Goal: Task Accomplishment & Management: Complete application form

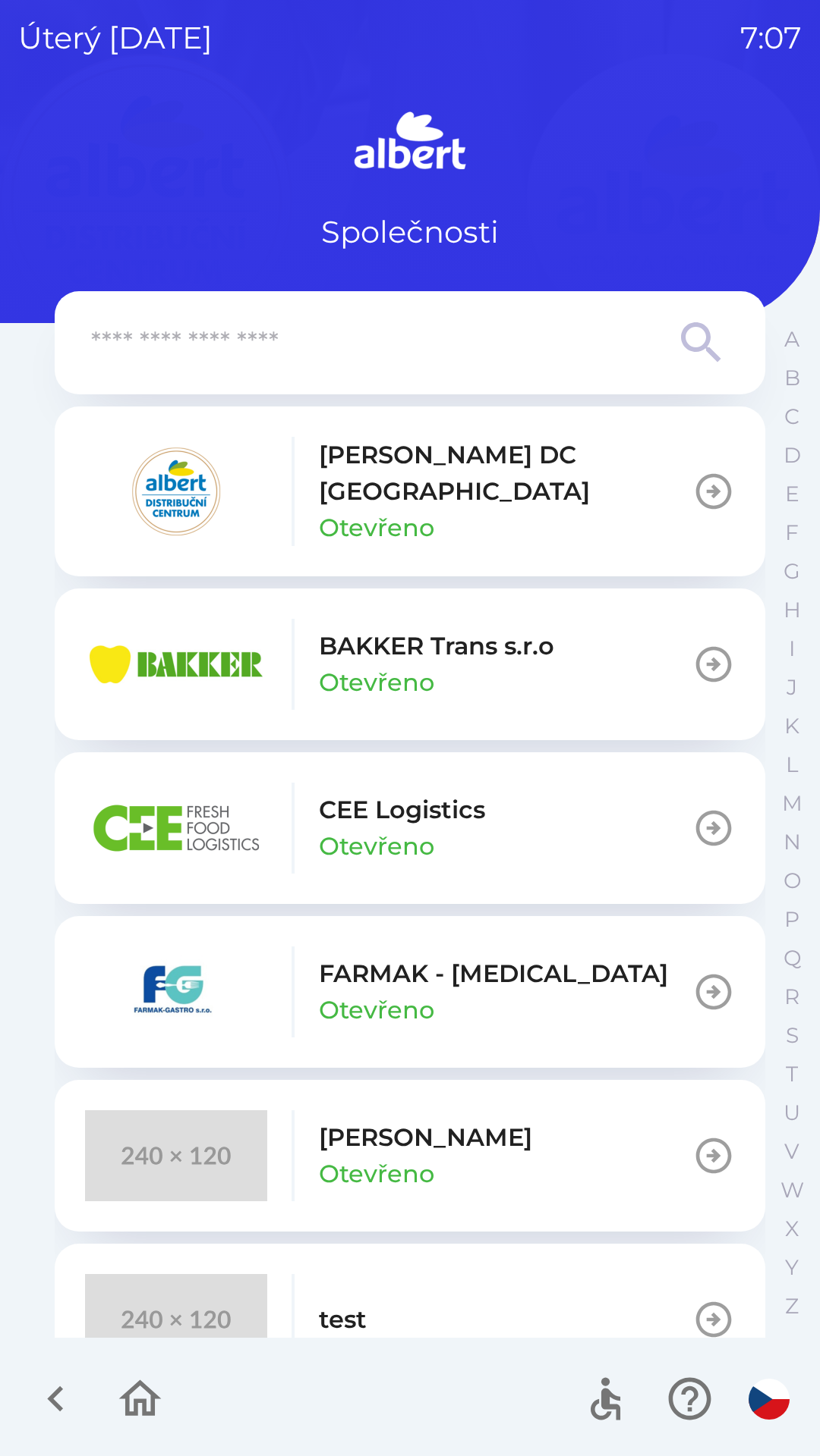
click at [474, 449] on p "[PERSON_NAME] DC [GEOGRAPHIC_DATA]" at bounding box center [505, 473] width 373 height 73
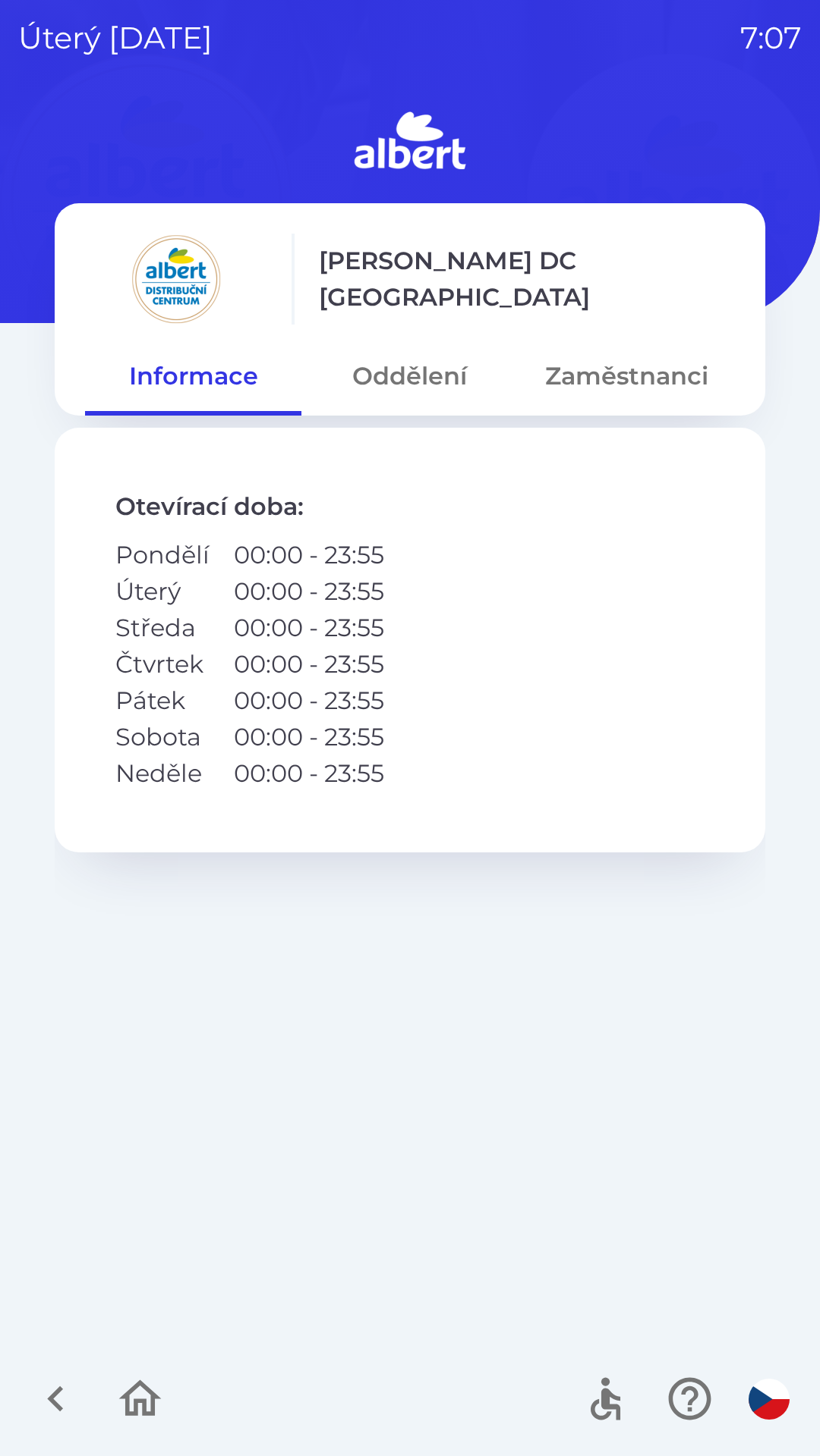
click at [412, 363] on button "Oddělení" at bounding box center [410, 376] width 216 height 54
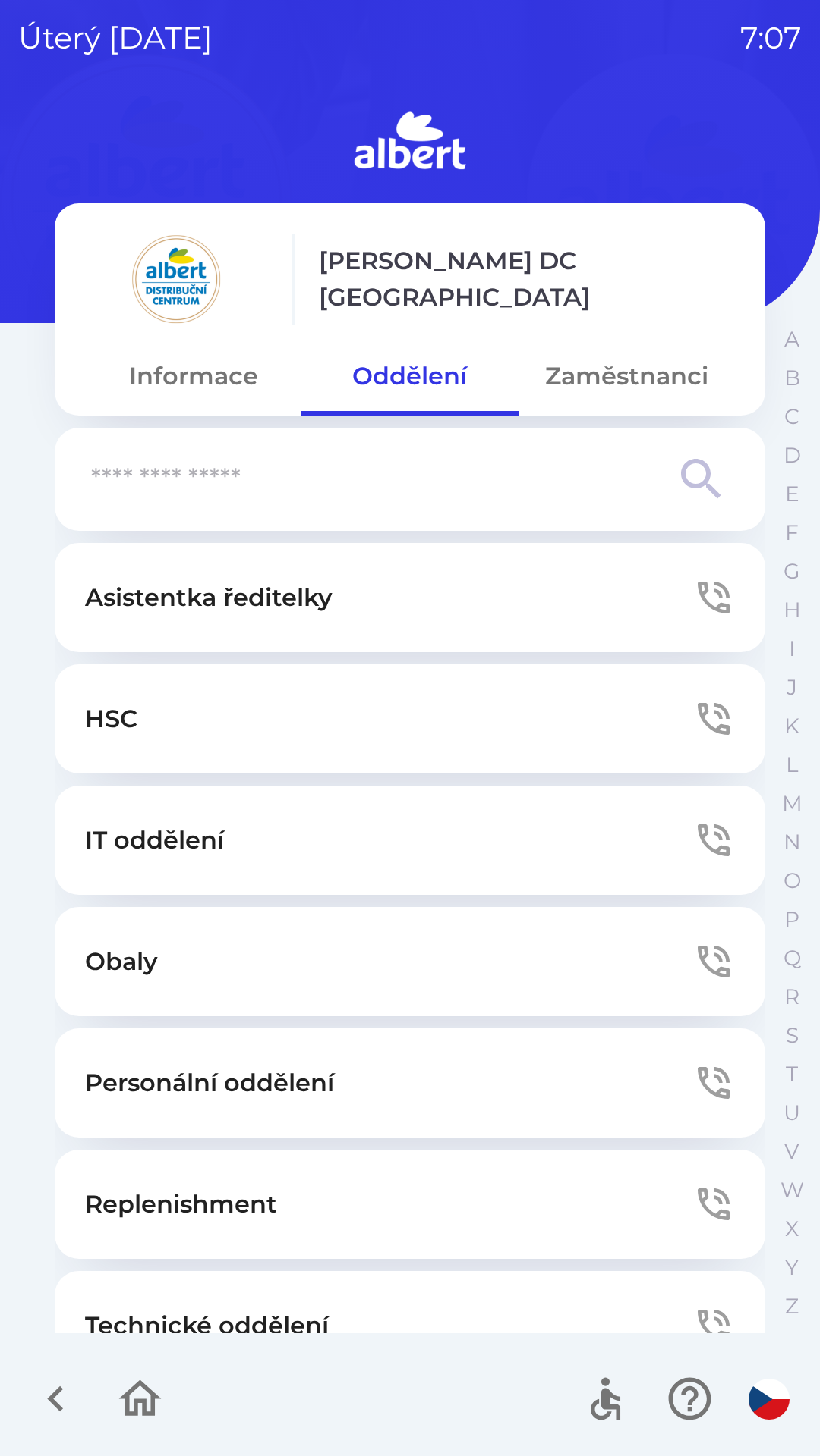
click at [200, 1282] on button "Technické oddělení" at bounding box center [410, 1326] width 710 height 109
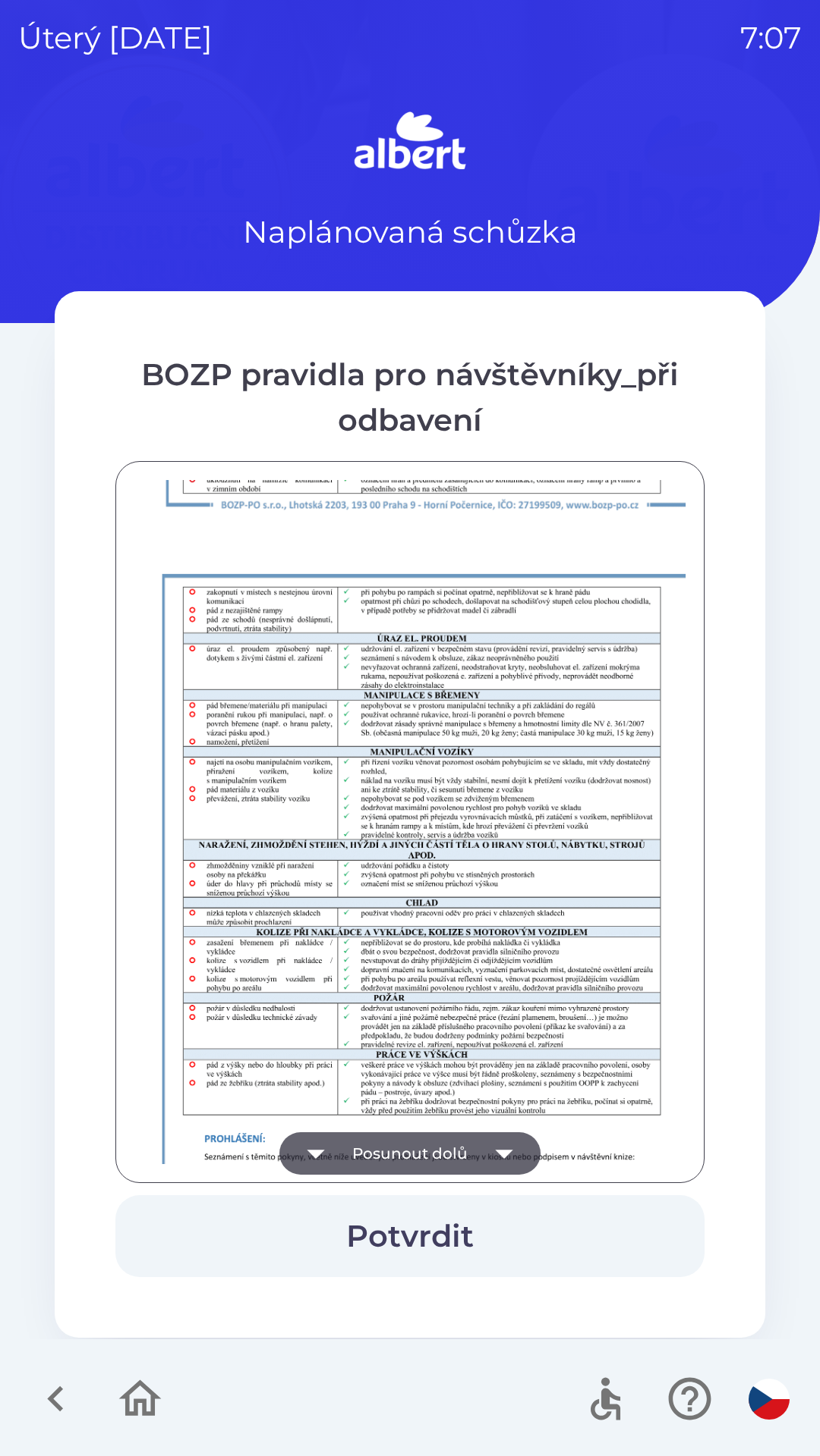
scroll to position [1065, 0]
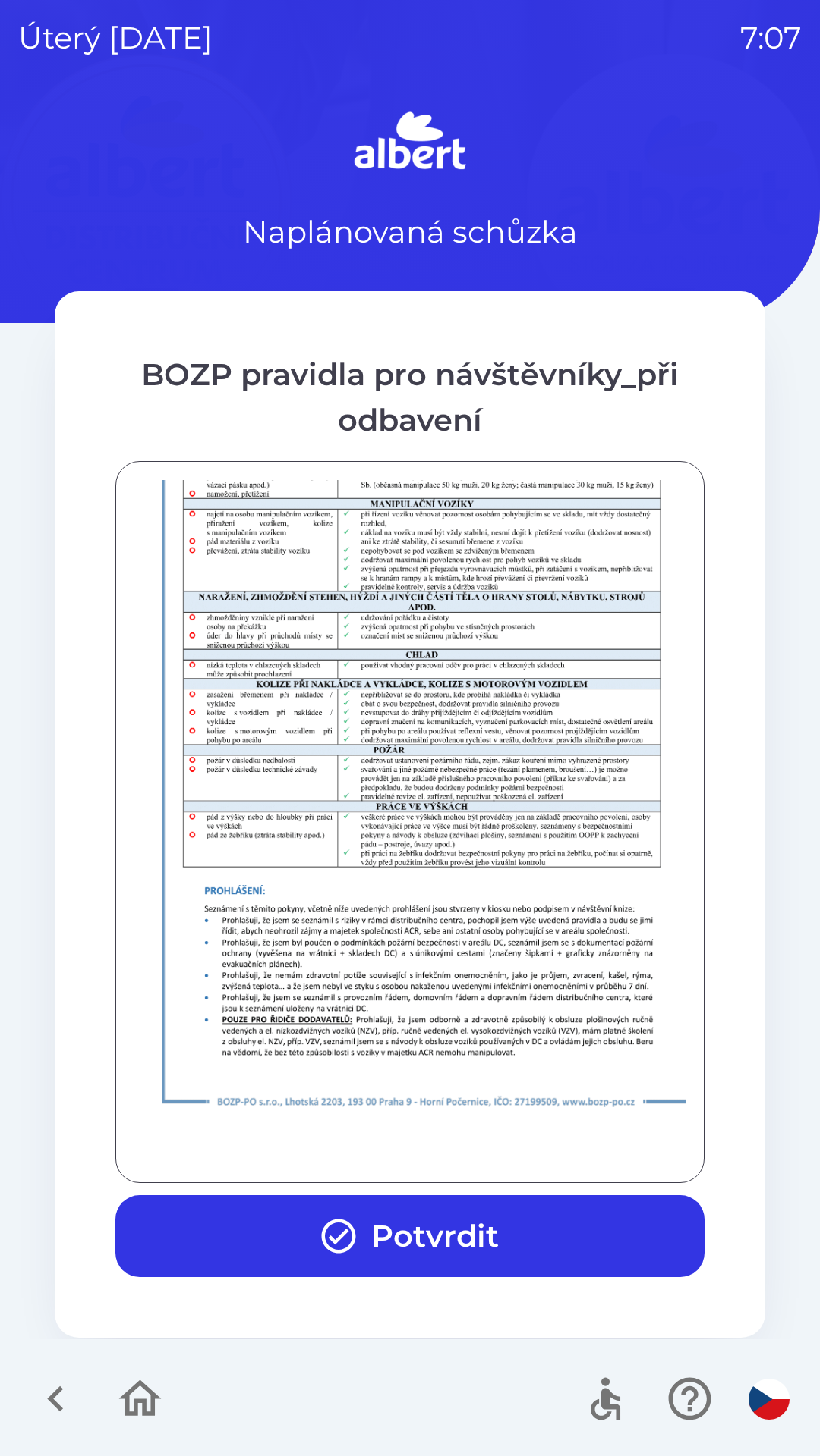
click at [402, 1236] on button "Potvrdit" at bounding box center [410, 1236] width 589 height 82
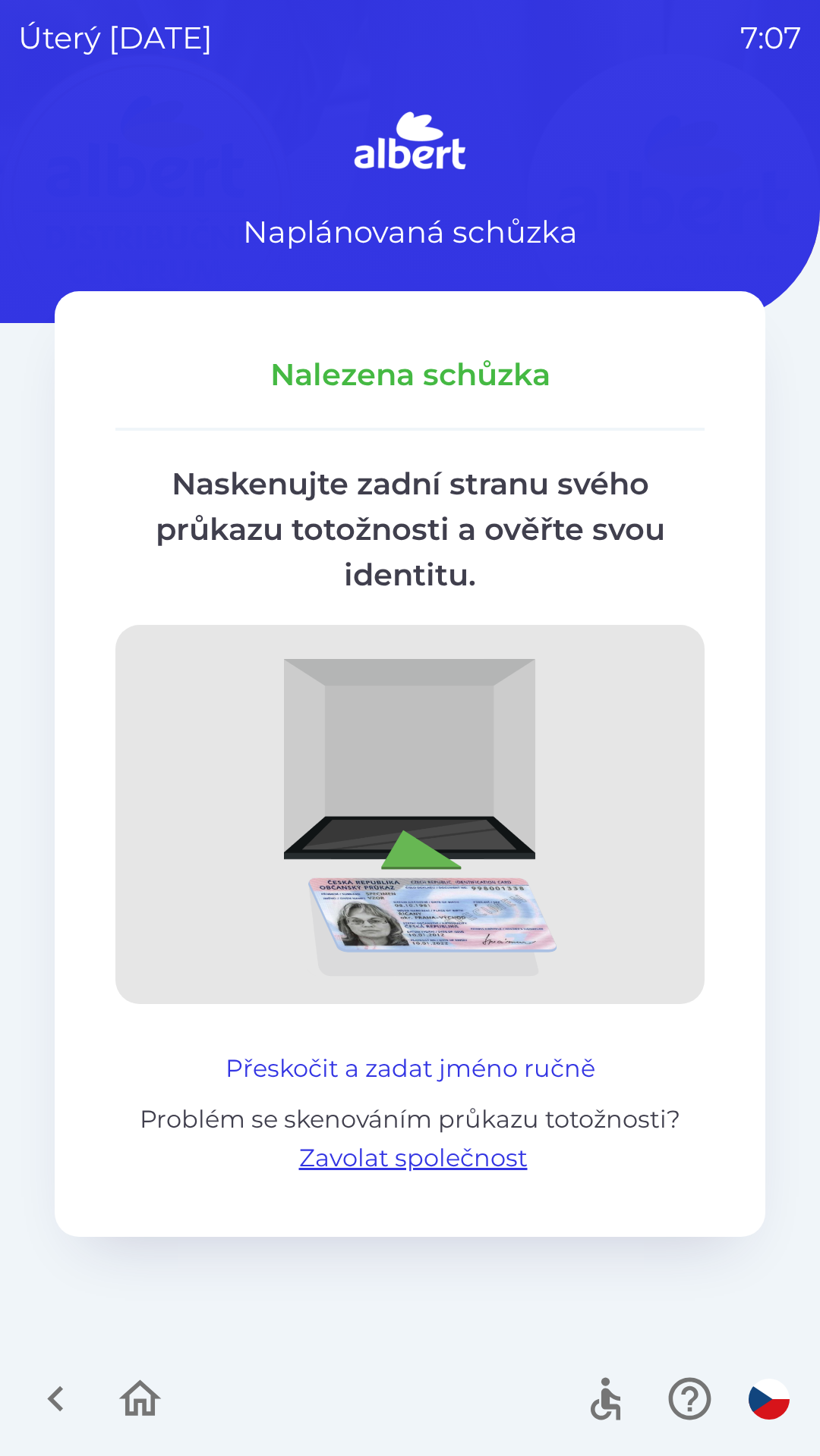
click at [458, 1056] on button "Přeskočit a zadat jméno ručně" at bounding box center [410, 1068] width 382 height 36
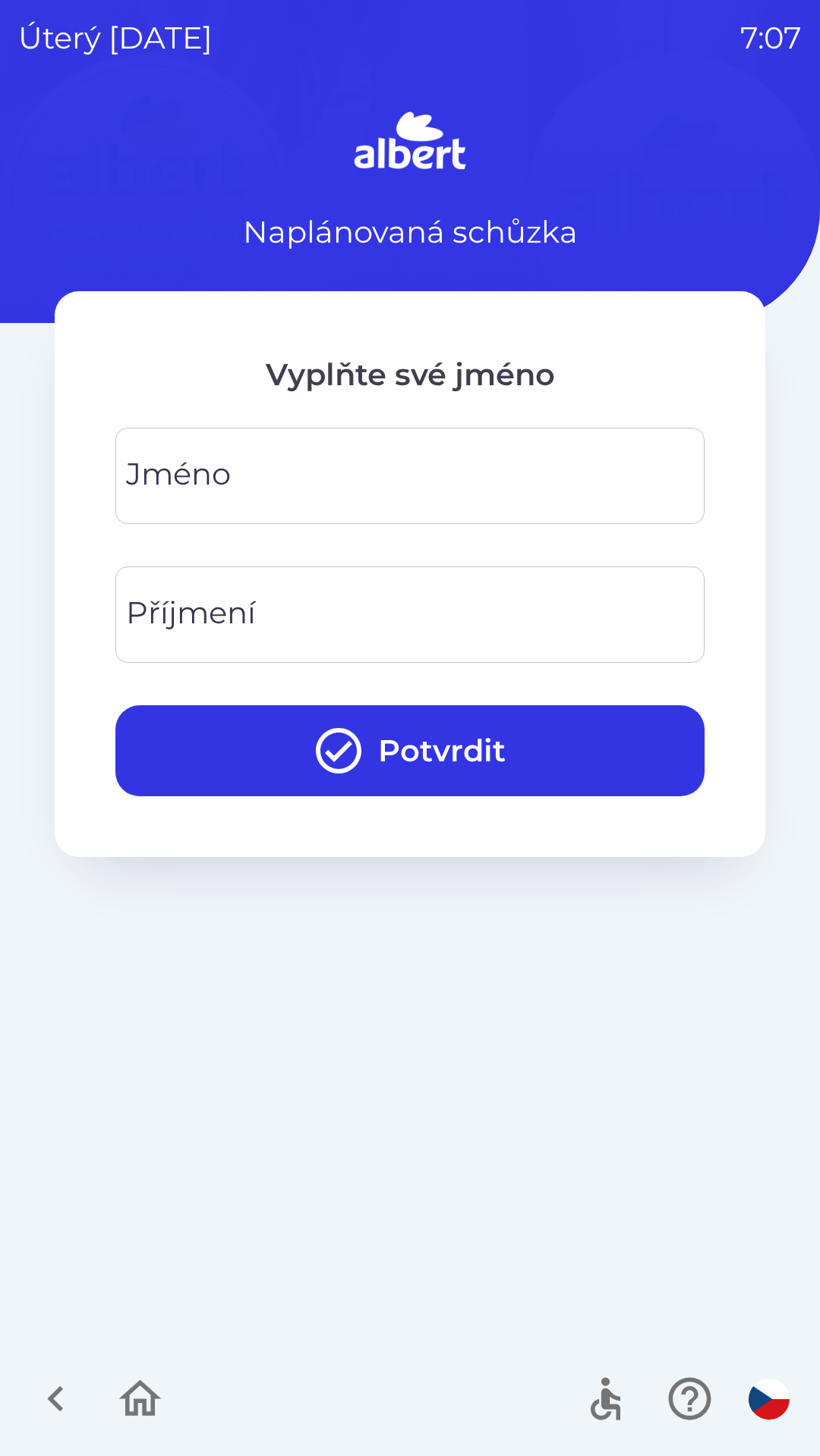
click at [301, 478] on input "Jméno" at bounding box center [410, 475] width 552 height 60
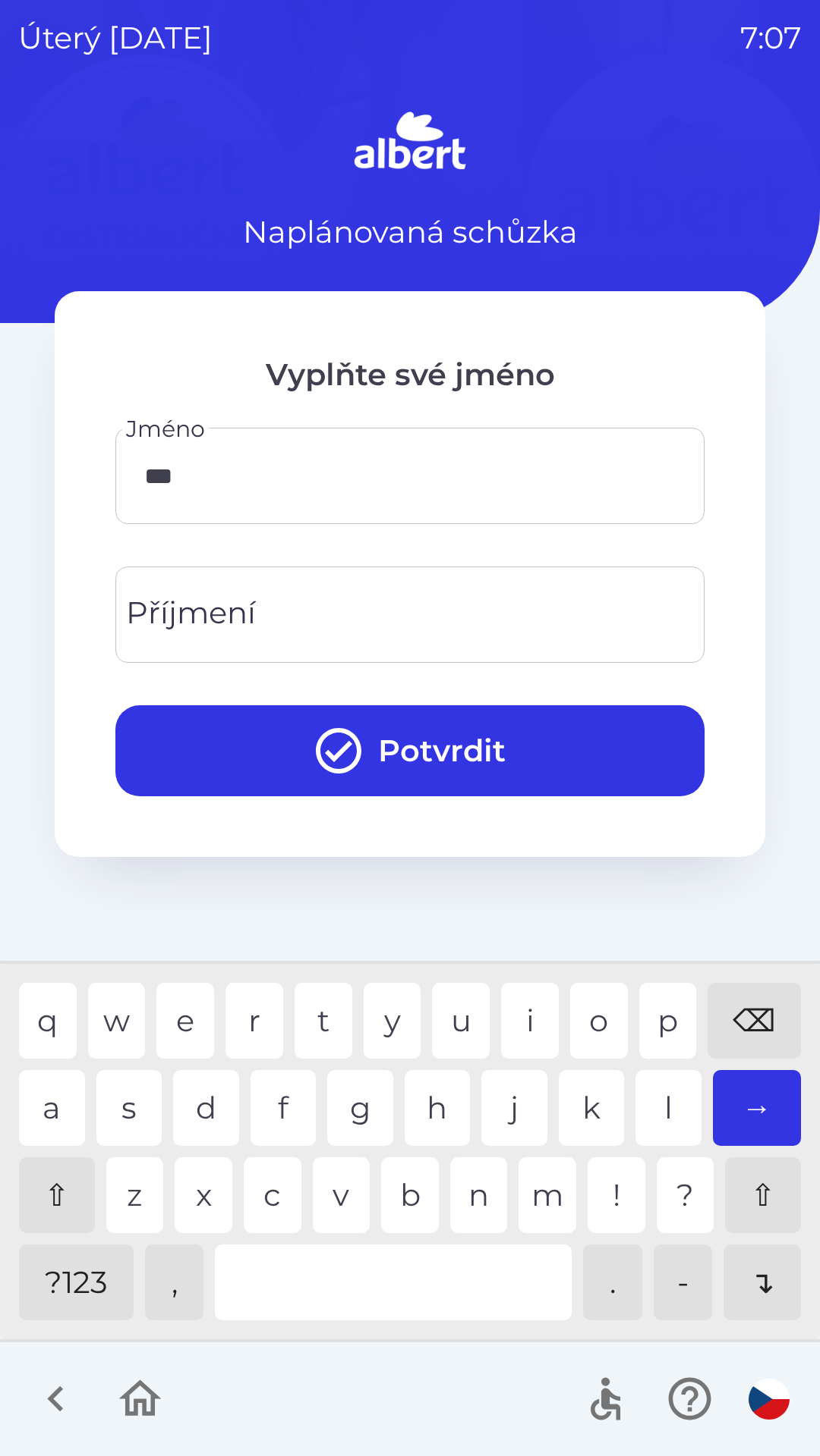
click at [55, 1107] on div "a" at bounding box center [52, 1108] width 66 height 76
click at [209, 1101] on div "d" at bounding box center [206, 1108] width 66 height 76
click at [397, 1005] on div "y" at bounding box center [392, 1021] width 58 height 76
click at [658, 1094] on div "l" at bounding box center [668, 1108] width 66 height 76
click at [47, 1103] on div "a" at bounding box center [52, 1108] width 66 height 76
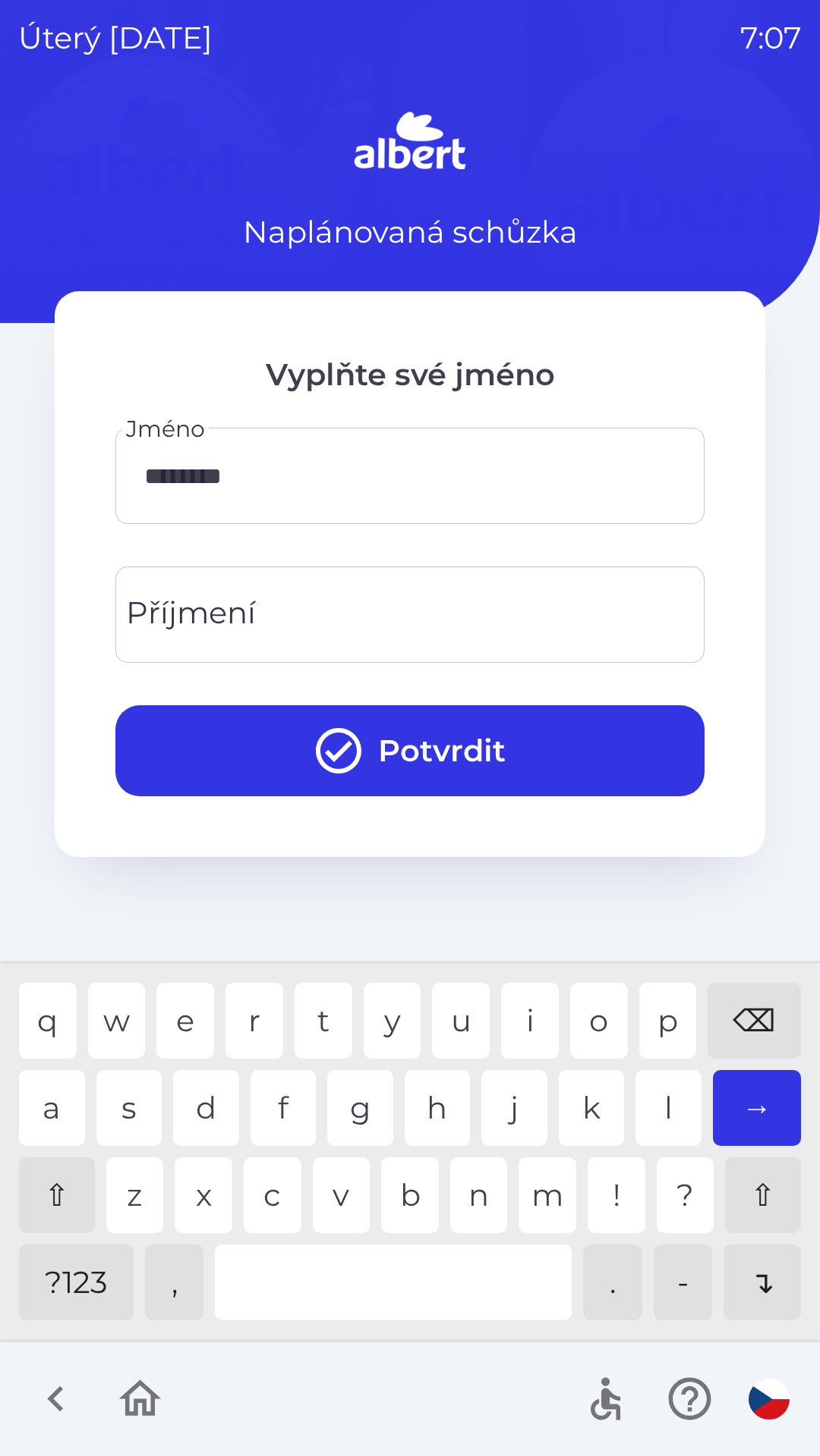
type input "*********"
click at [323, 1196] on div "v" at bounding box center [341, 1195] width 58 height 76
click at [385, 727] on button "Potvrdit" at bounding box center [410, 750] width 589 height 91
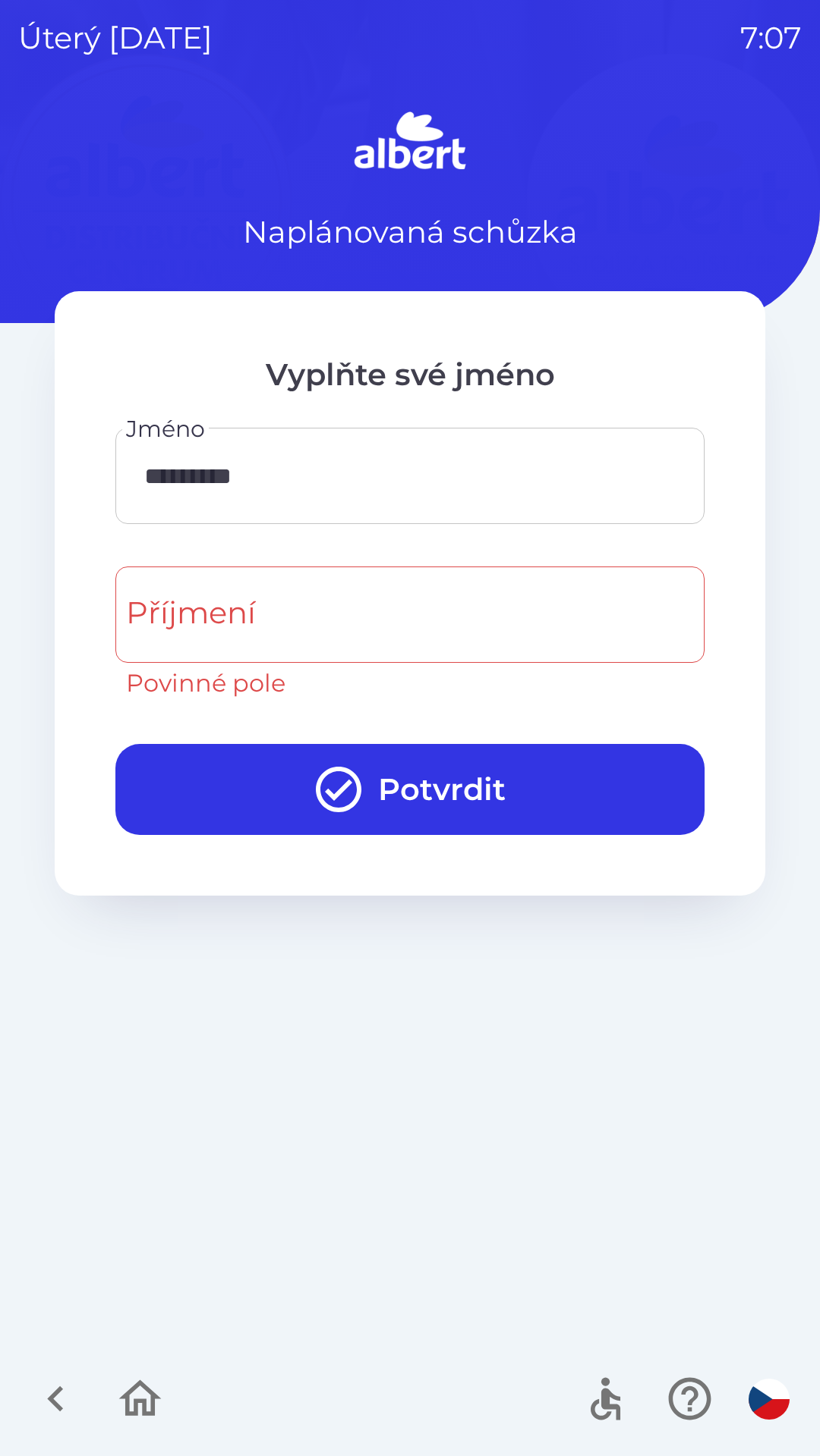
click at [335, 618] on input "Příjmení" at bounding box center [410, 614] width 552 height 60
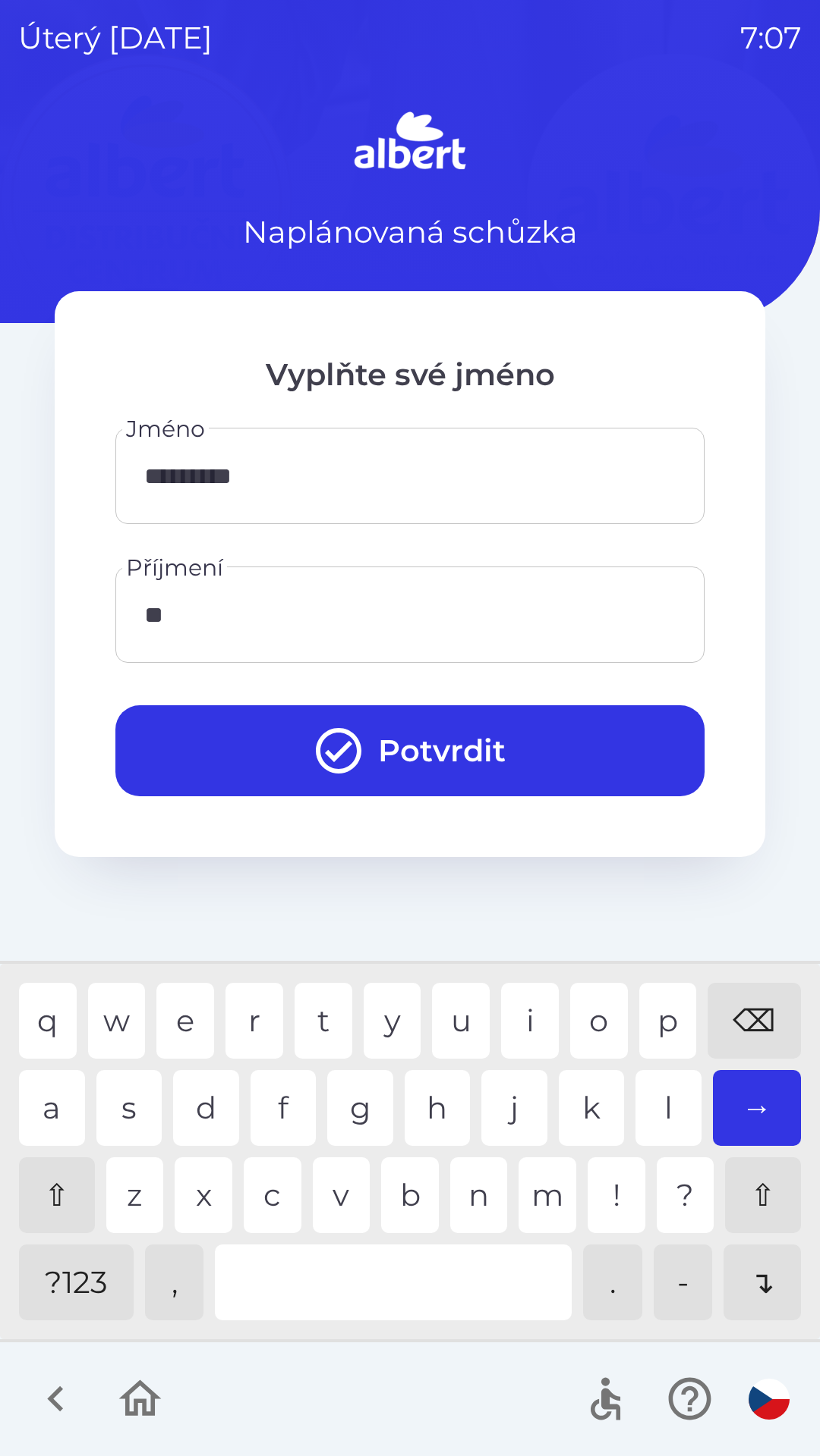
click at [456, 1002] on div "u" at bounding box center [461, 1021] width 58 height 76
click at [242, 1008] on div "r" at bounding box center [254, 1021] width 58 height 76
click at [181, 1016] on div "e" at bounding box center [185, 1021] width 58 height 76
type input "******"
click at [347, 1187] on div "v" at bounding box center [341, 1195] width 58 height 76
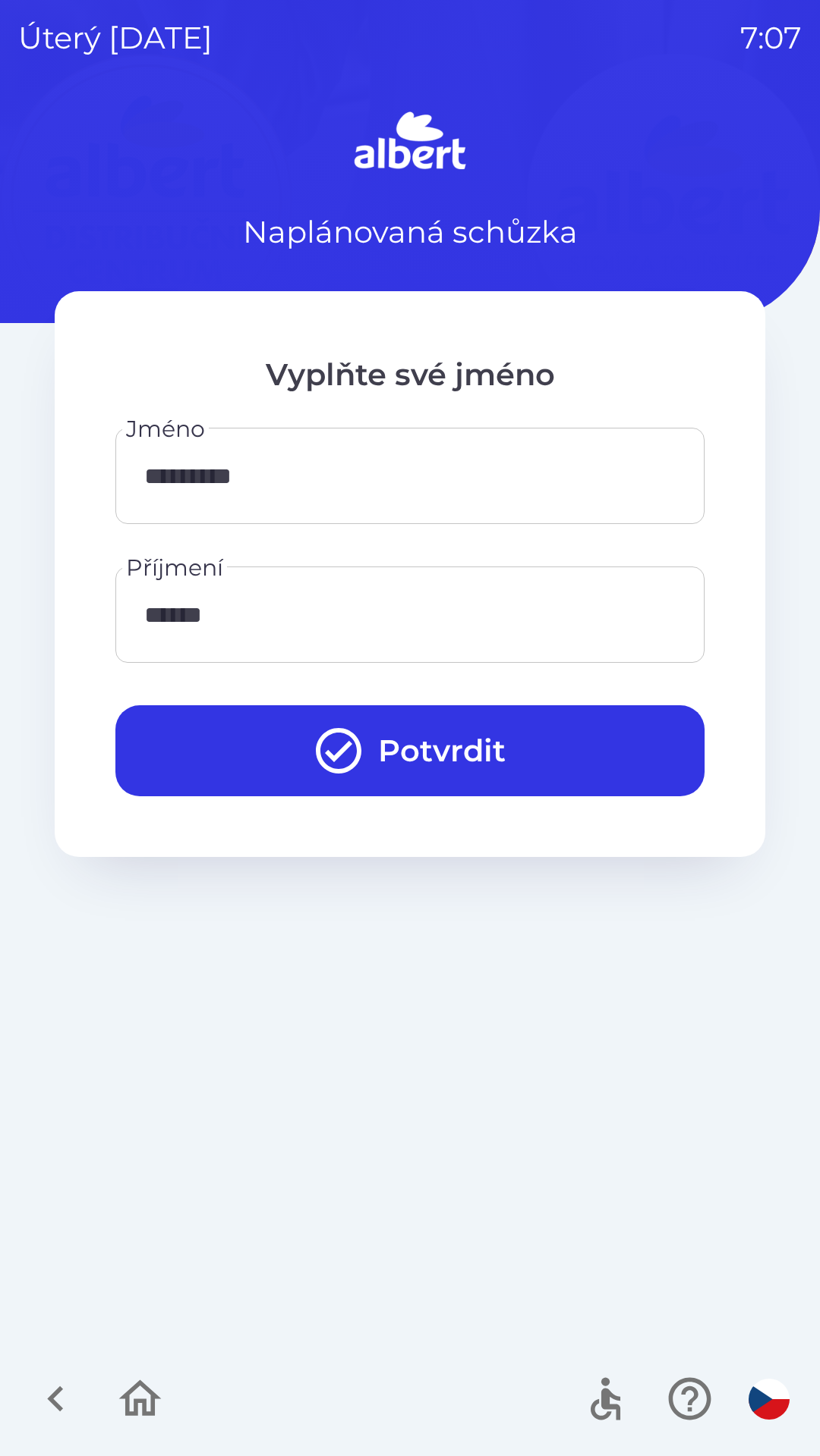
click at [310, 743] on button "Potvrdit" at bounding box center [410, 750] width 589 height 91
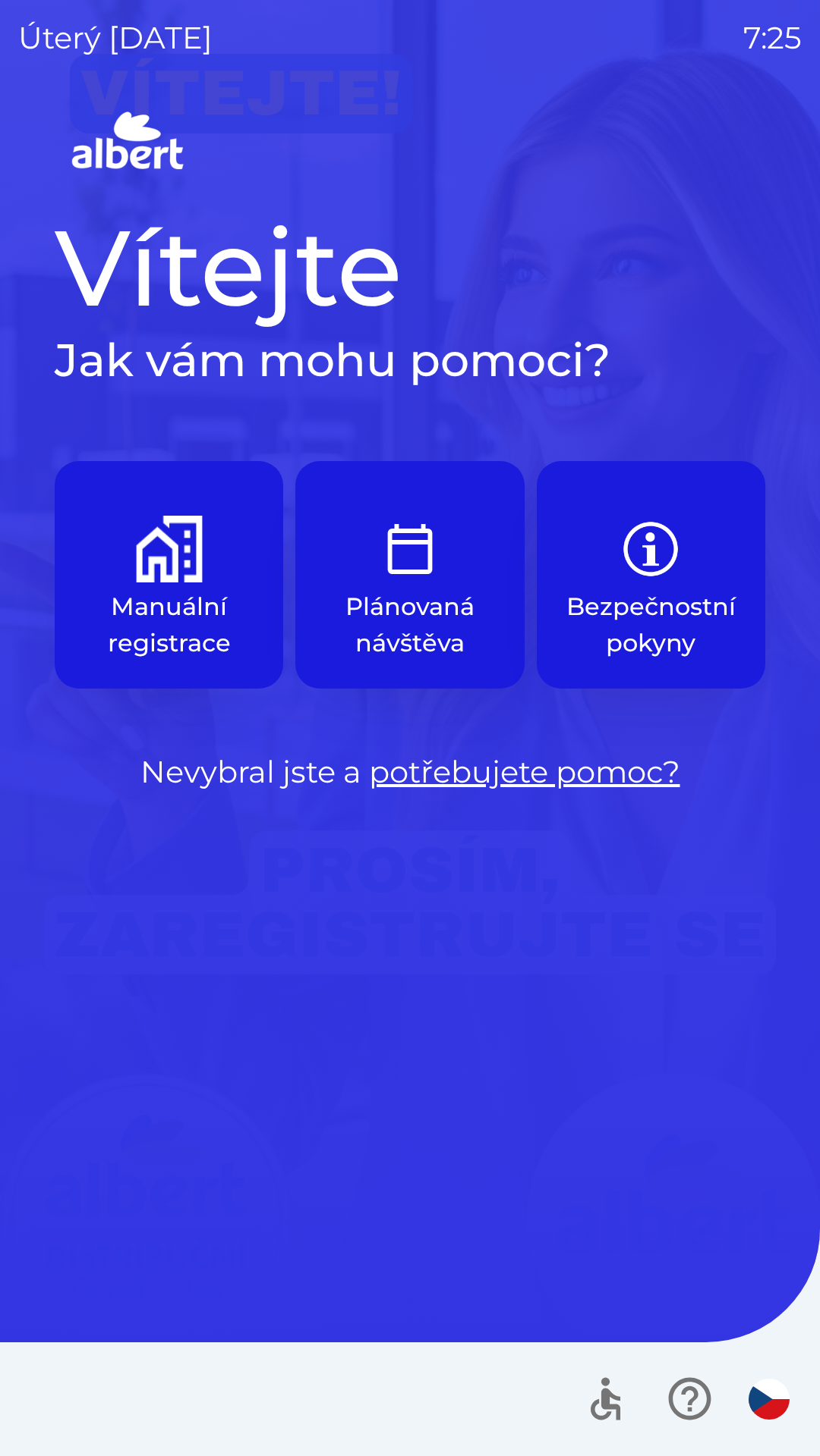
click at [154, 569] on img "button" at bounding box center [168, 548] width 67 height 66
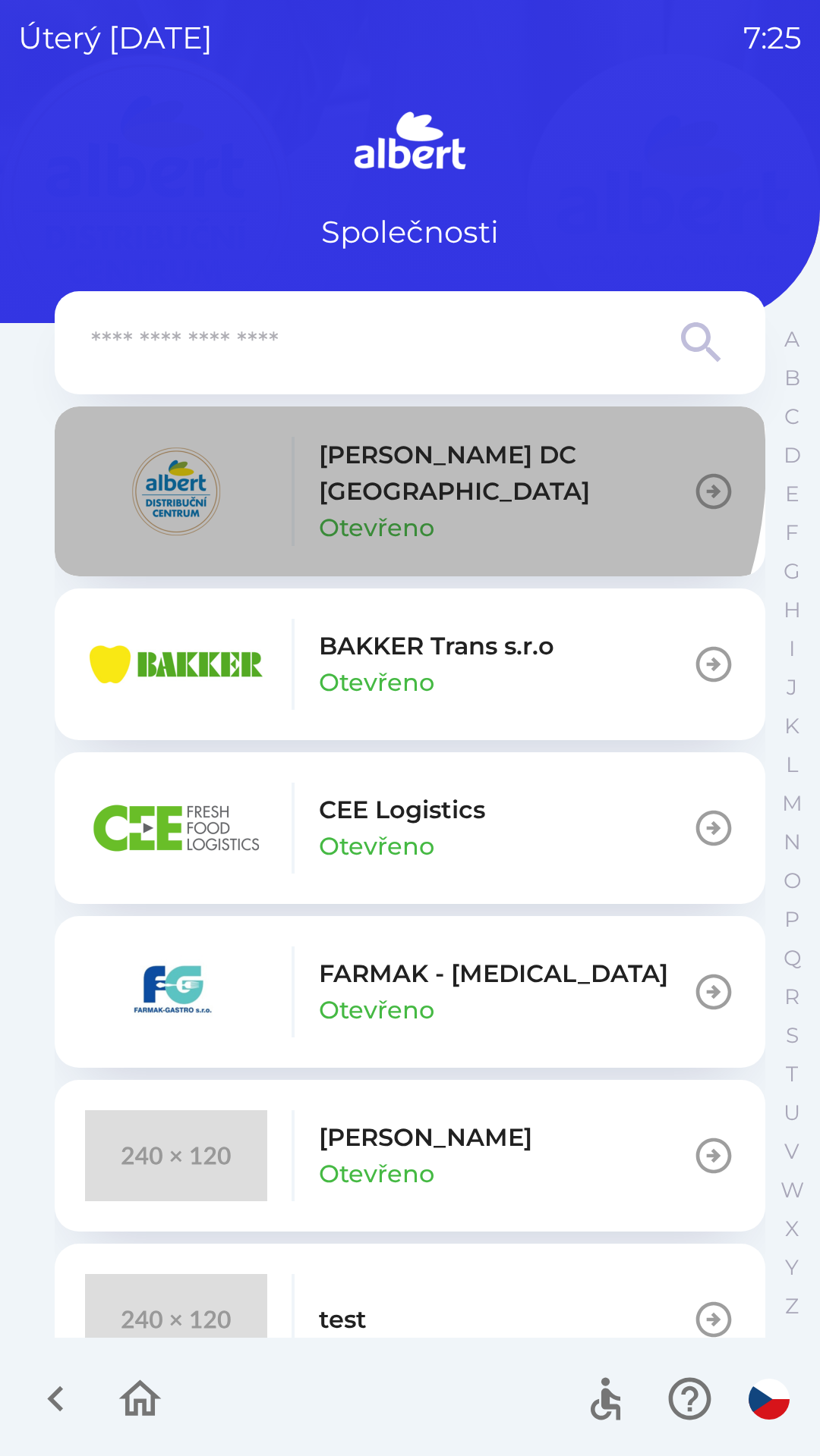
click at [365, 465] on p "[PERSON_NAME] DC [GEOGRAPHIC_DATA]" at bounding box center [505, 473] width 373 height 73
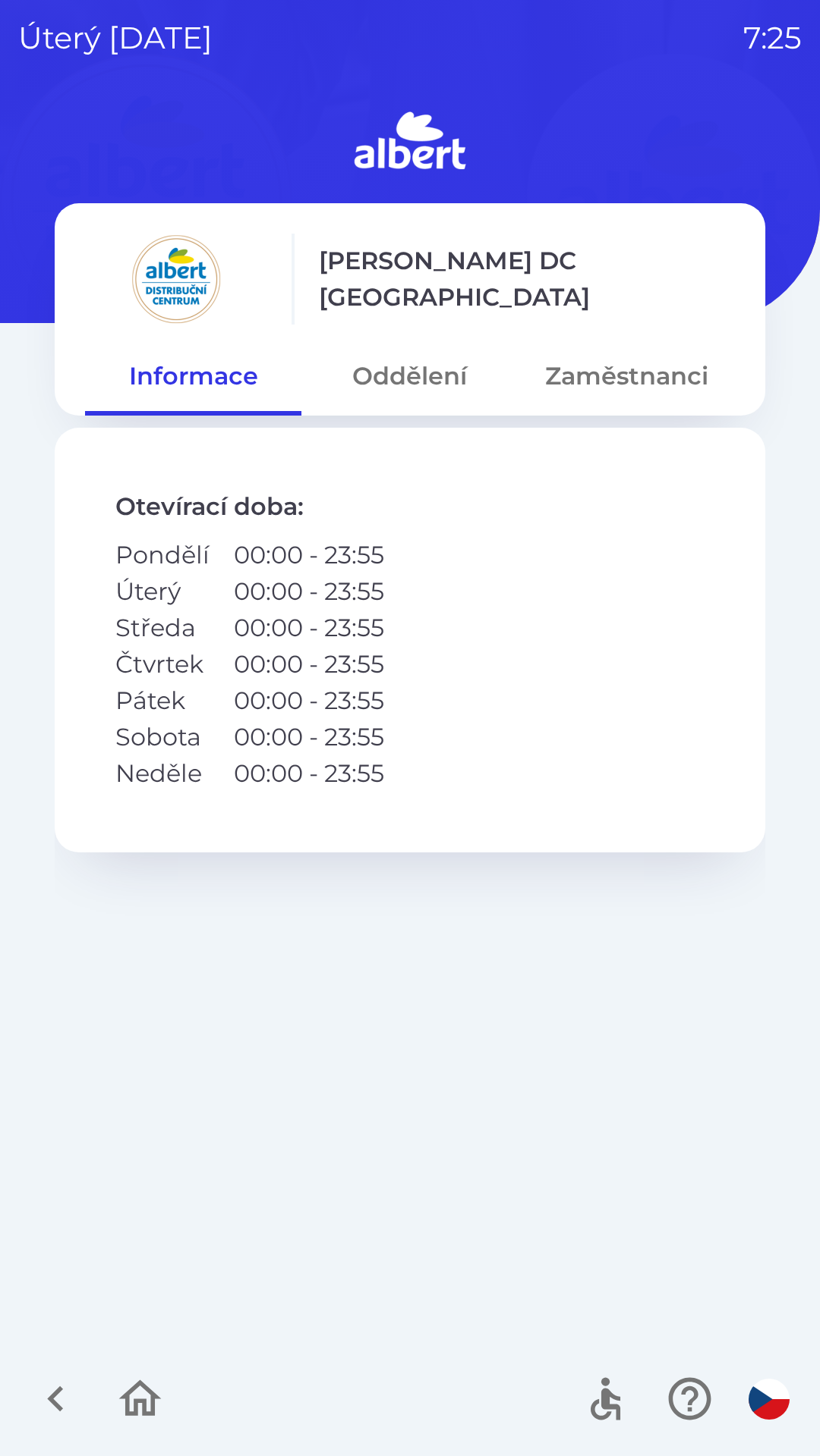
click at [396, 383] on button "Oddělení" at bounding box center [410, 376] width 216 height 54
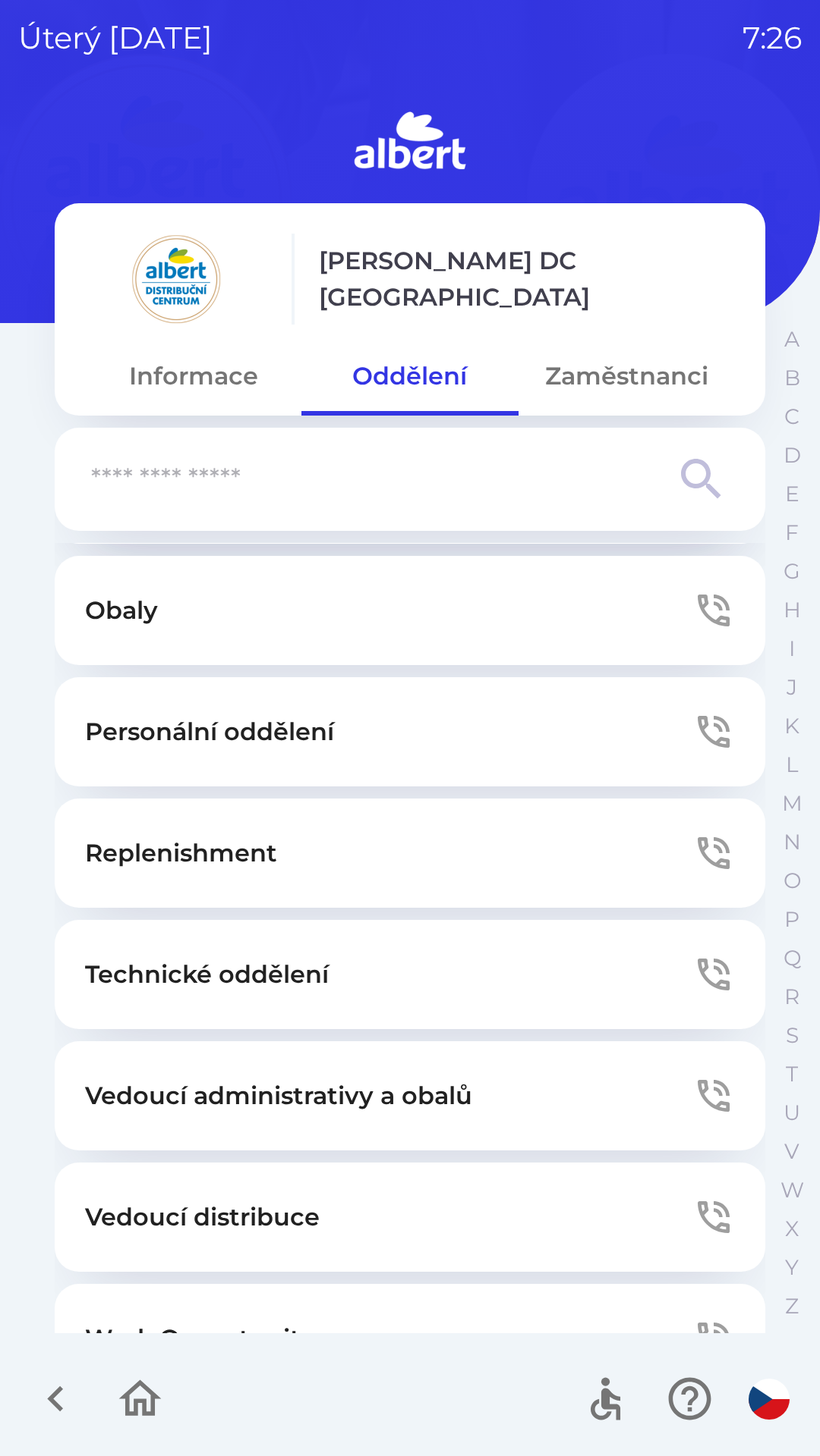
scroll to position [400, 0]
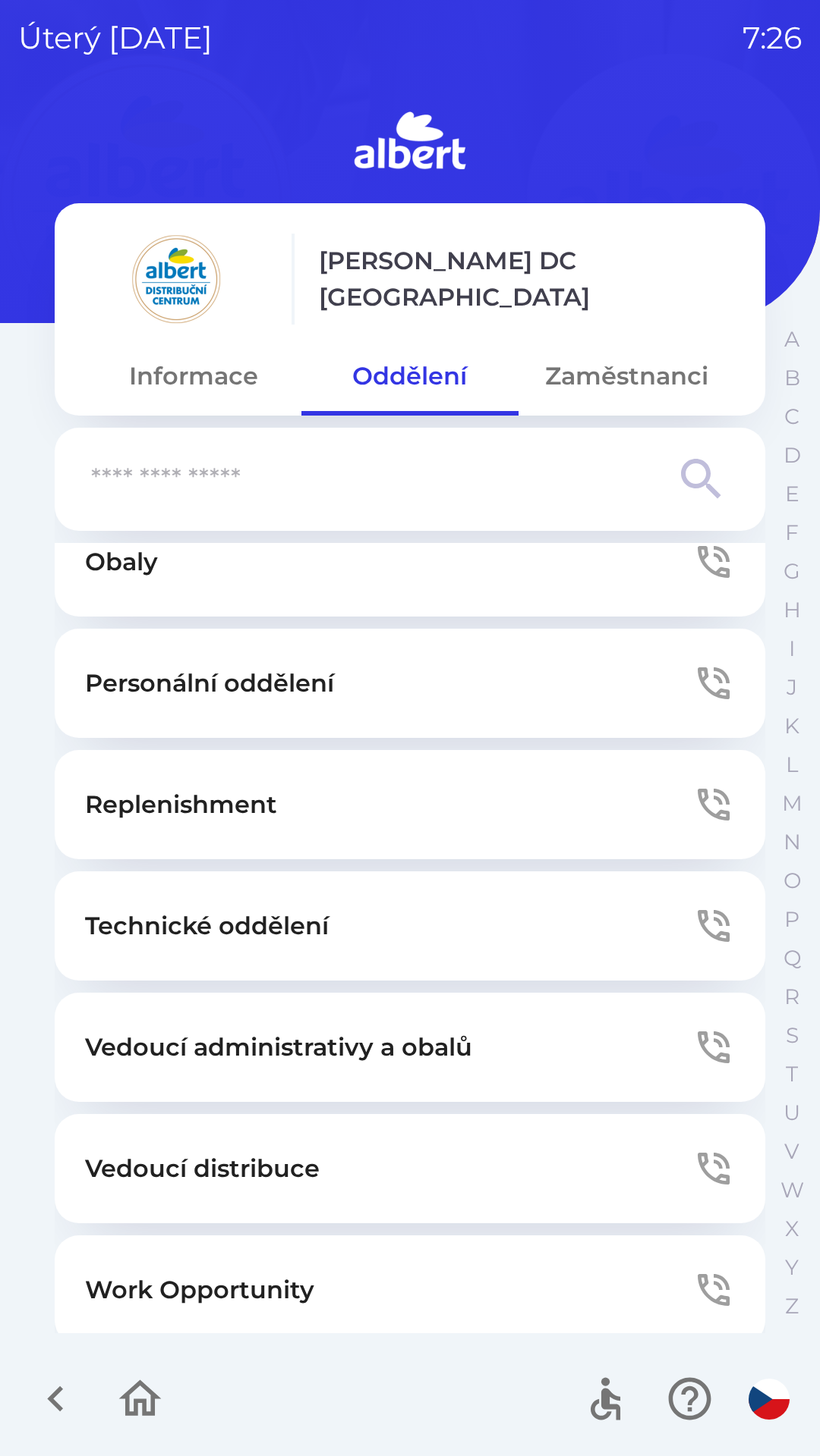
click at [231, 927] on p "Technické oddělení" at bounding box center [207, 926] width 244 height 36
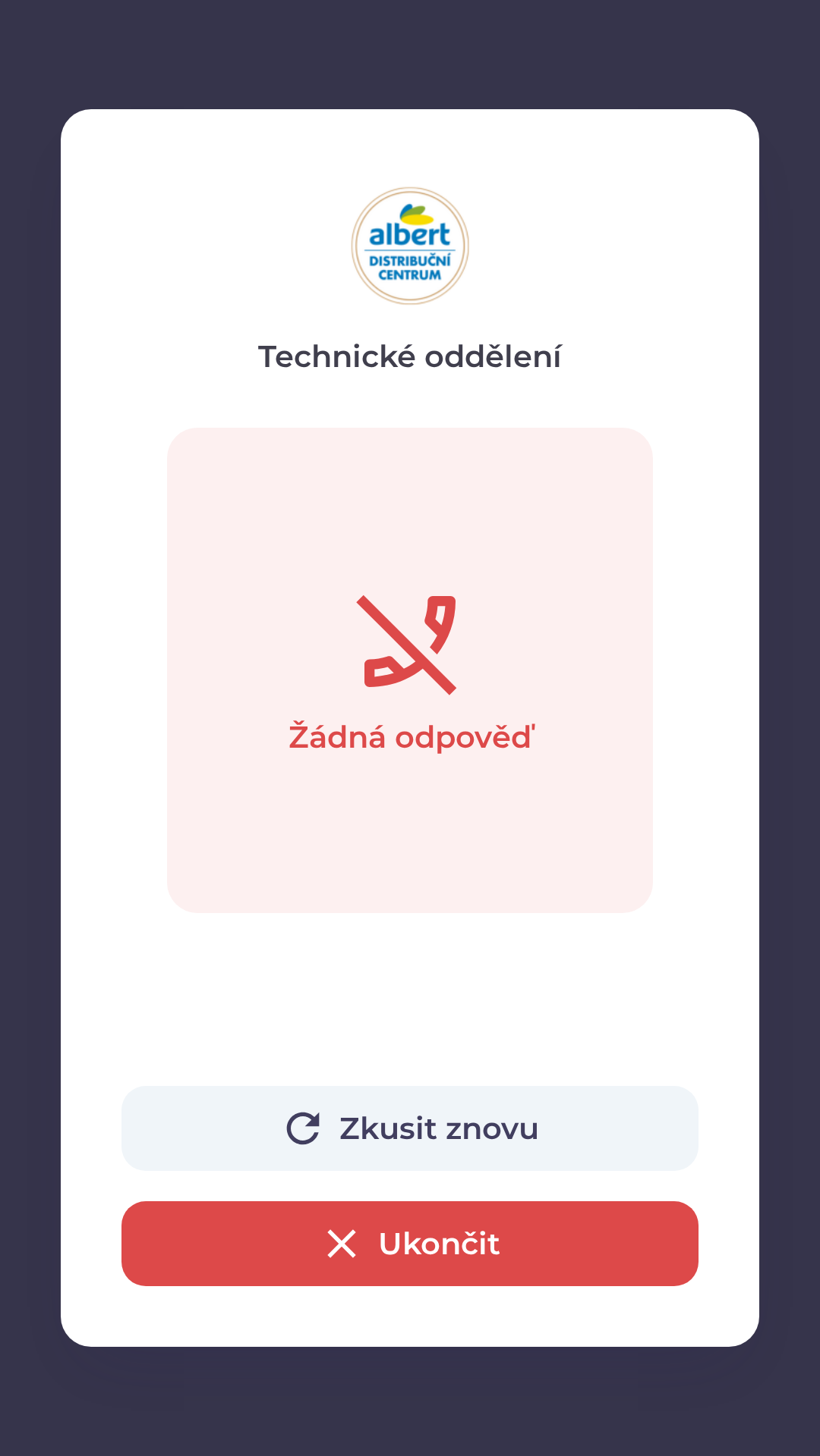
click at [289, 1220] on button "Ukončit" at bounding box center [410, 1244] width 577 height 85
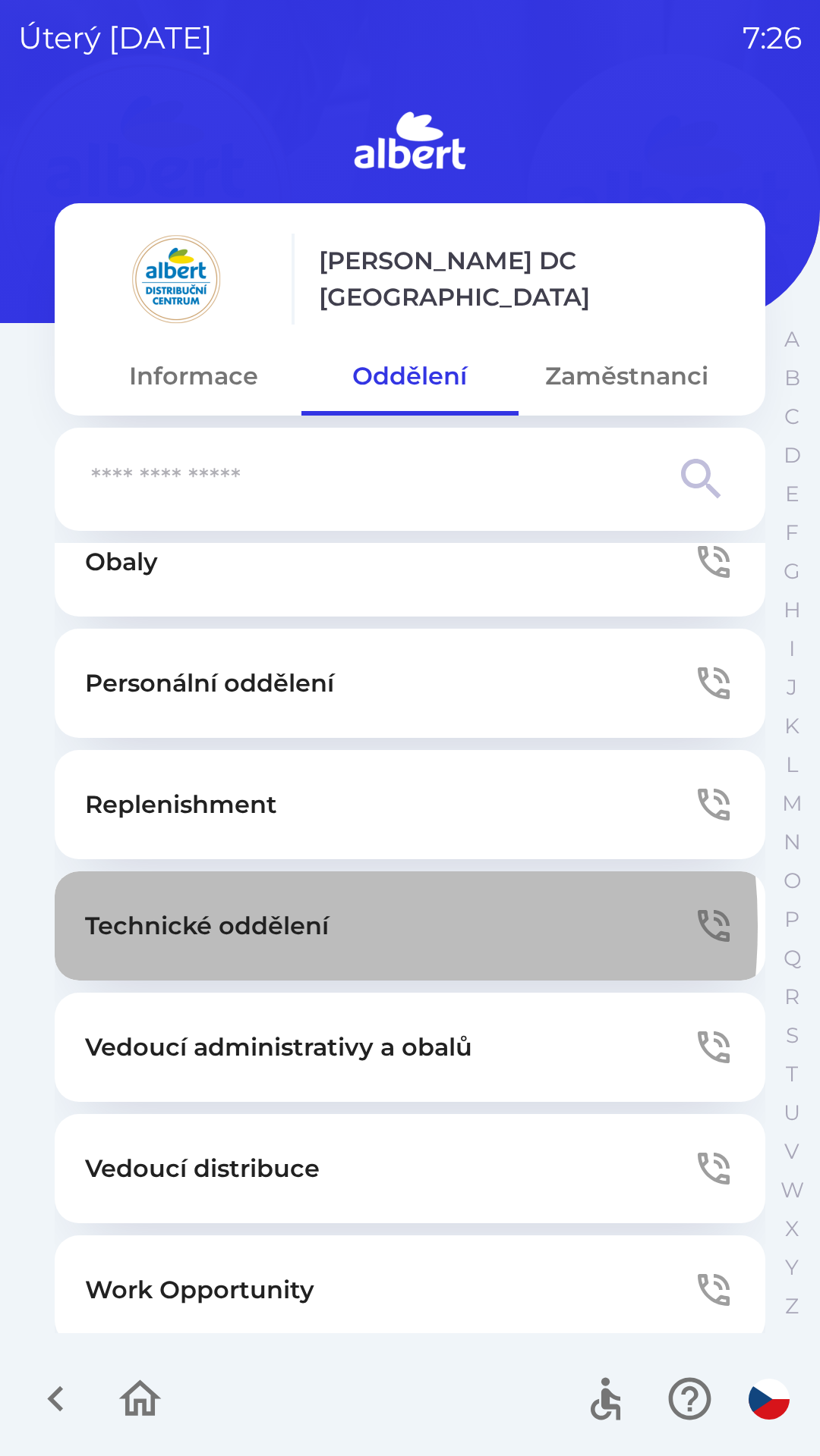
click at [193, 926] on p "Technické oddělení" at bounding box center [207, 926] width 244 height 36
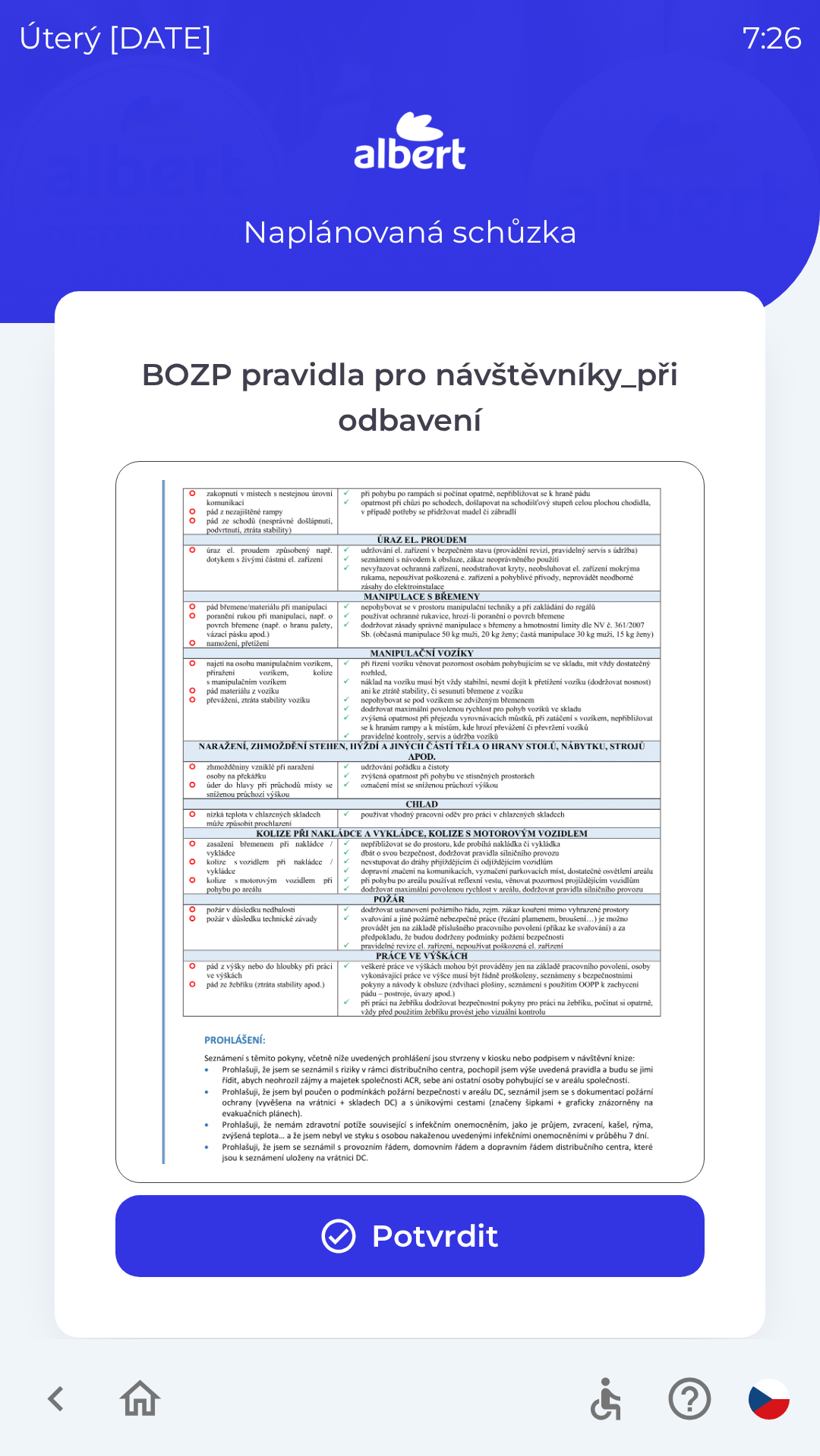
scroll to position [1065, 0]
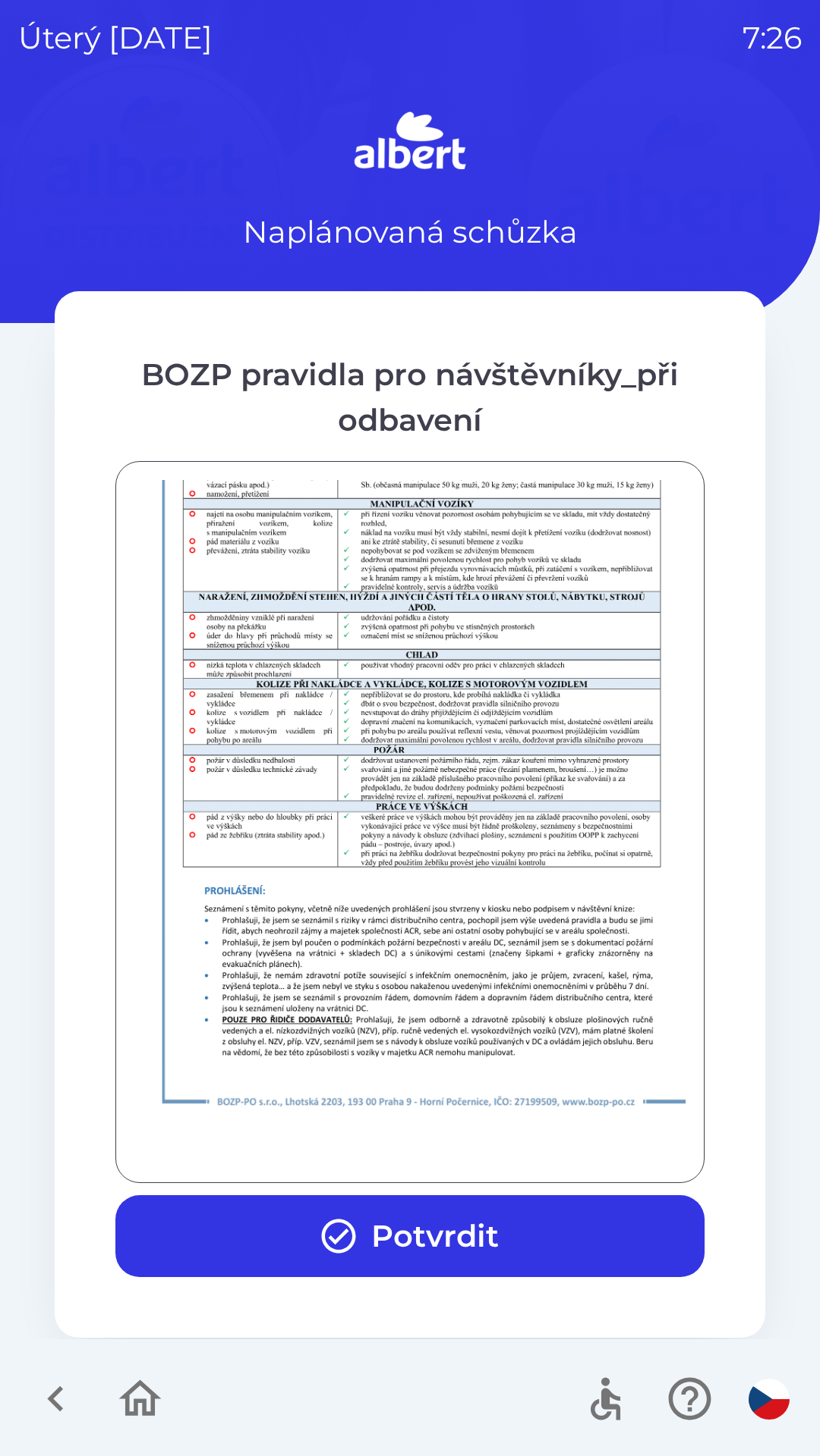
click at [415, 1223] on button "Potvrdit" at bounding box center [410, 1236] width 589 height 82
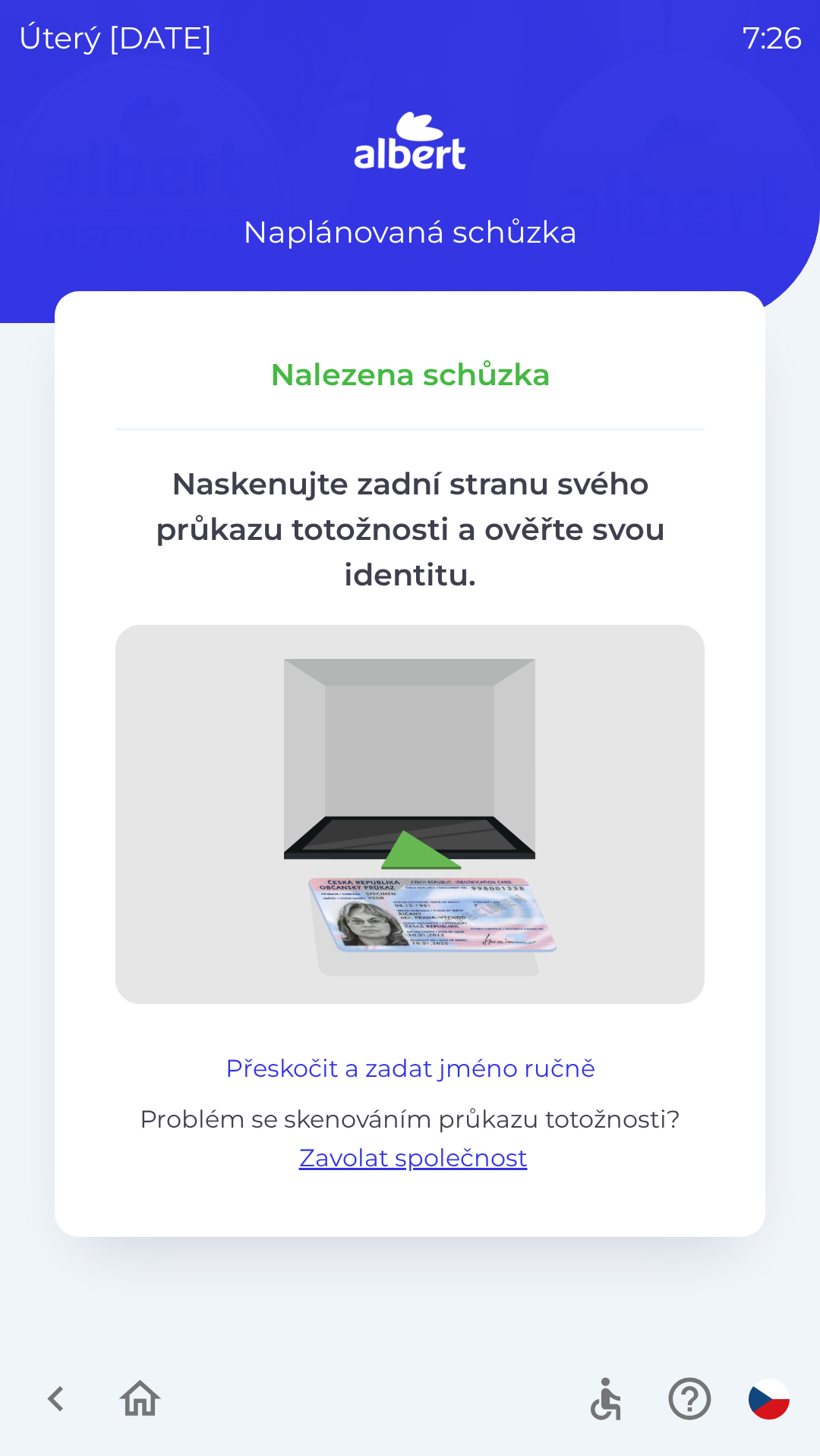
click at [357, 1061] on button "Přeskočit a zadat jméno ručně" at bounding box center [410, 1068] width 382 height 36
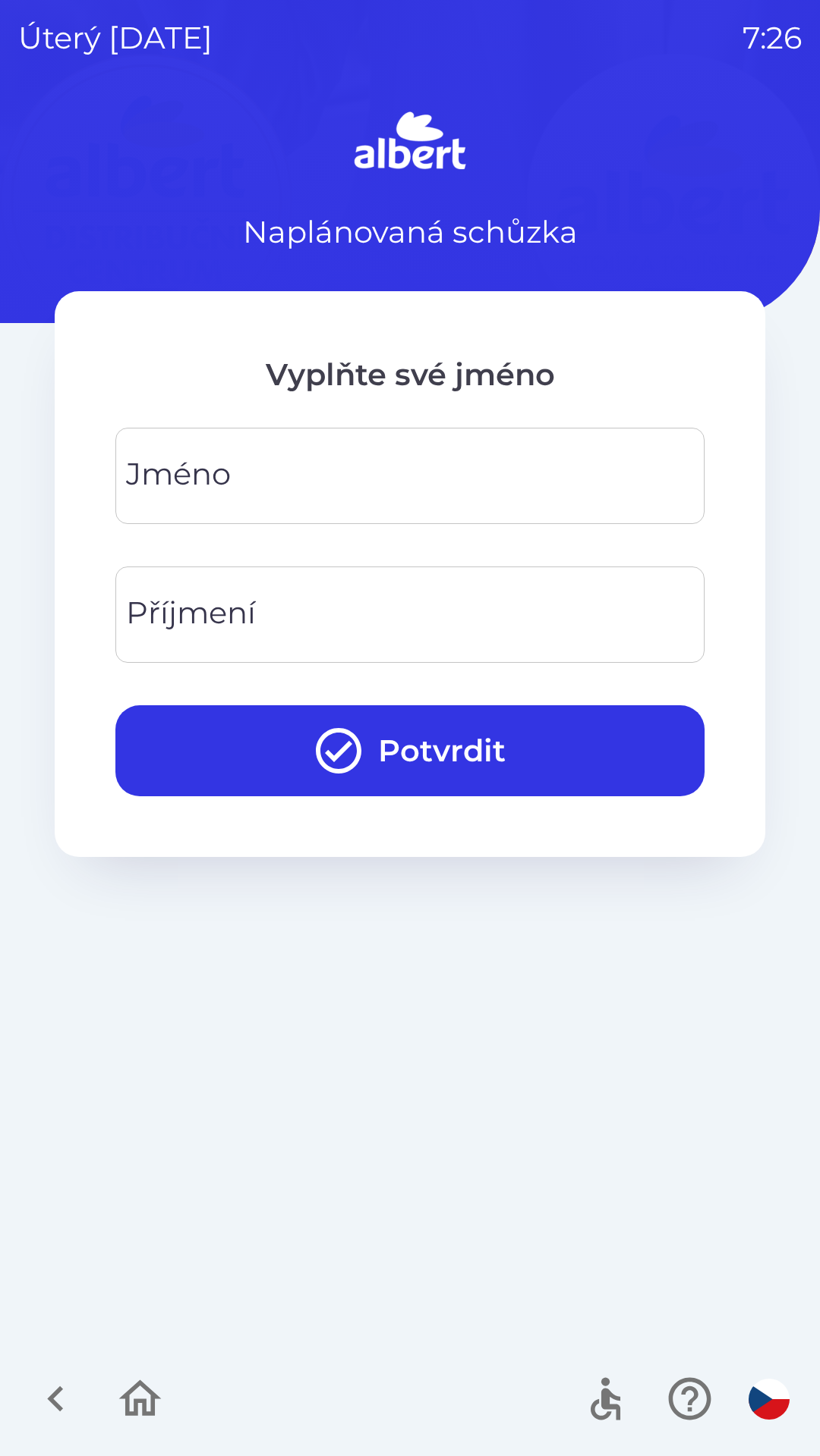
click at [551, 473] on input "Jméno" at bounding box center [410, 475] width 552 height 60
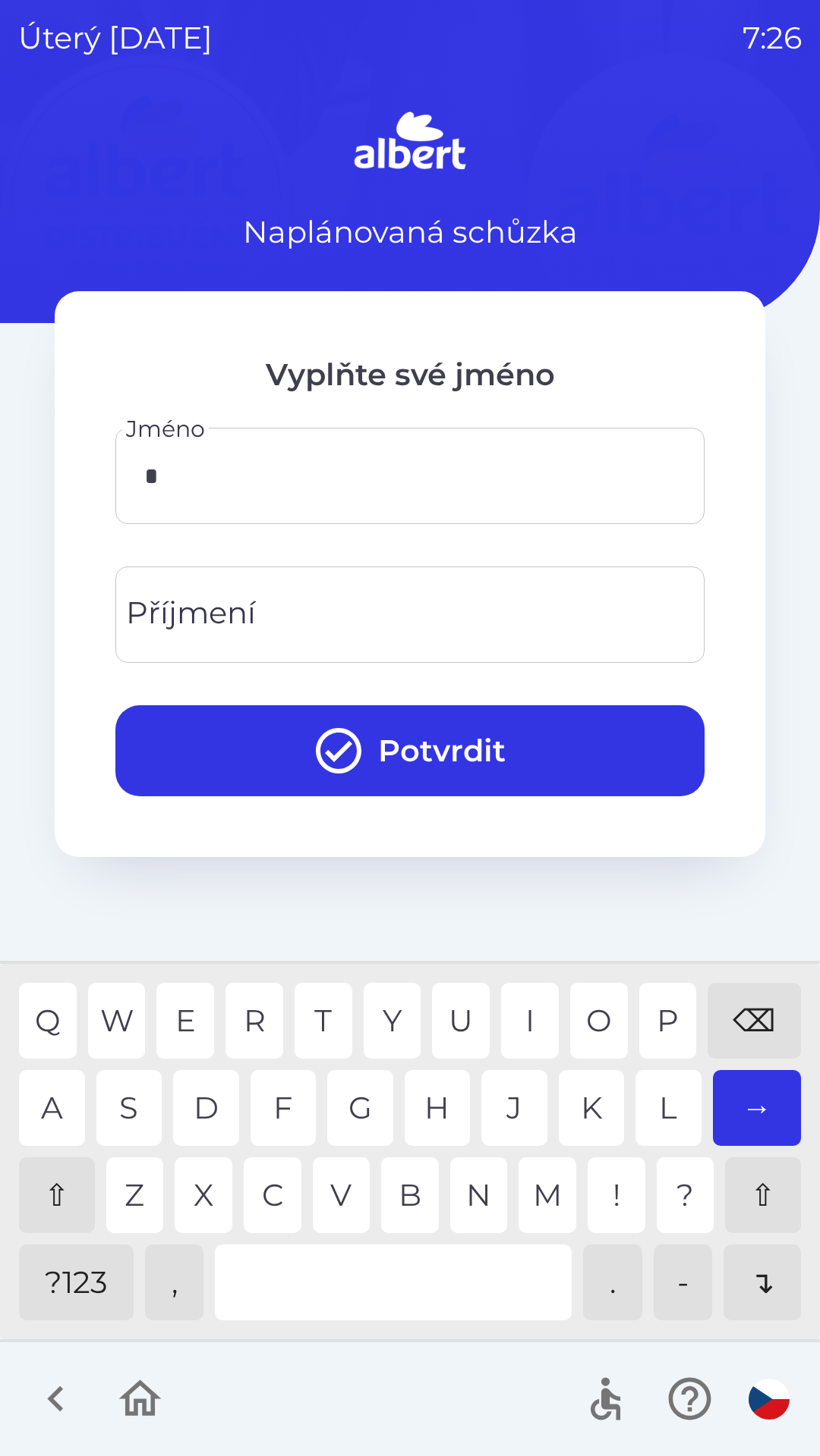
click at [549, 1189] on div "M" at bounding box center [547, 1195] width 58 height 76
click at [54, 1100] on div "A" at bounding box center [52, 1108] width 66 height 76
click at [258, 1019] on div "R" at bounding box center [254, 1021] width 58 height 76
click at [200, 984] on div "E" at bounding box center [185, 1021] width 58 height 76
type input "*****"
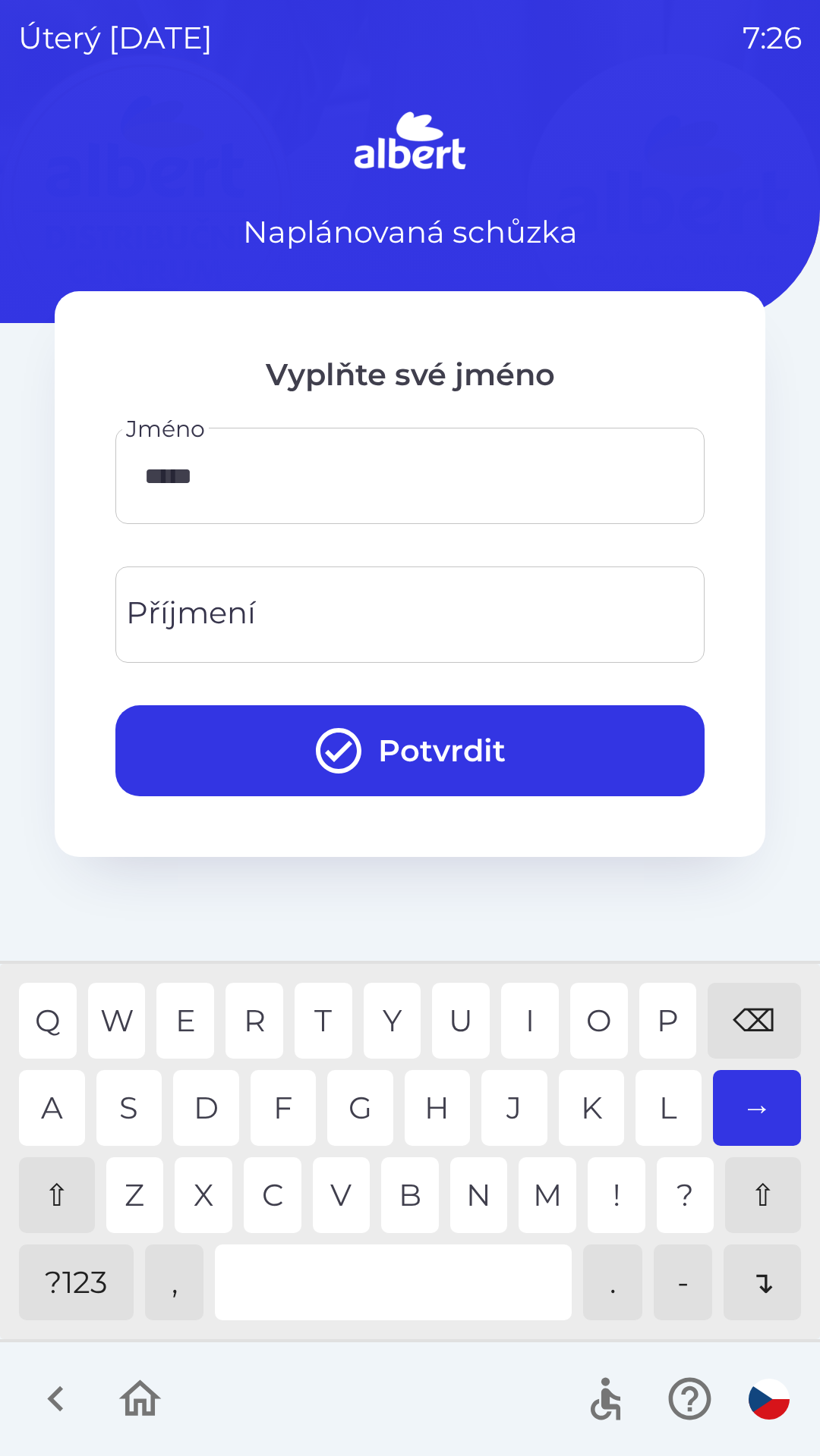
click at [588, 1098] on div "K" at bounding box center [591, 1108] width 66 height 76
click at [366, 598] on input "Příjmení" at bounding box center [410, 614] width 552 height 60
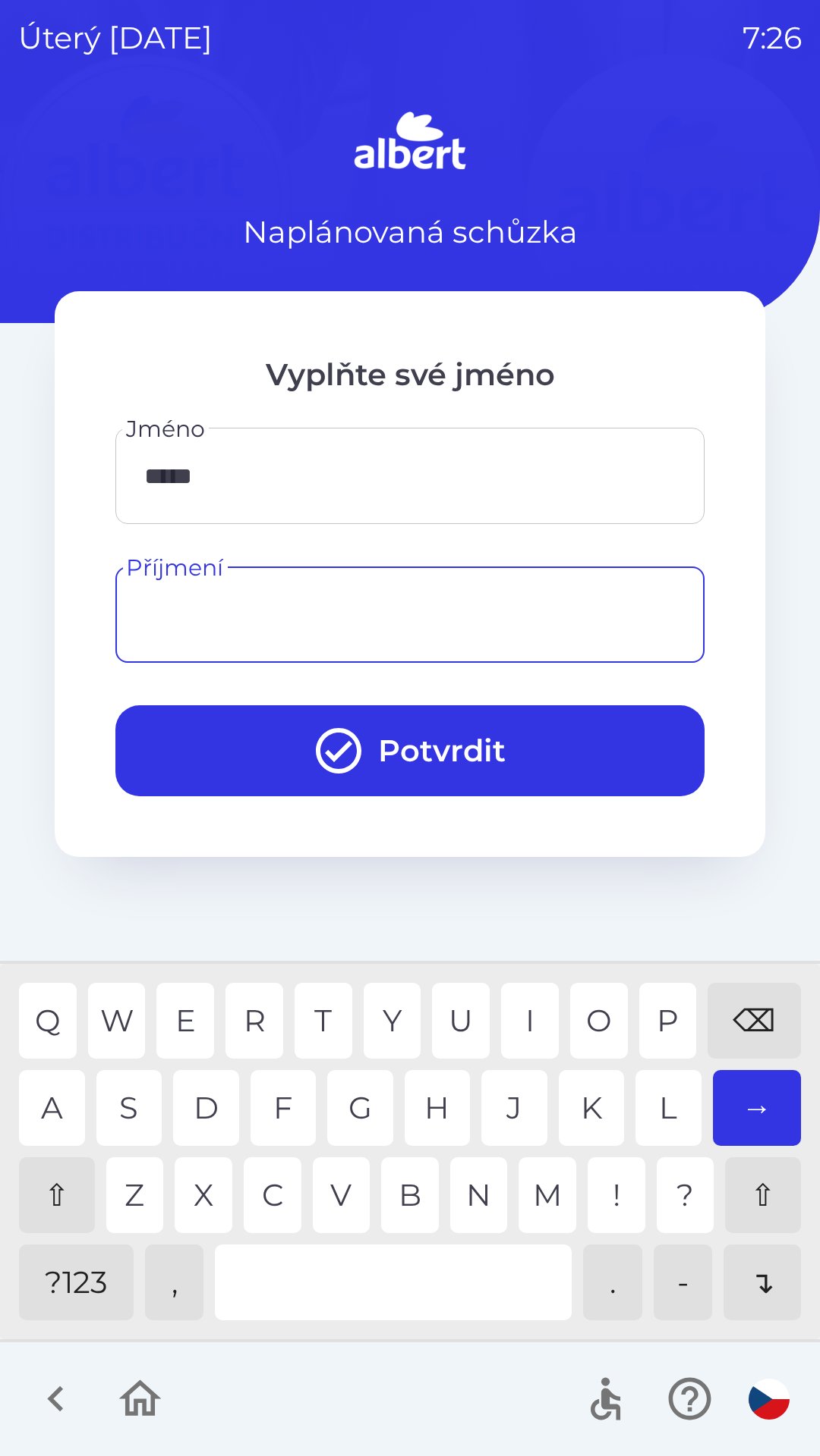
click at [54, 1191] on div "⇧" at bounding box center [57, 1195] width 76 height 76
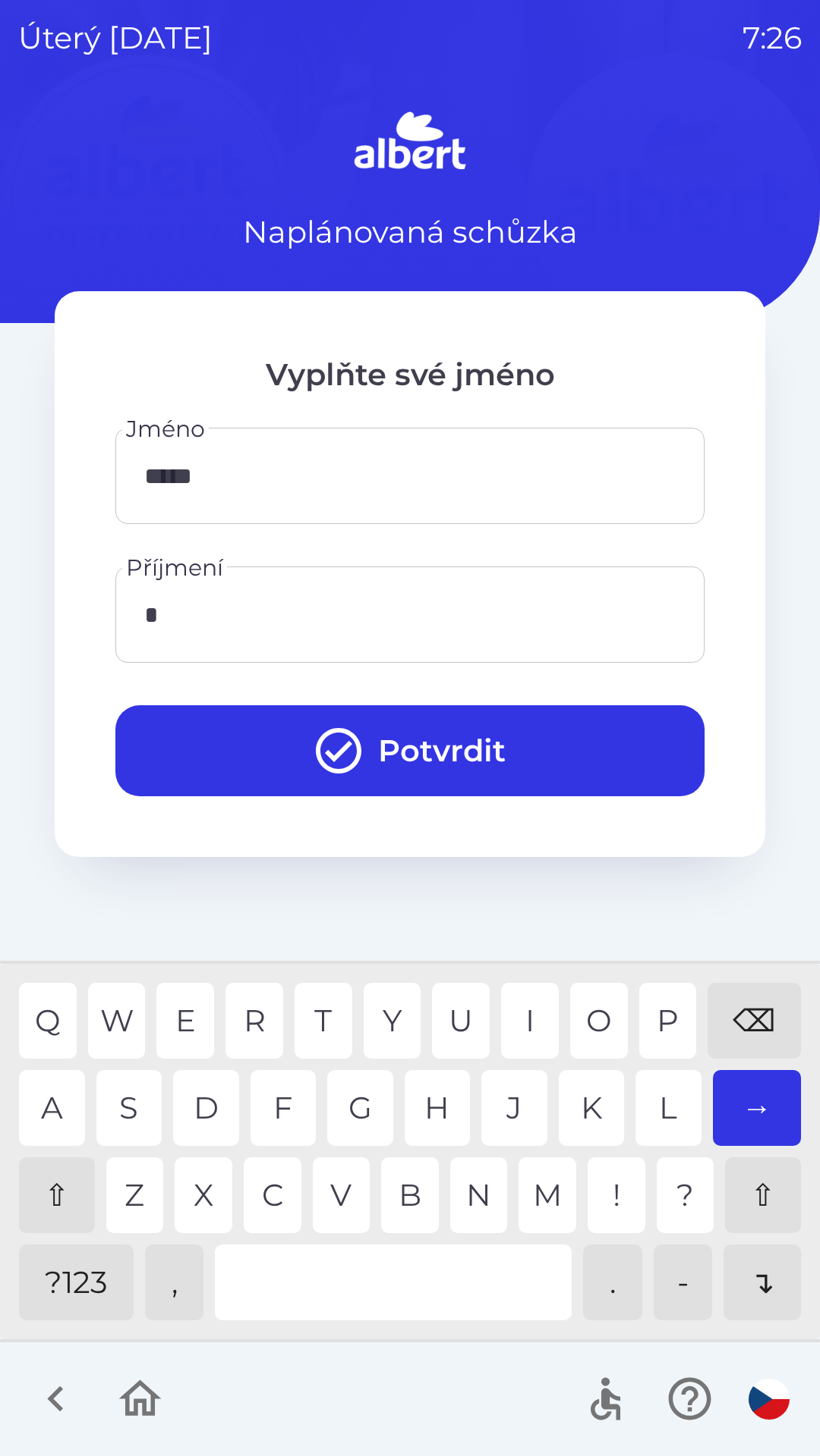
click at [321, 1019] on div "T" at bounding box center [323, 1021] width 58 height 76
click at [48, 1186] on div "⇧" at bounding box center [57, 1195] width 76 height 76
click at [243, 1010] on div "r" at bounding box center [254, 1021] width 58 height 76
click at [193, 1006] on div "e" at bounding box center [185, 1021] width 58 height 76
click at [47, 1086] on div "a" at bounding box center [52, 1108] width 66 height 76
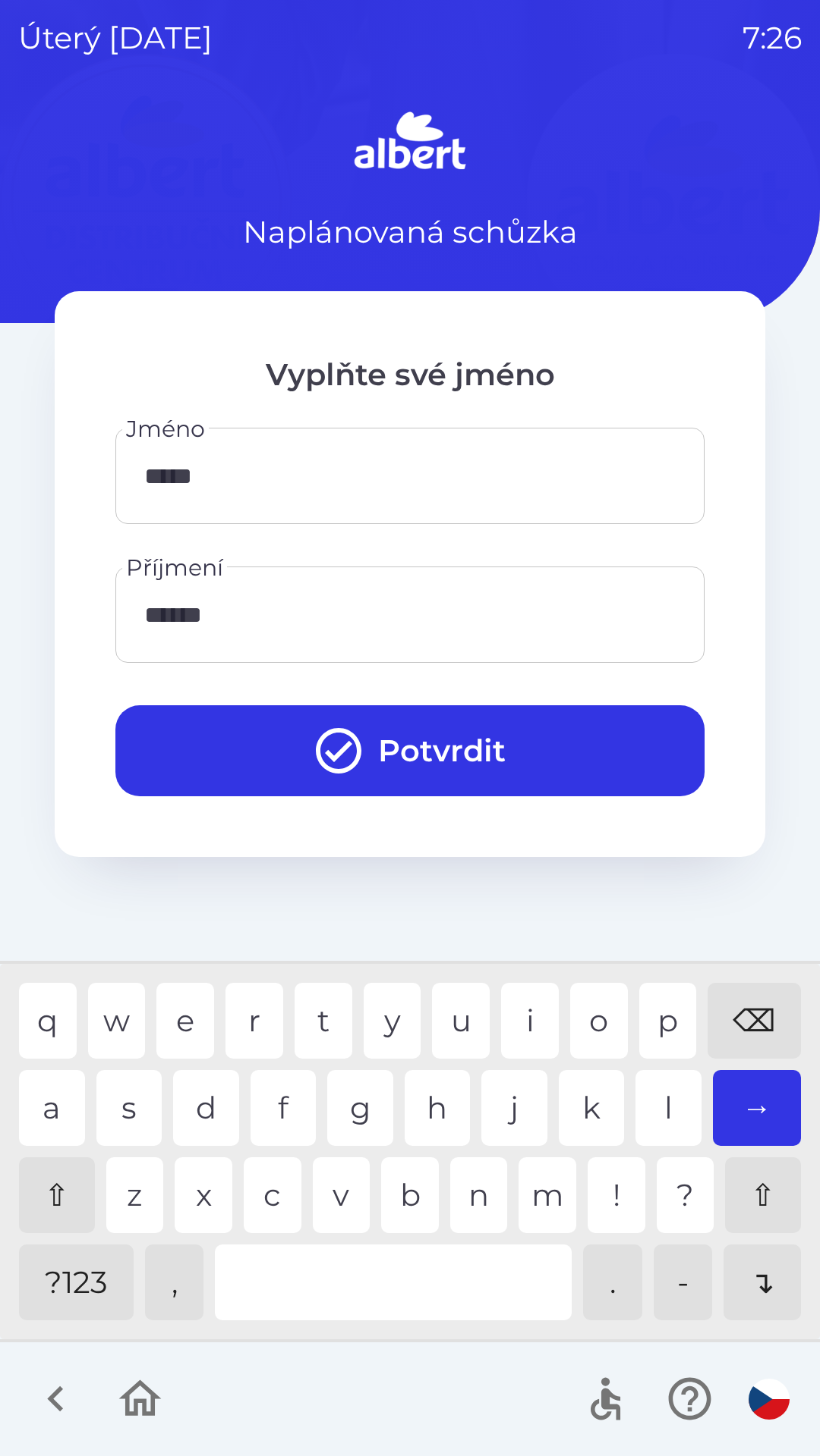
type input "*******"
click at [674, 1108] on div "l" at bounding box center [668, 1108] width 66 height 76
click at [504, 755] on button "Potvrdit" at bounding box center [410, 750] width 589 height 91
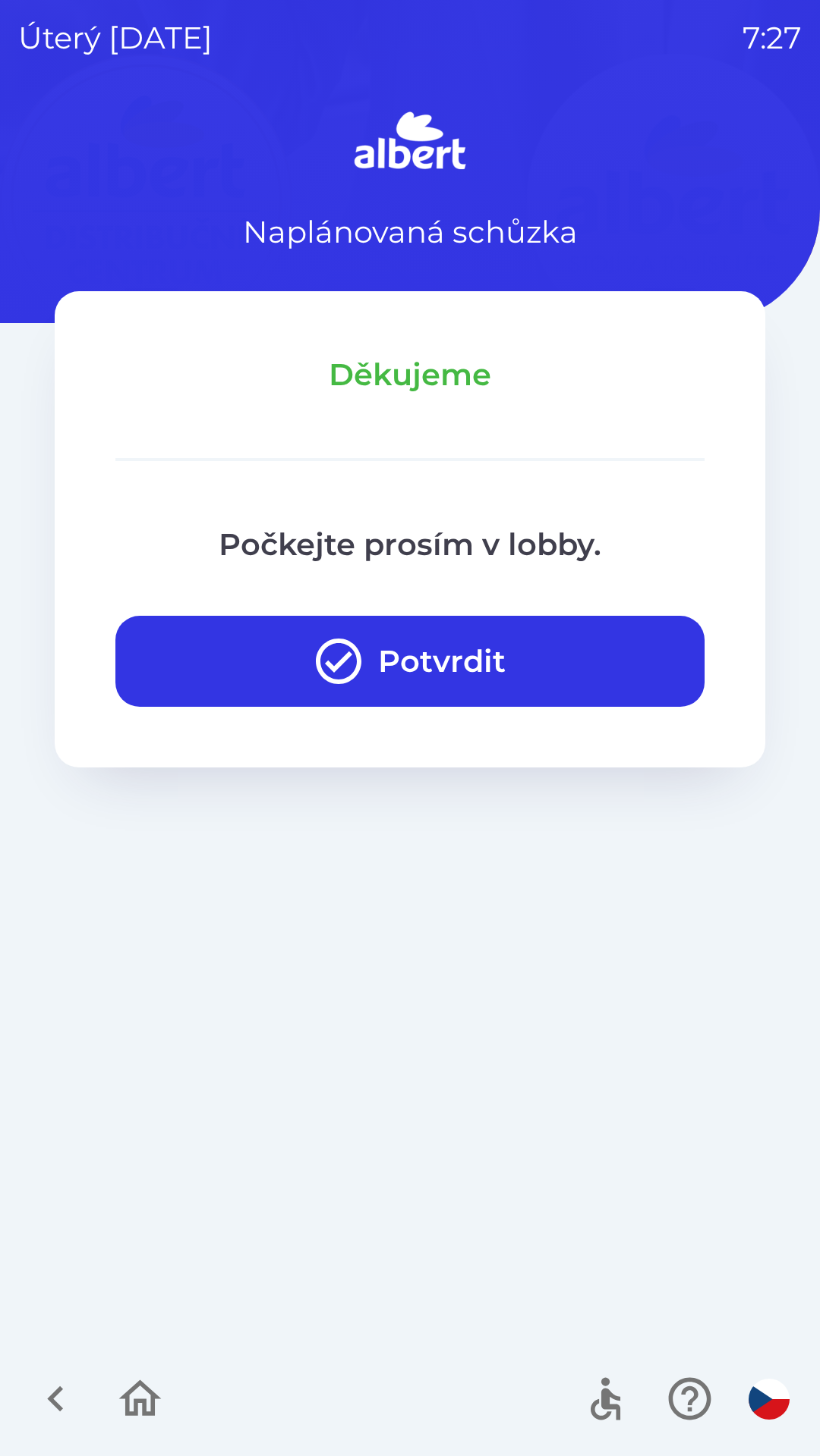
click at [337, 644] on icon "button" at bounding box center [338, 661] width 54 height 54
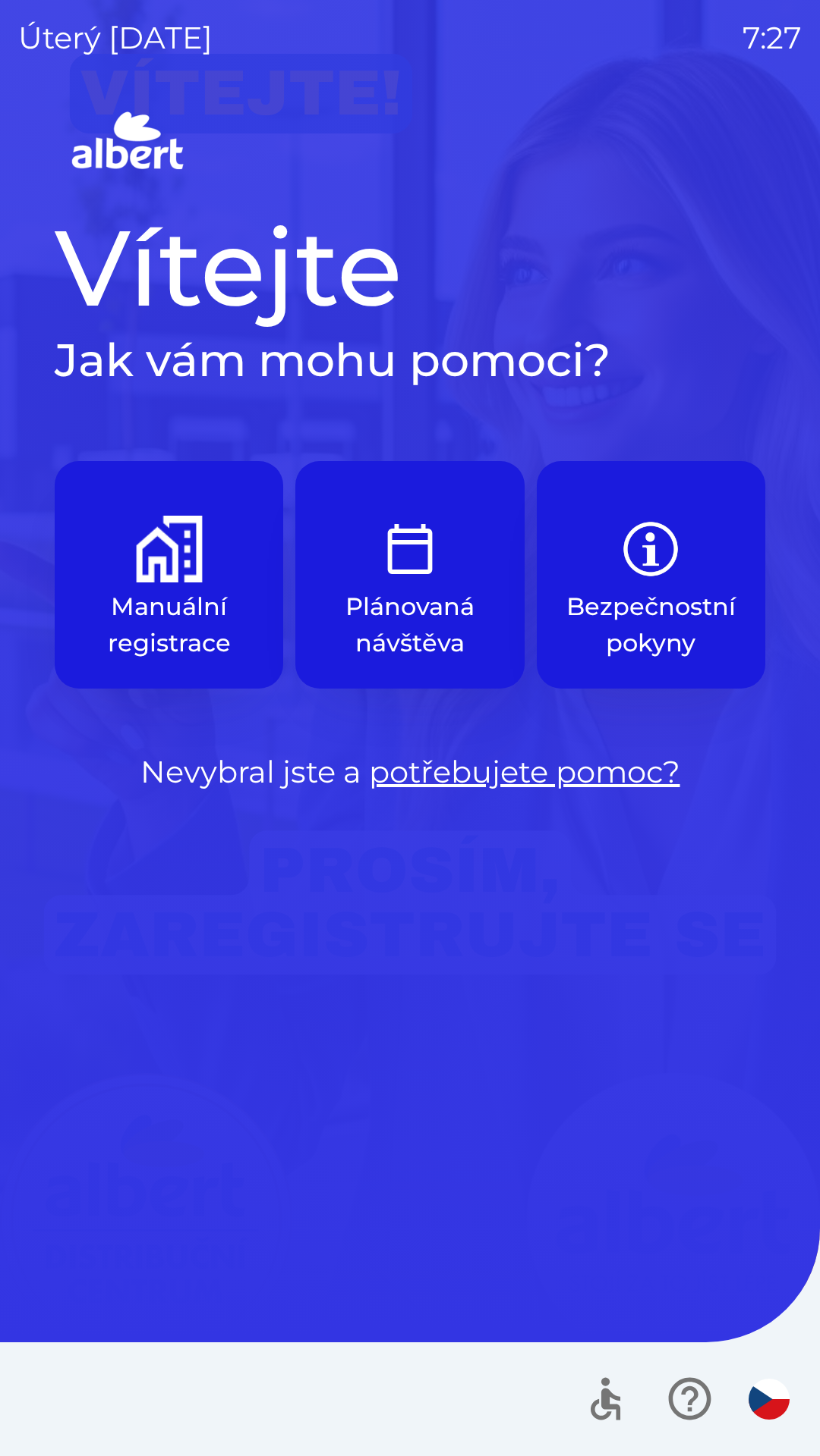
click at [158, 574] on img "button" at bounding box center [168, 548] width 67 height 66
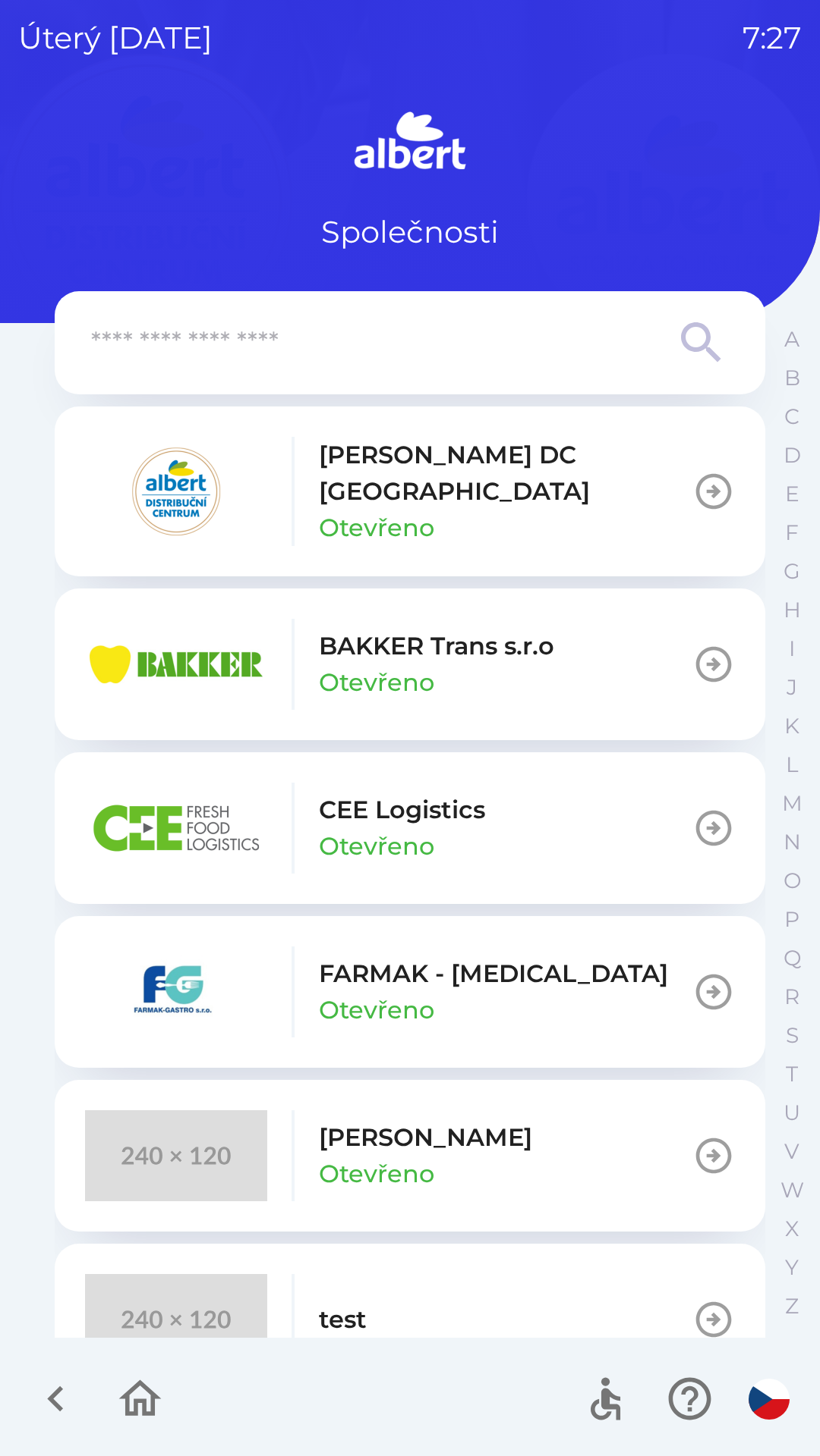
click at [365, 466] on p "[PERSON_NAME] DC [GEOGRAPHIC_DATA]" at bounding box center [505, 473] width 373 height 73
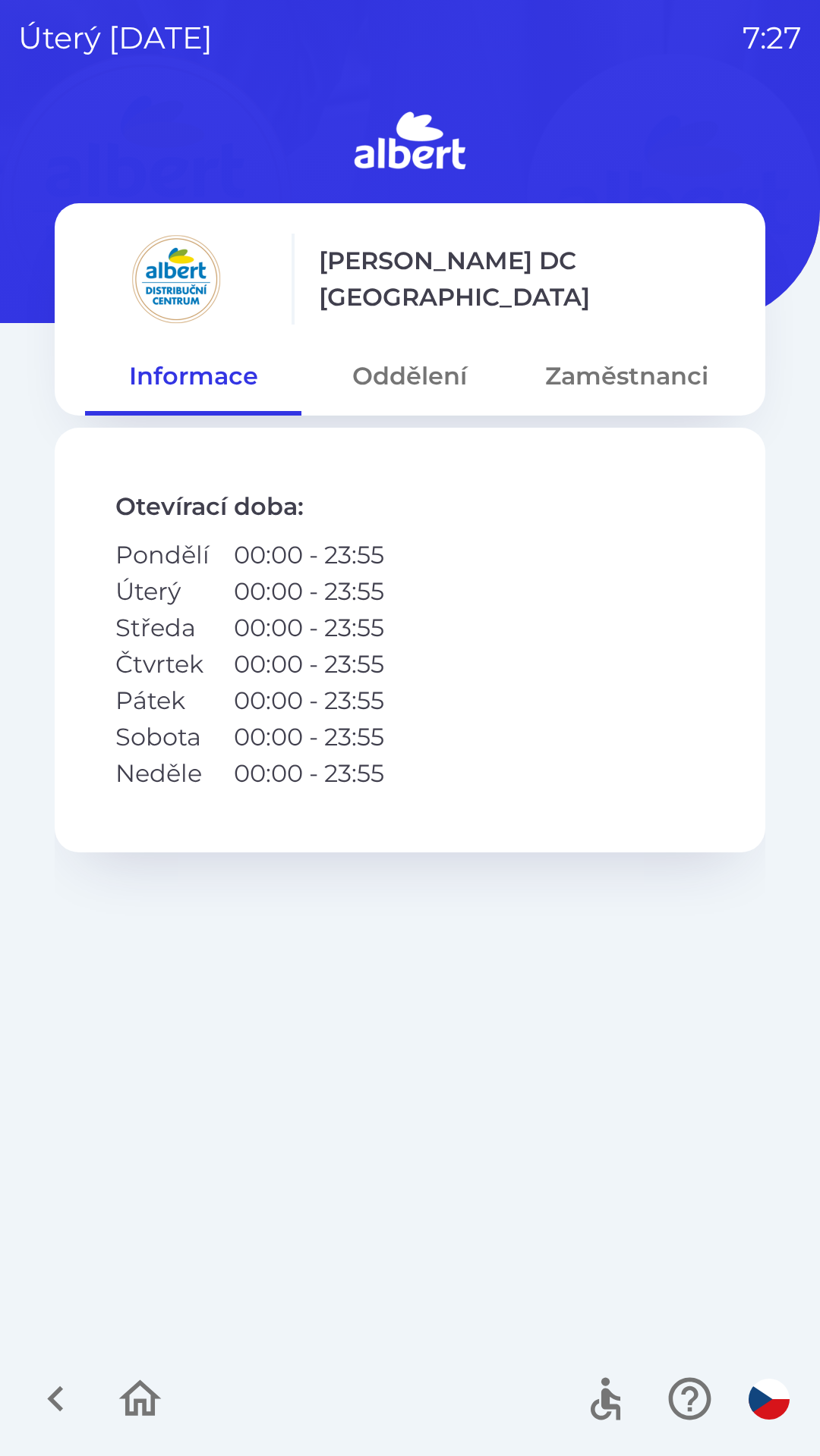
click at [386, 370] on button "Oddělení" at bounding box center [410, 376] width 216 height 54
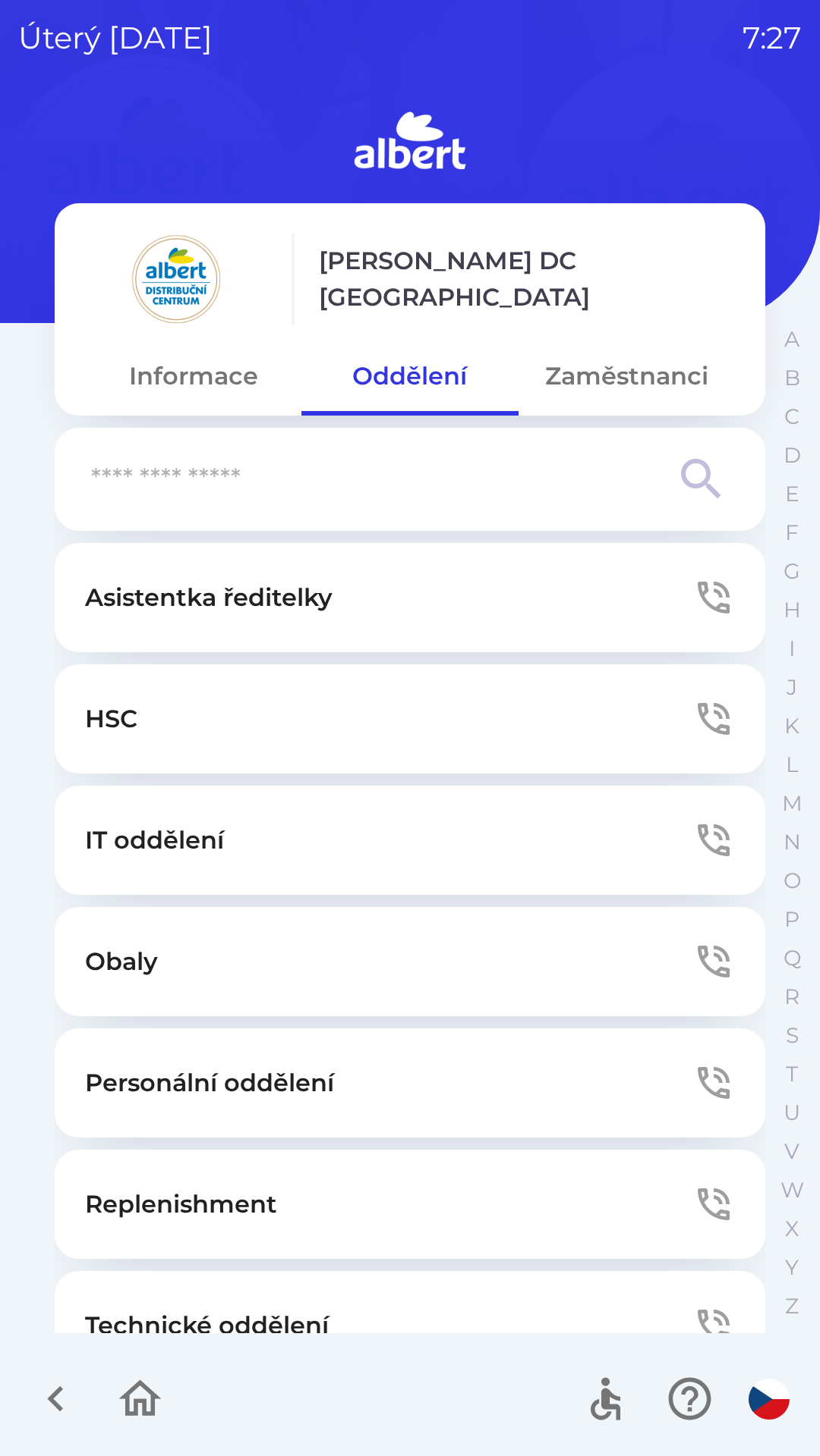
click at [188, 1067] on p "Personální oddělení" at bounding box center [209, 1083] width 249 height 36
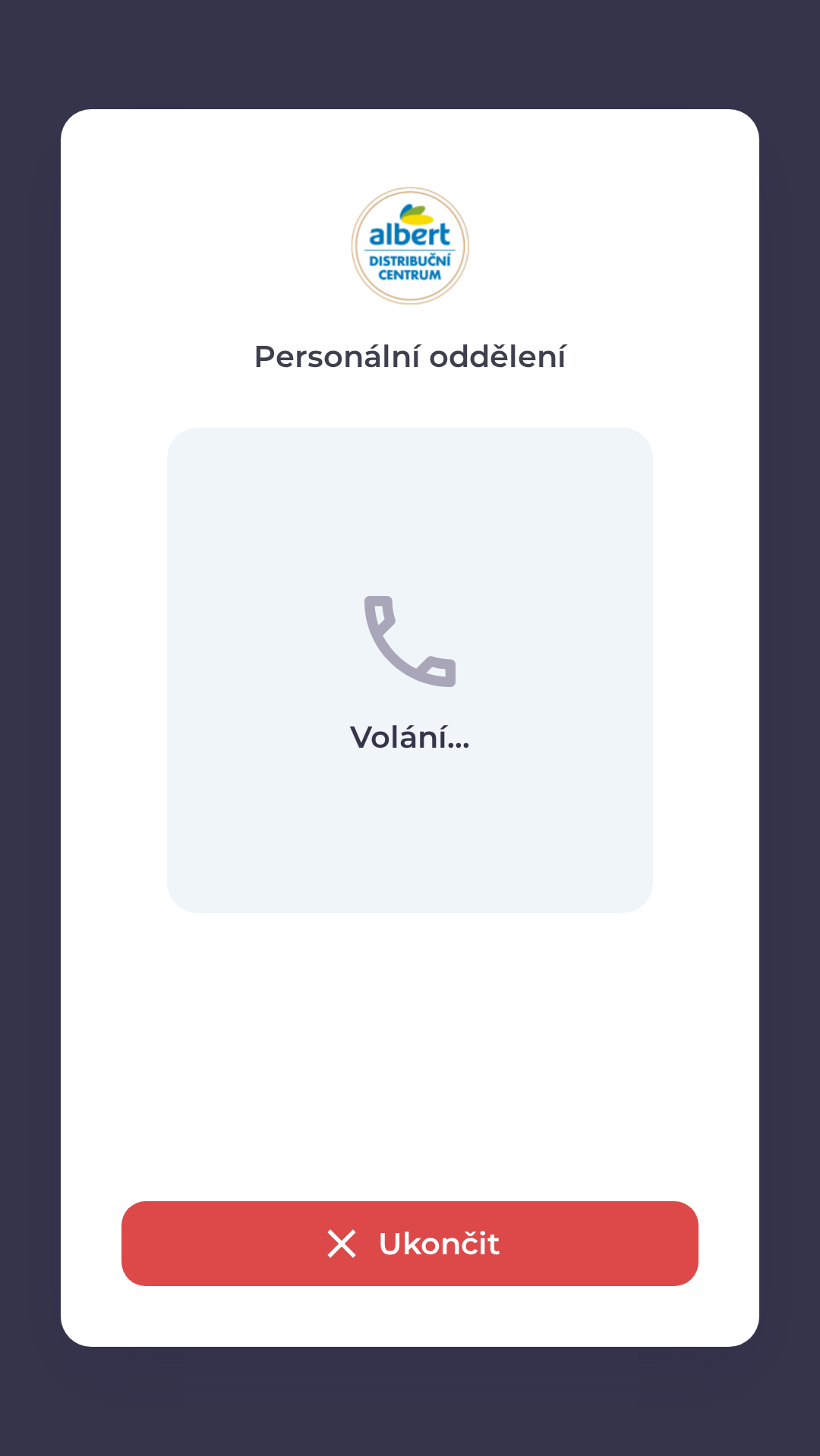
click at [431, 1241] on button "Ukončit" at bounding box center [410, 1244] width 577 height 85
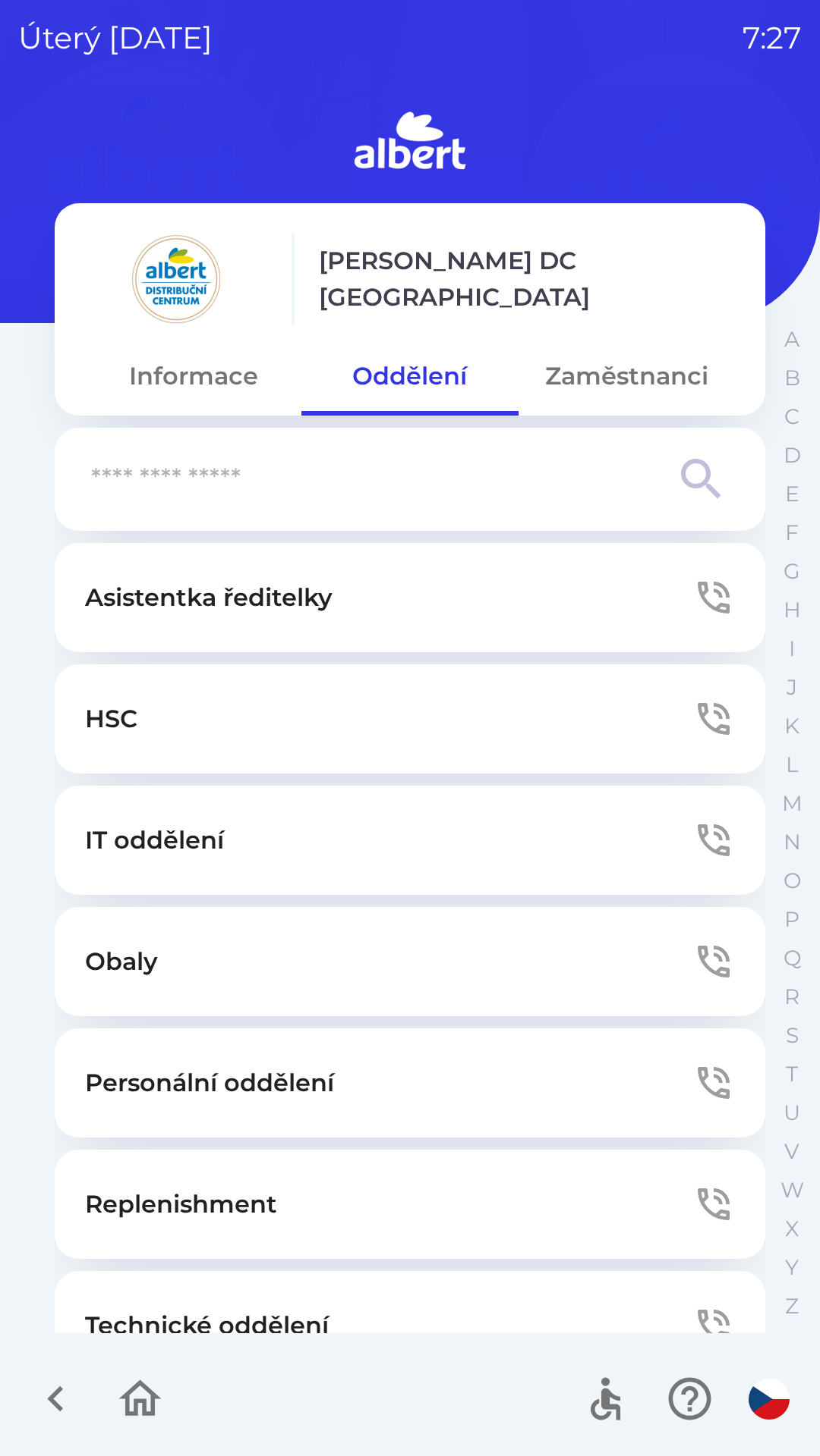
click at [240, 1298] on button "Technické oddělení" at bounding box center [410, 1326] width 710 height 109
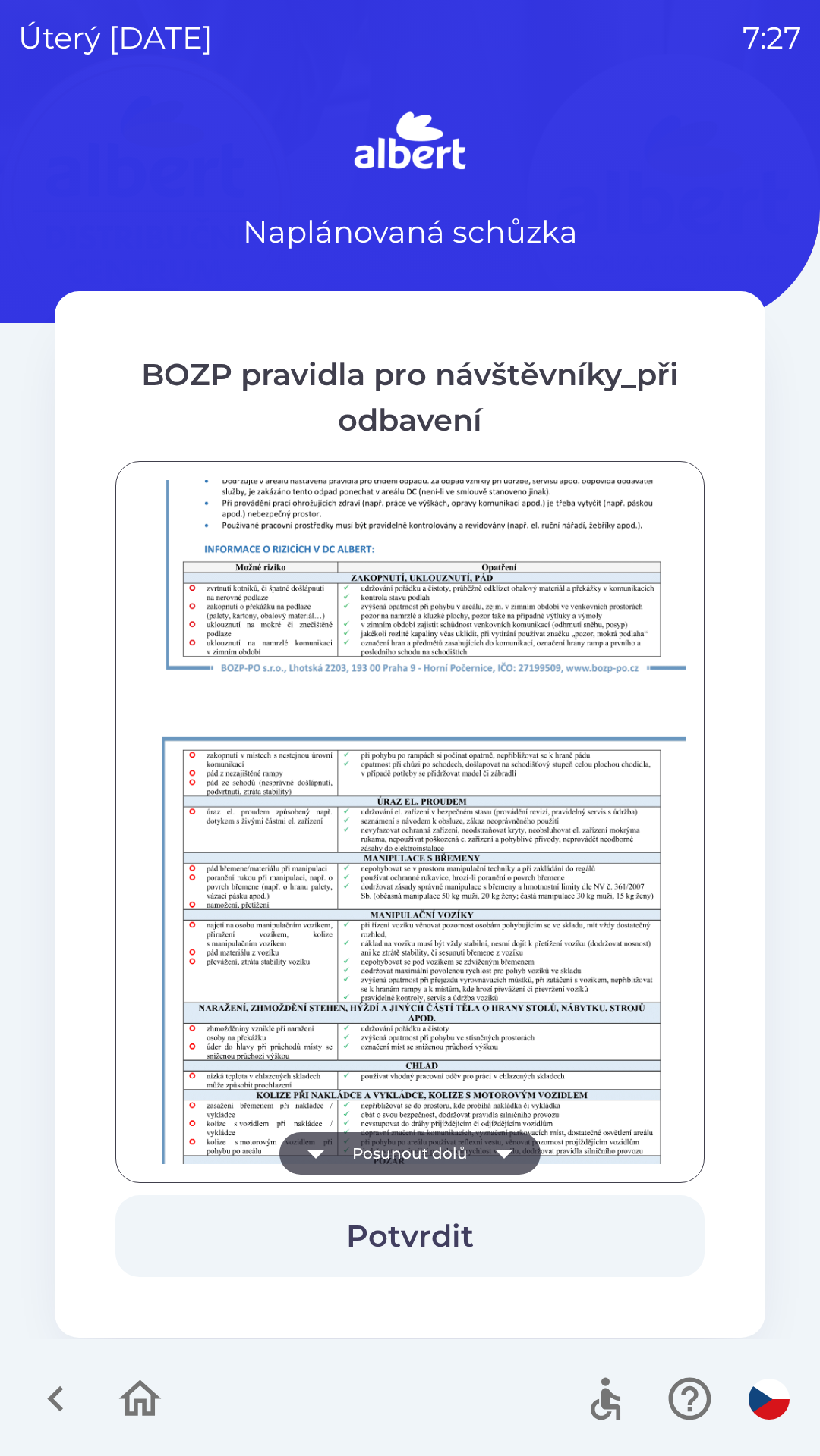
scroll to position [1065, 0]
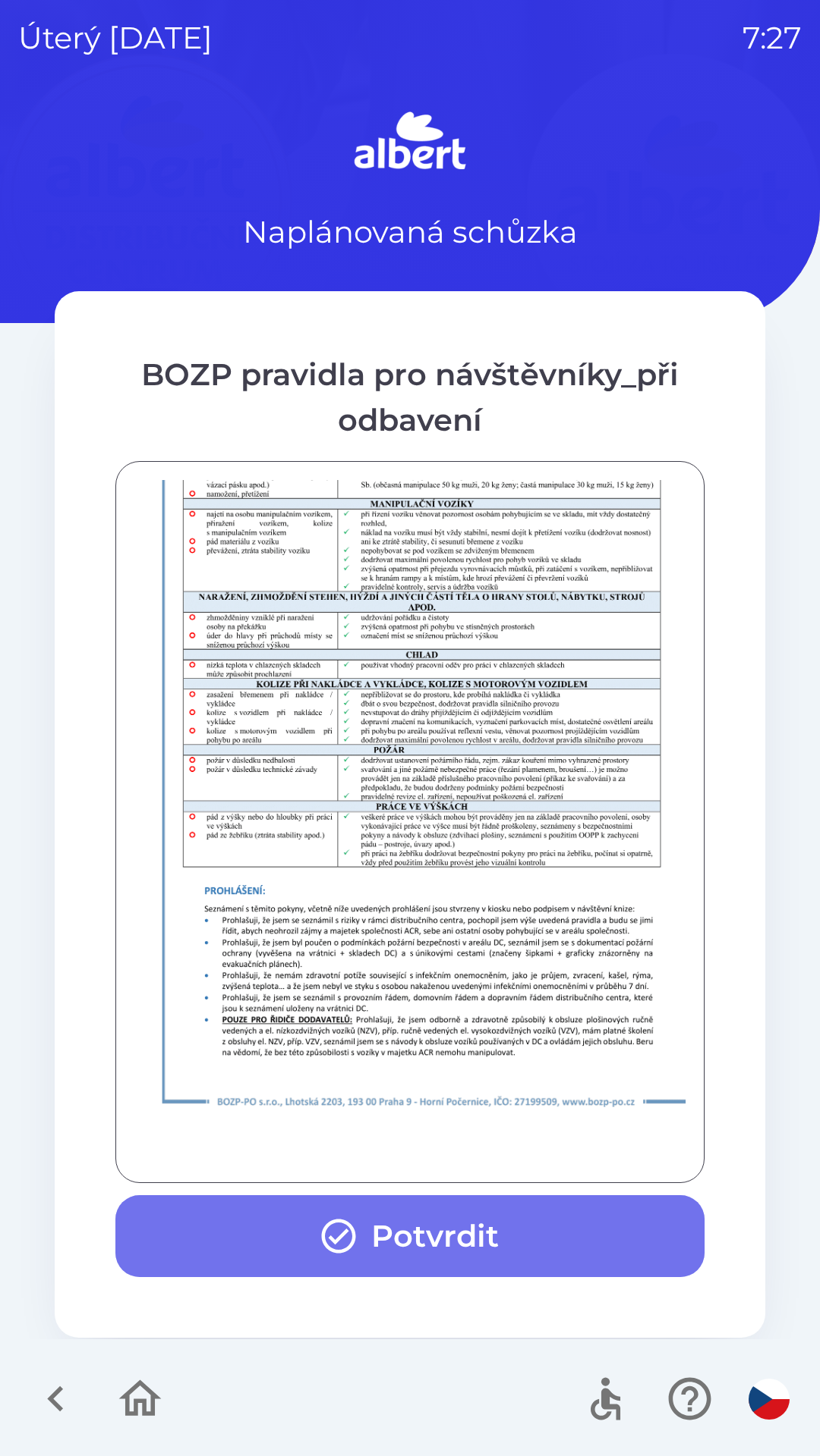
click at [299, 1229] on button "Potvrdit" at bounding box center [410, 1236] width 589 height 82
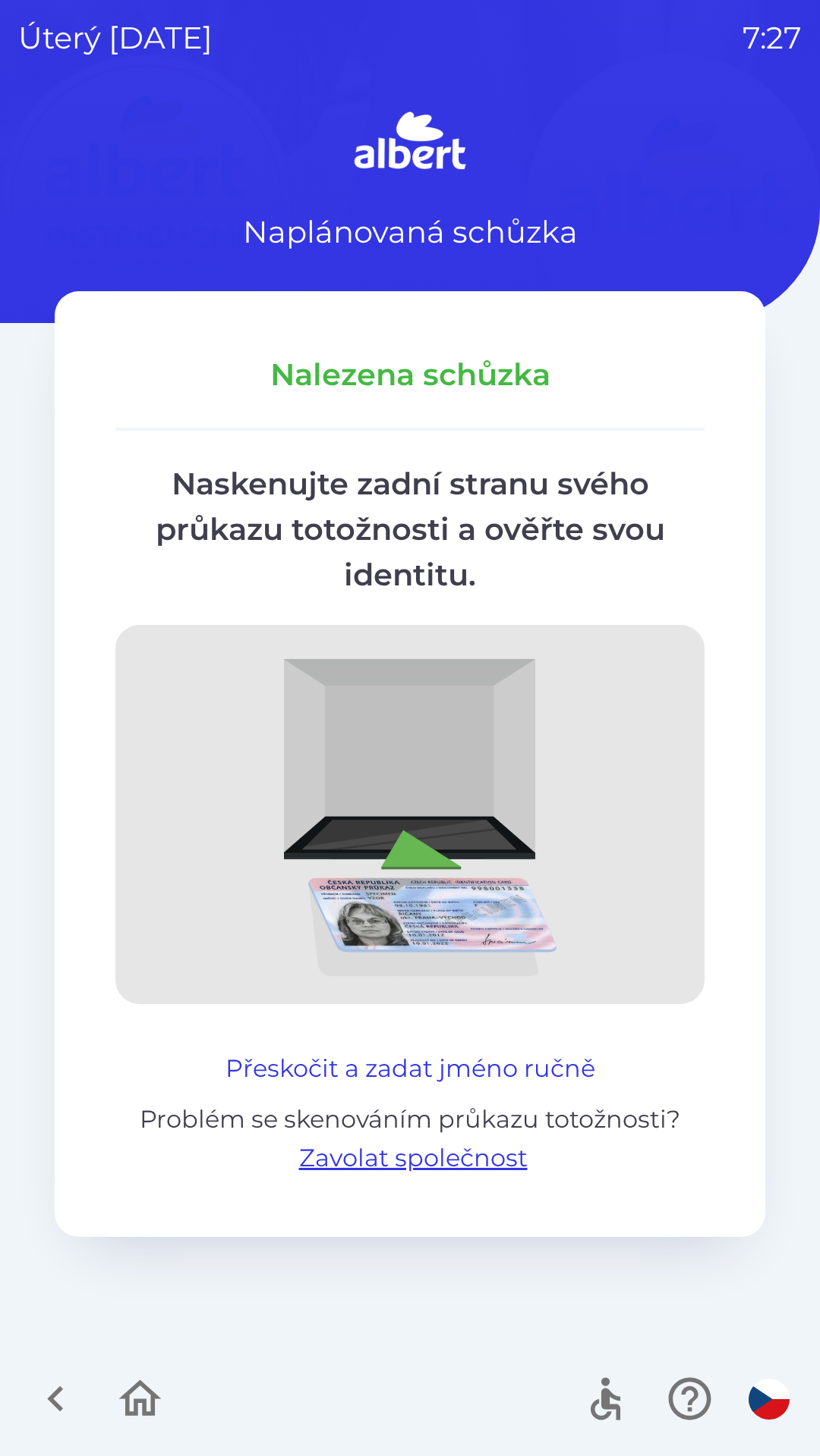
click at [284, 1061] on button "Přeskočit a zadat jméno ručně" at bounding box center [410, 1068] width 382 height 36
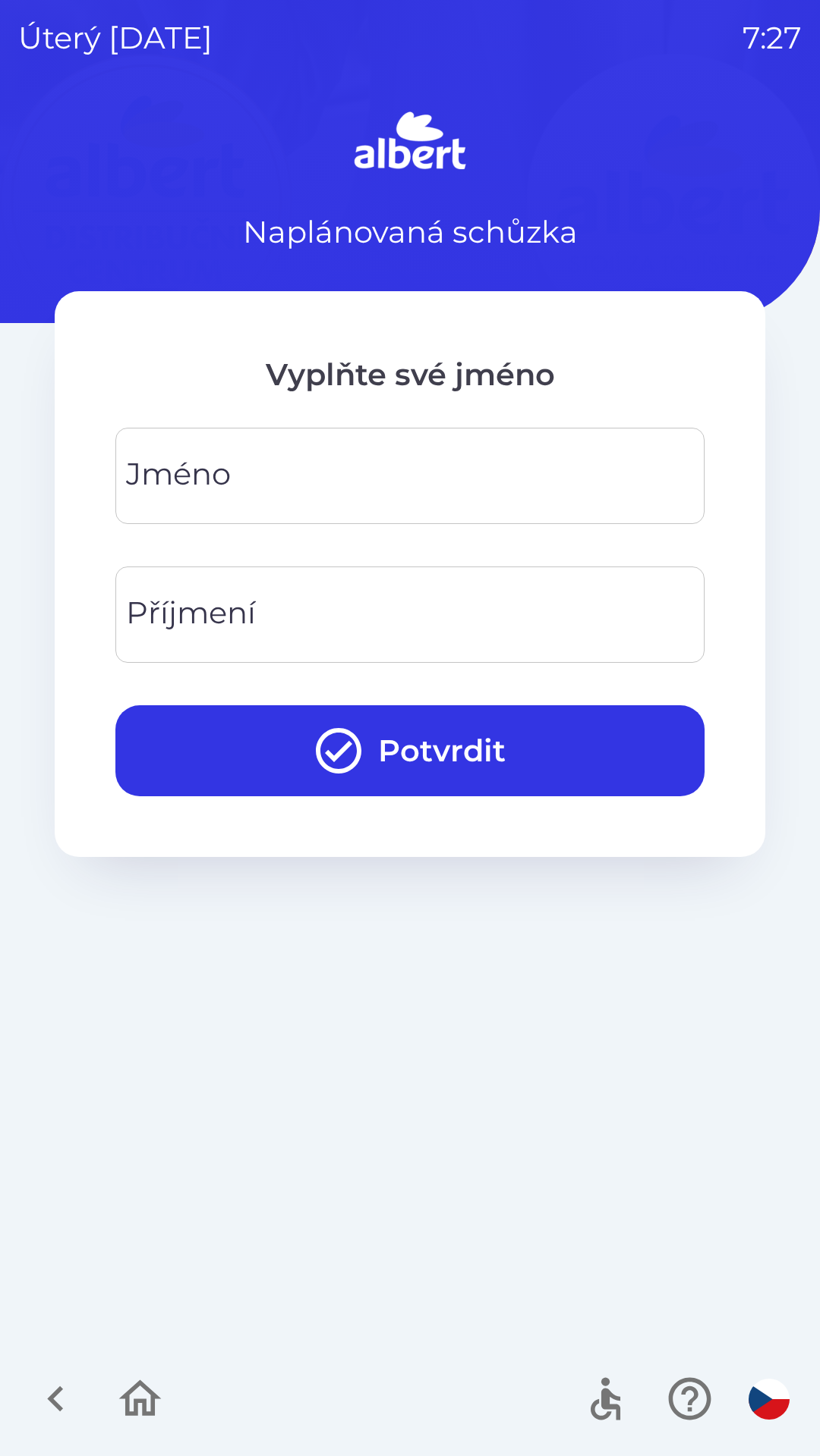
click at [565, 459] on input "Jméno" at bounding box center [410, 475] width 552 height 60
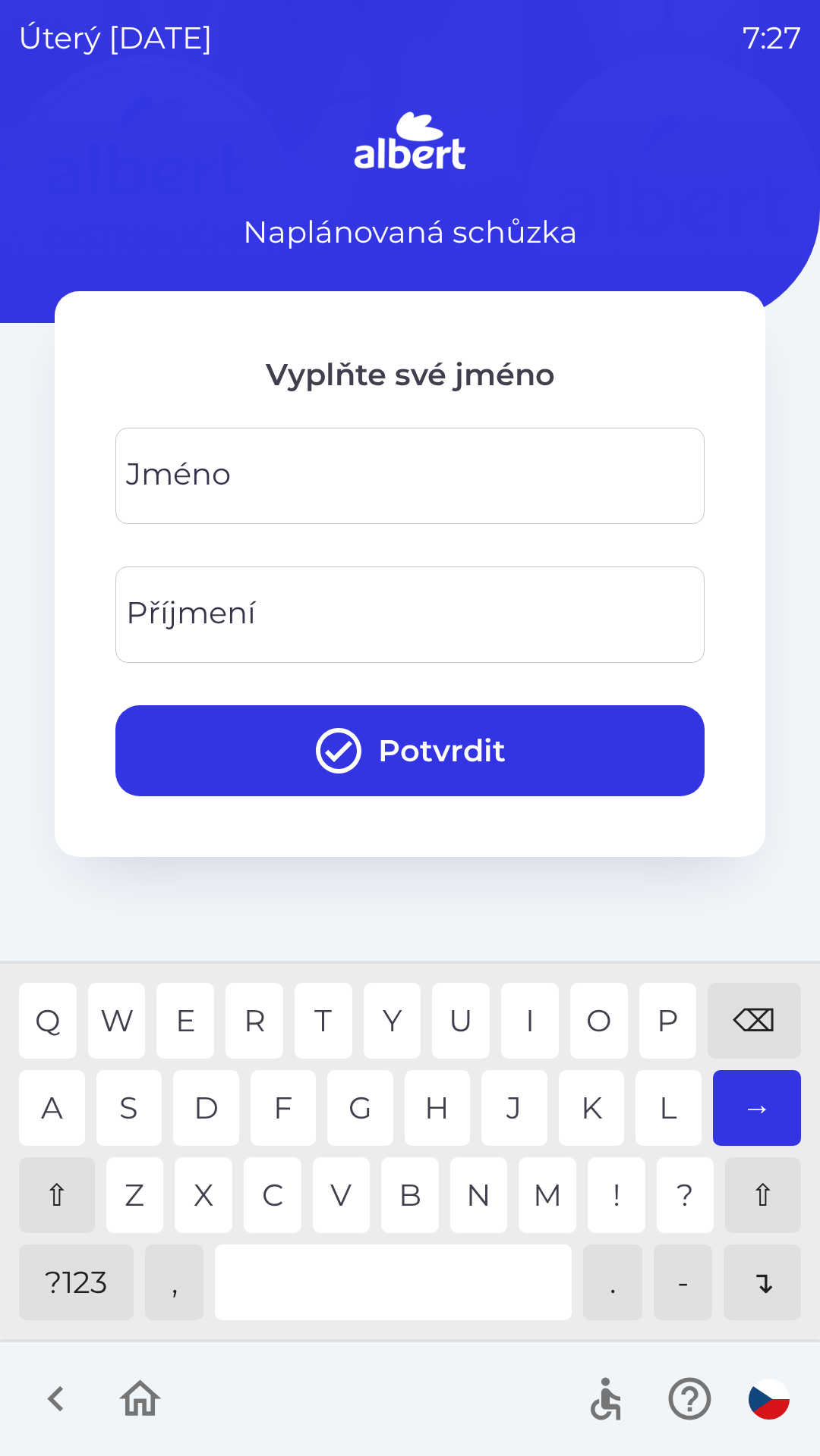
click at [72, 1178] on div "⇧" at bounding box center [57, 1195] width 76 height 76
click at [209, 1098] on div "D" at bounding box center [206, 1108] width 66 height 76
click at [58, 1087] on div "A" at bounding box center [52, 1108] width 66 height 76
click at [186, 991] on div "E" at bounding box center [185, 1021] width 58 height 76
type input "******"
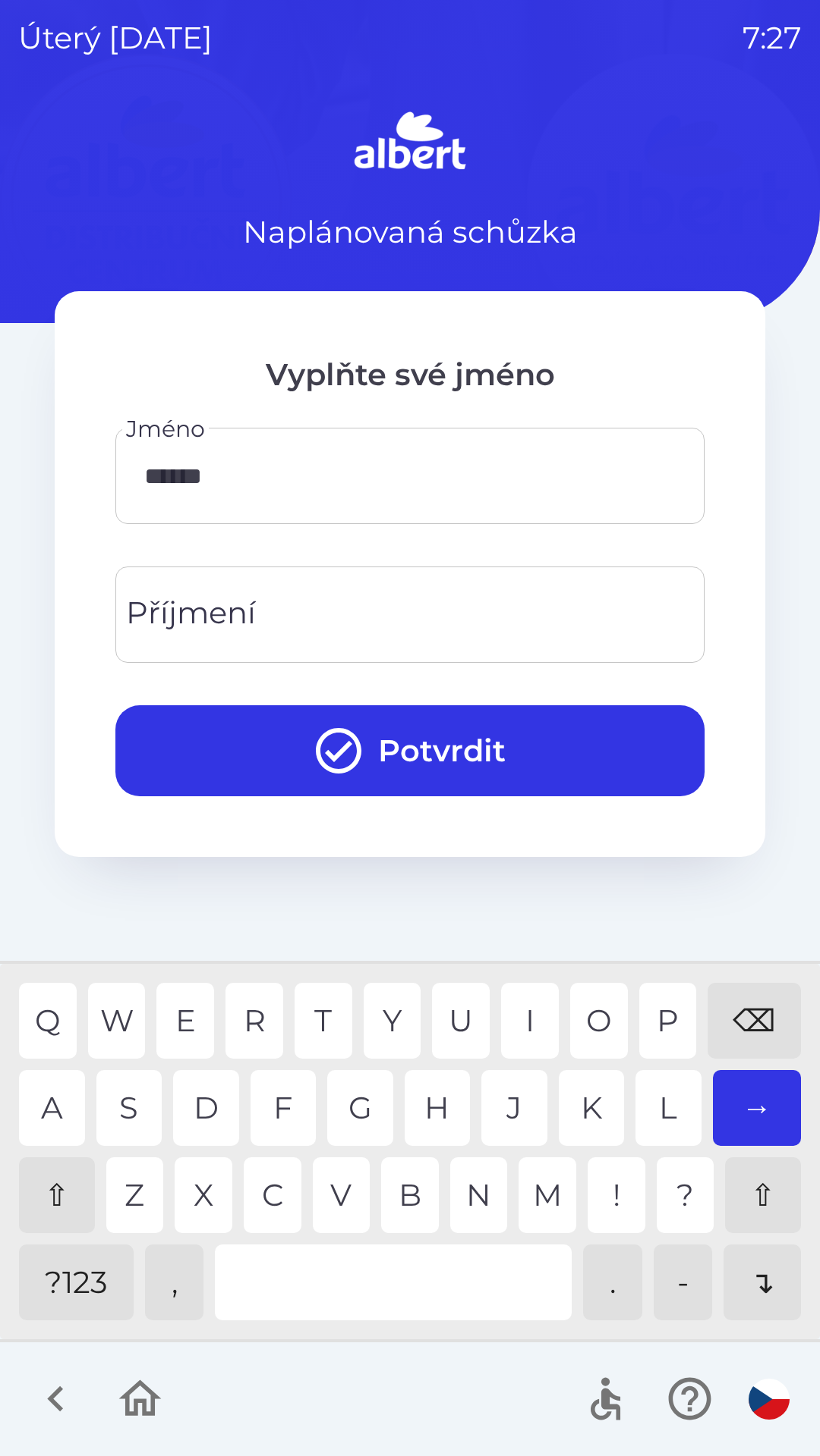
click at [649, 1101] on div "L" at bounding box center [668, 1108] width 66 height 76
click at [154, 598] on div "Příjmení Příjmení" at bounding box center [410, 615] width 589 height 97
click at [601, 1022] on div "O" at bounding box center [599, 1021] width 58 height 76
click at [667, 1100] on div "L" at bounding box center [668, 1108] width 66 height 76
click at [598, 1010] on div "O" at bounding box center [599, 1021] width 58 height 76
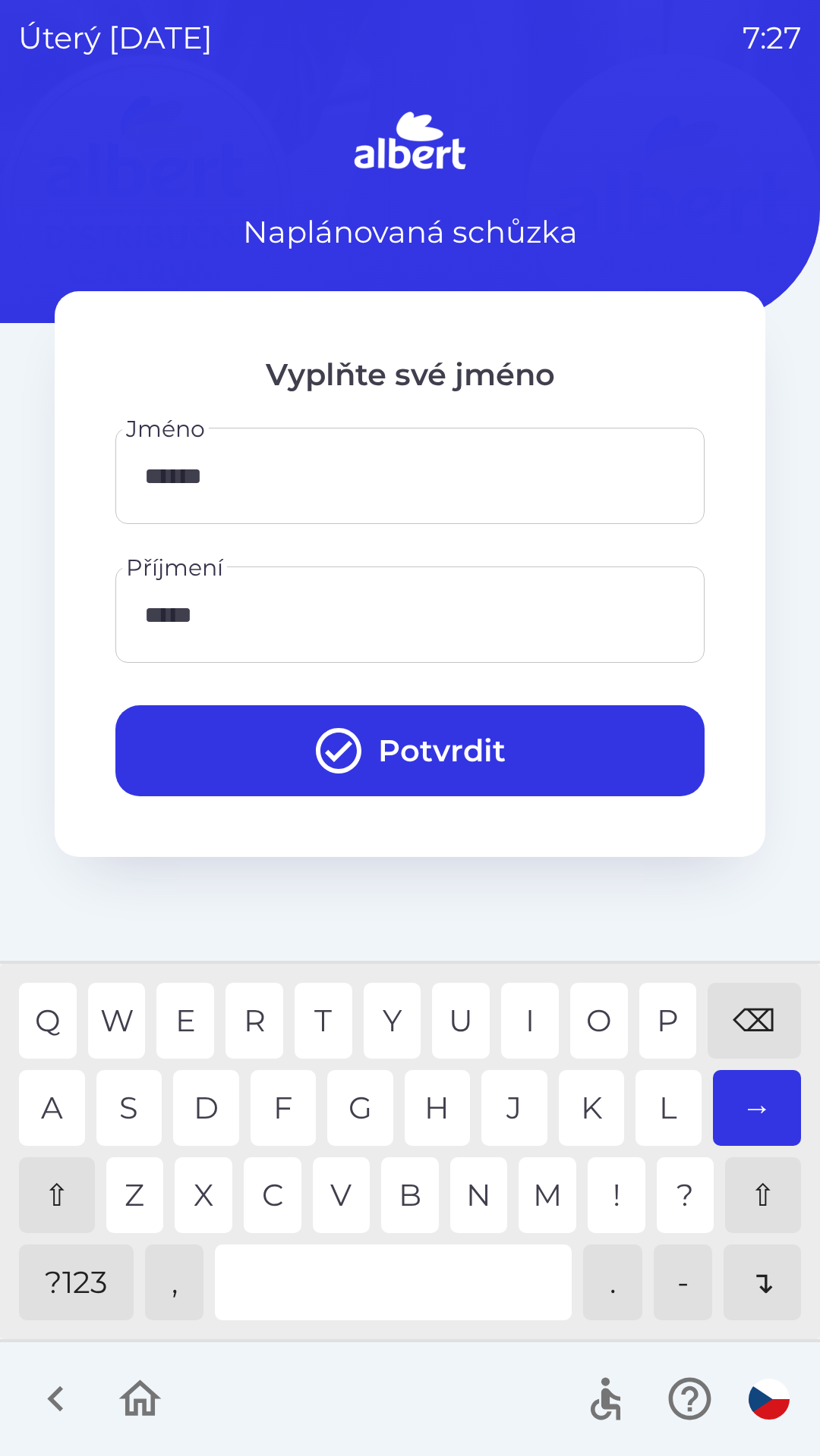
click at [464, 1007] on div "U" at bounding box center [461, 1021] width 58 height 76
click at [261, 1163] on div "C" at bounding box center [272, 1195] width 58 height 76
type input "*******"
click at [443, 1088] on div "H" at bounding box center [437, 1108] width 66 height 76
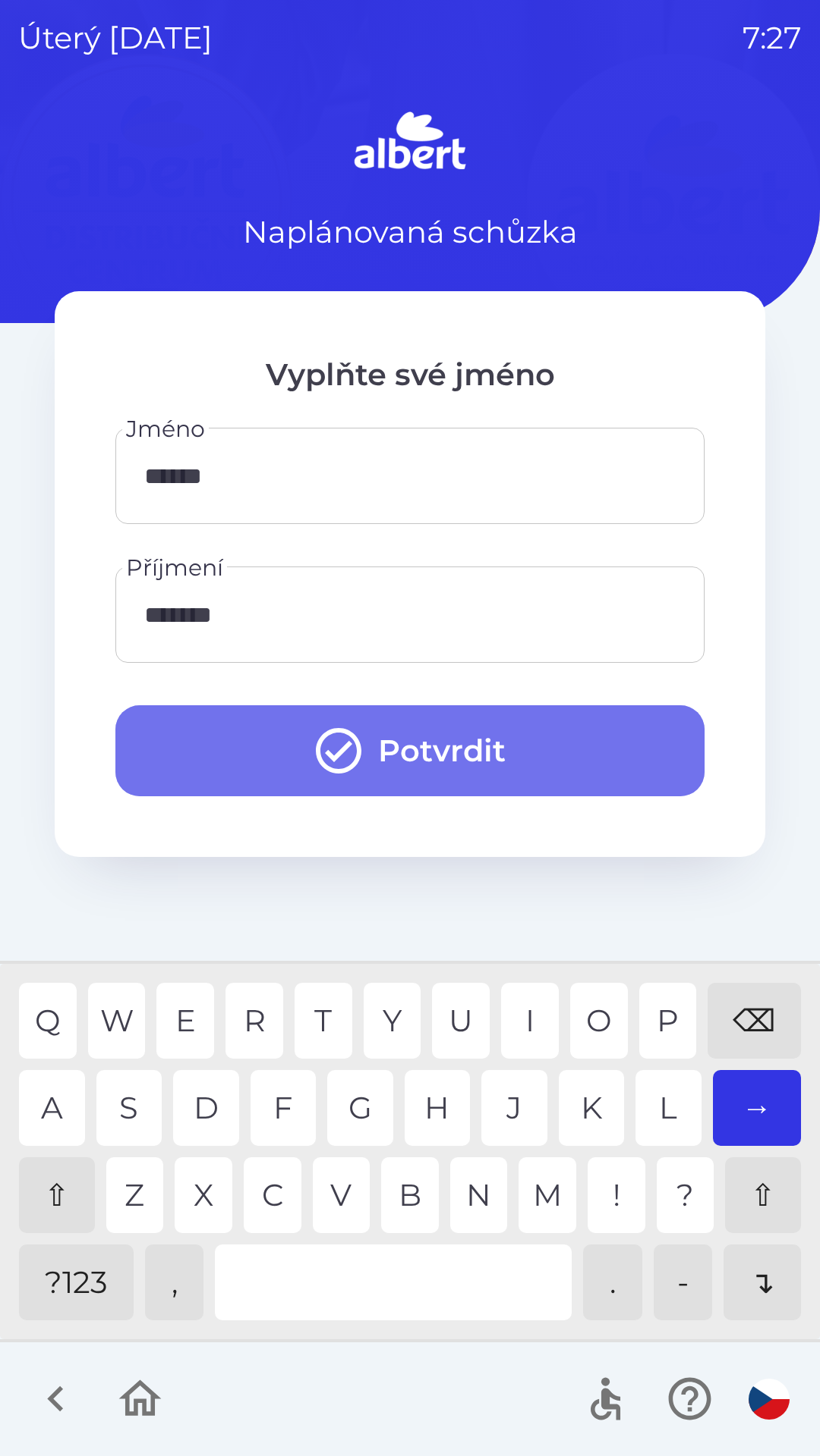
click at [490, 739] on button "Potvrdit" at bounding box center [410, 750] width 589 height 91
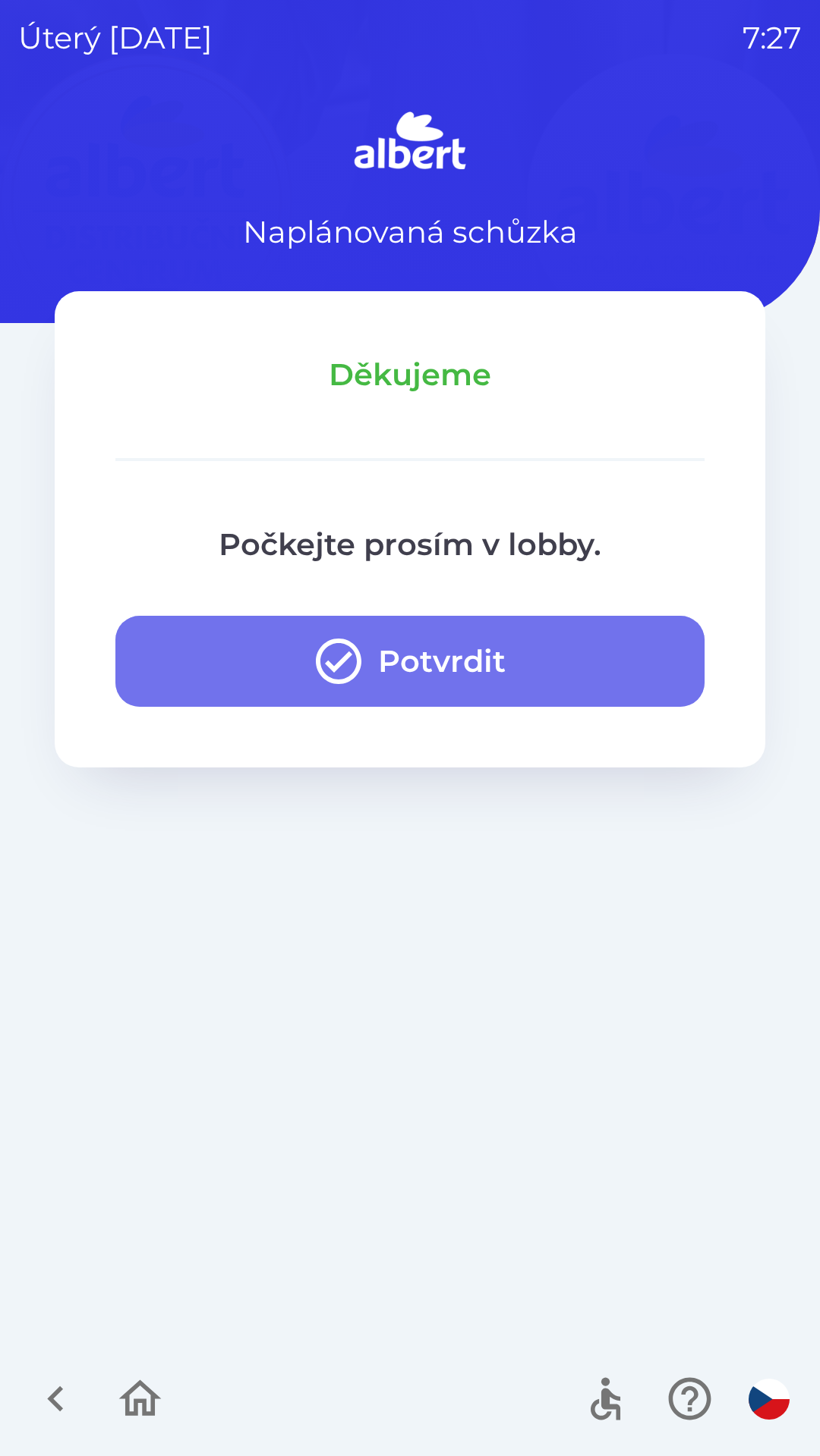
click at [502, 669] on button "Potvrdit" at bounding box center [410, 661] width 589 height 91
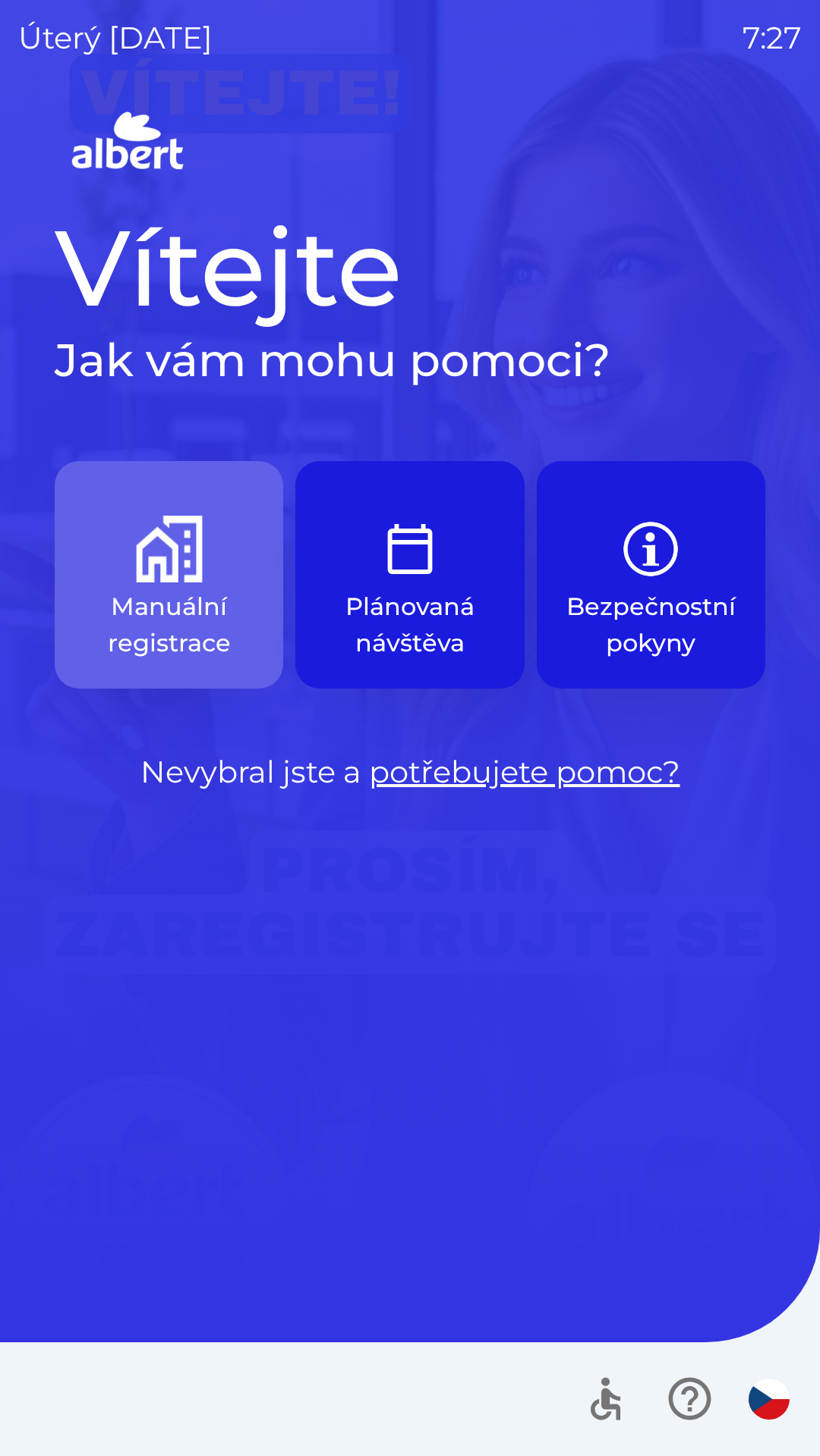
click at [209, 616] on p "Manuální registrace" at bounding box center [168, 625] width 156 height 73
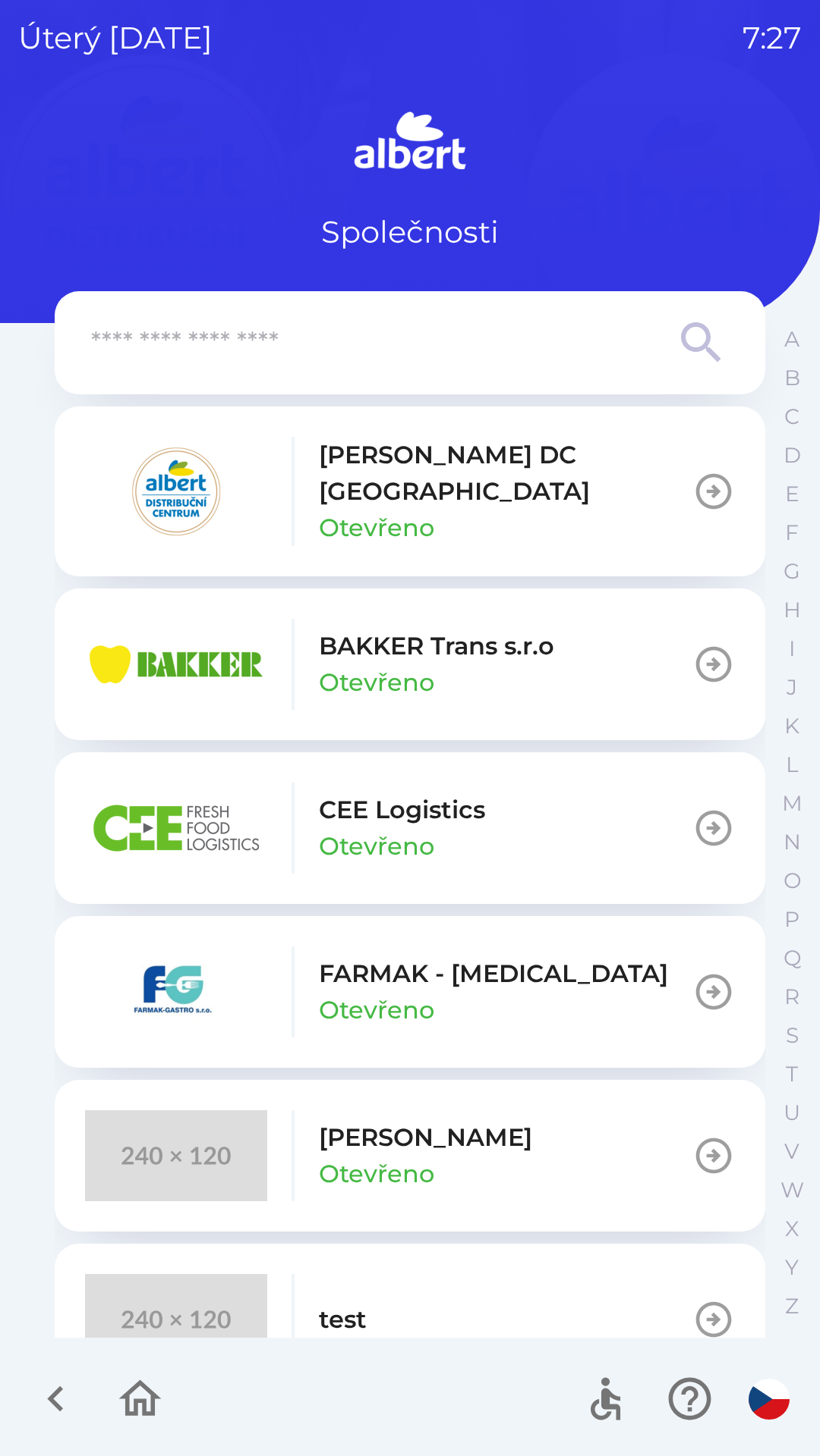
click at [496, 498] on div "[PERSON_NAME] DC [GEOGRAPHIC_DATA] Otevřeno" at bounding box center [505, 491] width 373 height 109
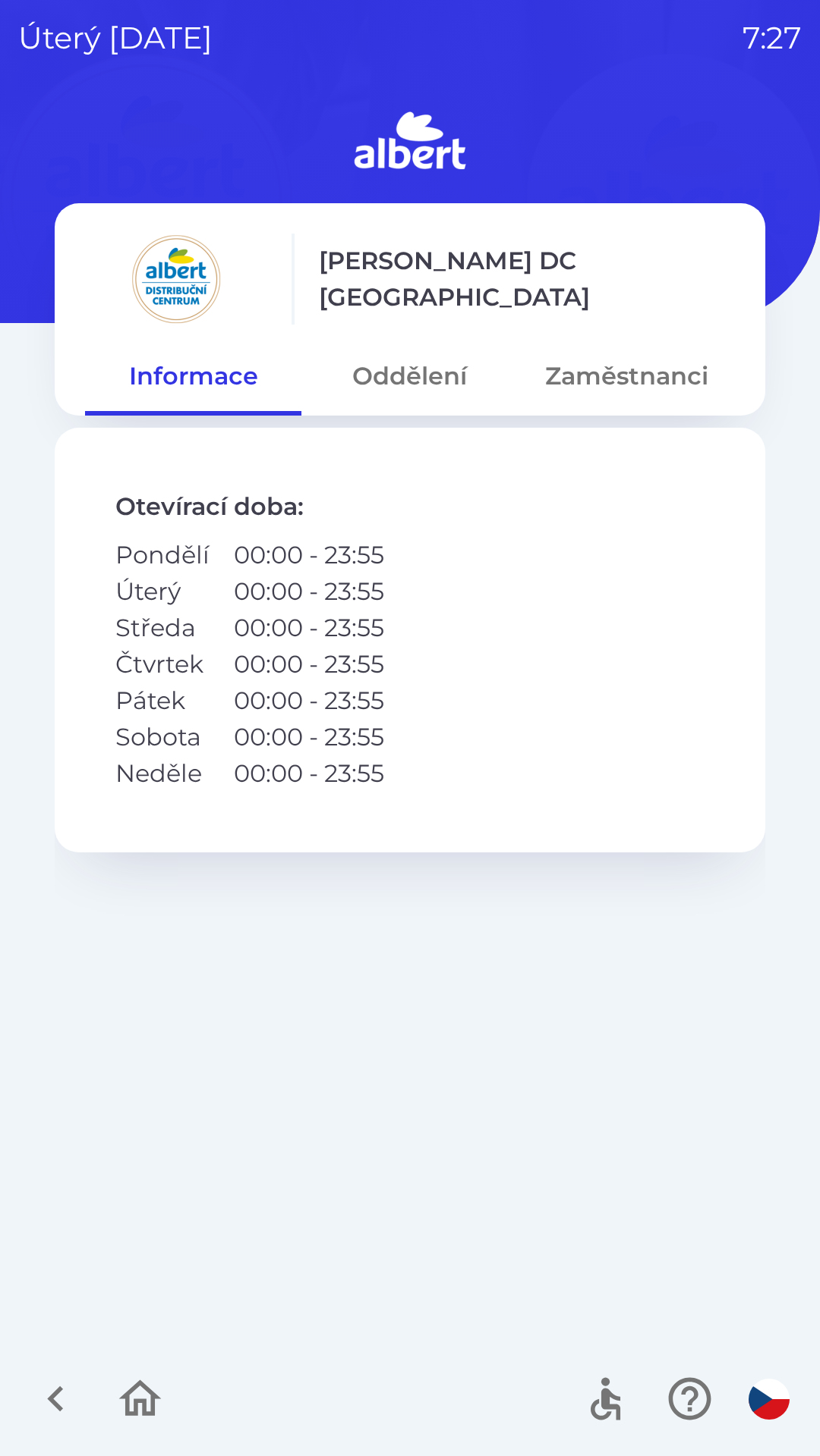
click at [429, 398] on button "Oddělení" at bounding box center [410, 376] width 216 height 54
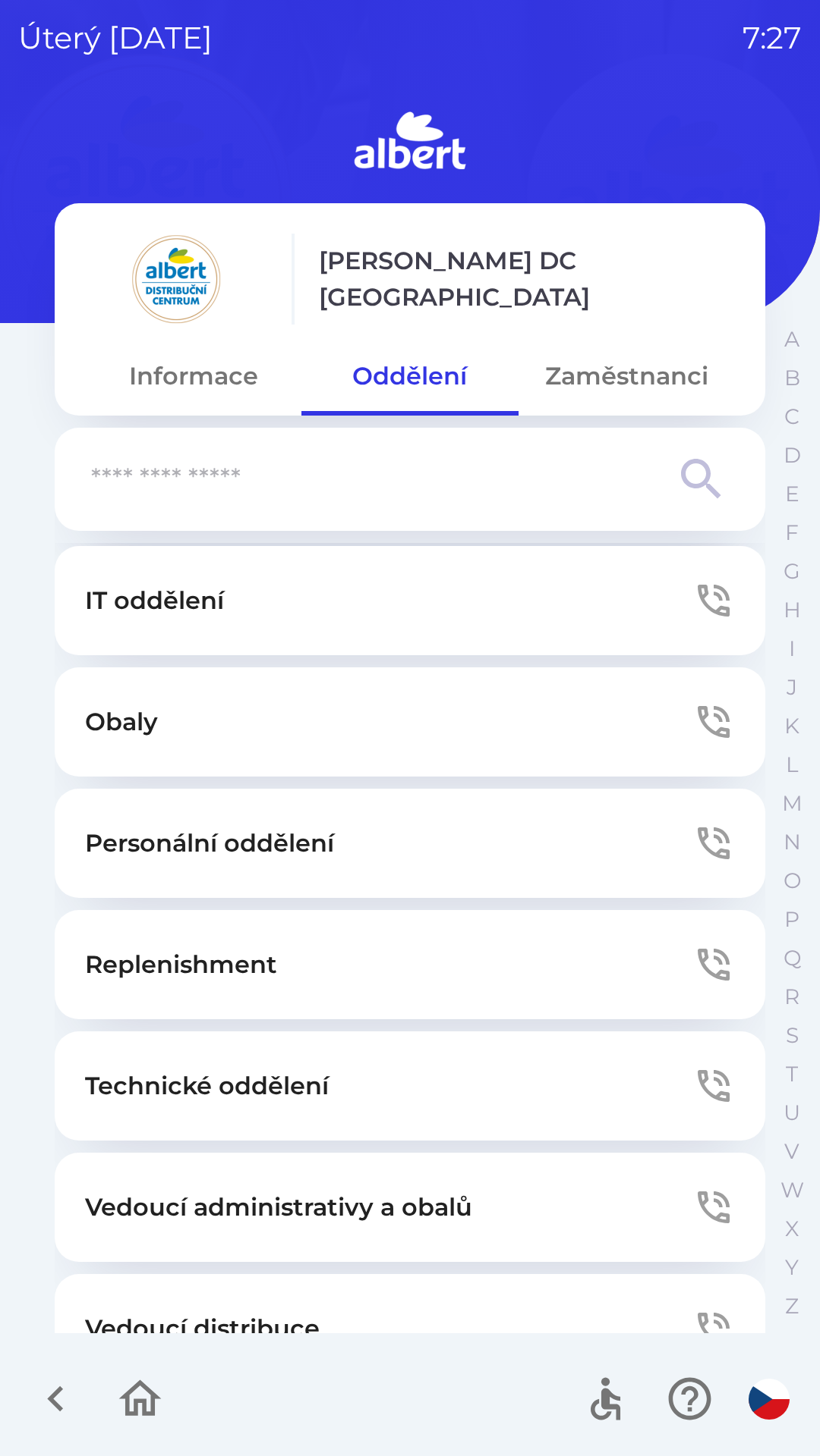
scroll to position [259, 0]
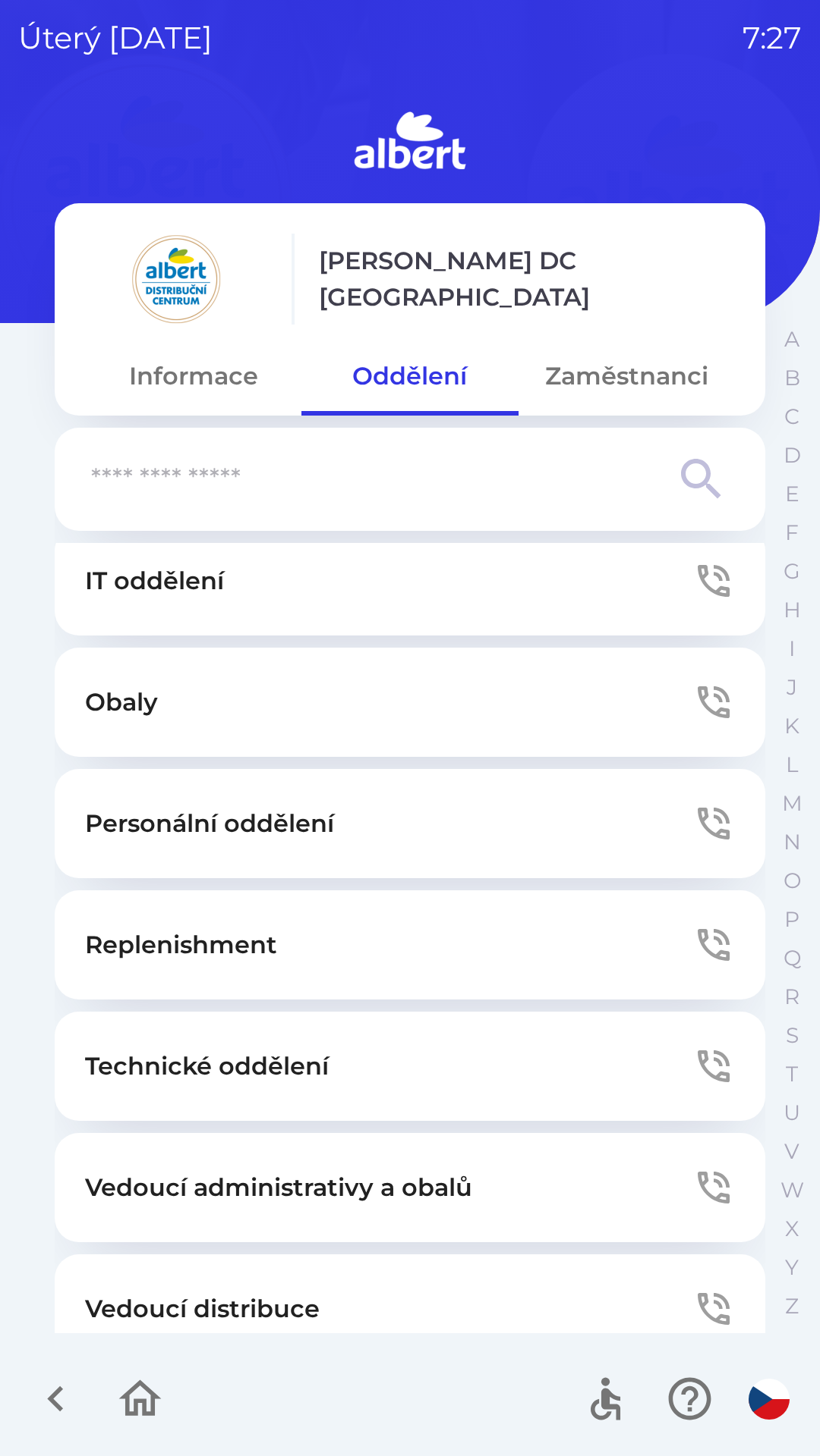
click at [308, 1080] on p "Technické oddělení" at bounding box center [207, 1067] width 244 height 36
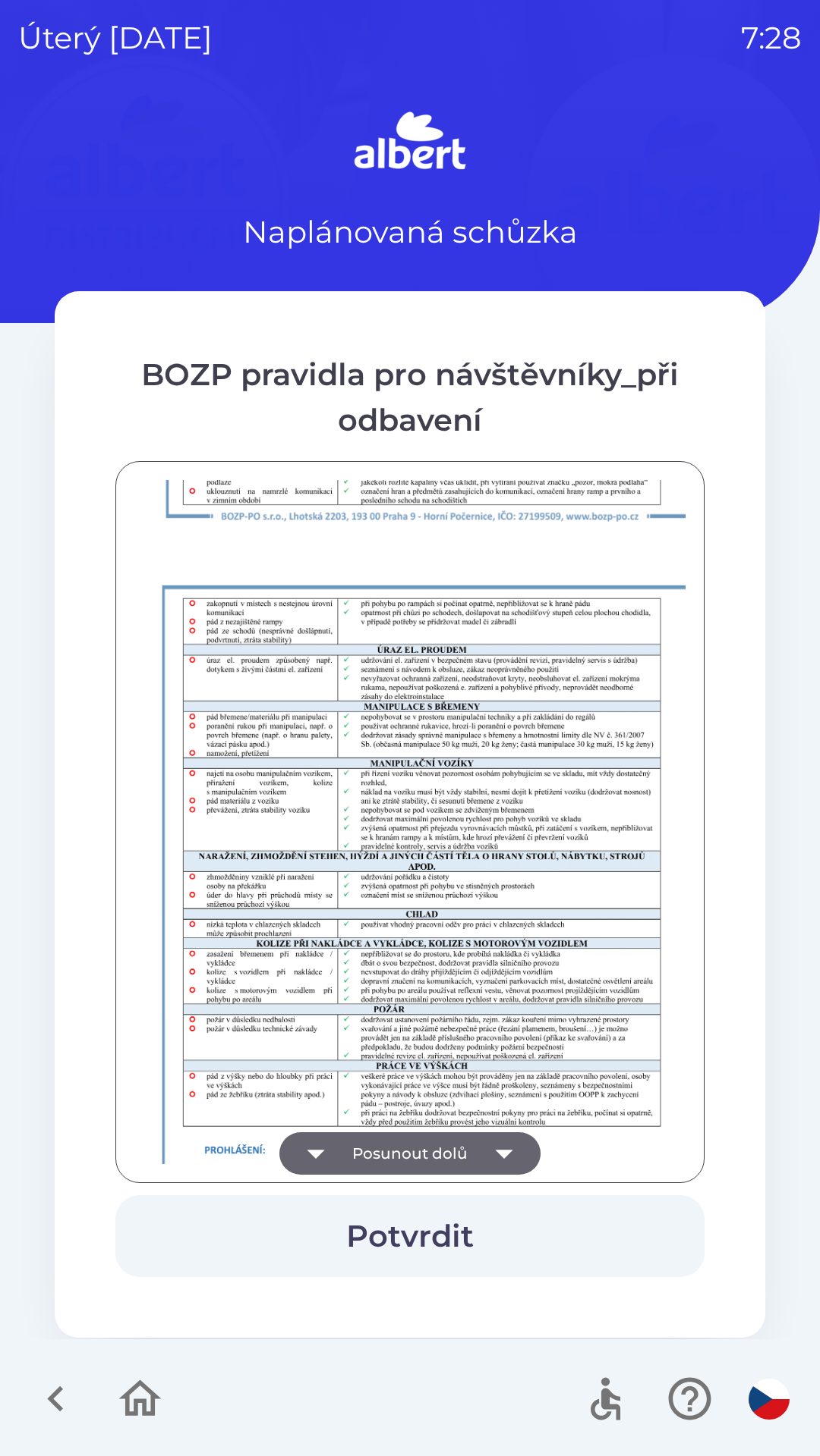
scroll to position [1065, 0]
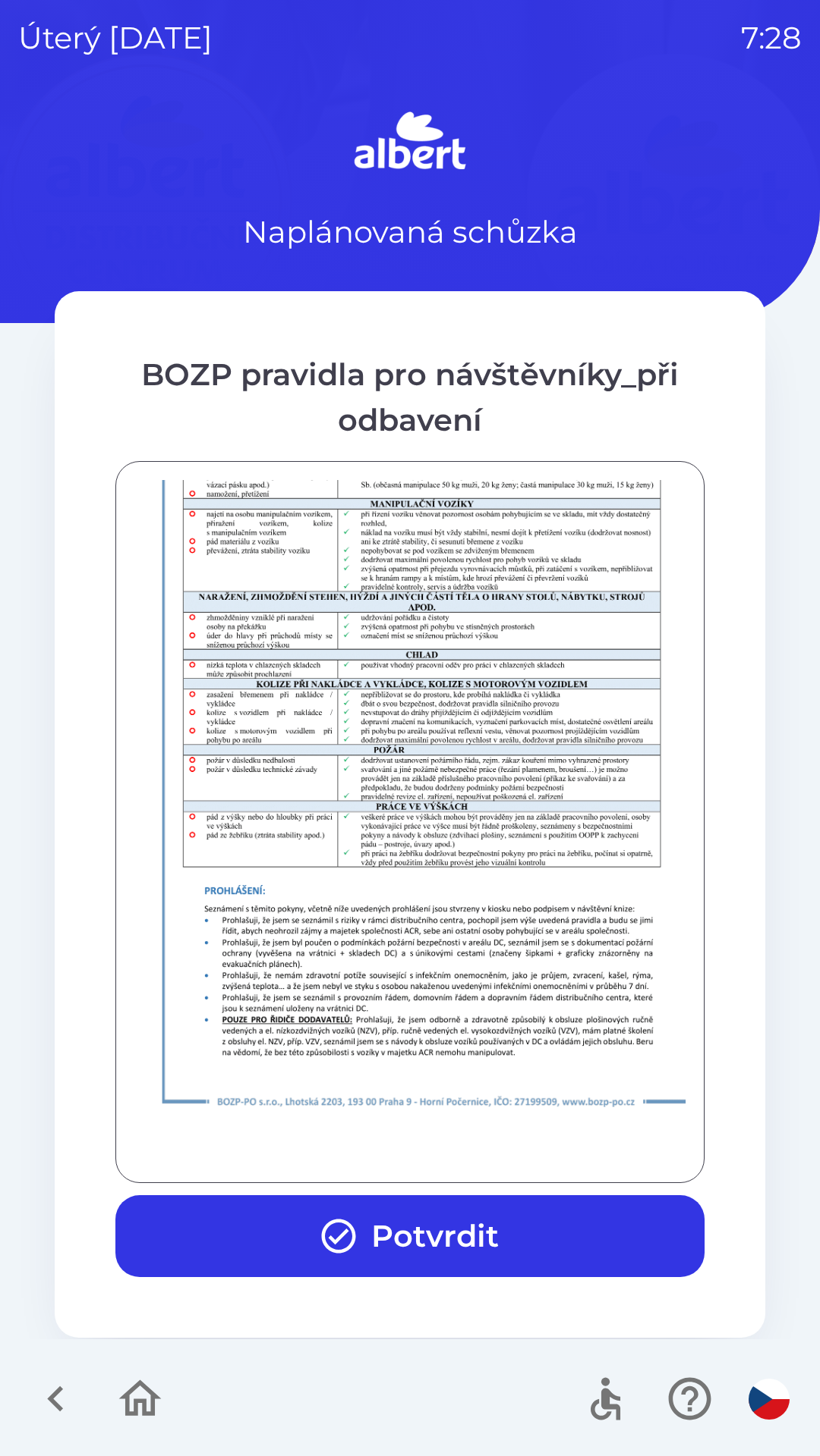
click at [447, 1248] on button "Potvrdit" at bounding box center [410, 1236] width 589 height 82
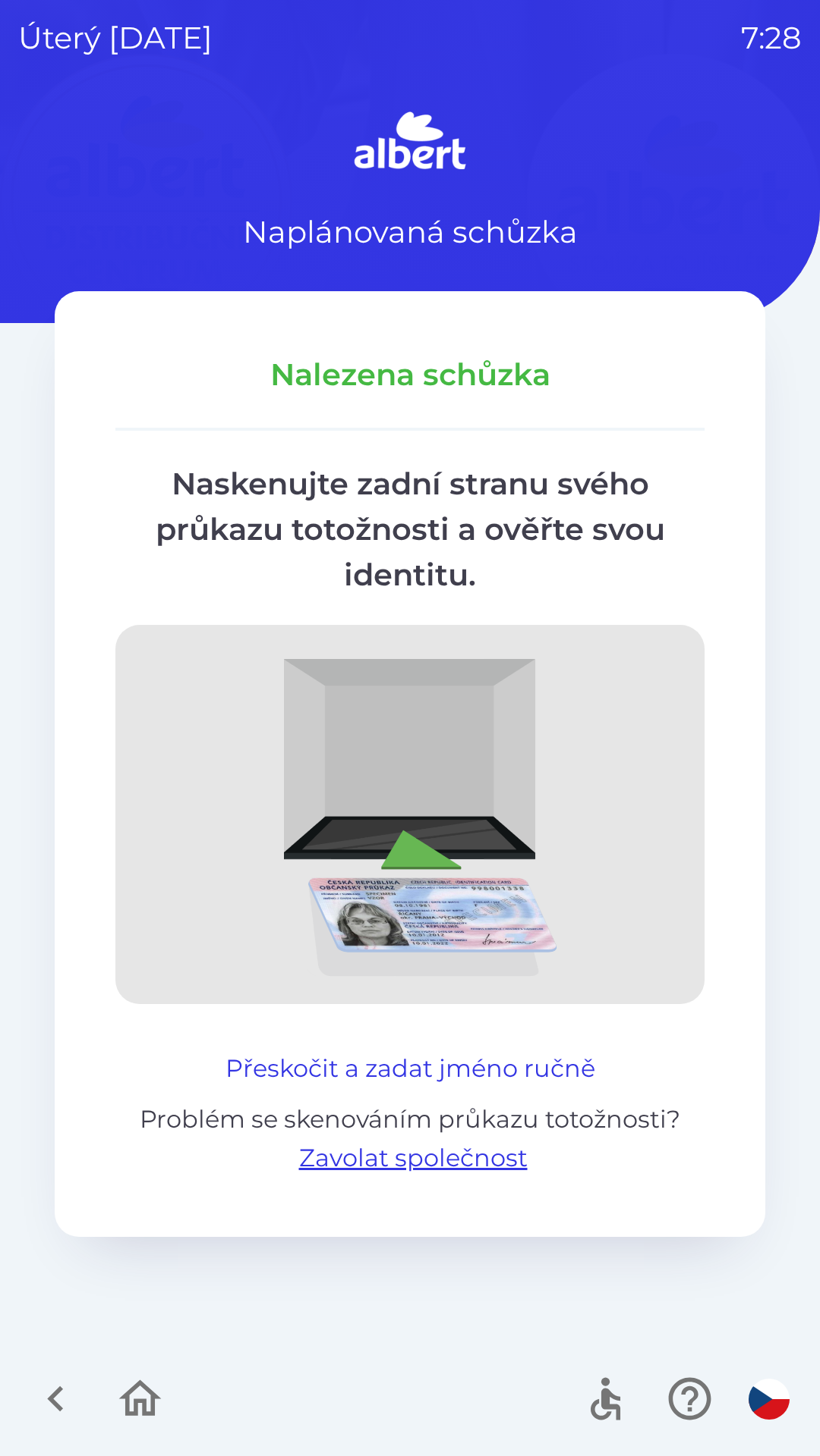
click at [339, 1051] on button "Přeskočit a zadat jméno ručně" at bounding box center [410, 1068] width 382 height 36
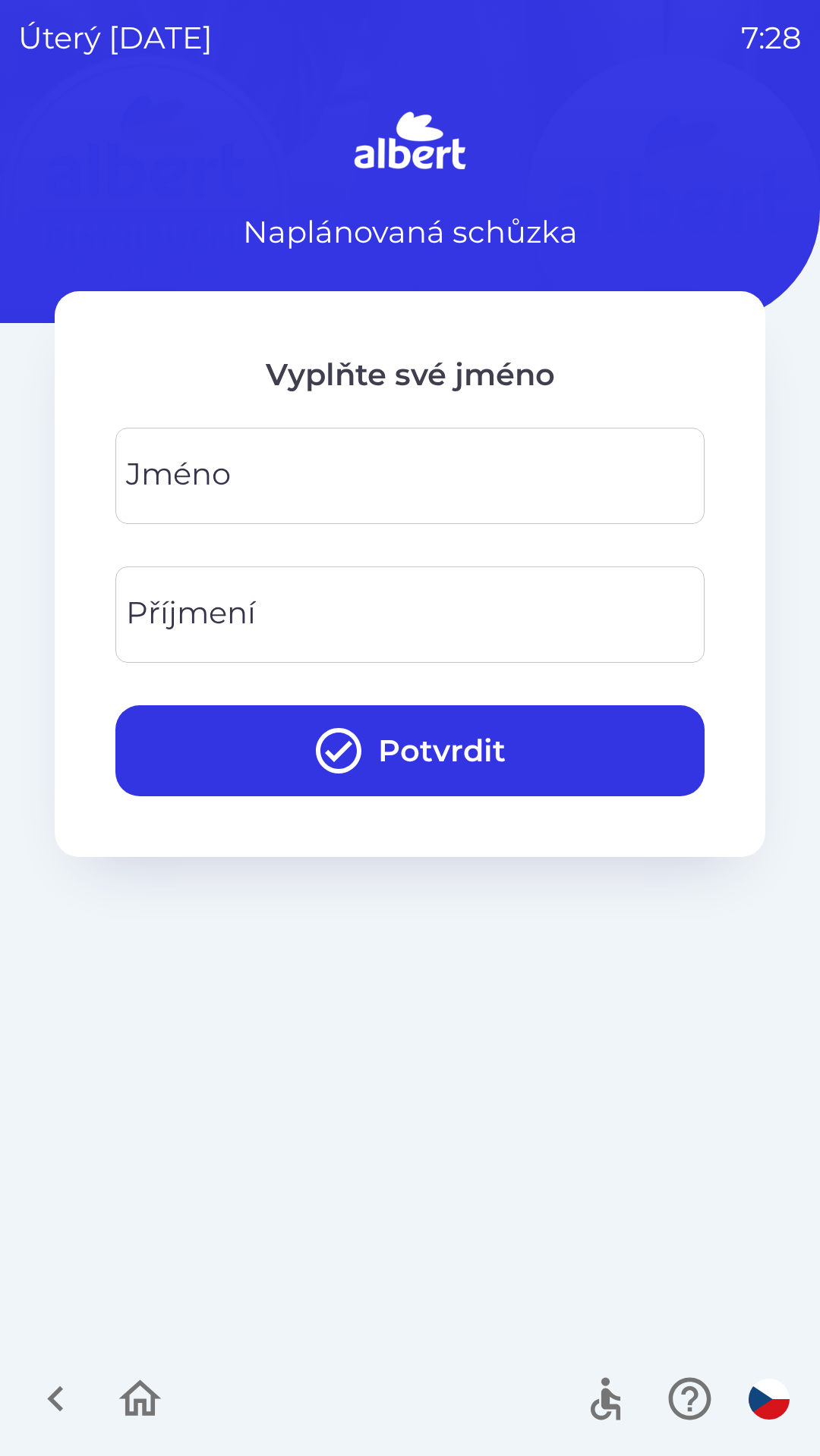
click at [308, 490] on input "Jméno" at bounding box center [410, 475] width 552 height 60
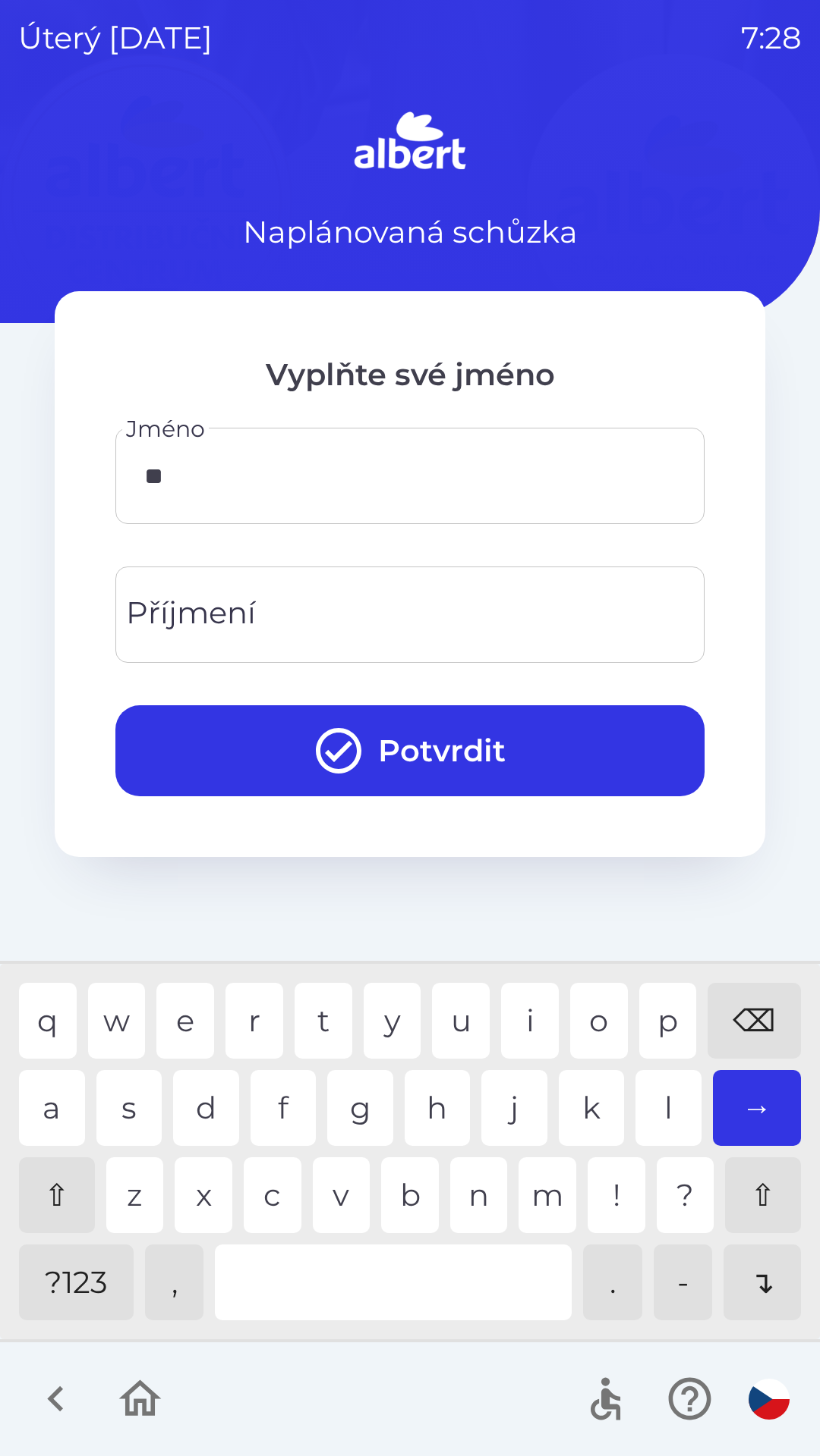
click at [533, 1017] on div "i" at bounding box center [530, 1021] width 58 height 76
click at [664, 1110] on div "l" at bounding box center [668, 1108] width 66 height 76
type input "*****"
click at [659, 1016] on div "p" at bounding box center [668, 1021] width 58 height 76
click at [494, 600] on input "Příjmení" at bounding box center [410, 614] width 552 height 60
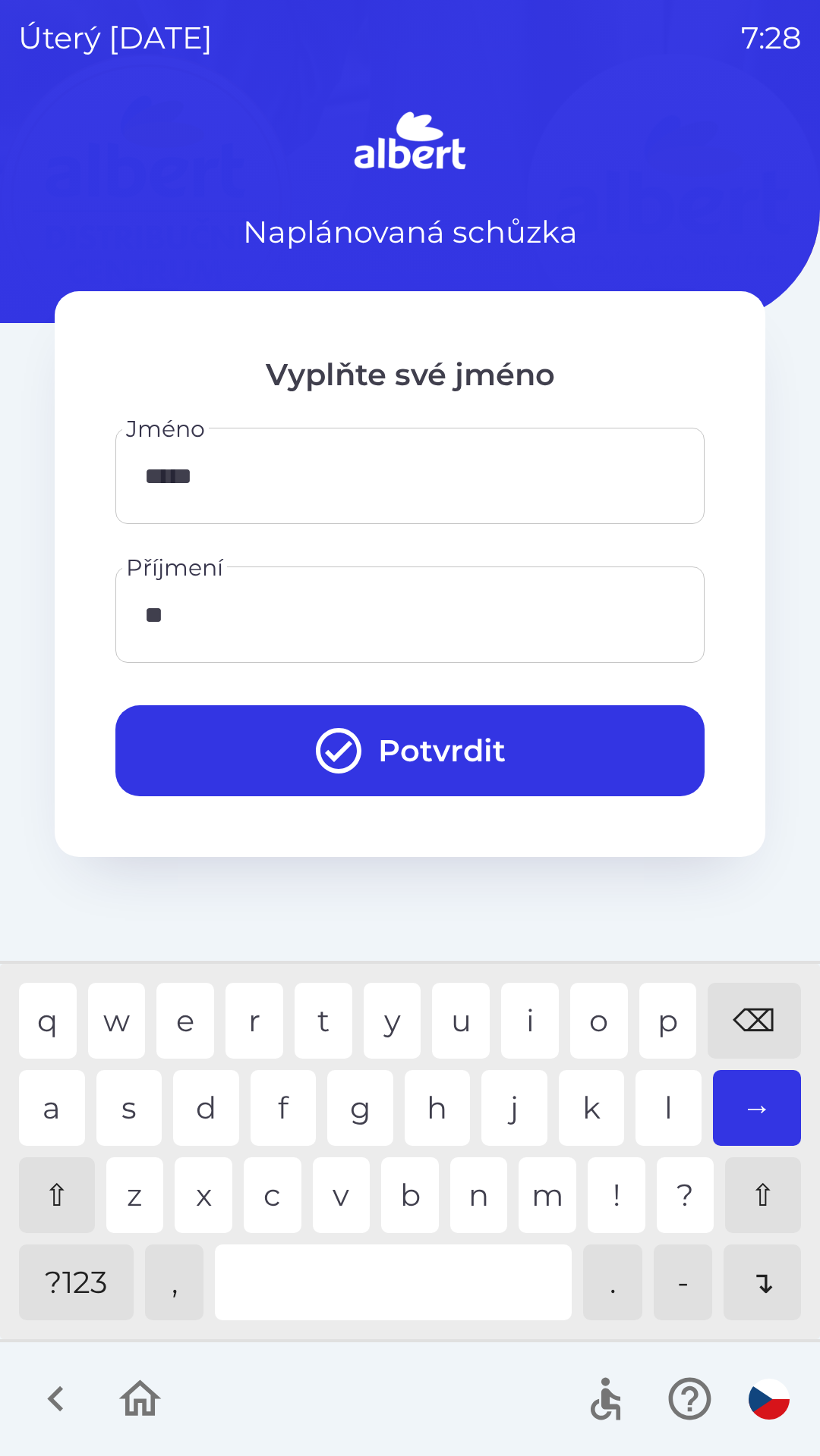
click at [398, 1202] on div "b" at bounding box center [410, 1195] width 58 height 76
click at [599, 1041] on div "o" at bounding box center [599, 1021] width 58 height 76
click at [521, 1004] on div "i" at bounding box center [530, 1021] width 58 height 76
type input "******"
click at [664, 1115] on div "l" at bounding box center [668, 1108] width 66 height 76
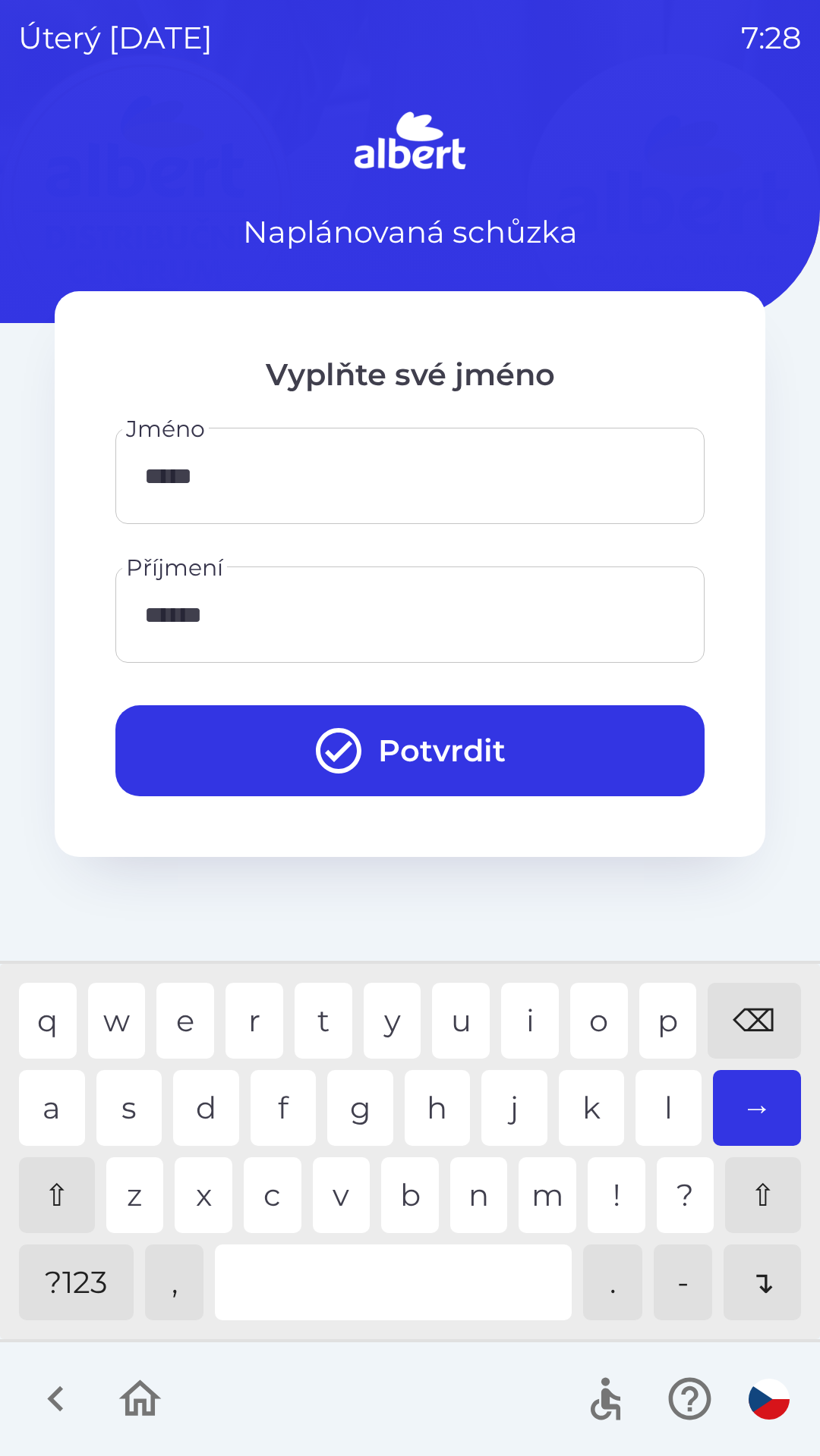
click at [541, 738] on button "Potvrdit" at bounding box center [410, 750] width 589 height 91
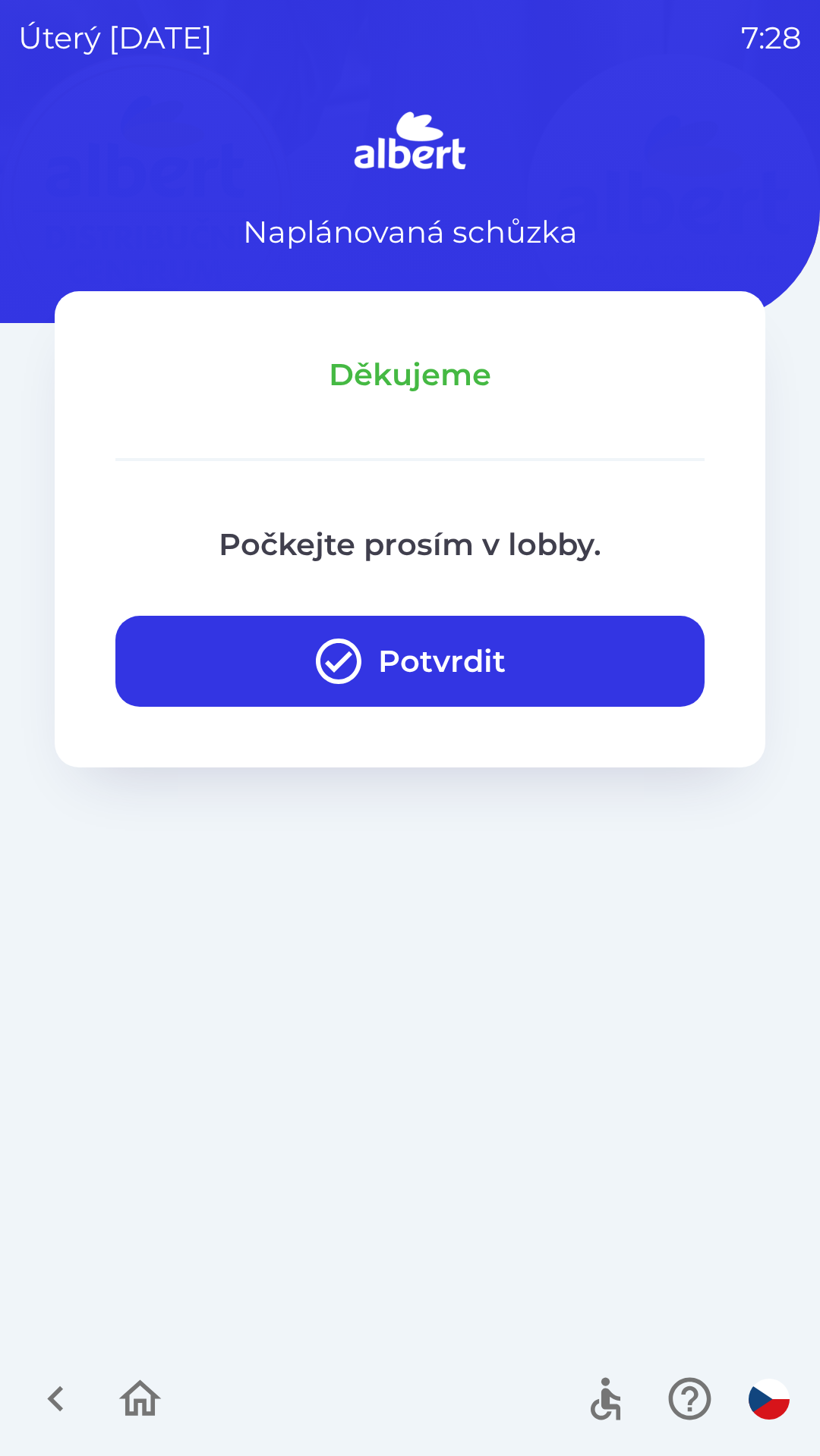
click at [523, 1170] on div "Naplánovaná schůzka Děkujeme Počkejte prosím v lobby. Potvrdit" at bounding box center [410, 781] width 783 height 1350
click at [595, 668] on button "Potvrdit" at bounding box center [410, 661] width 589 height 91
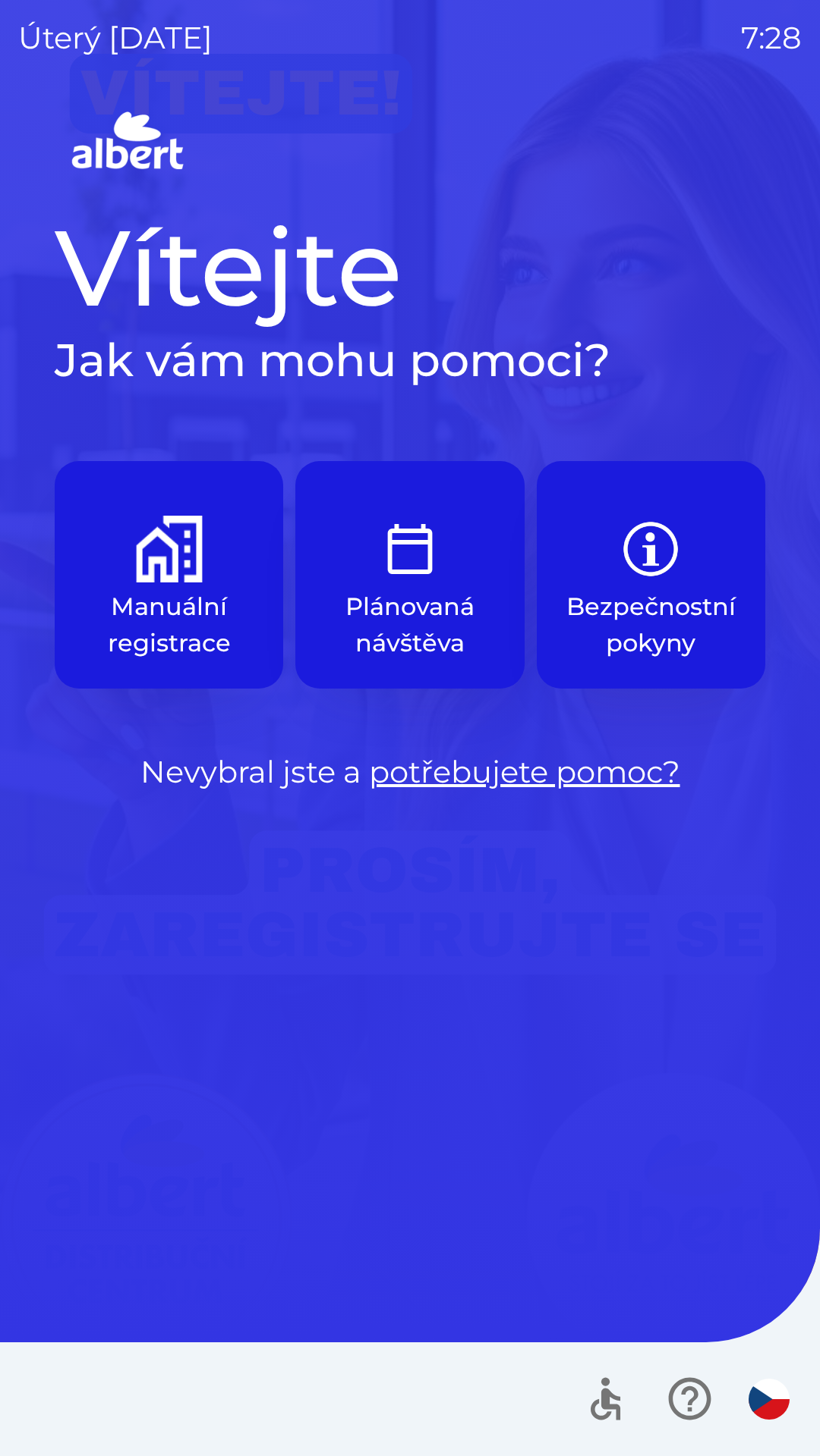
click at [414, 591] on p "Plánovaná návštěva" at bounding box center [410, 625] width 156 height 73
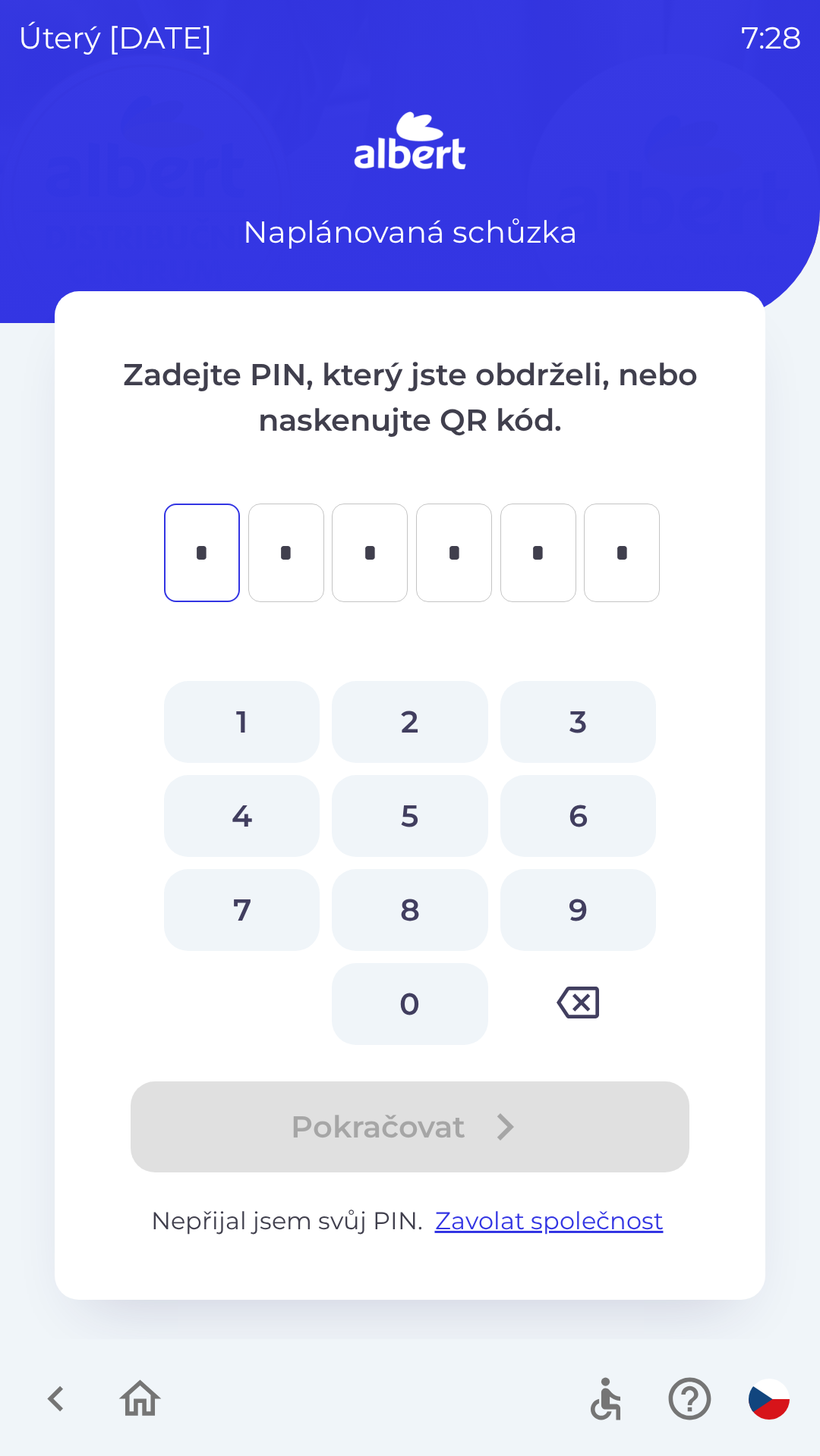
click at [56, 1393] on icon "button" at bounding box center [54, 1400] width 16 height 26
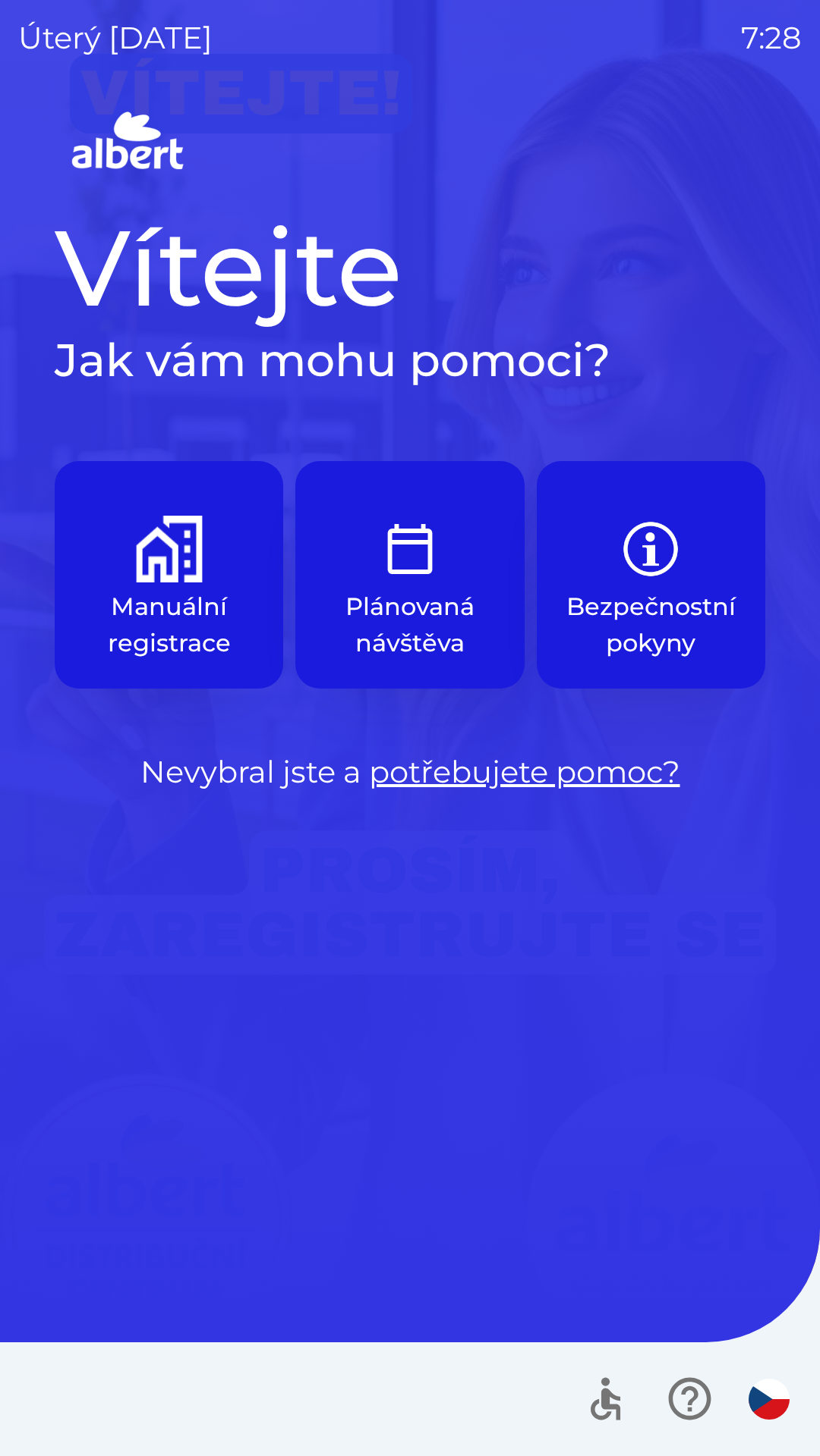
click at [193, 615] on p "Manuální registrace" at bounding box center [168, 625] width 156 height 73
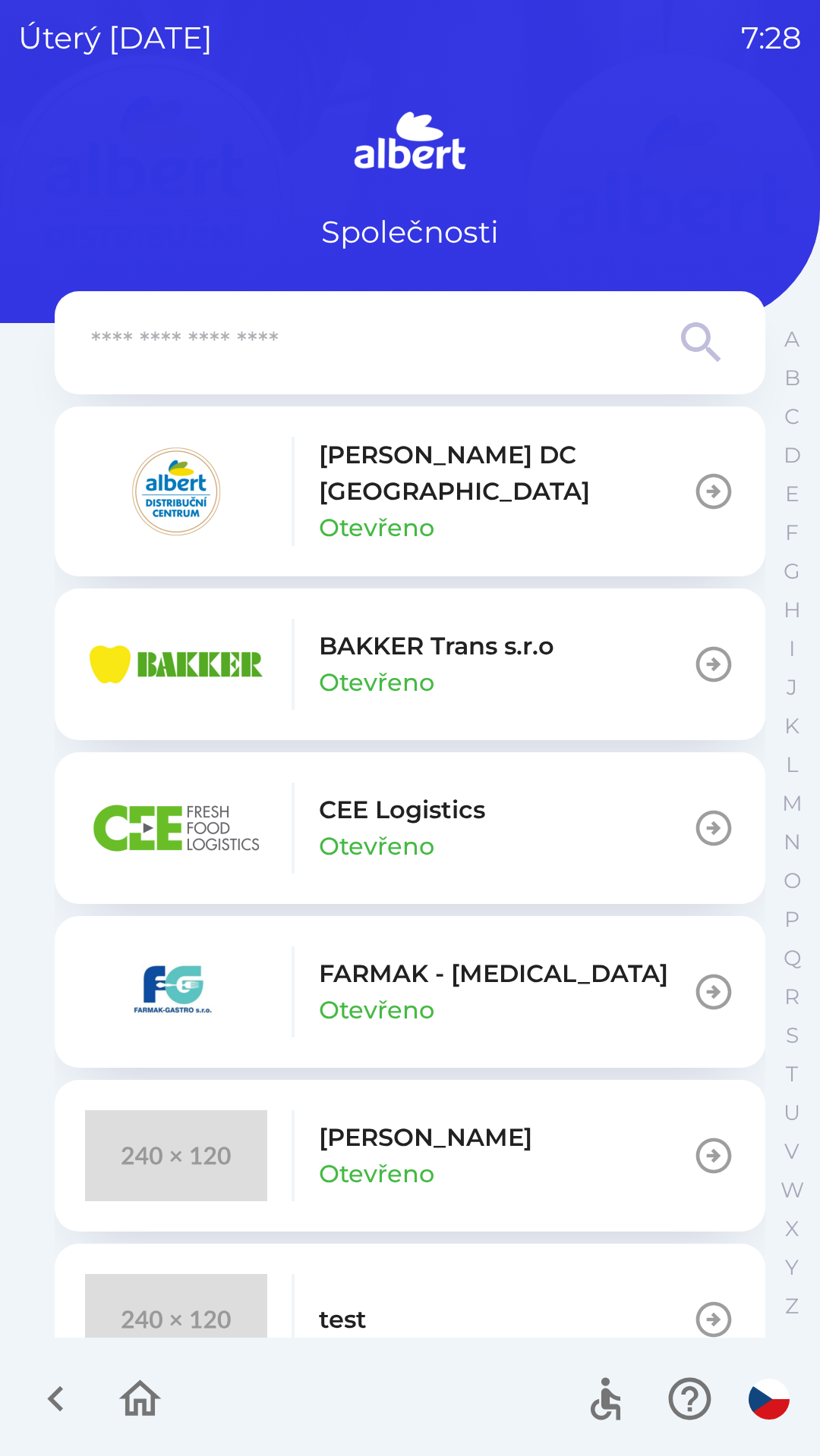
click at [502, 490] on div "[PERSON_NAME] DC [GEOGRAPHIC_DATA] Otevřeno" at bounding box center [505, 491] width 373 height 109
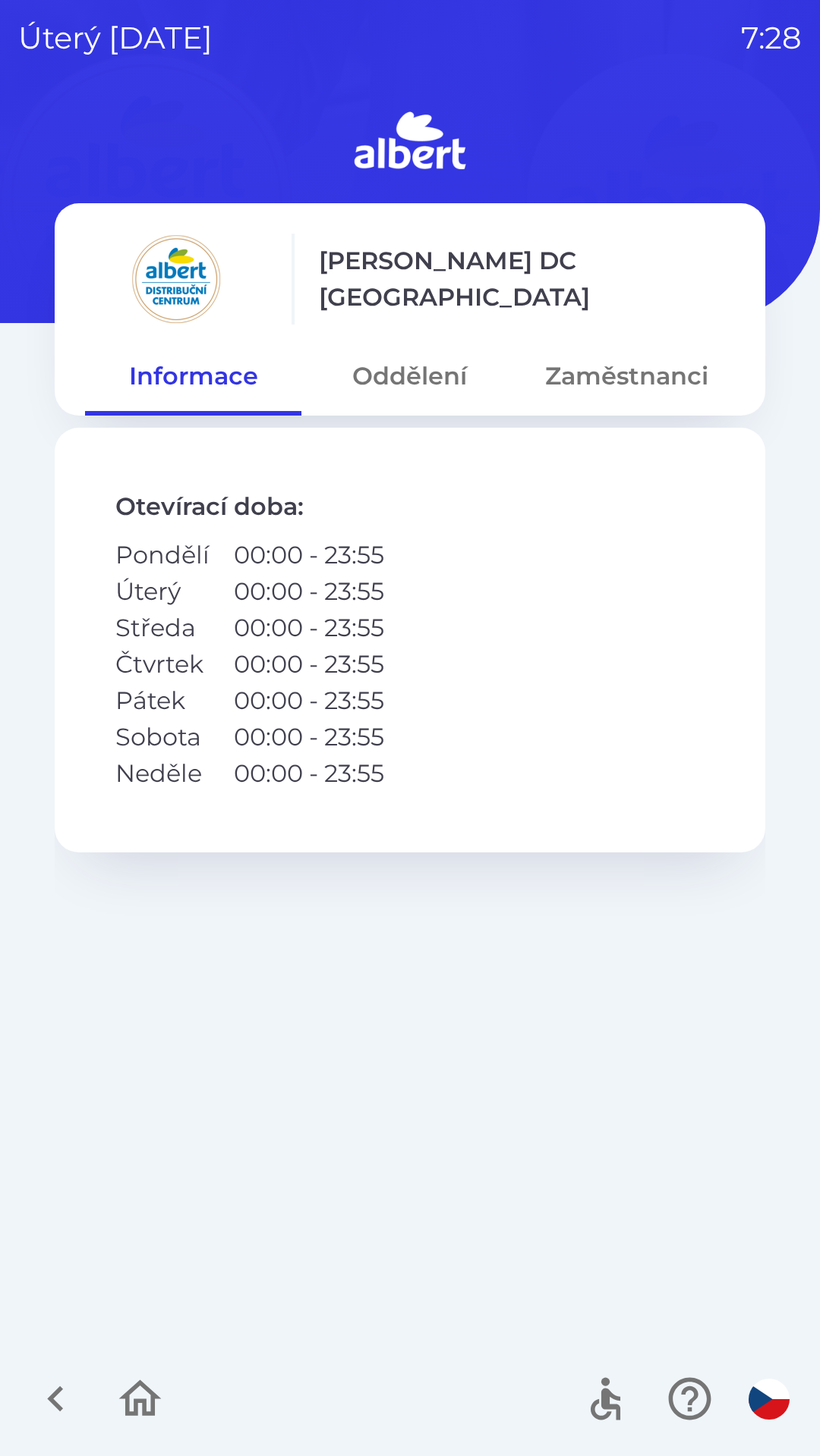
click at [427, 383] on button "Oddělení" at bounding box center [410, 376] width 216 height 54
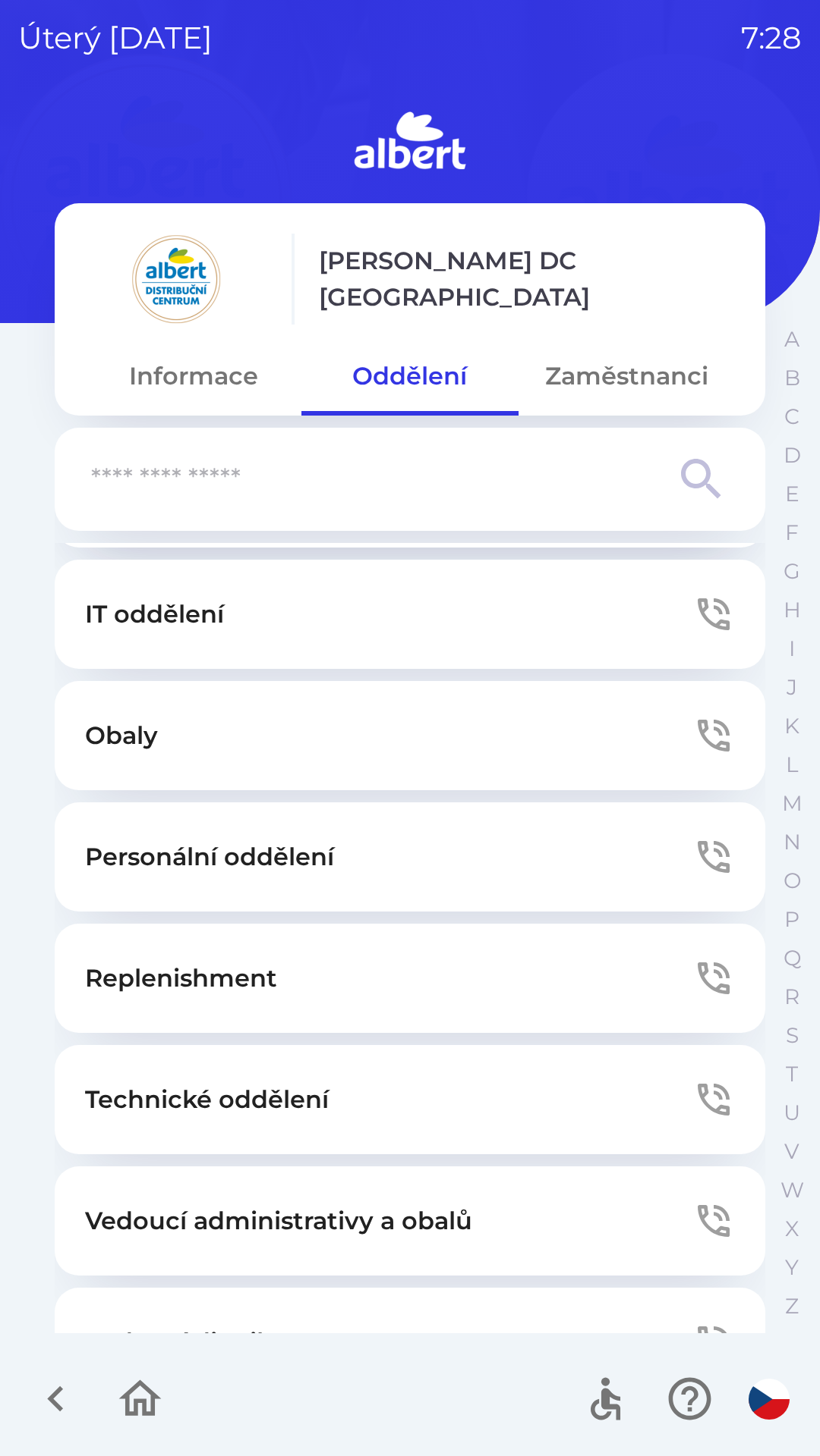
scroll to position [242, 0]
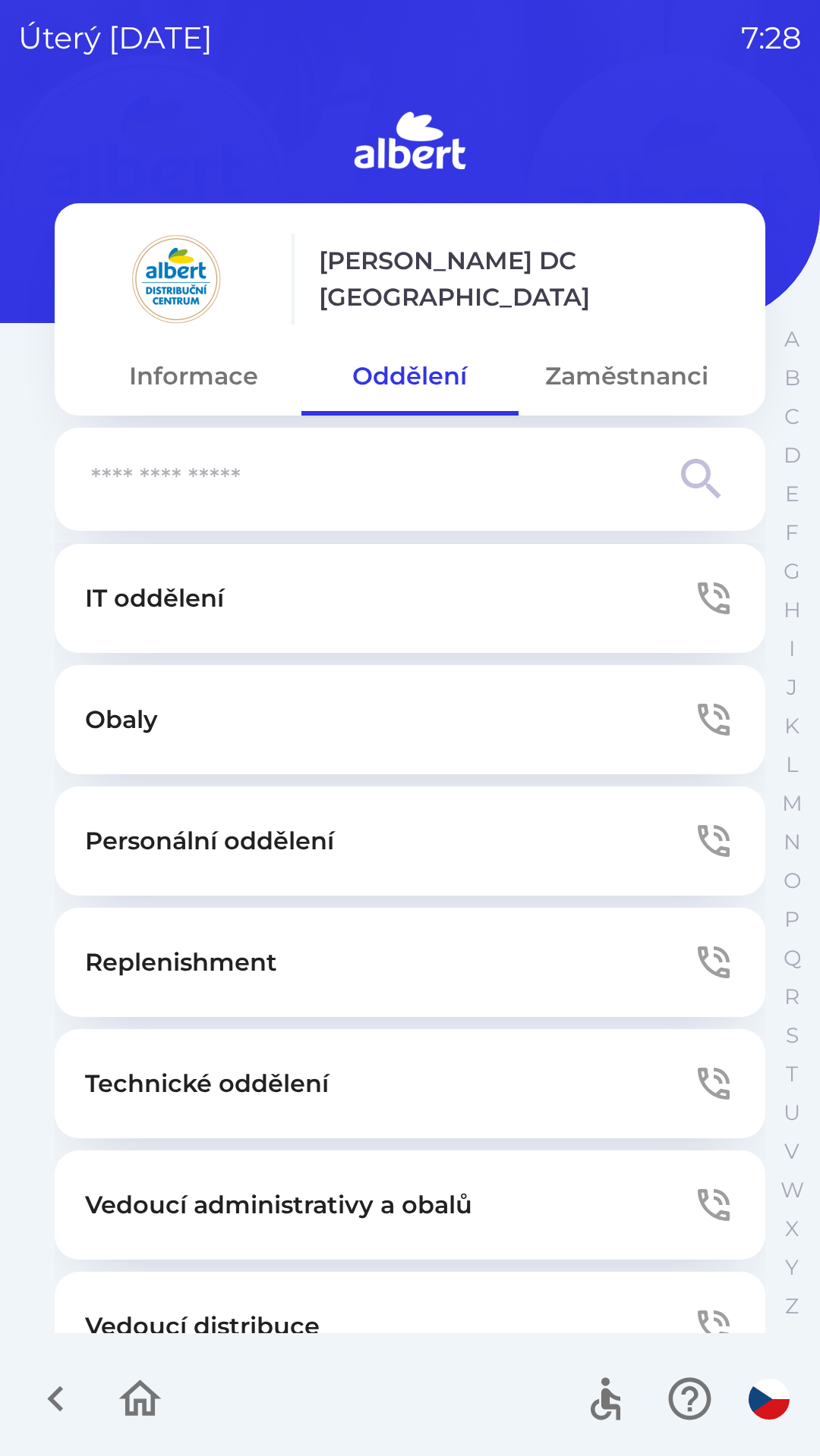
click at [677, 1081] on button "Technické oddělení" at bounding box center [410, 1084] width 710 height 109
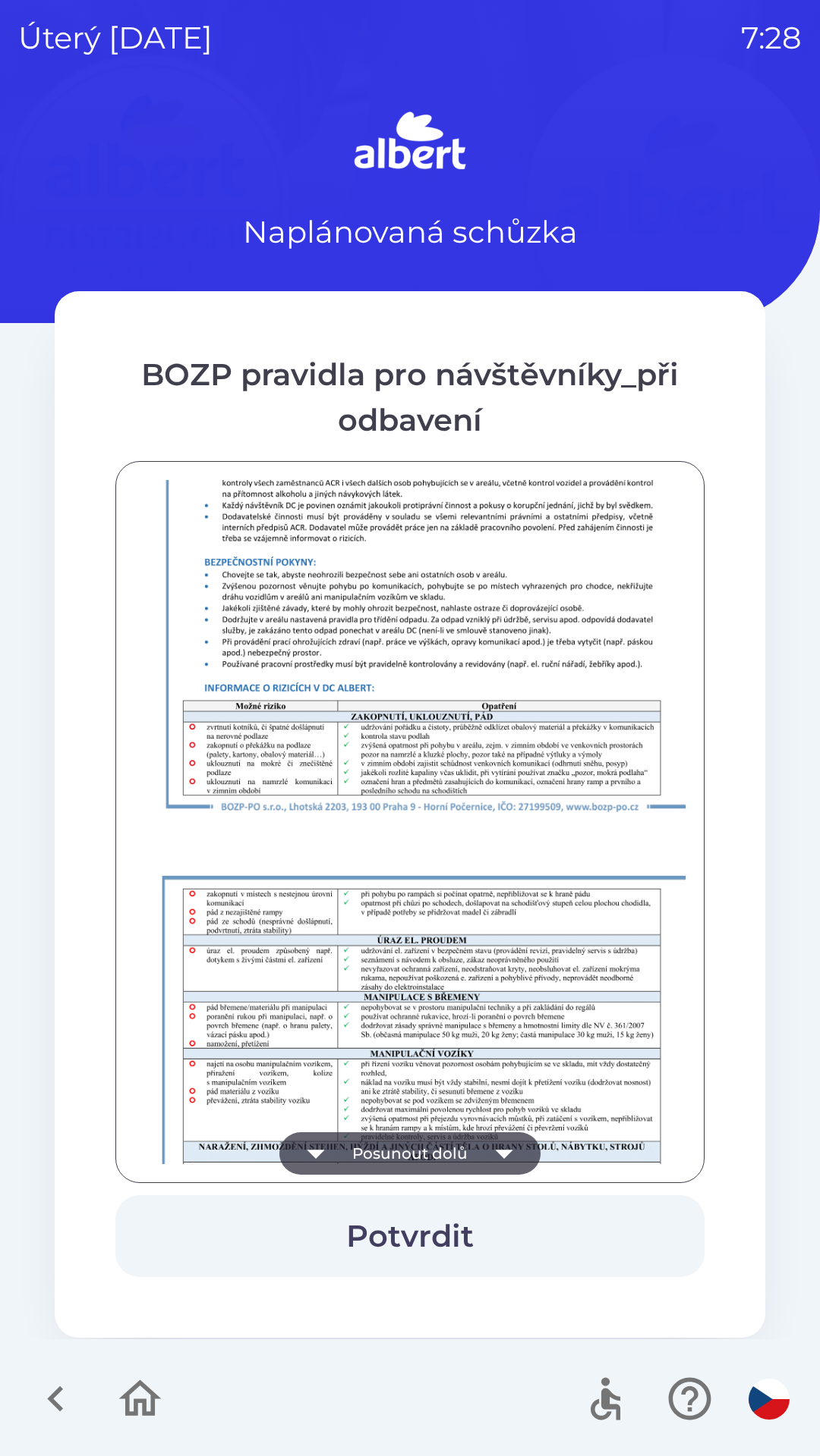
scroll to position [1065, 0]
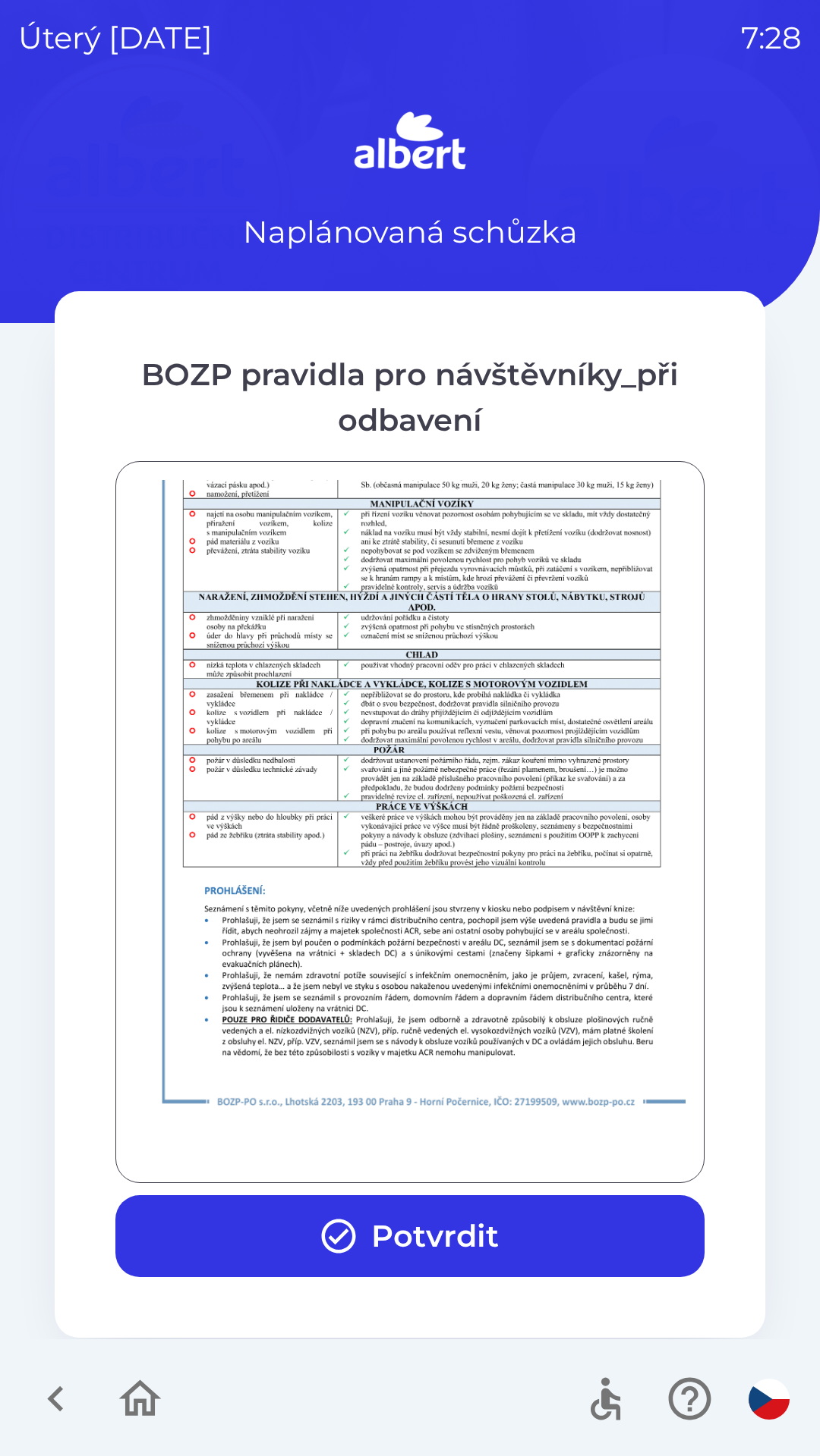
click at [523, 1224] on button "Potvrdit" at bounding box center [410, 1236] width 589 height 82
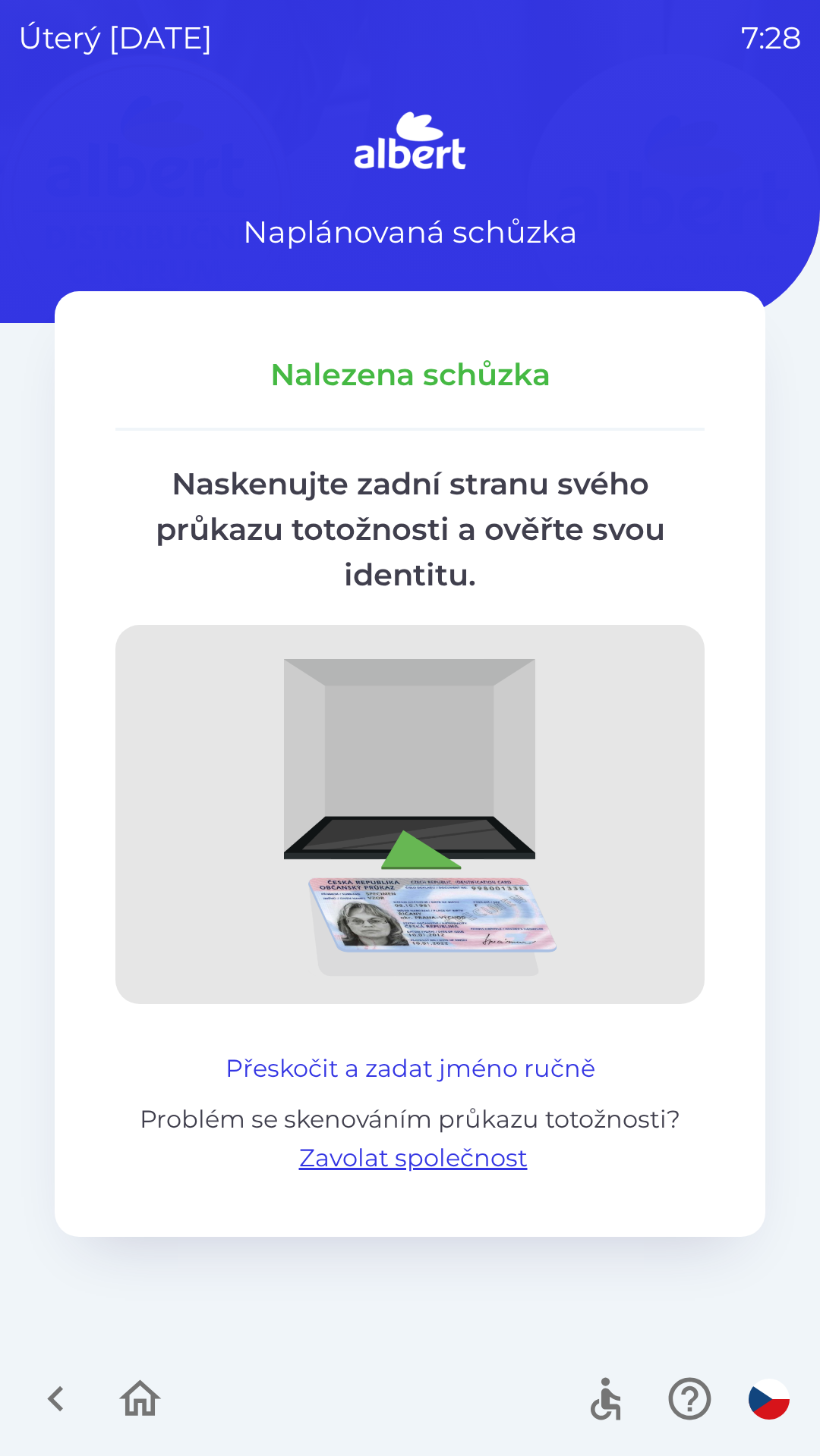
click at [465, 1063] on button "Přeskočit a zadat jméno ručně" at bounding box center [410, 1068] width 382 height 36
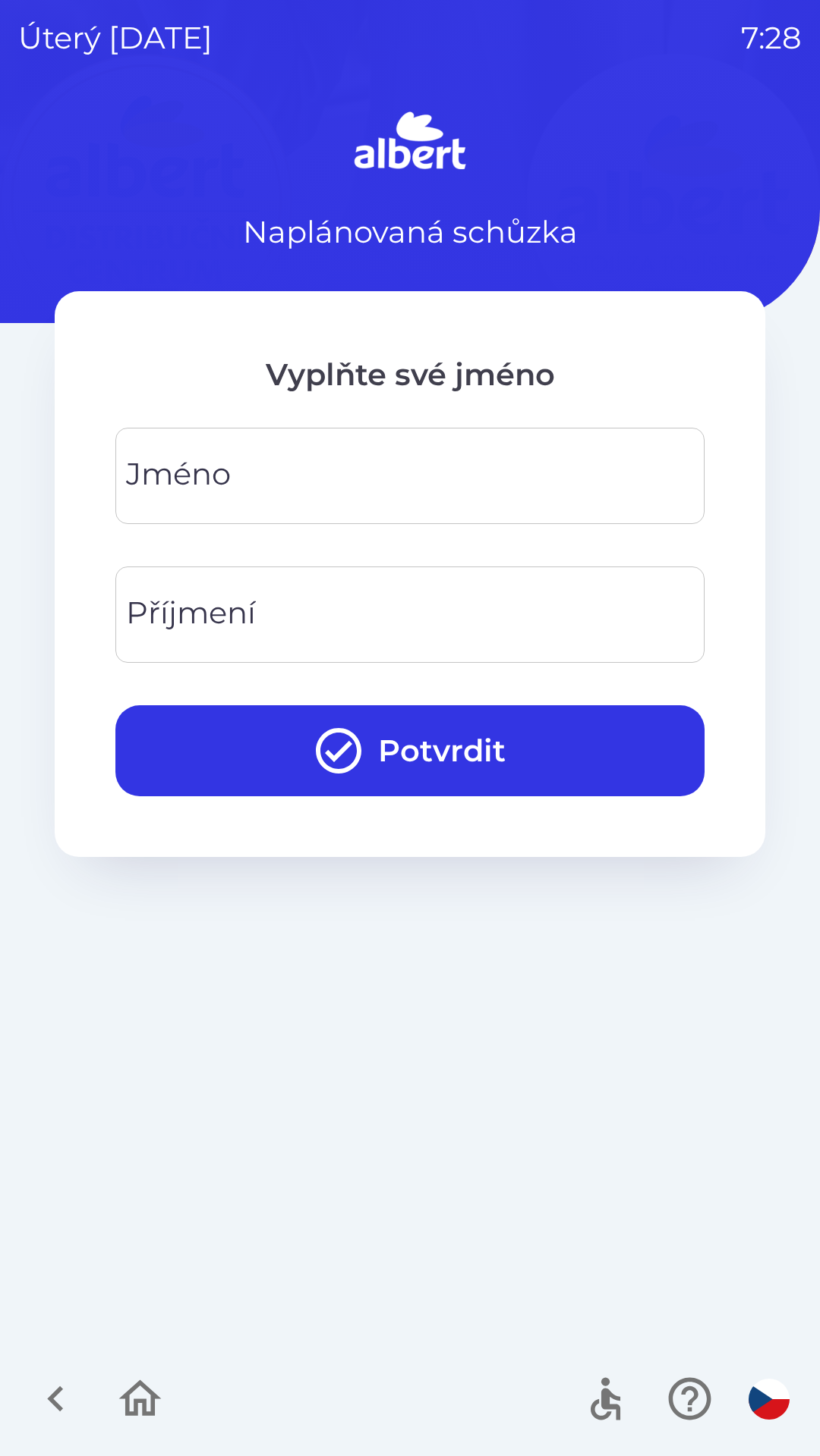
click at [455, 460] on input "Jméno" at bounding box center [410, 475] width 552 height 60
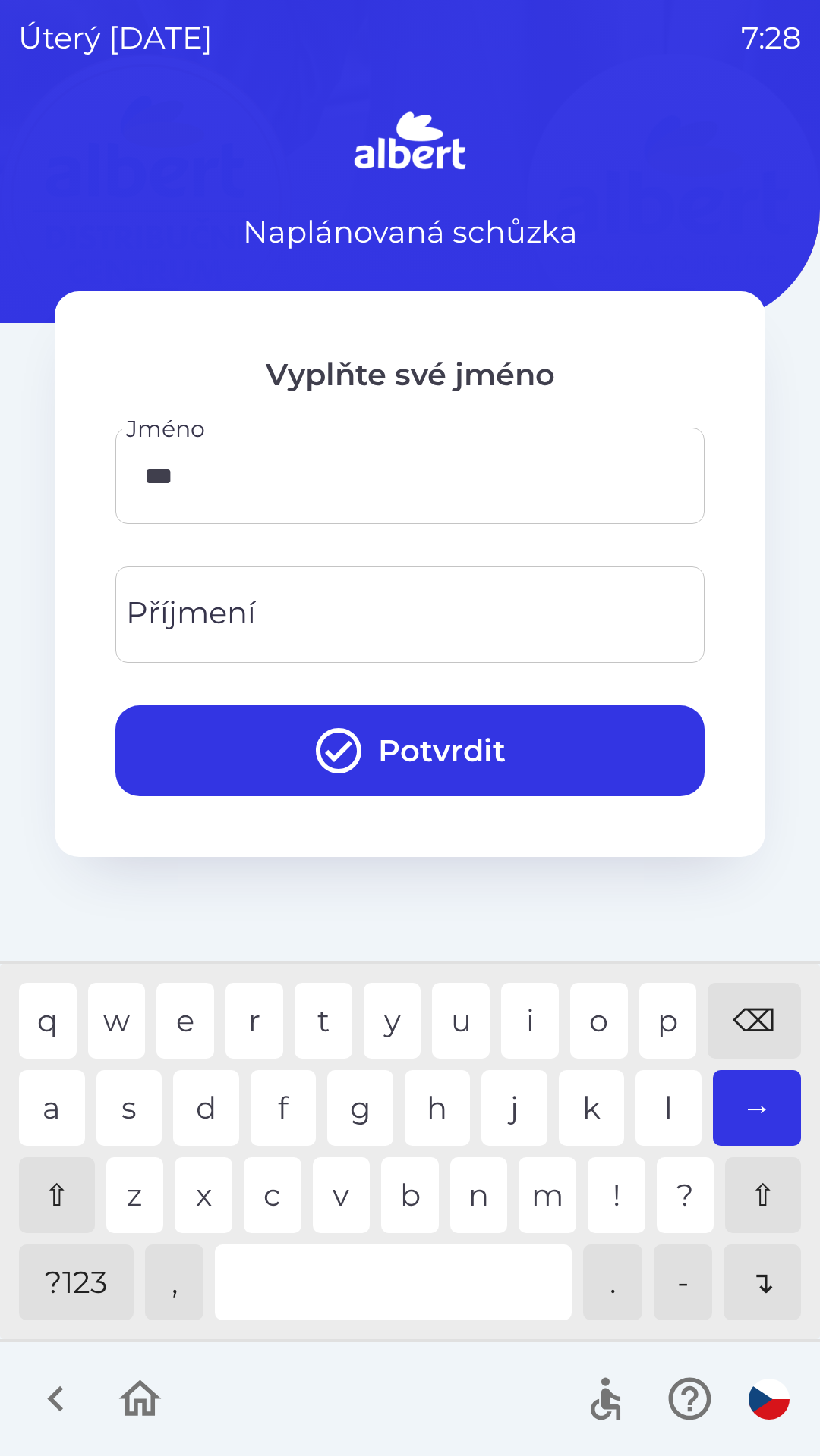
click at [517, 1125] on div "j" at bounding box center [514, 1108] width 66 height 76
click at [317, 1020] on div "t" at bounding box center [323, 1021] width 58 height 76
click at [277, 1206] on div "c" at bounding box center [272, 1195] width 58 height 76
type input "*******"
click at [429, 1094] on div "h" at bounding box center [437, 1108] width 66 height 76
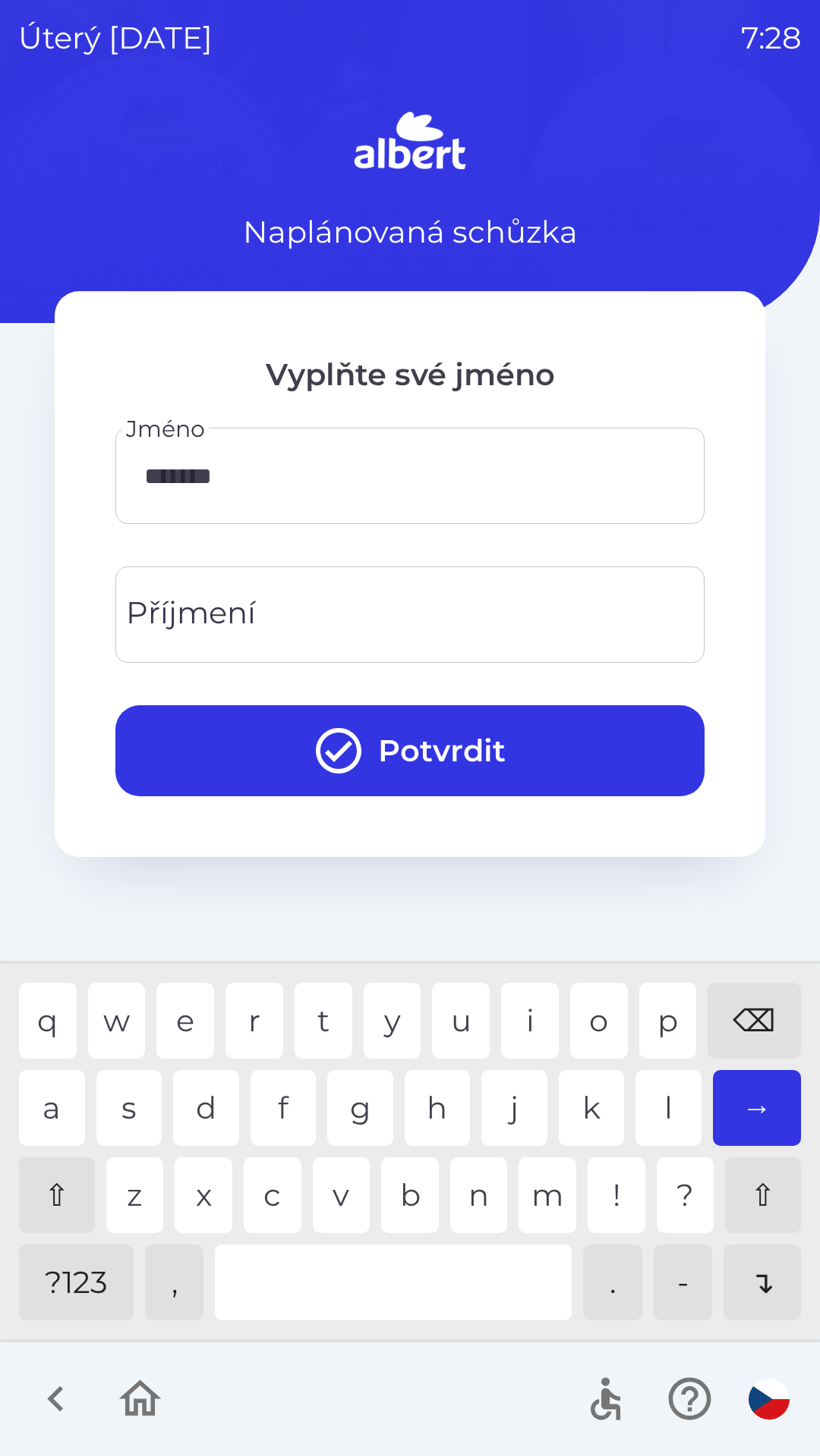
click at [309, 620] on input "Příjmení" at bounding box center [410, 614] width 552 height 60
click at [310, 1009] on div "t" at bounding box center [323, 1021] width 58 height 76
type input "****"
click at [659, 1086] on div "l" at bounding box center [668, 1108] width 66 height 76
click at [416, 745] on button "Potvrdit" at bounding box center [410, 750] width 589 height 91
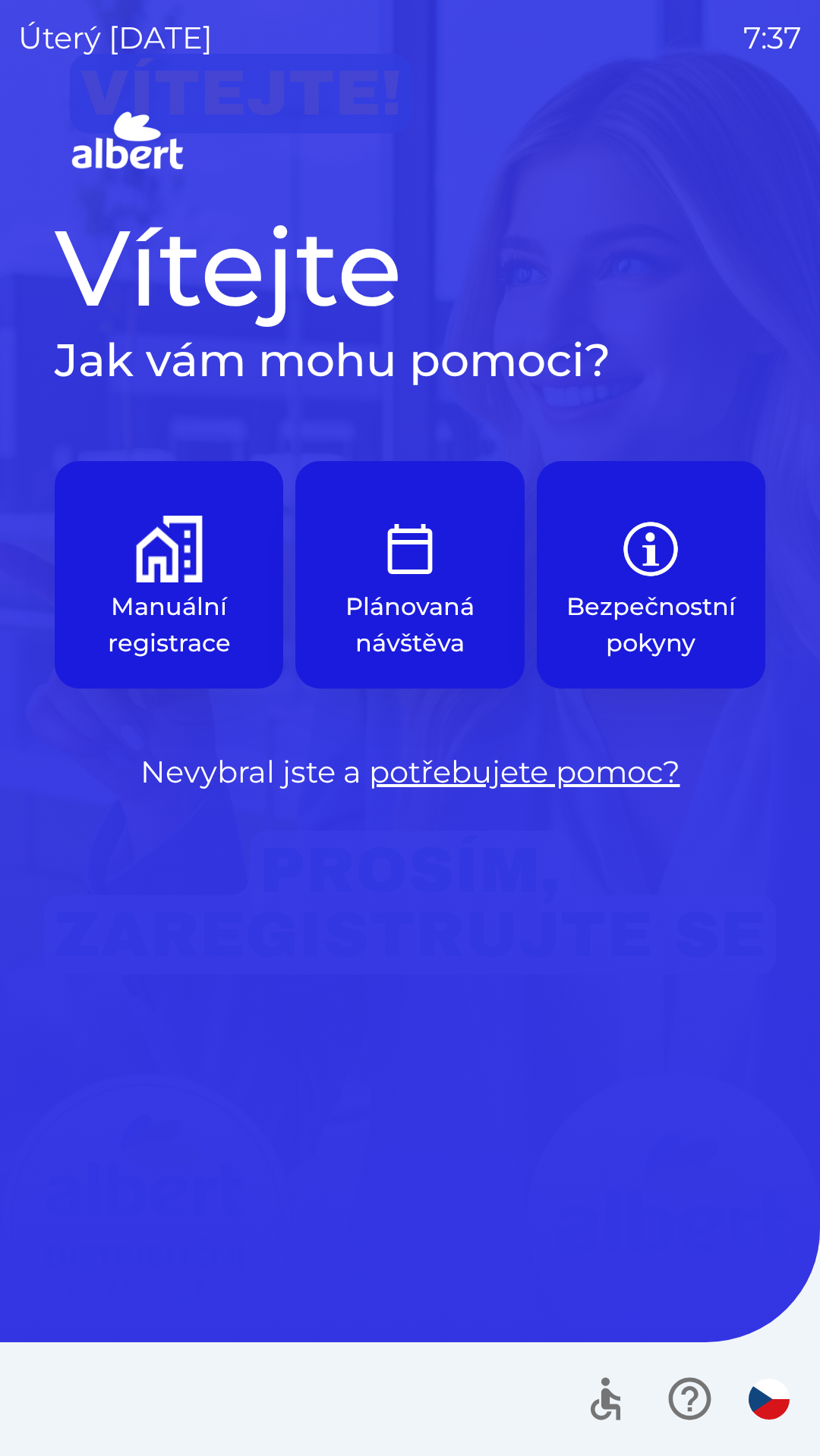
click at [164, 573] on img "button" at bounding box center [168, 548] width 67 height 66
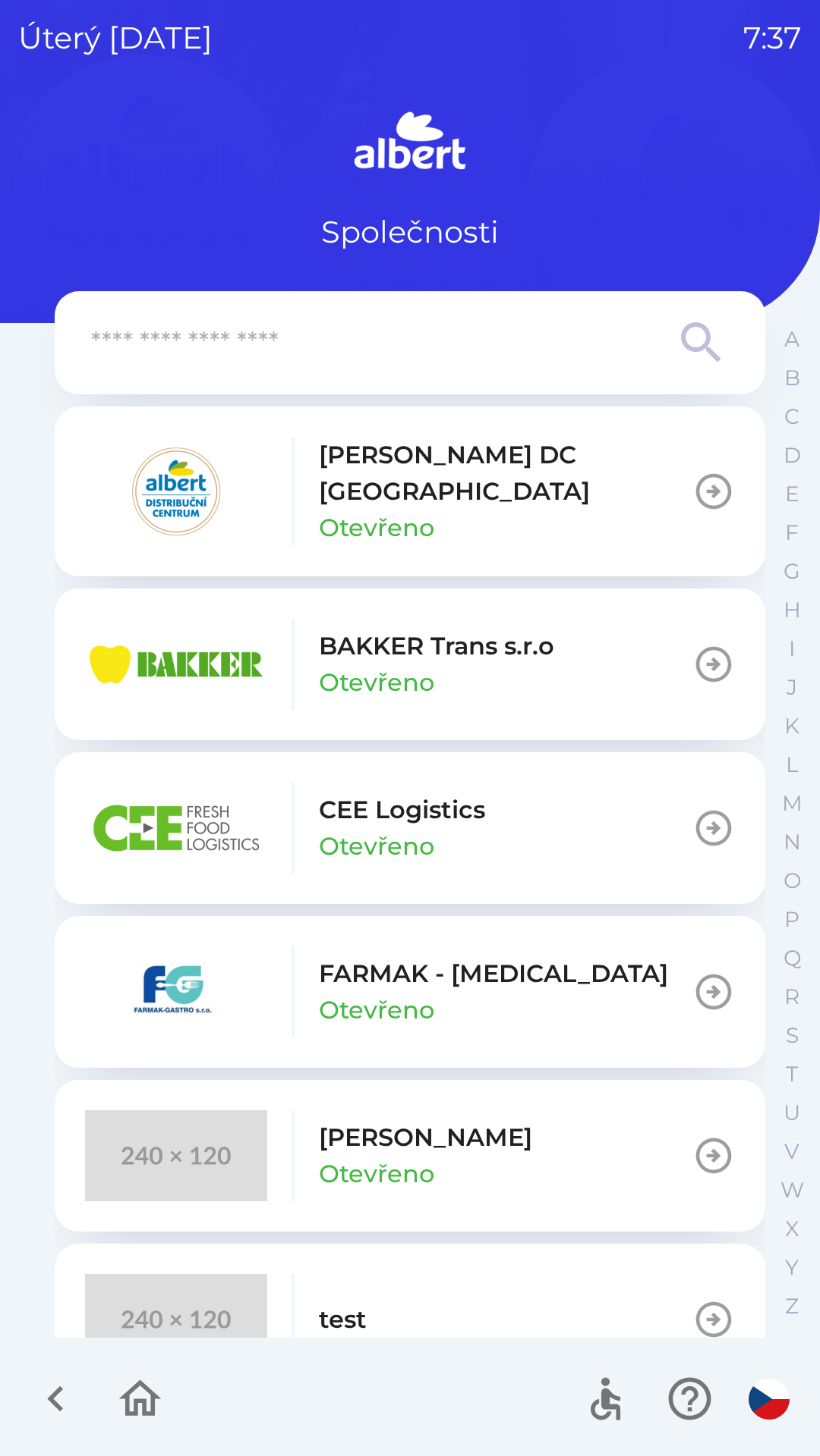
click at [399, 471] on p "[PERSON_NAME] DC [GEOGRAPHIC_DATA]" at bounding box center [505, 473] width 373 height 73
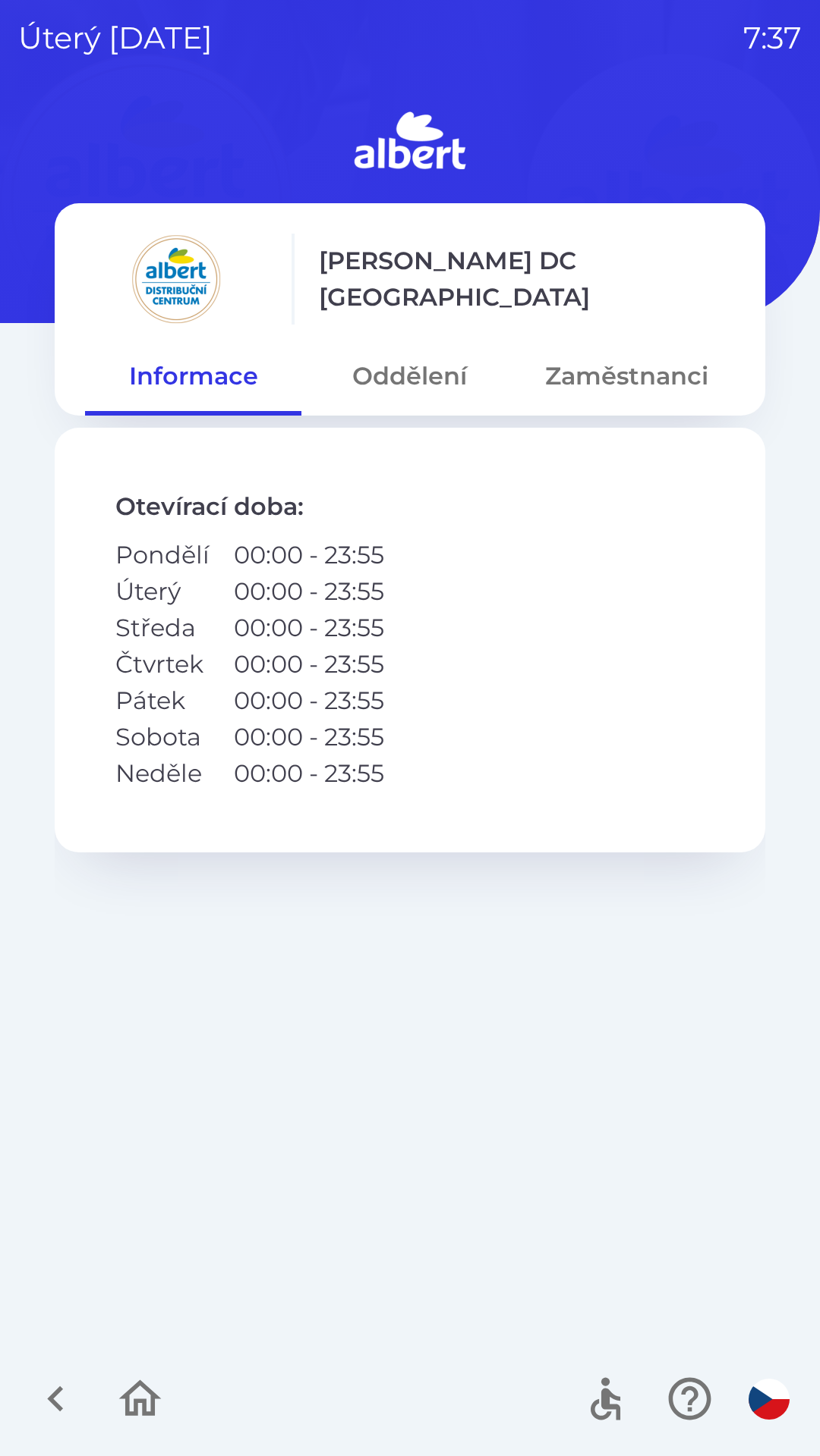
click at [408, 358] on button "Oddělení" at bounding box center [410, 376] width 216 height 54
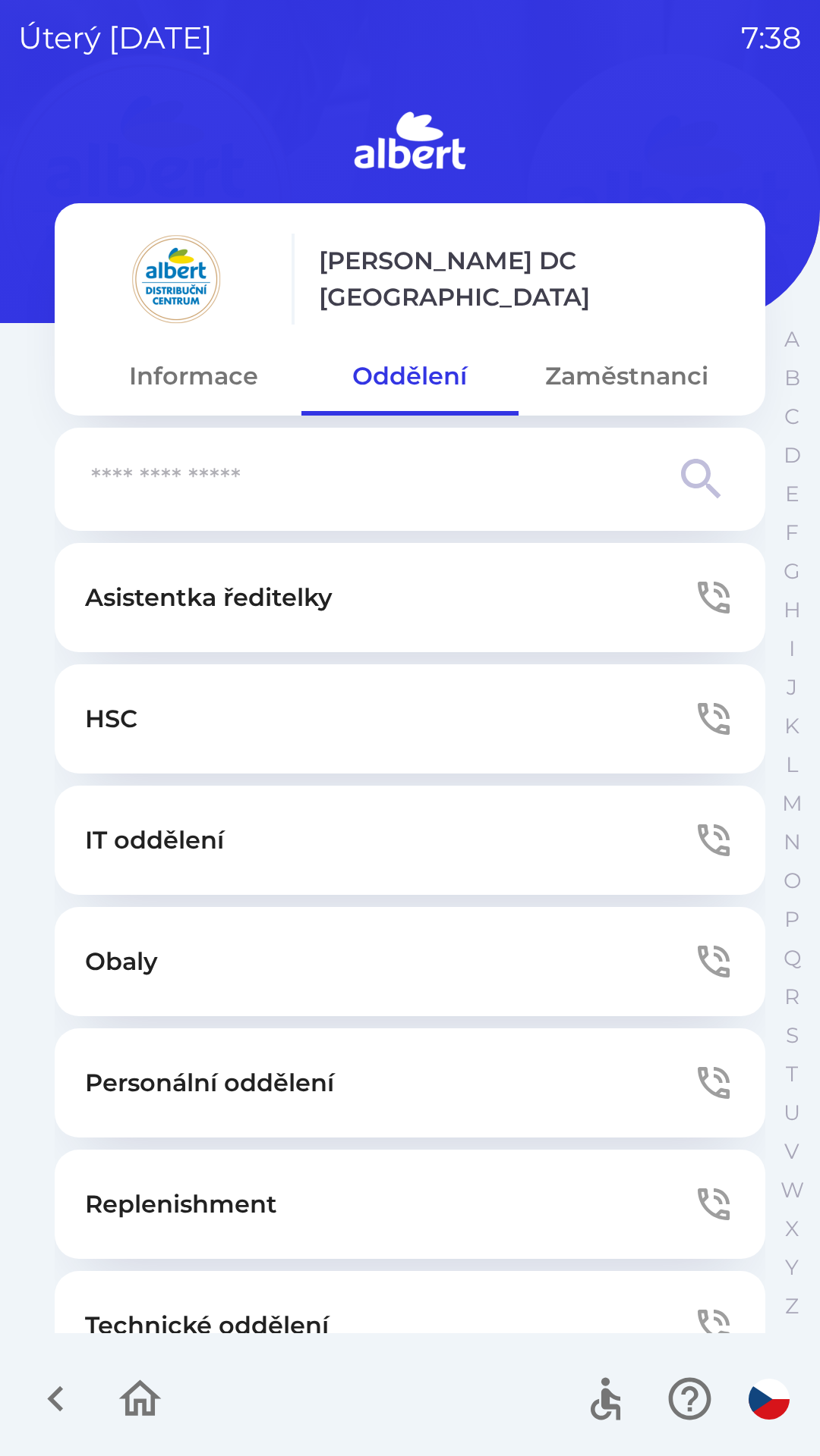
click at [396, 1295] on button "Technické oddělení" at bounding box center [410, 1326] width 710 height 109
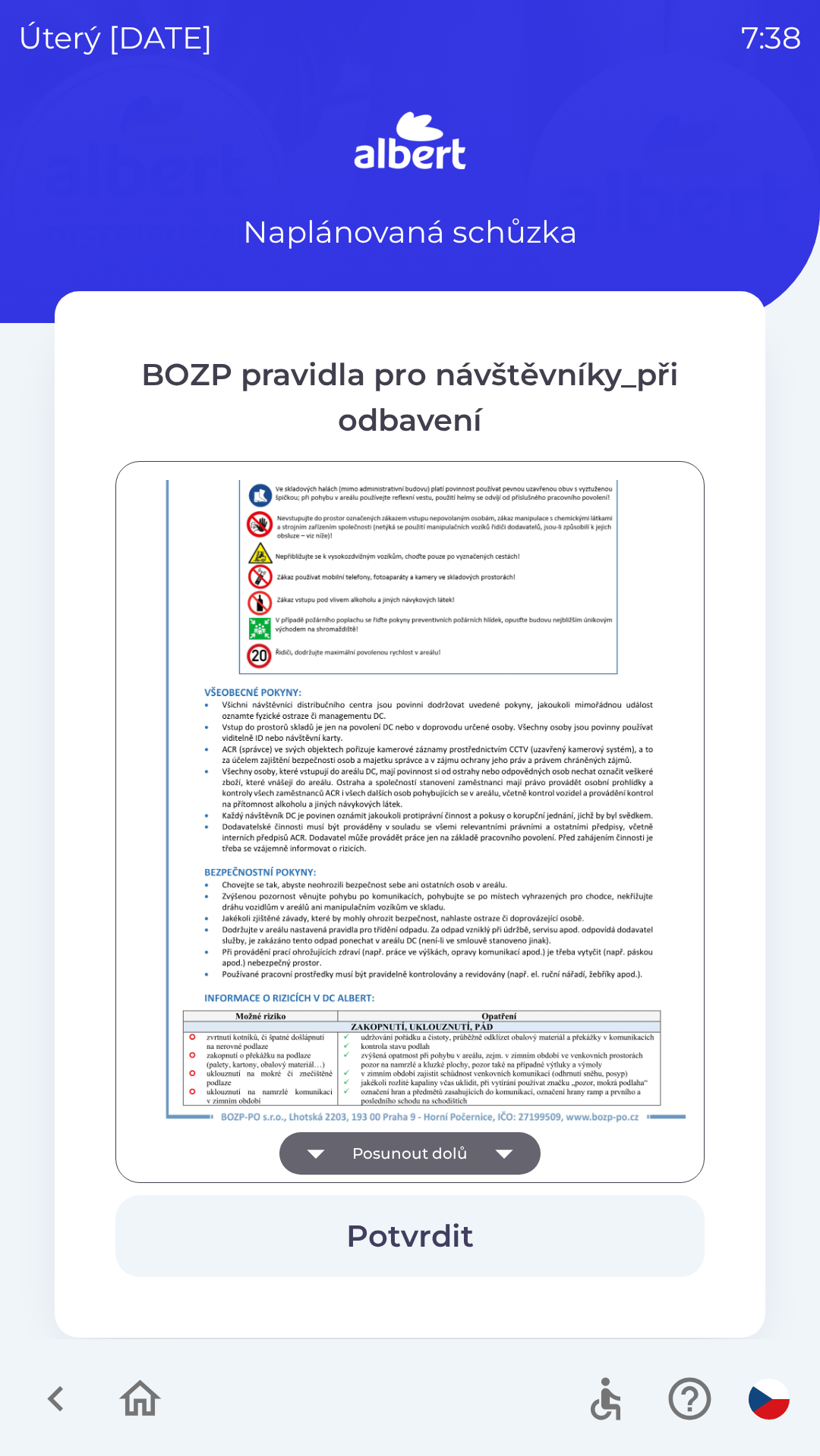
scroll to position [1065, 0]
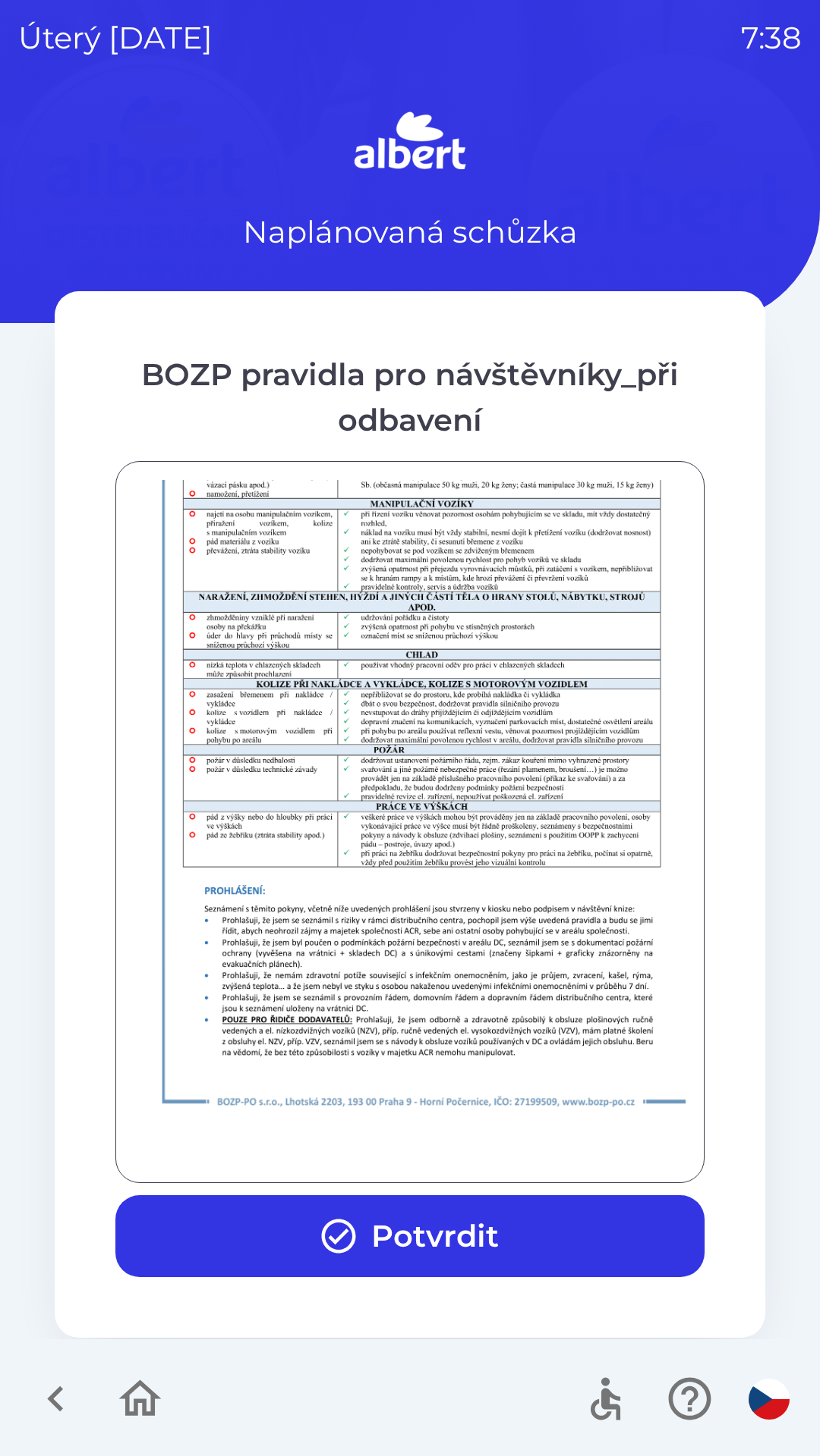
click at [394, 1221] on button "Potvrdit" at bounding box center [410, 1236] width 589 height 82
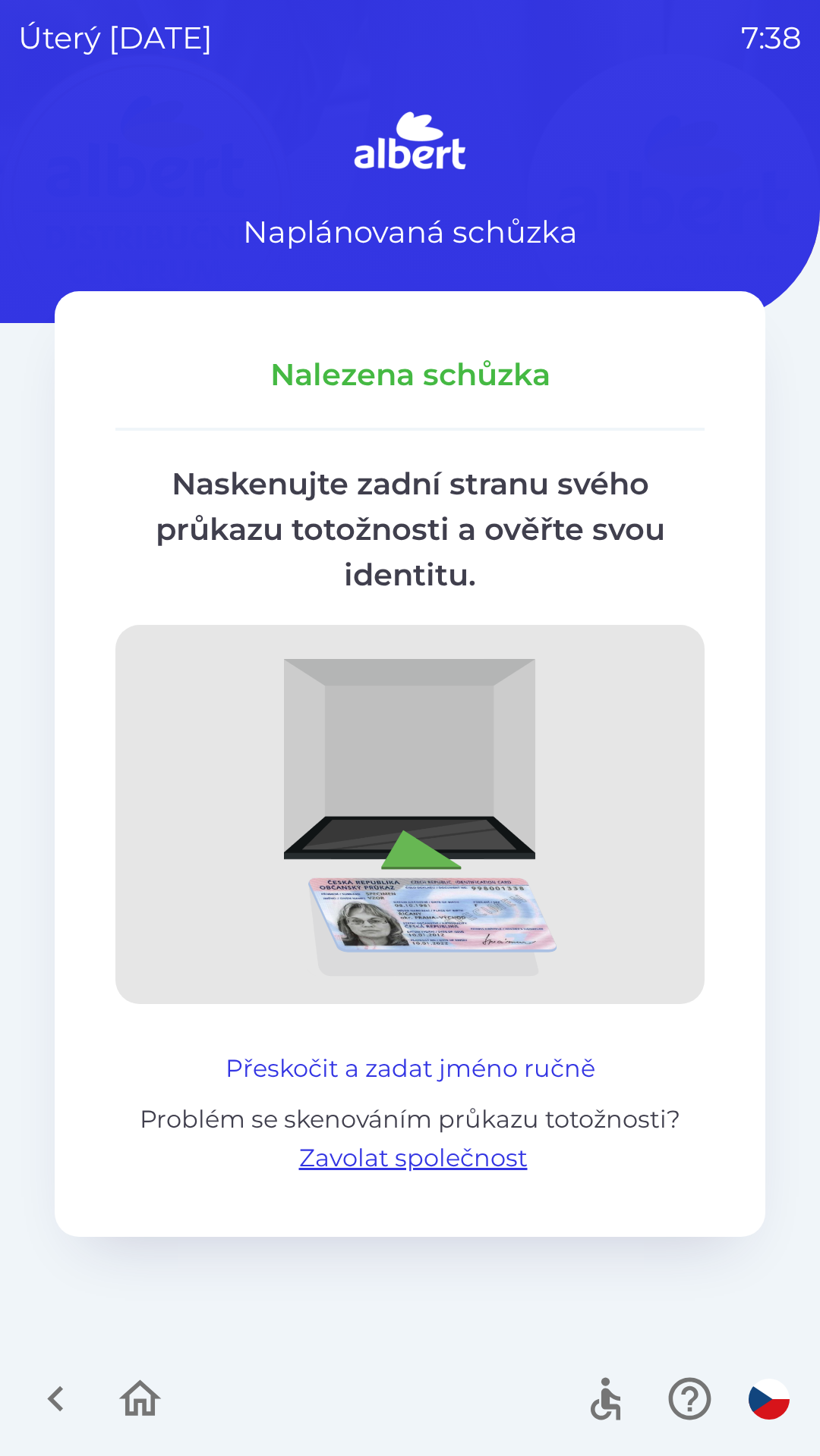
click at [492, 1056] on button "Přeskočit a zadat jméno ručně" at bounding box center [410, 1068] width 382 height 36
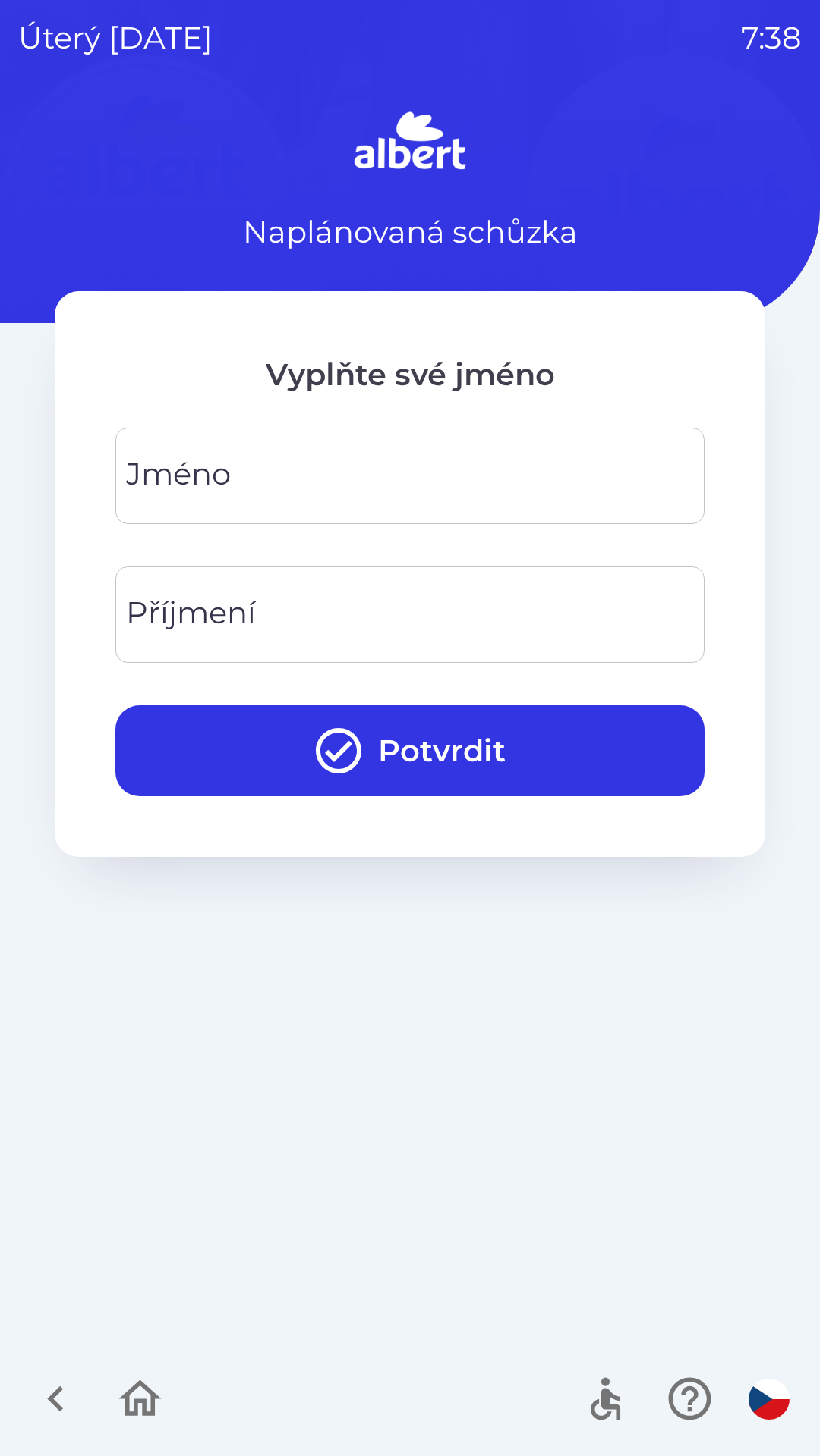
click at [518, 463] on input "Jméno" at bounding box center [410, 475] width 552 height 60
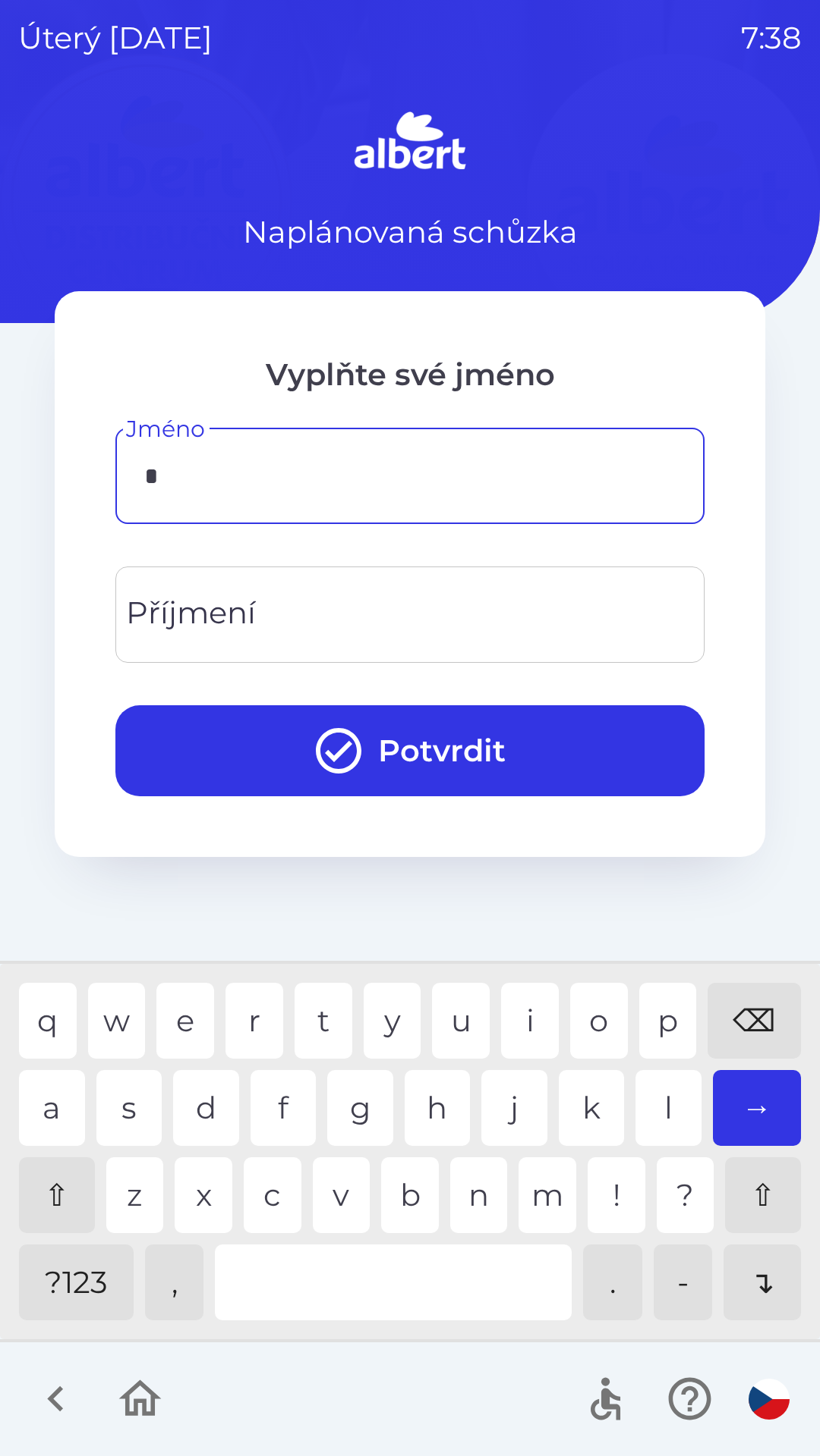
click at [499, 1093] on div "j" at bounding box center [514, 1108] width 66 height 76
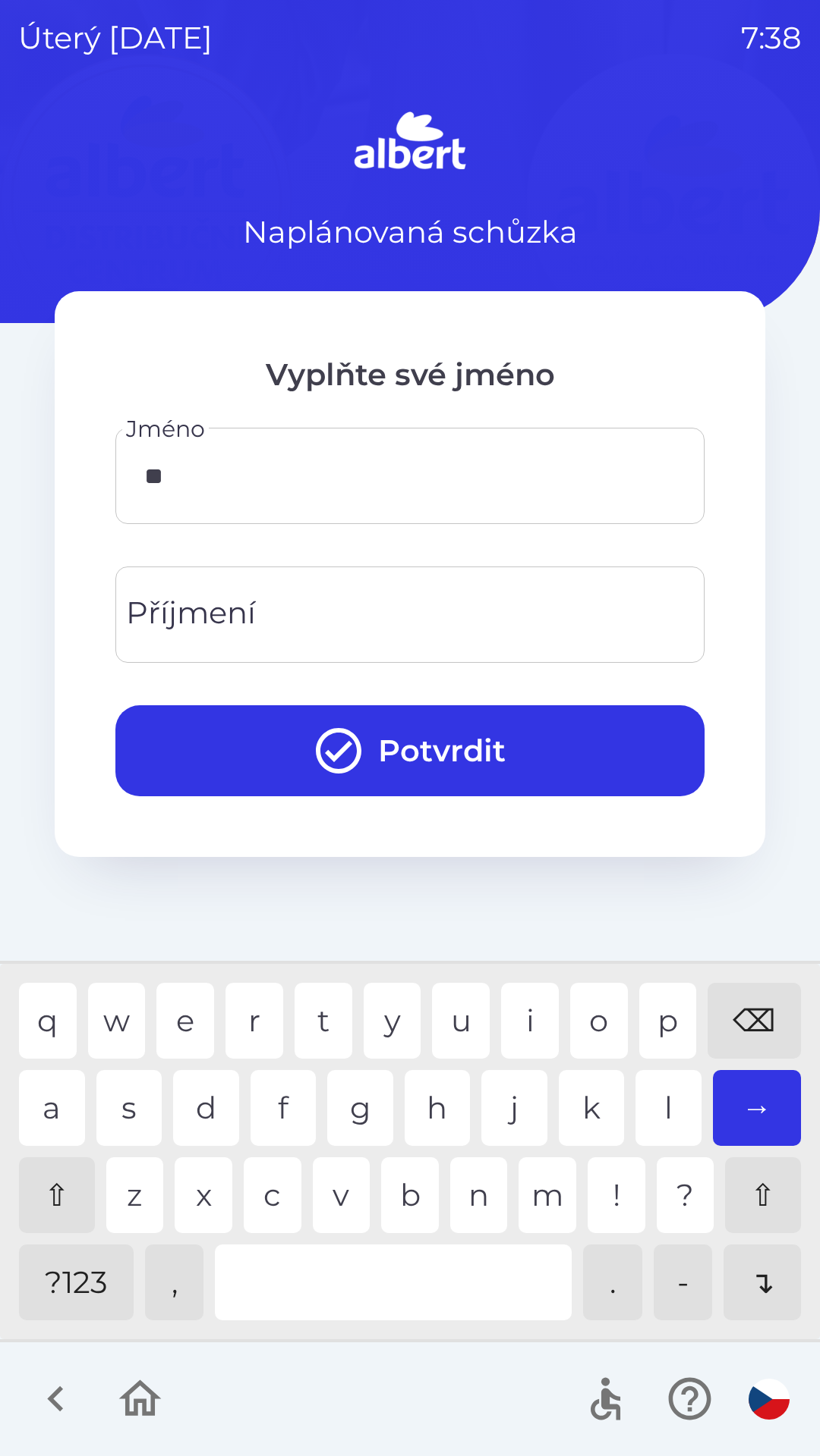
click at [48, 1097] on div "a" at bounding box center [52, 1108] width 66 height 76
click at [588, 1096] on div "k" at bounding box center [591, 1108] width 66 height 76
click at [402, 1202] on div "b" at bounding box center [410, 1195] width 58 height 76
click at [371, 1282] on div at bounding box center [393, 1282] width 357 height 76
click at [124, 1098] on div "s" at bounding box center [130, 1108] width 66 height 76
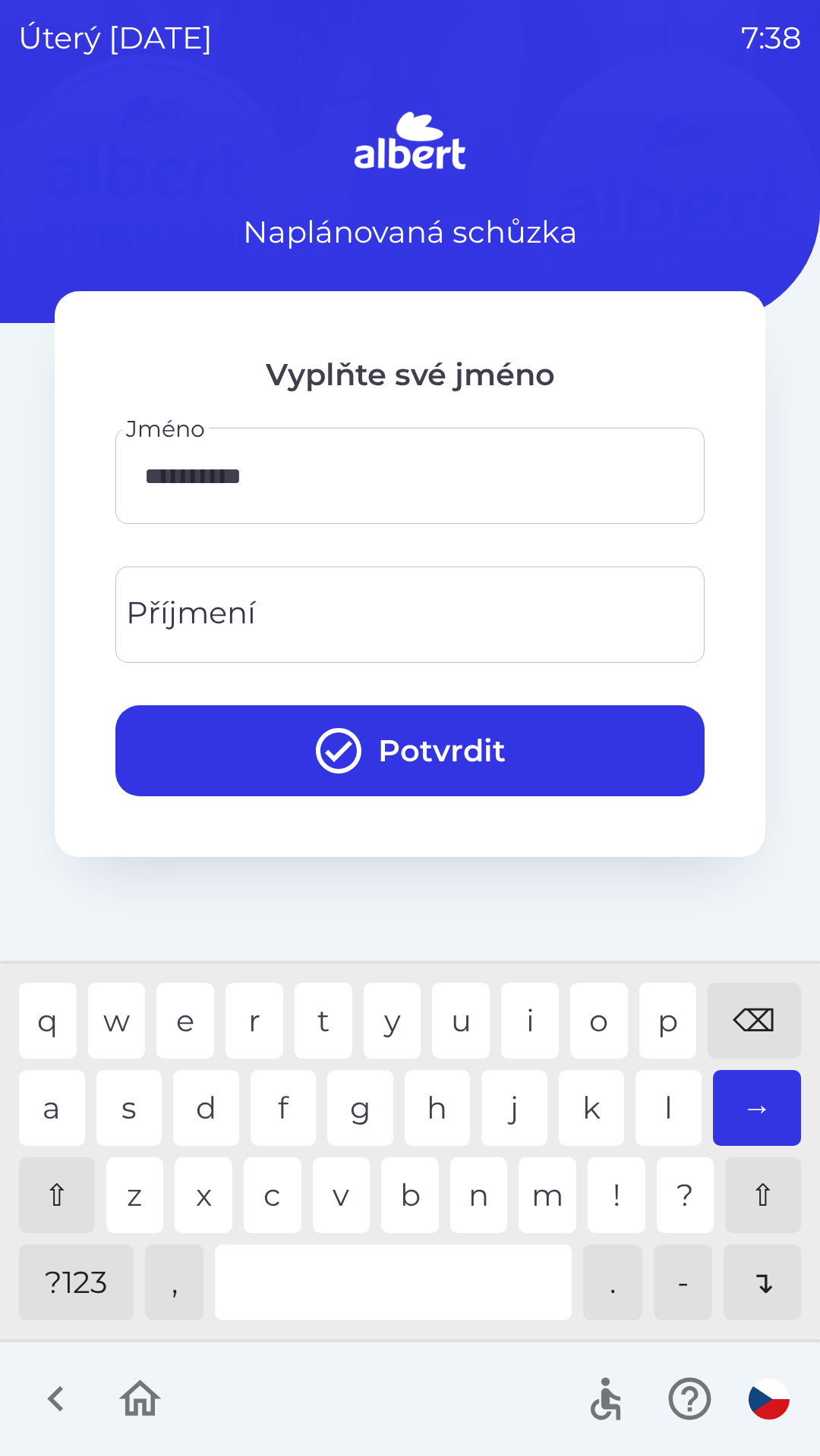
click at [60, 1110] on div "a" at bounding box center [52, 1108] width 66 height 76
click at [494, 492] on input "**********" at bounding box center [410, 475] width 552 height 60
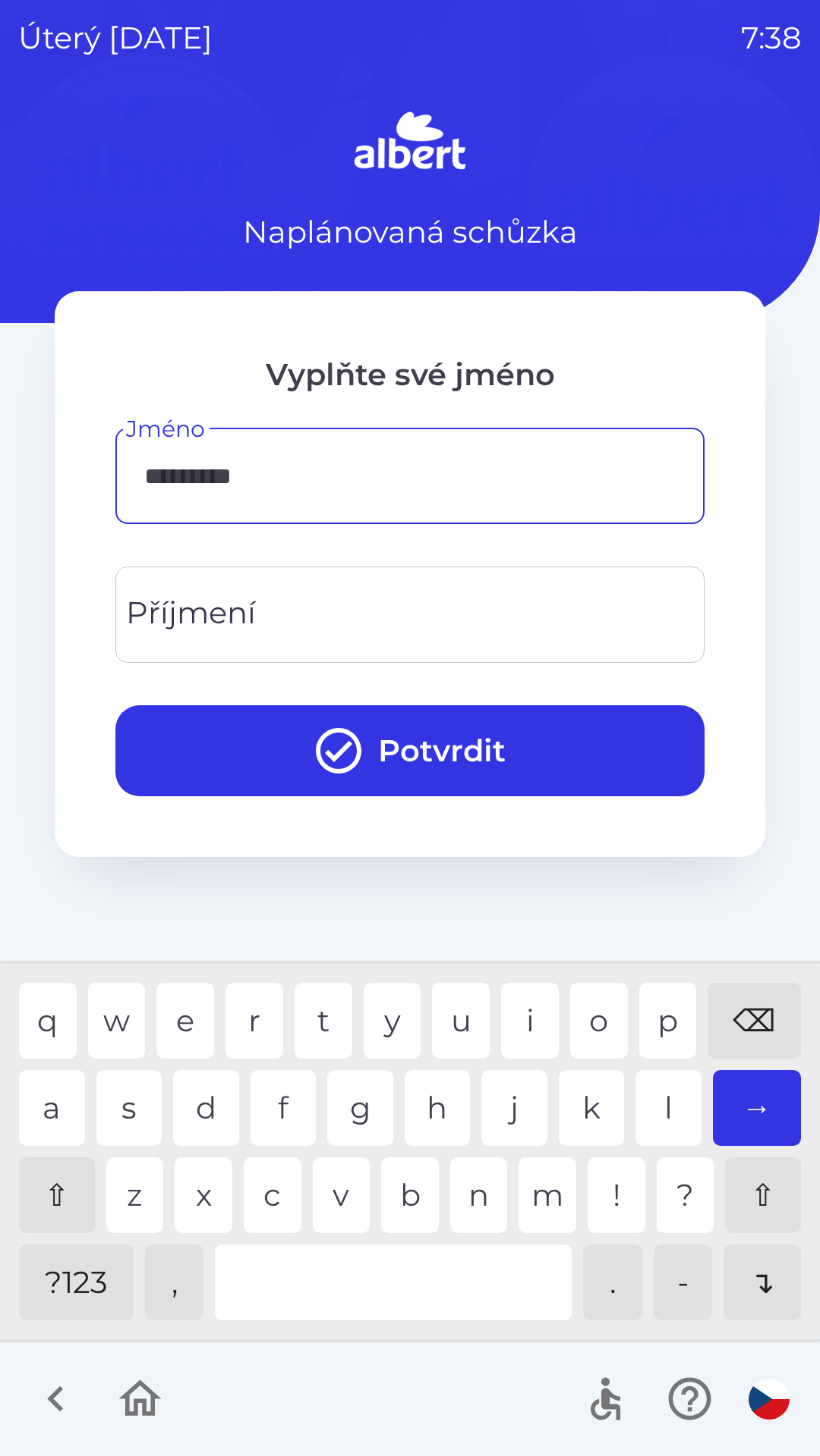
click at [770, 1004] on div "⌫" at bounding box center [754, 1021] width 93 height 76
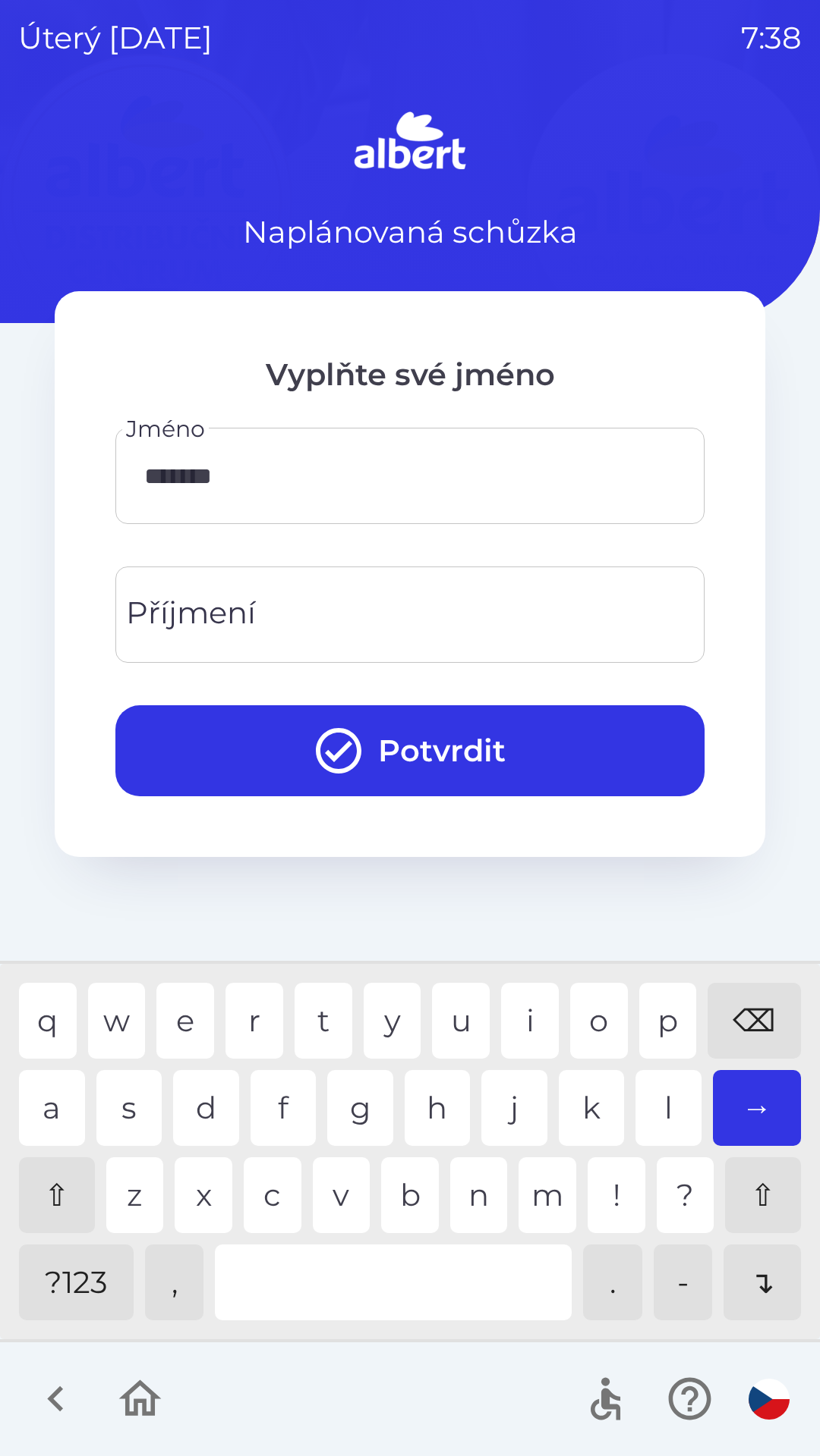
type input "*****"
click at [783, 994] on div "⌫" at bounding box center [754, 1021] width 93 height 76
click at [573, 617] on input "Příjmení" at bounding box center [410, 614] width 552 height 60
click at [187, 1007] on div "e" at bounding box center [185, 1021] width 58 height 76
click at [125, 1100] on div "s" at bounding box center [130, 1108] width 66 height 76
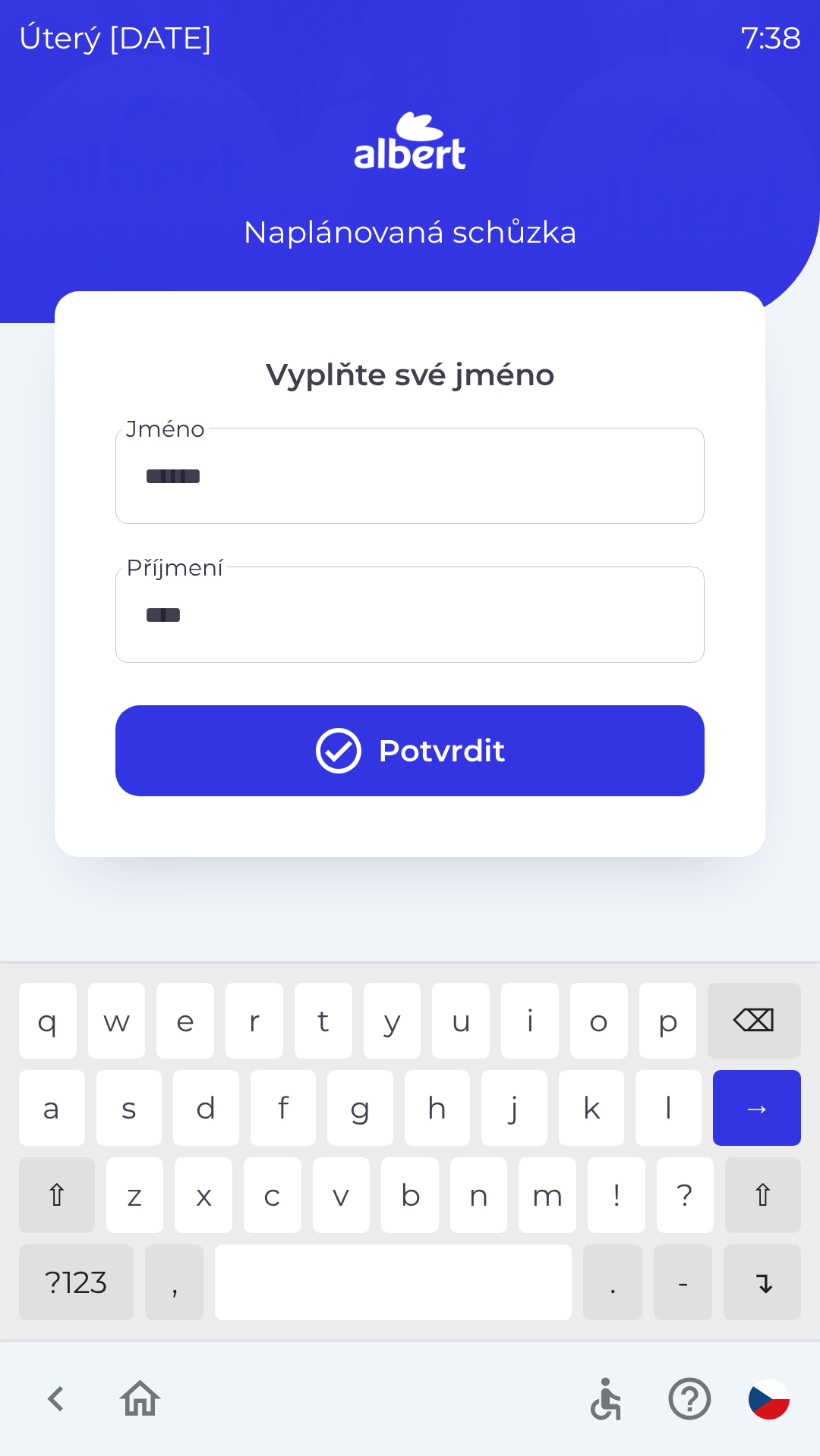
click at [56, 1100] on div "a" at bounding box center [52, 1108] width 66 height 76
type input "*******"
click at [596, 1116] on div "k" at bounding box center [591, 1108] width 66 height 76
click at [430, 744] on button "Potvrdit" at bounding box center [410, 750] width 589 height 91
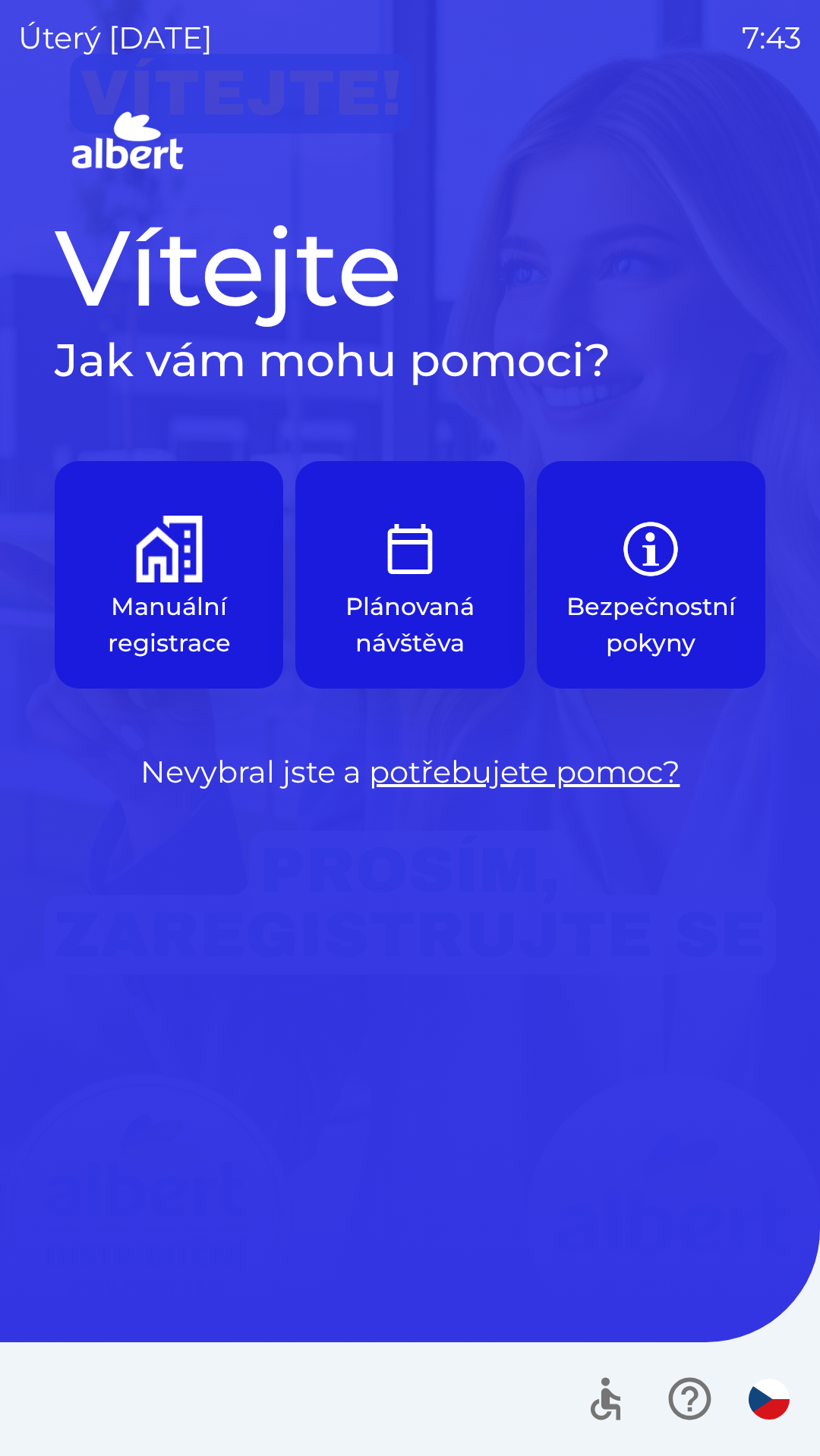
click at [178, 614] on p "Manuální registrace" at bounding box center [168, 625] width 156 height 73
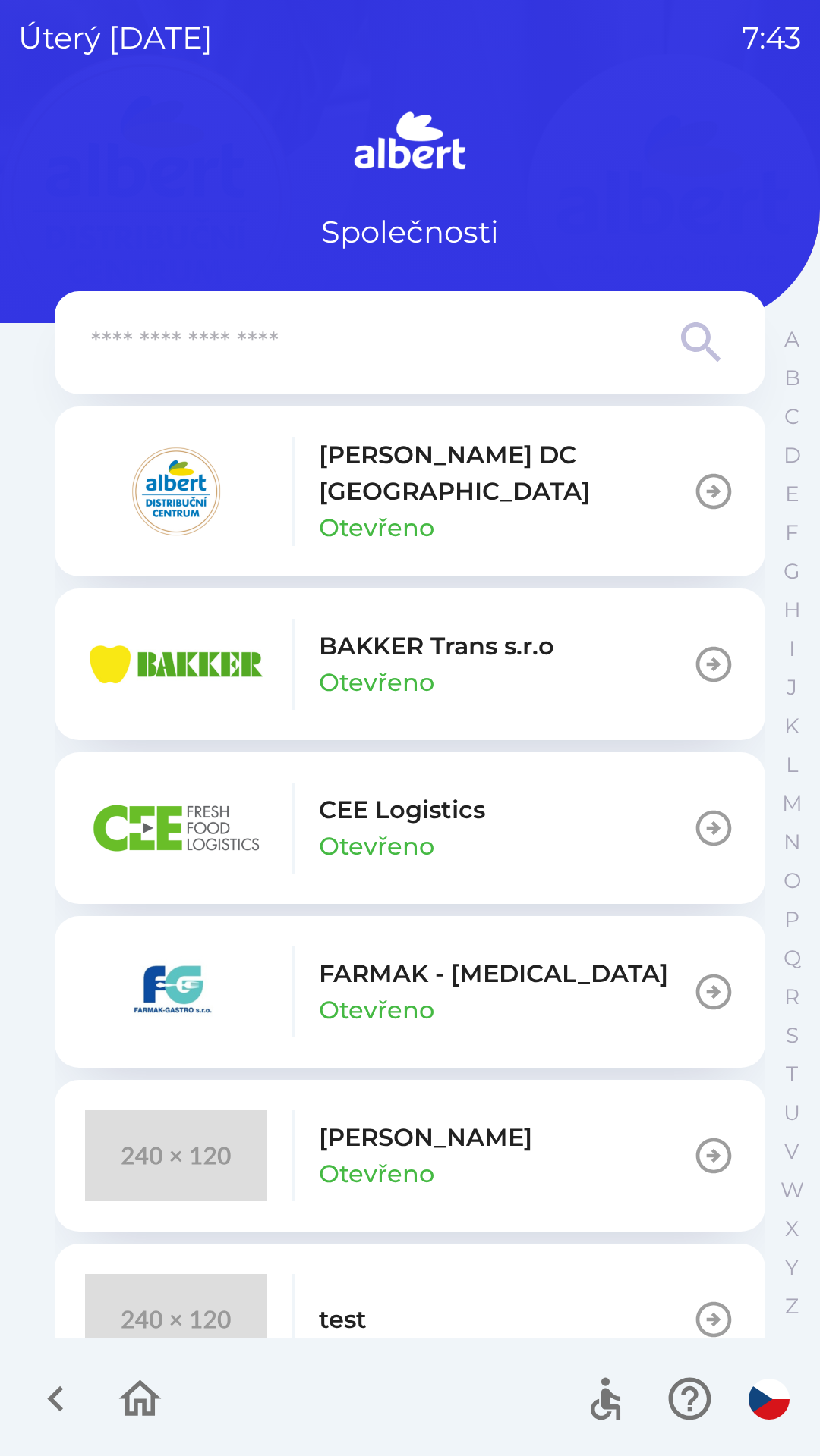
click at [409, 1156] on p "Otevřeno" at bounding box center [377, 1174] width 116 height 36
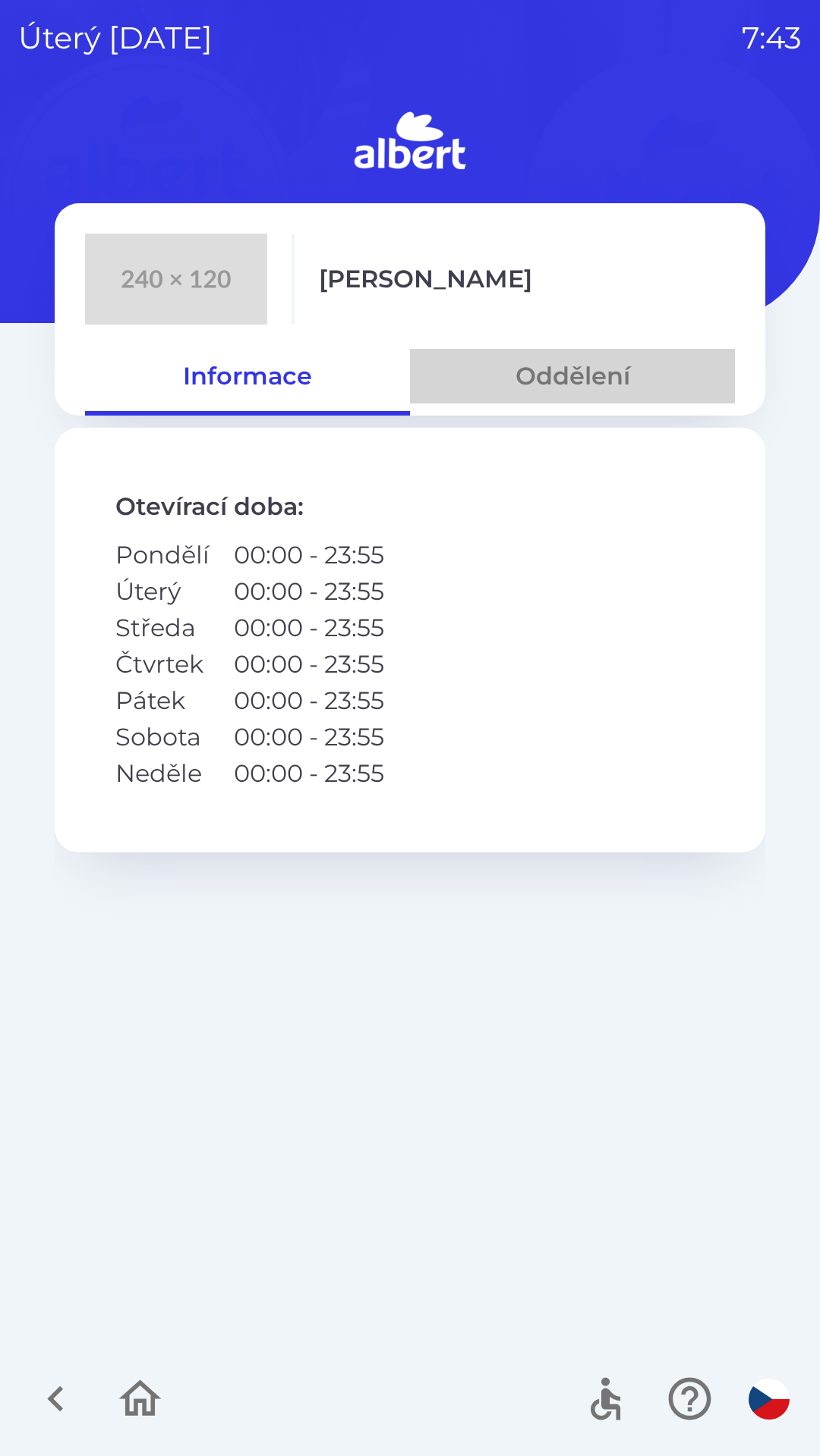
click at [599, 371] on button "Oddělení" at bounding box center [572, 376] width 325 height 54
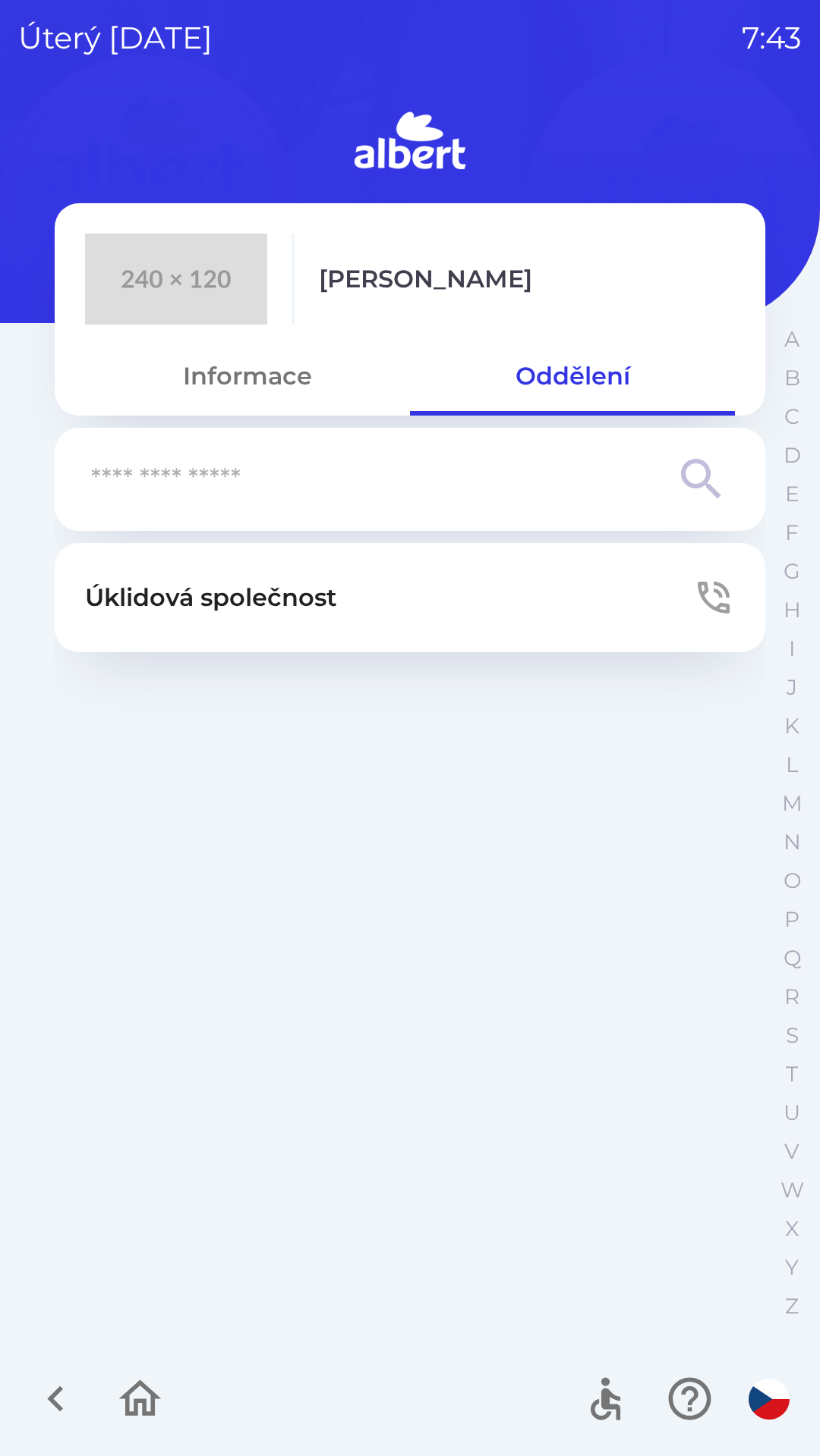
click at [293, 584] on p "Úklidová společnost" at bounding box center [211, 598] width 252 height 36
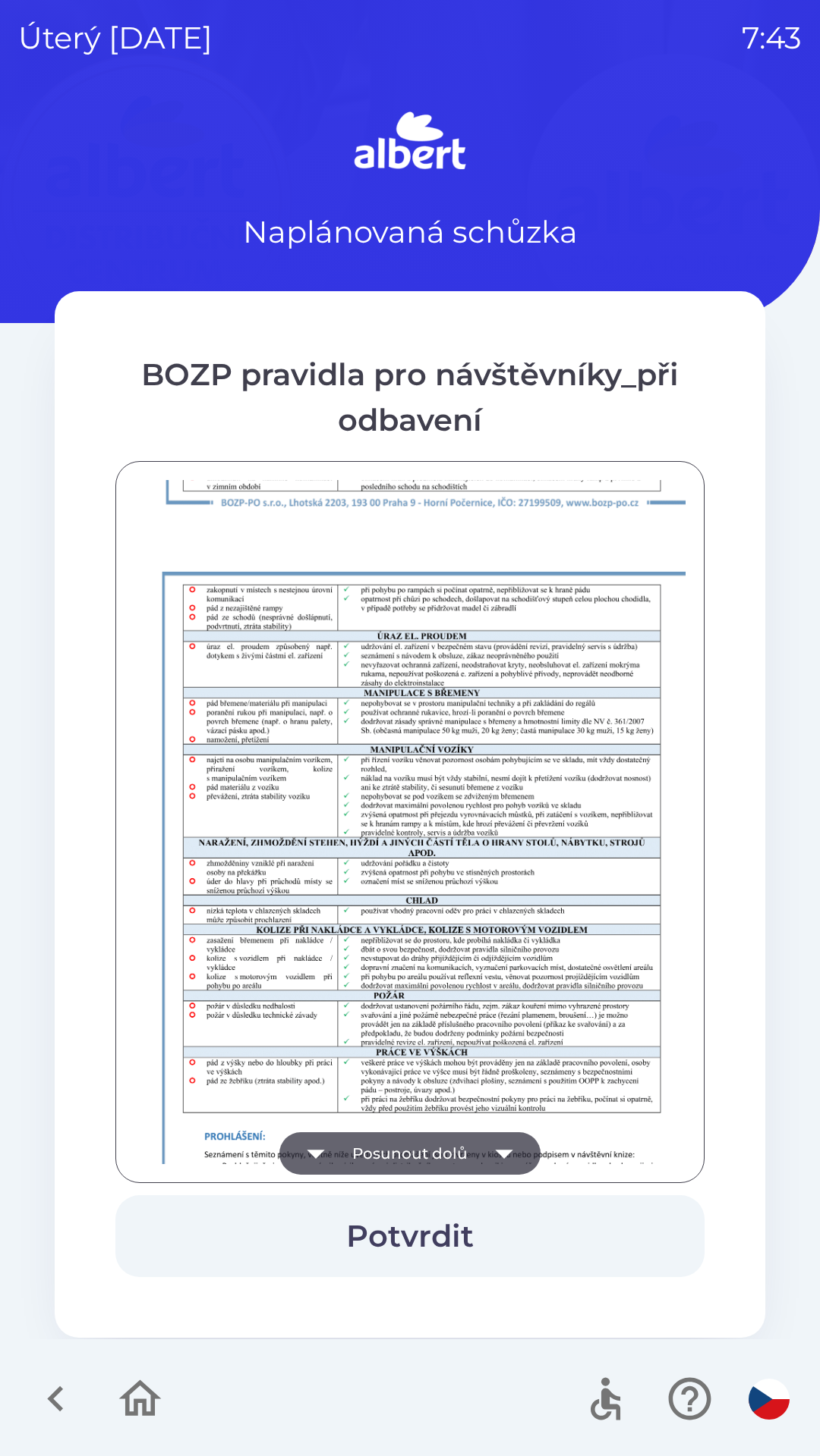
scroll to position [1065, 0]
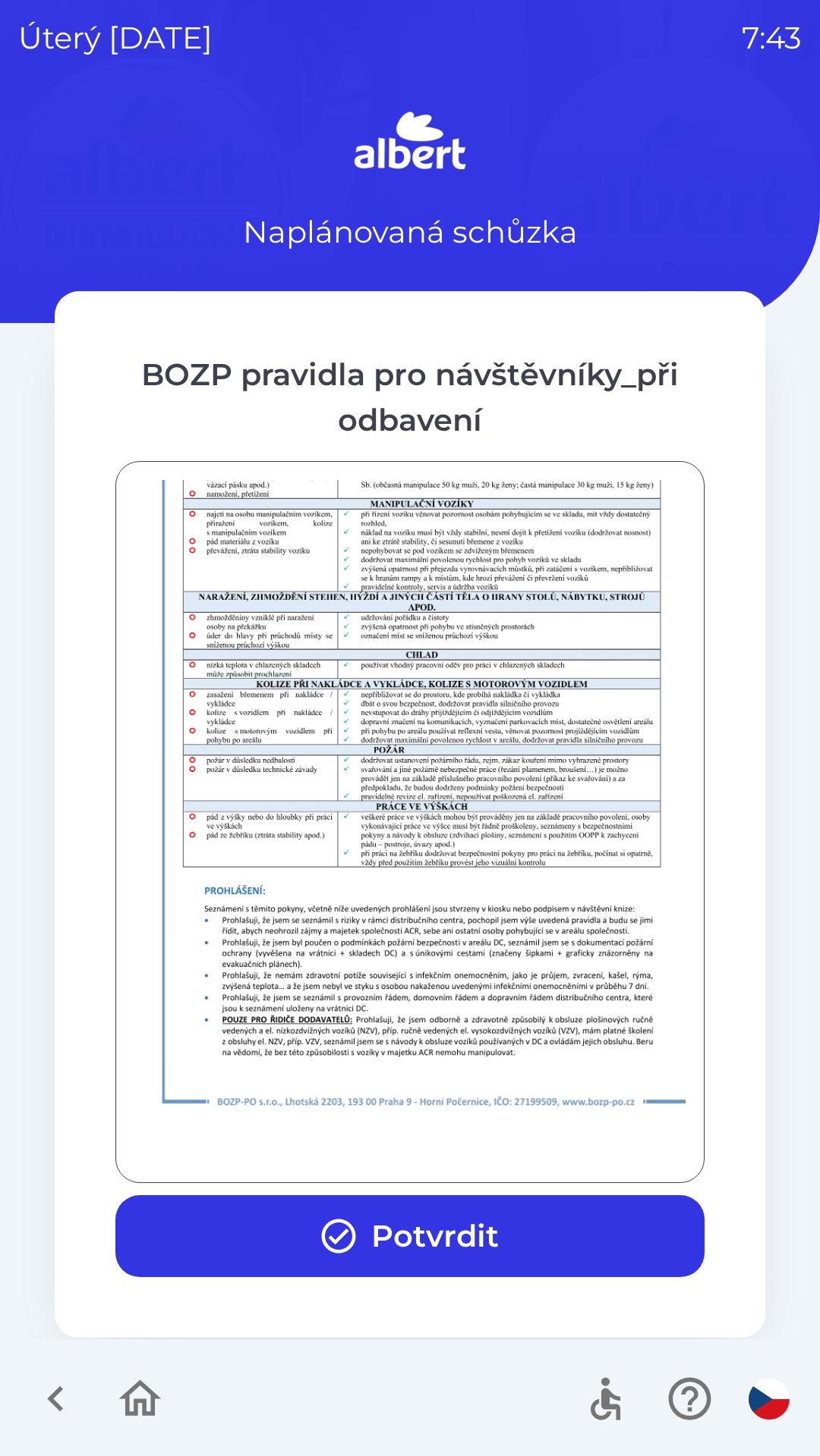
click at [473, 1219] on button "Potvrdit" at bounding box center [410, 1236] width 589 height 82
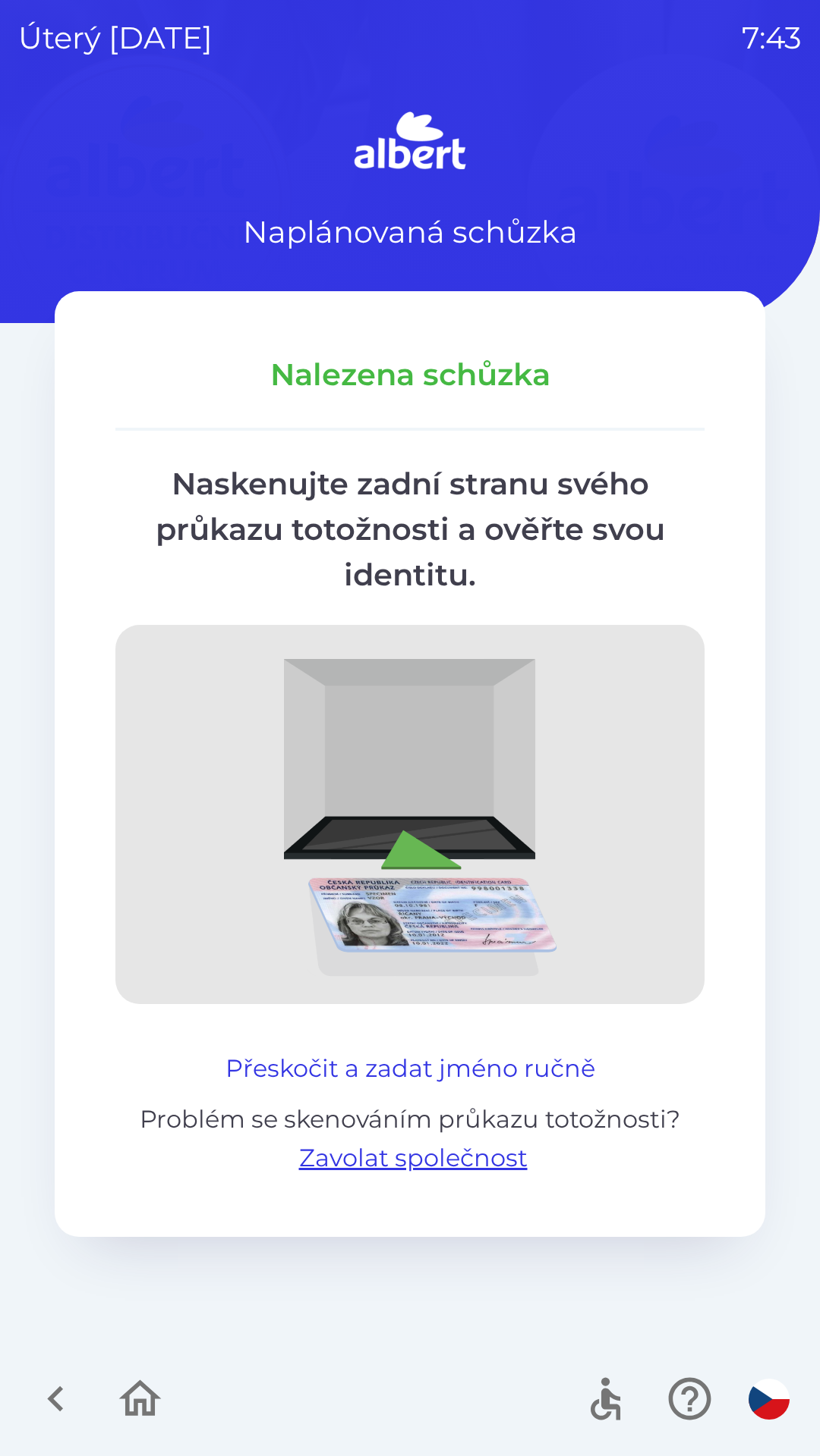
click at [524, 1064] on button "Přeskočit a zadat jméno ručně" at bounding box center [410, 1068] width 382 height 36
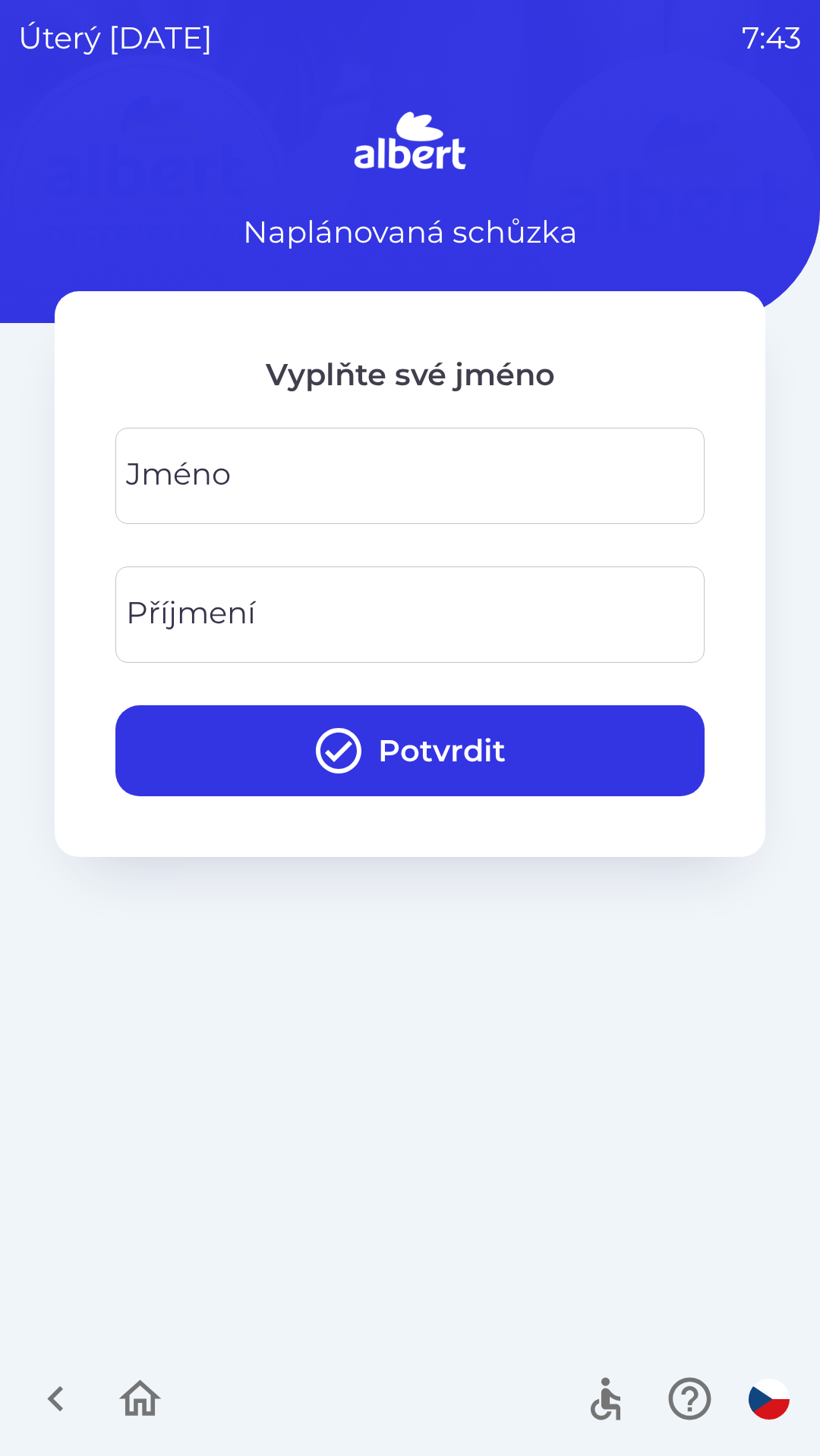
click at [153, 477] on div "[PERSON_NAME]" at bounding box center [410, 476] width 589 height 97
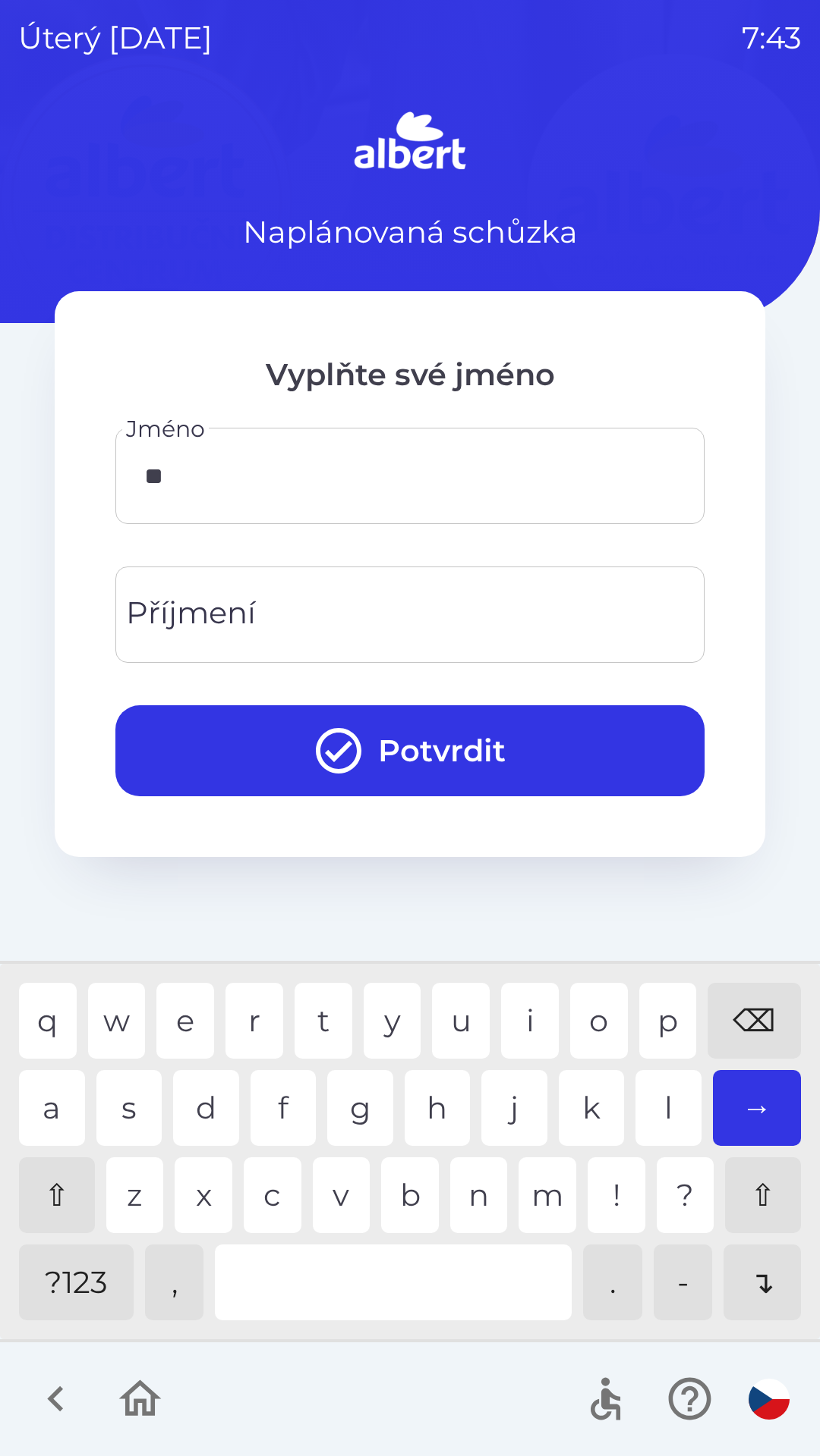
click at [506, 1101] on div "j" at bounding box center [514, 1108] width 66 height 76
click at [458, 1007] on div "u" at bounding box center [461, 1021] width 58 height 76
click at [402, 1206] on div "b" at bounding box center [410, 1195] width 58 height 76
type input "*****"
click at [41, 1116] on div "a" at bounding box center [52, 1108] width 66 height 76
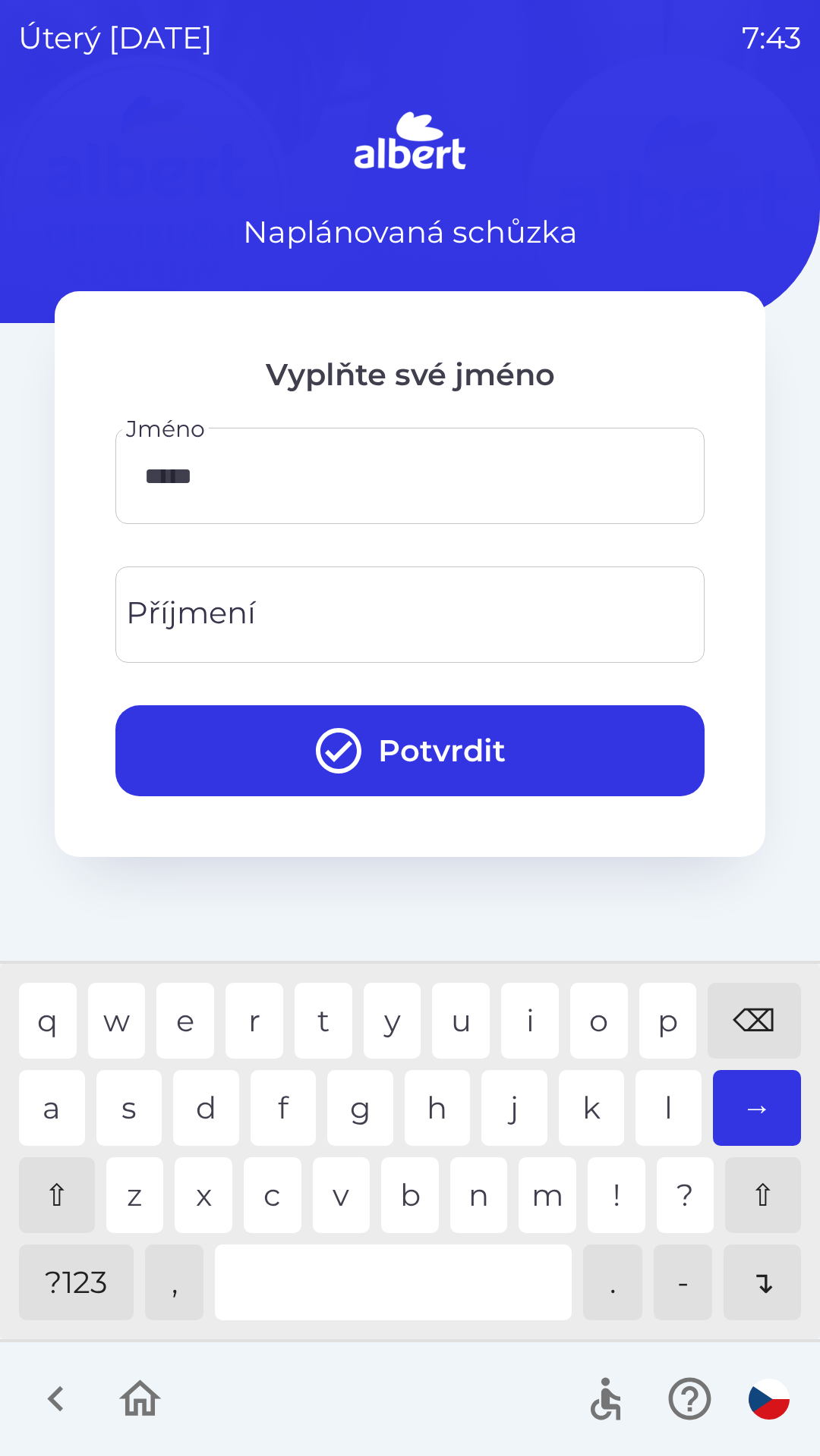
click at [169, 617] on div "Příjmení Příjmení" at bounding box center [410, 615] width 589 height 97
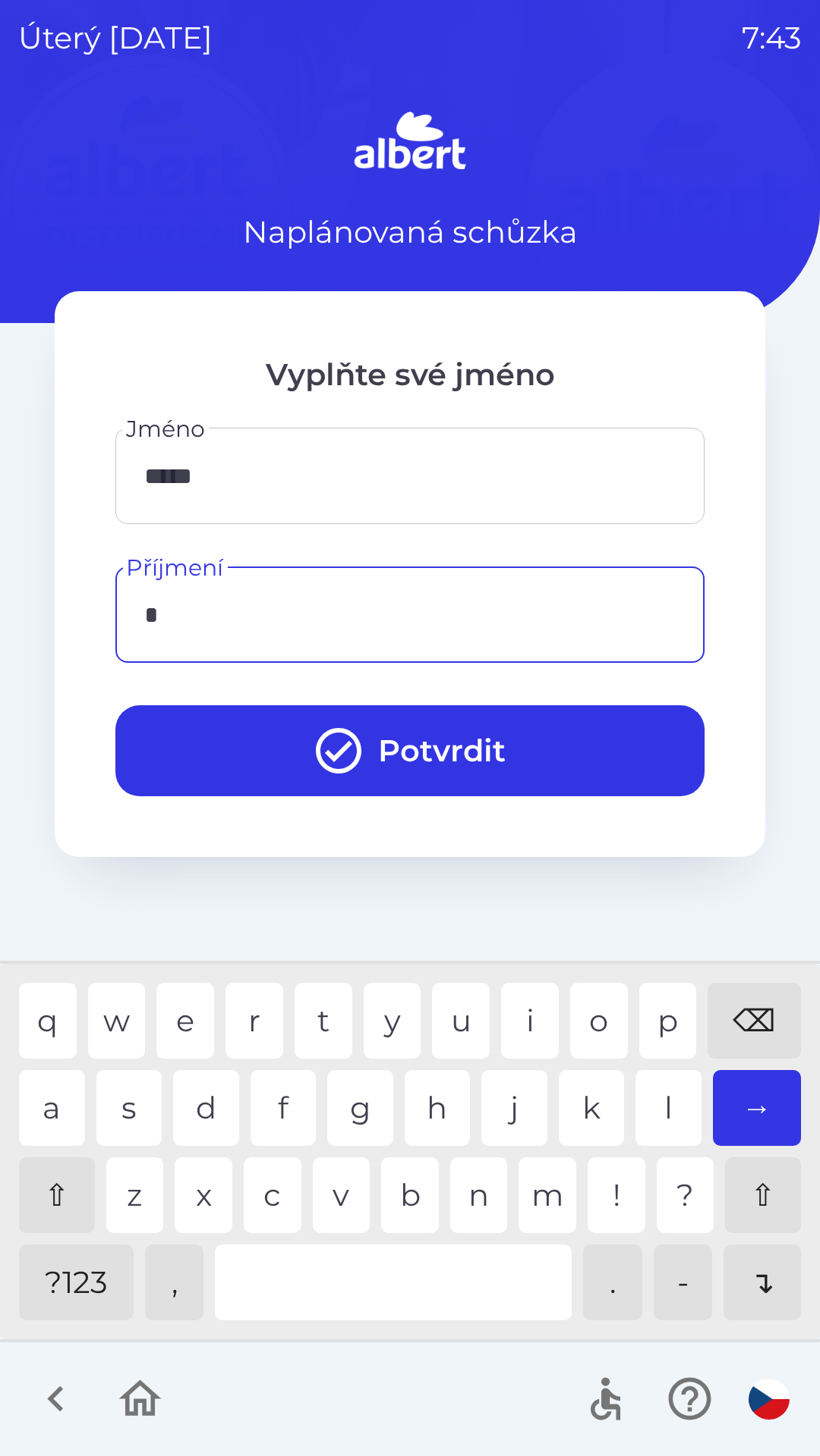
click at [583, 1093] on div "k" at bounding box center [591, 1108] width 66 height 76
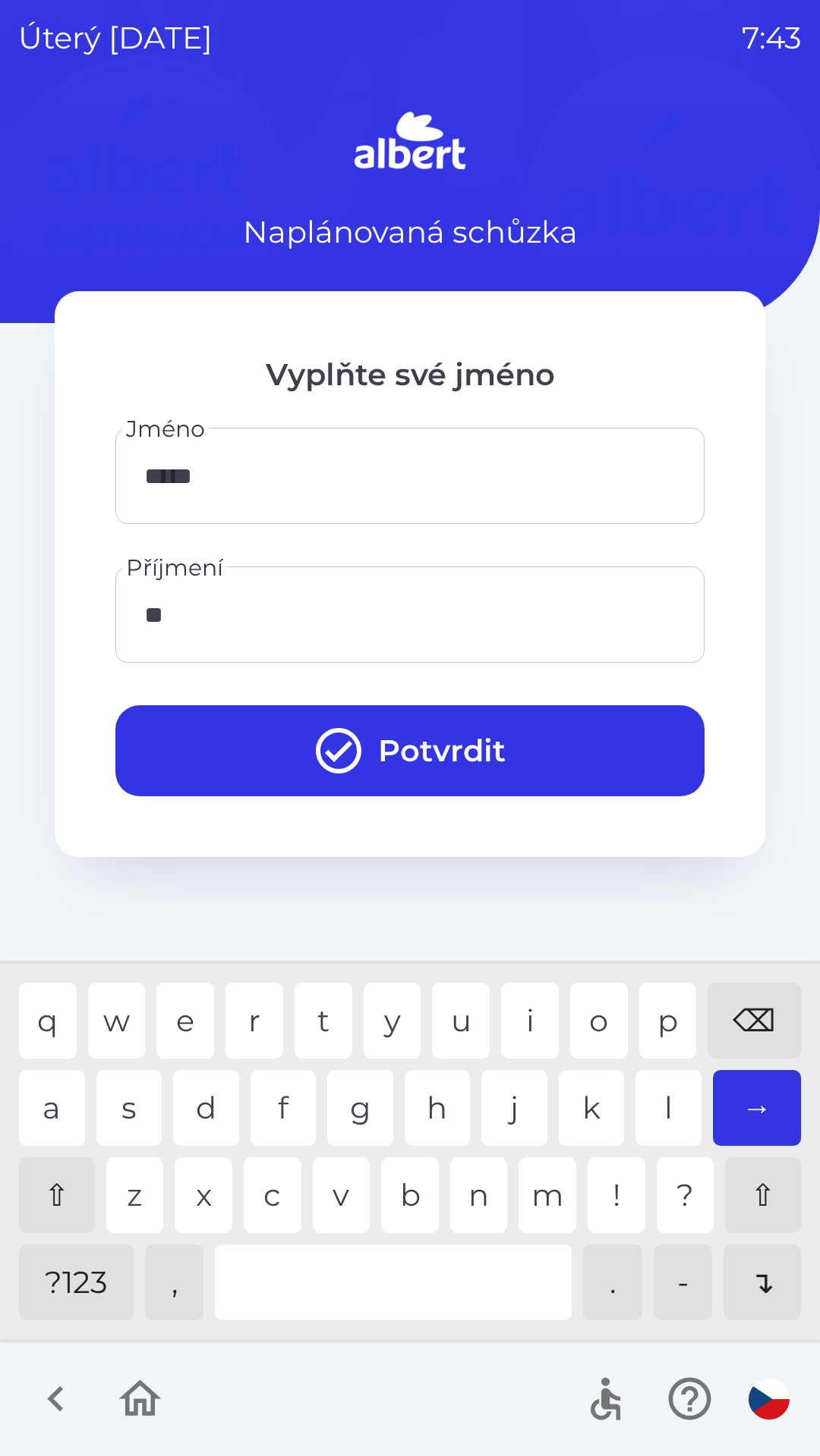
click at [172, 1019] on div "e" at bounding box center [185, 1021] width 58 height 76
click at [465, 1188] on div "n" at bounding box center [479, 1195] width 58 height 76
click at [181, 1011] on div "e" at bounding box center [185, 1021] width 58 height 76
click at [460, 1174] on div "n" at bounding box center [479, 1195] width 58 height 76
click at [264, 1192] on div "c" at bounding box center [272, 1195] width 58 height 76
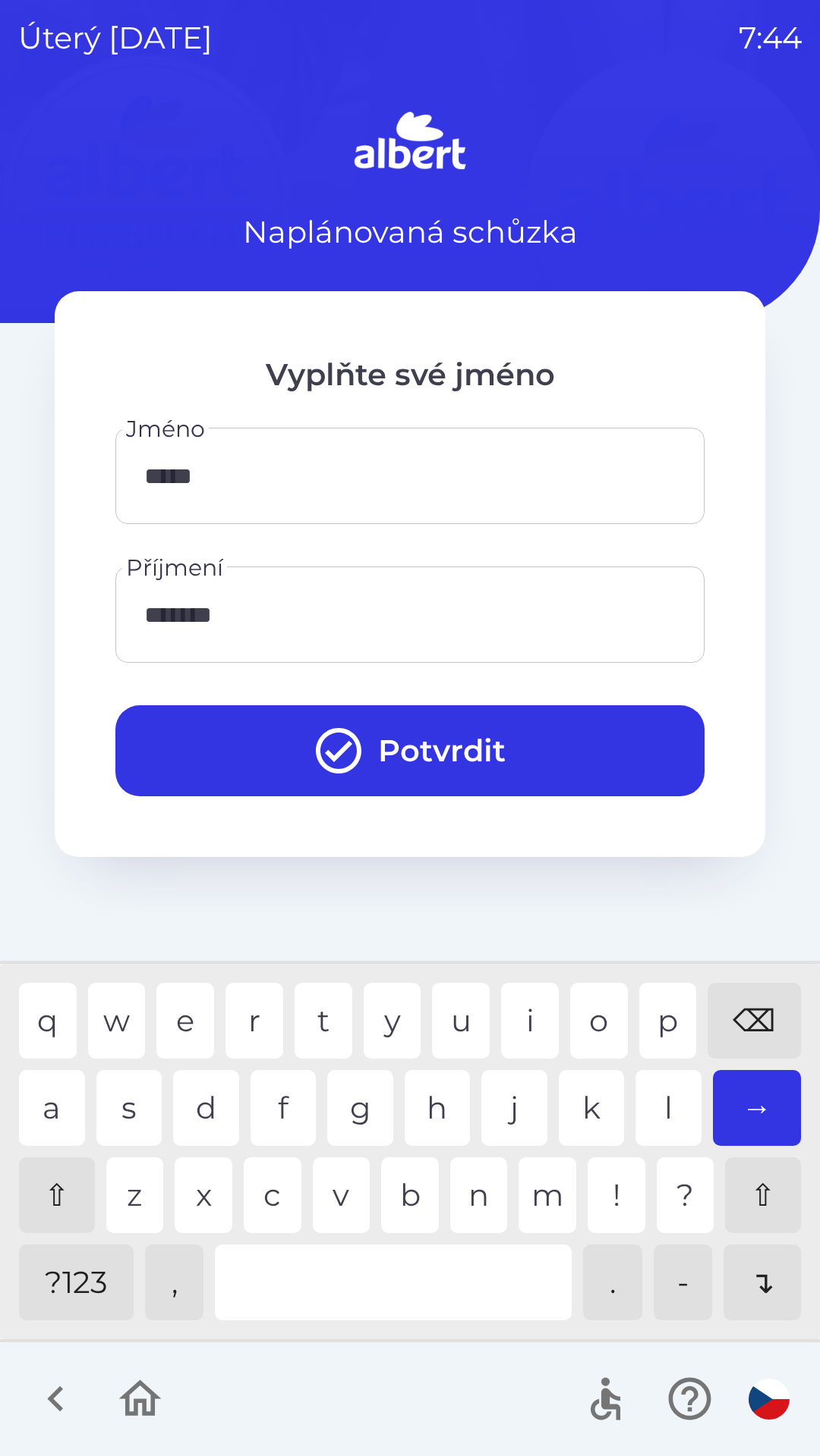
type input "********"
click at [496, 744] on button "Potvrdit" at bounding box center [410, 750] width 589 height 91
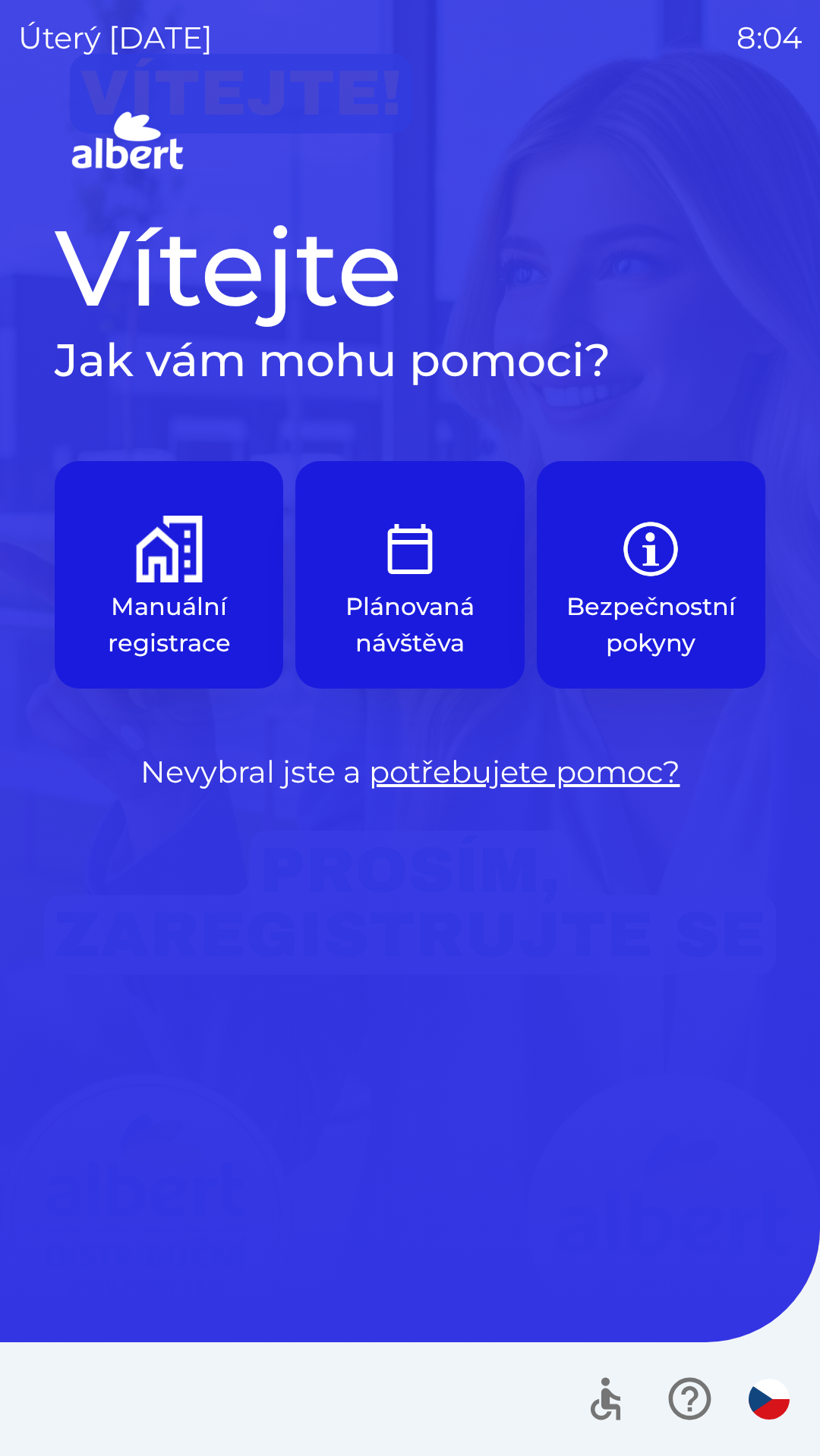
click at [153, 541] on img "button" at bounding box center [168, 548] width 67 height 66
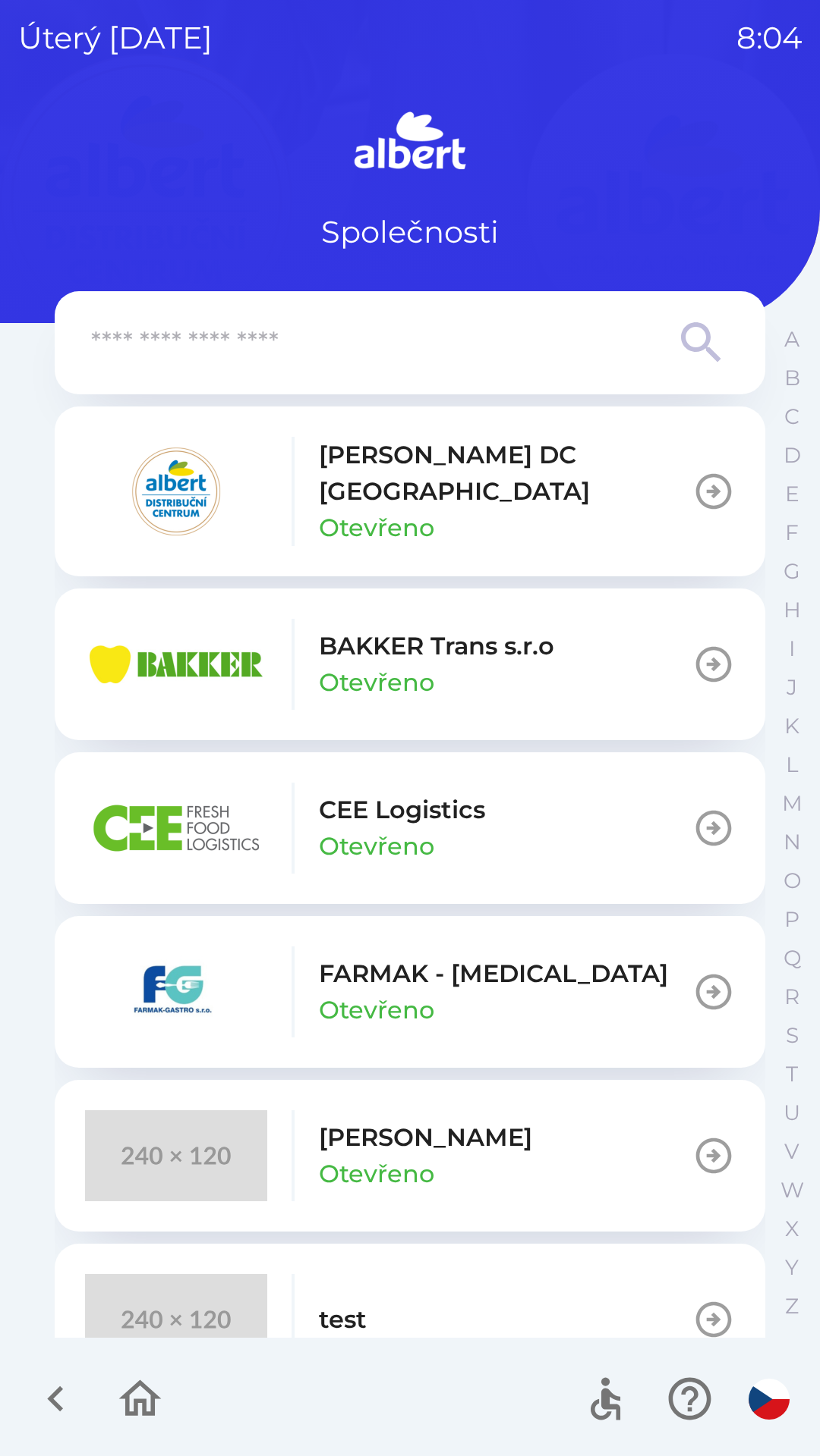
click at [429, 463] on p "[PERSON_NAME] DC [GEOGRAPHIC_DATA]" at bounding box center [505, 473] width 373 height 73
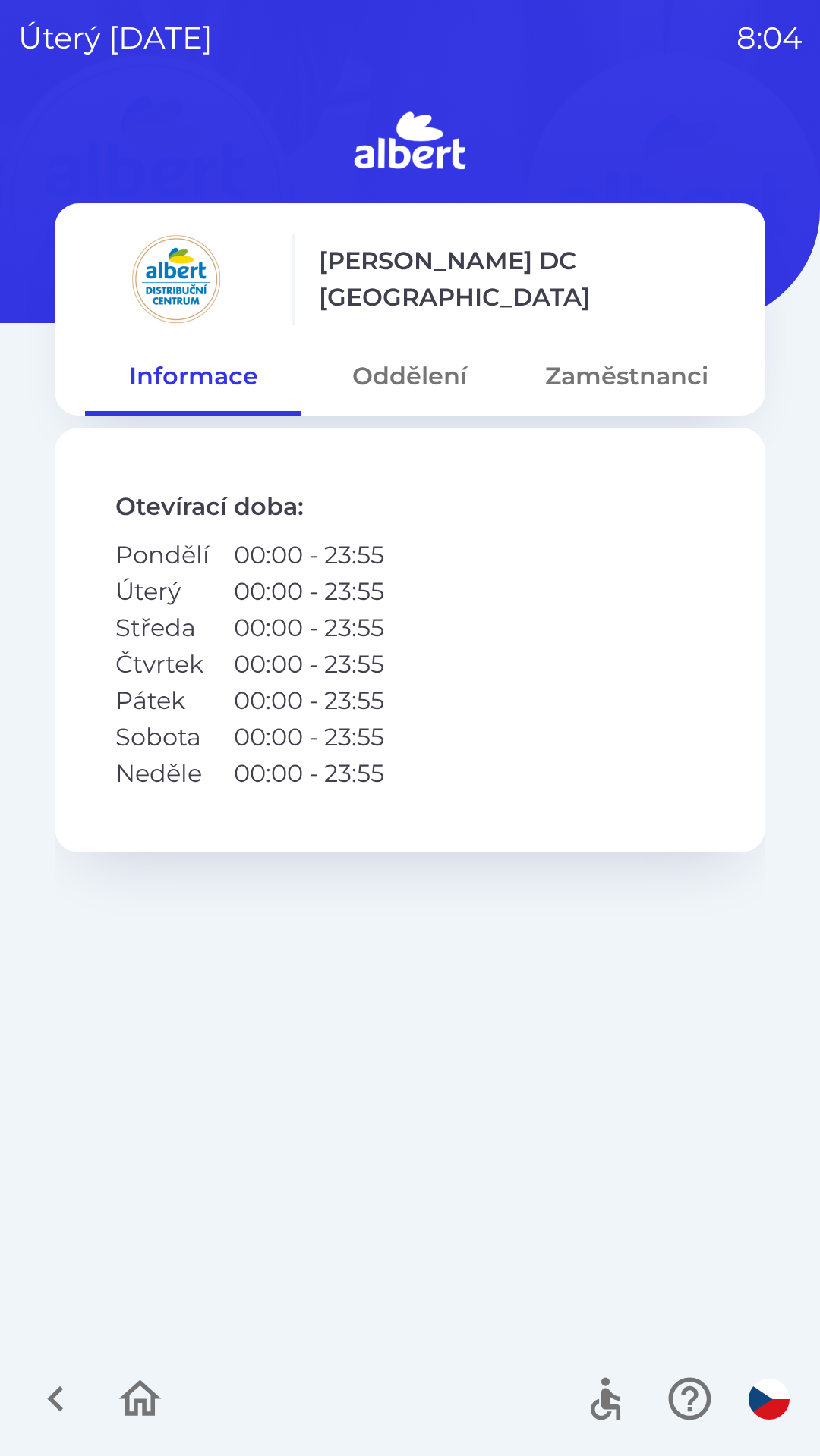
click at [421, 376] on button "Oddělení" at bounding box center [410, 376] width 216 height 54
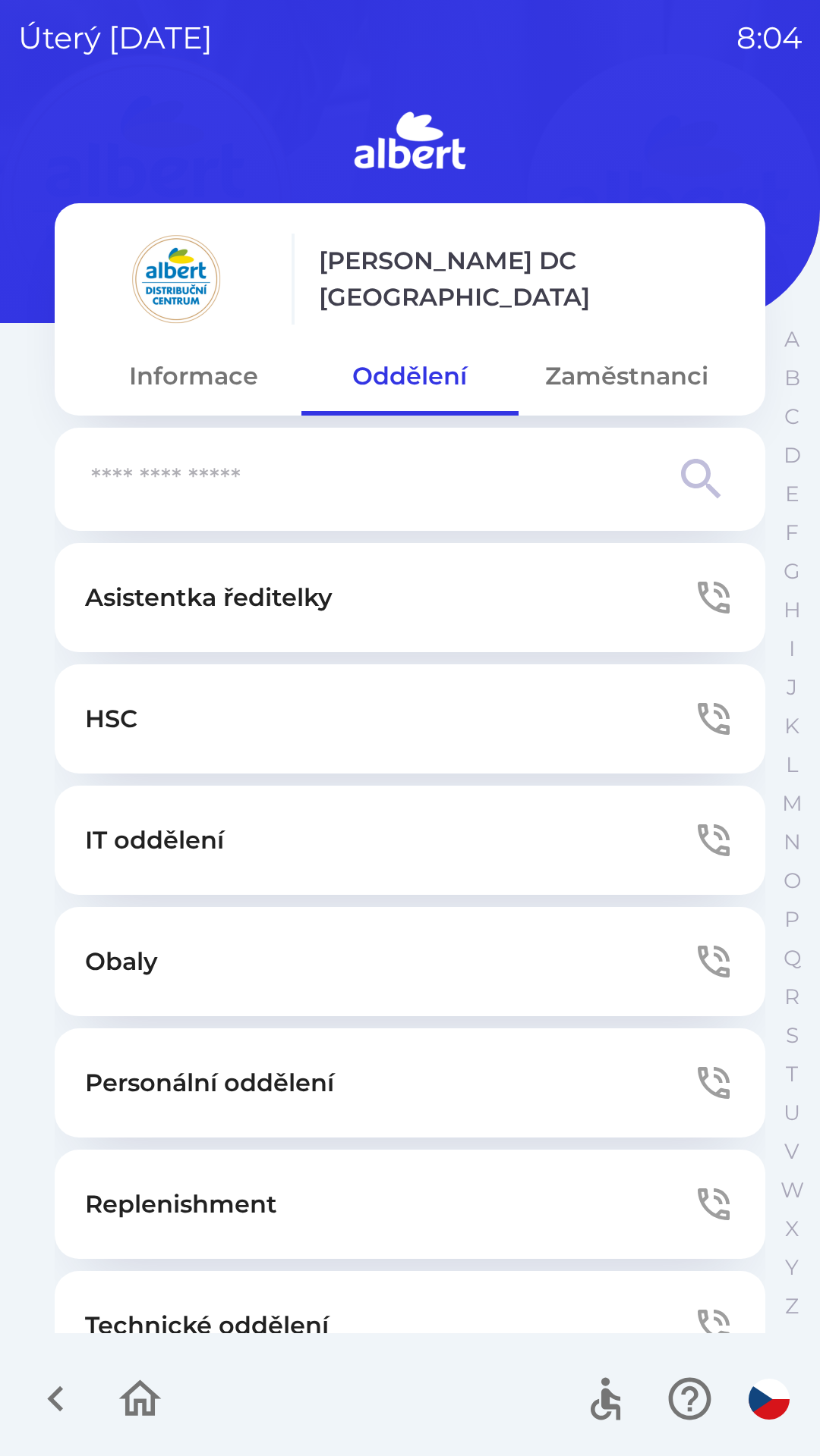
click at [257, 1310] on p "Technické oddělení" at bounding box center [207, 1326] width 244 height 36
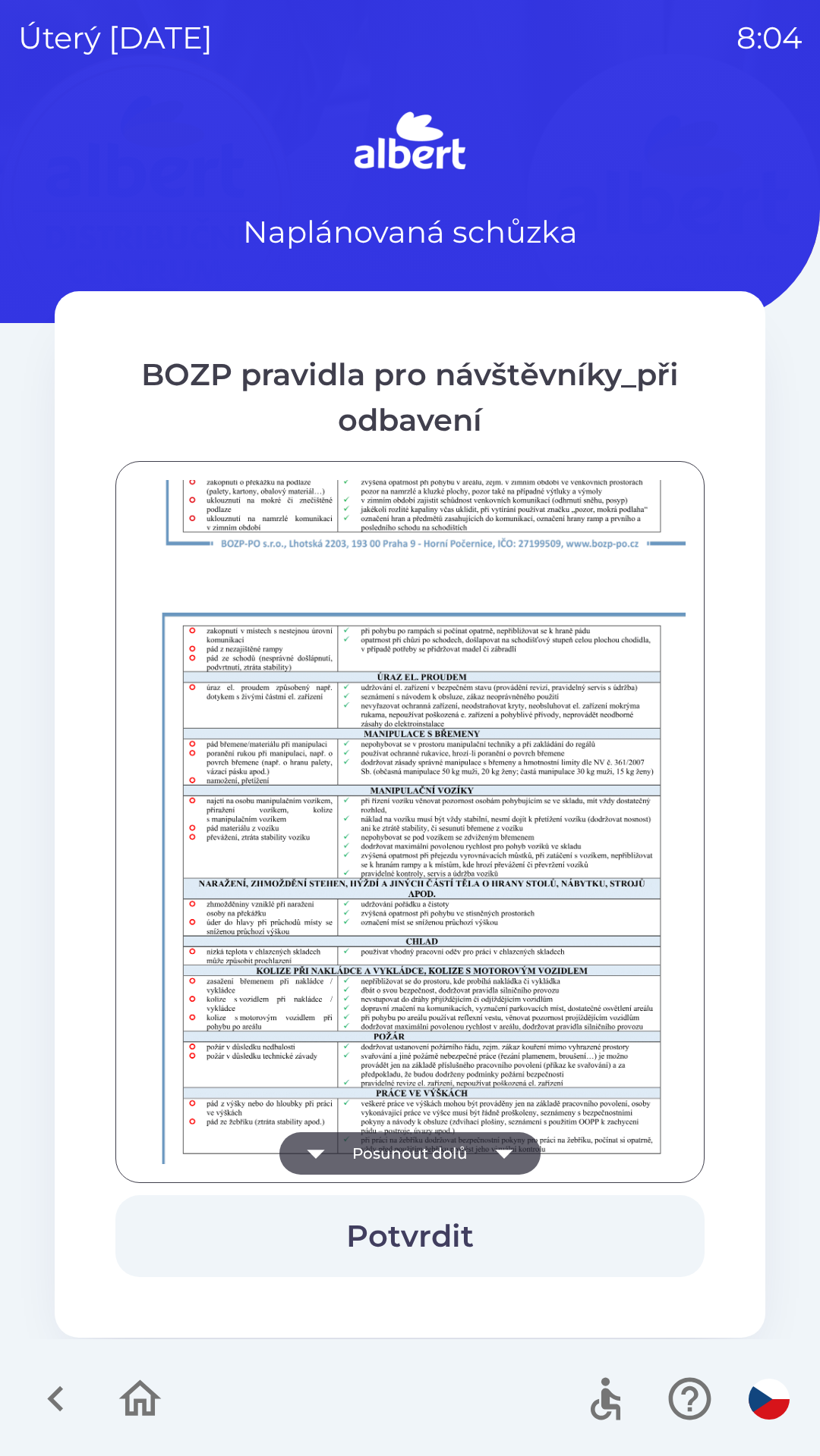
scroll to position [1065, 0]
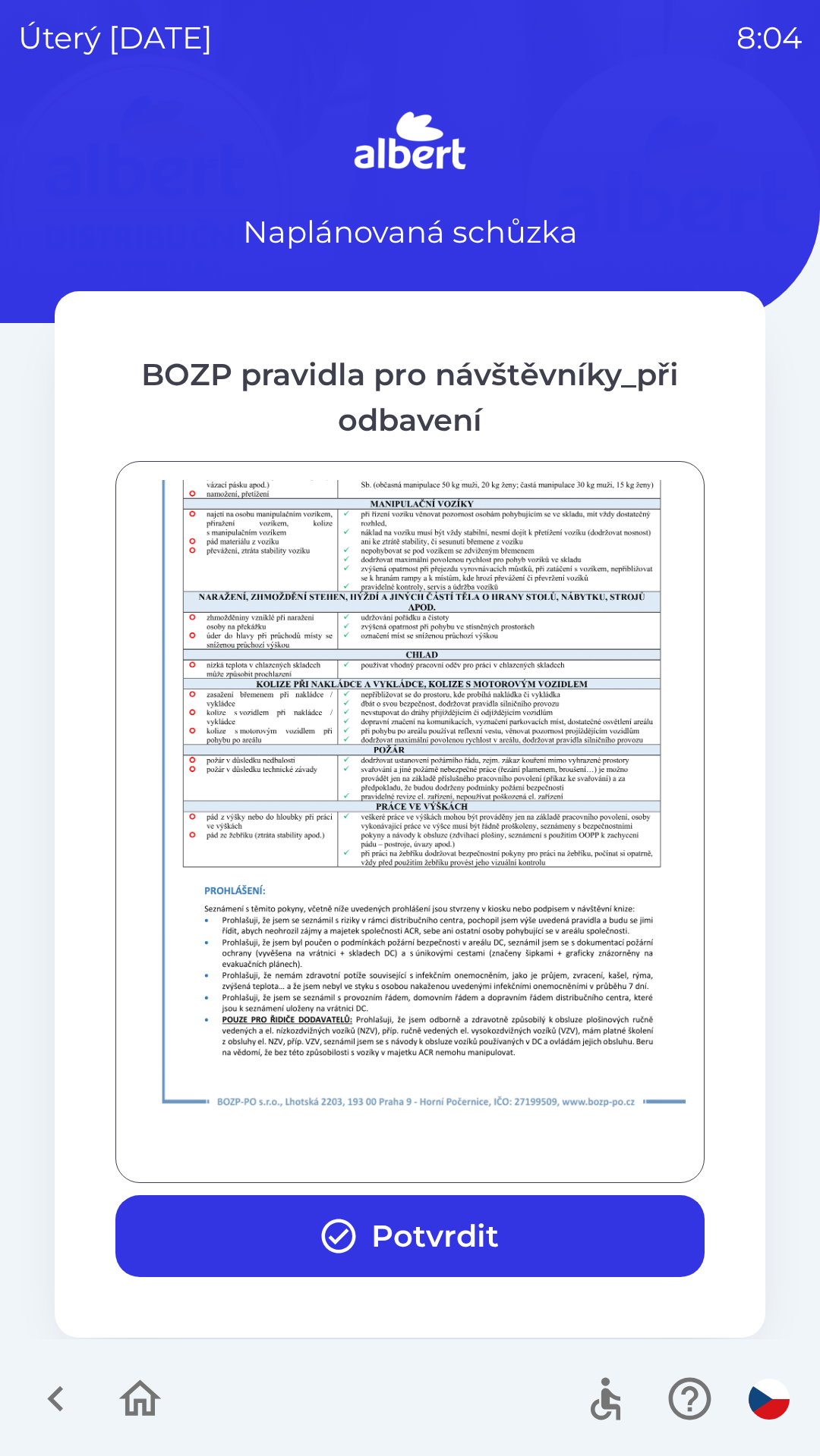
click at [410, 1222] on button "Potvrdit" at bounding box center [410, 1236] width 589 height 82
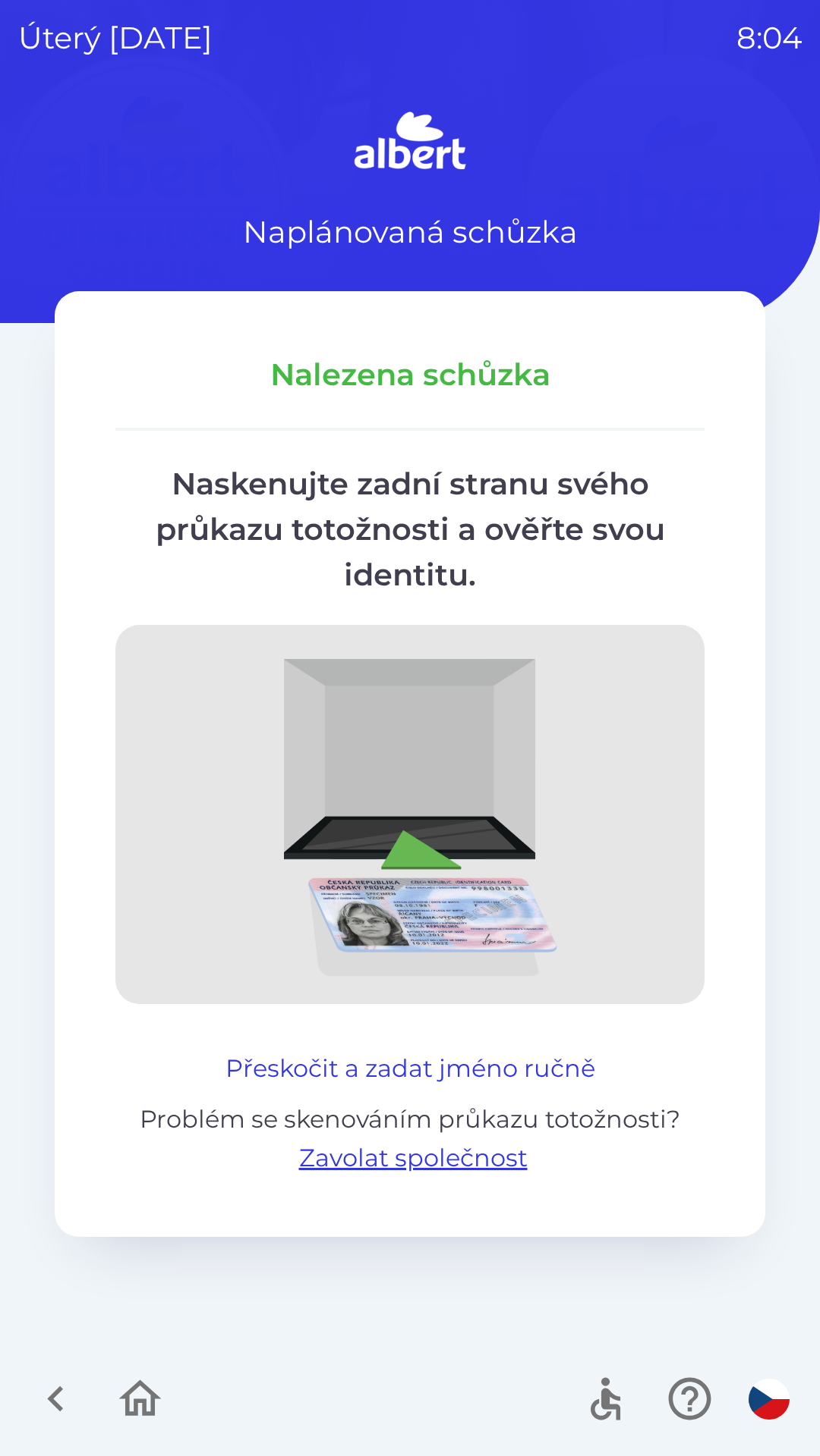
click at [478, 1065] on button "Přeskočit a zadat jméno ručně" at bounding box center [410, 1068] width 382 height 36
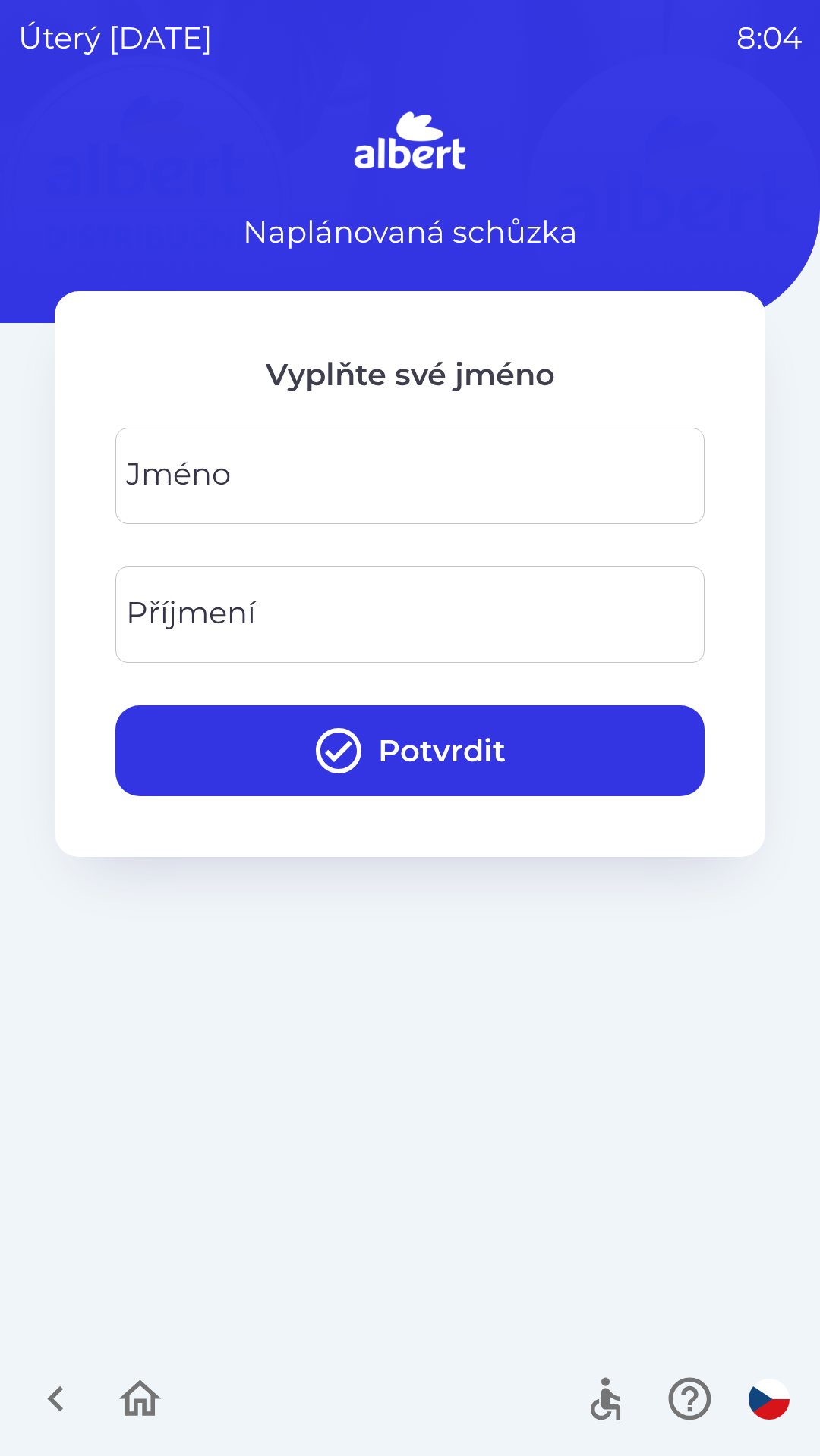
click at [293, 459] on input "Jméno" at bounding box center [410, 475] width 552 height 60
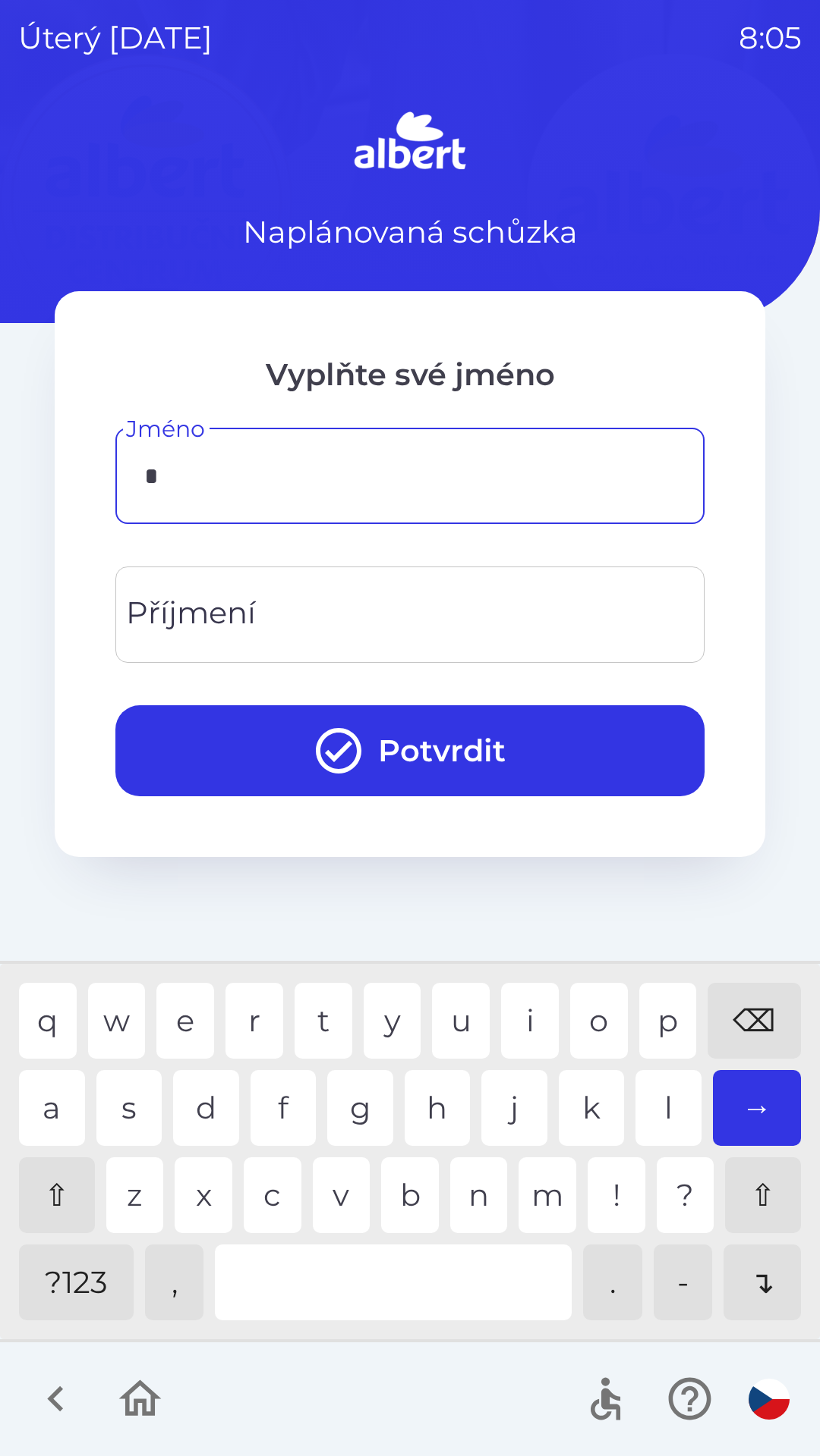
click at [675, 1010] on div "p" at bounding box center [668, 1021] width 58 height 76
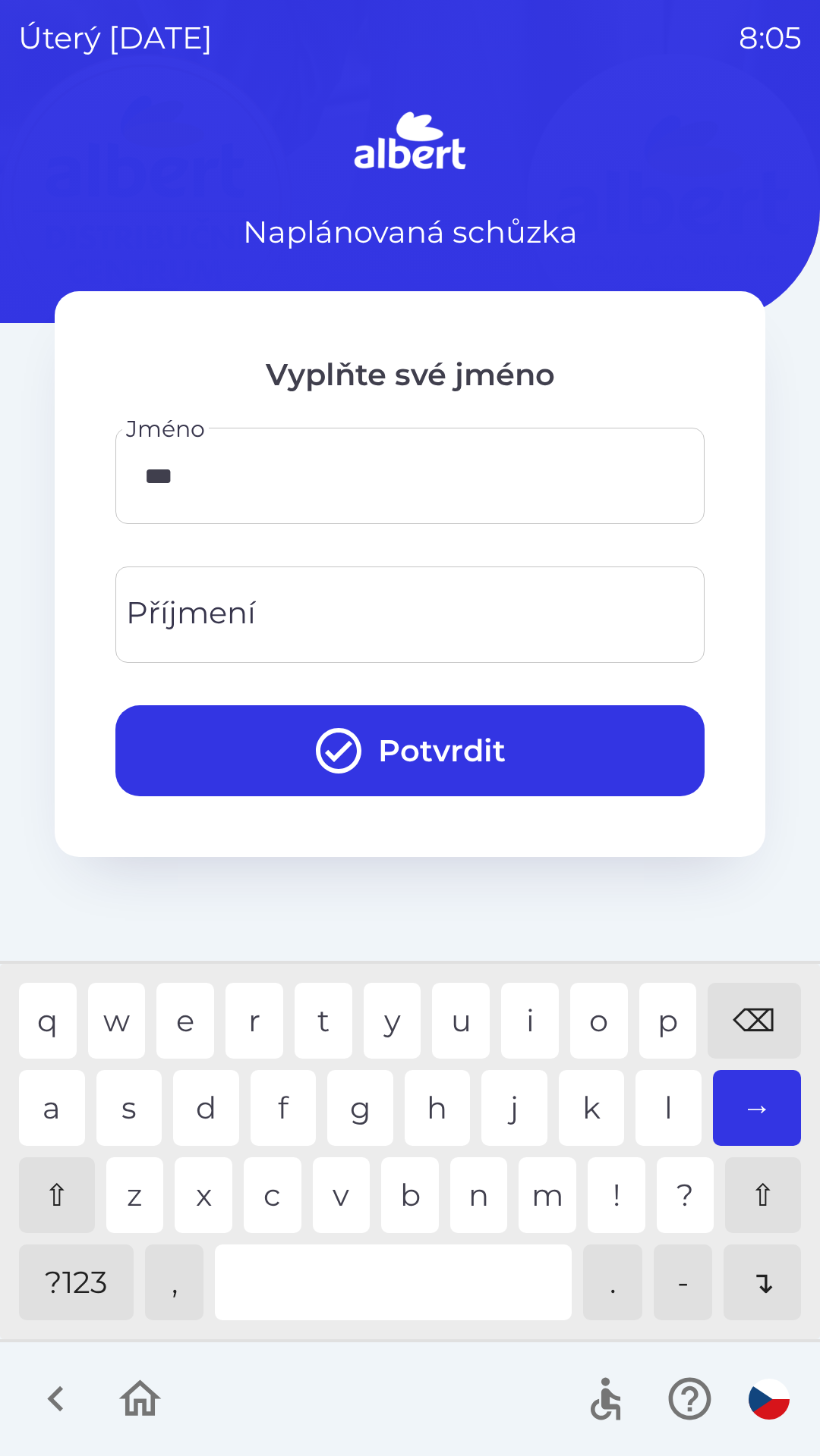
click at [340, 1193] on div "v" at bounding box center [341, 1195] width 58 height 76
click at [194, 1016] on div "e" at bounding box center [185, 1021] width 58 height 76
type input "*****"
click at [231, 605] on div "Příjmení Příjmení" at bounding box center [410, 615] width 589 height 97
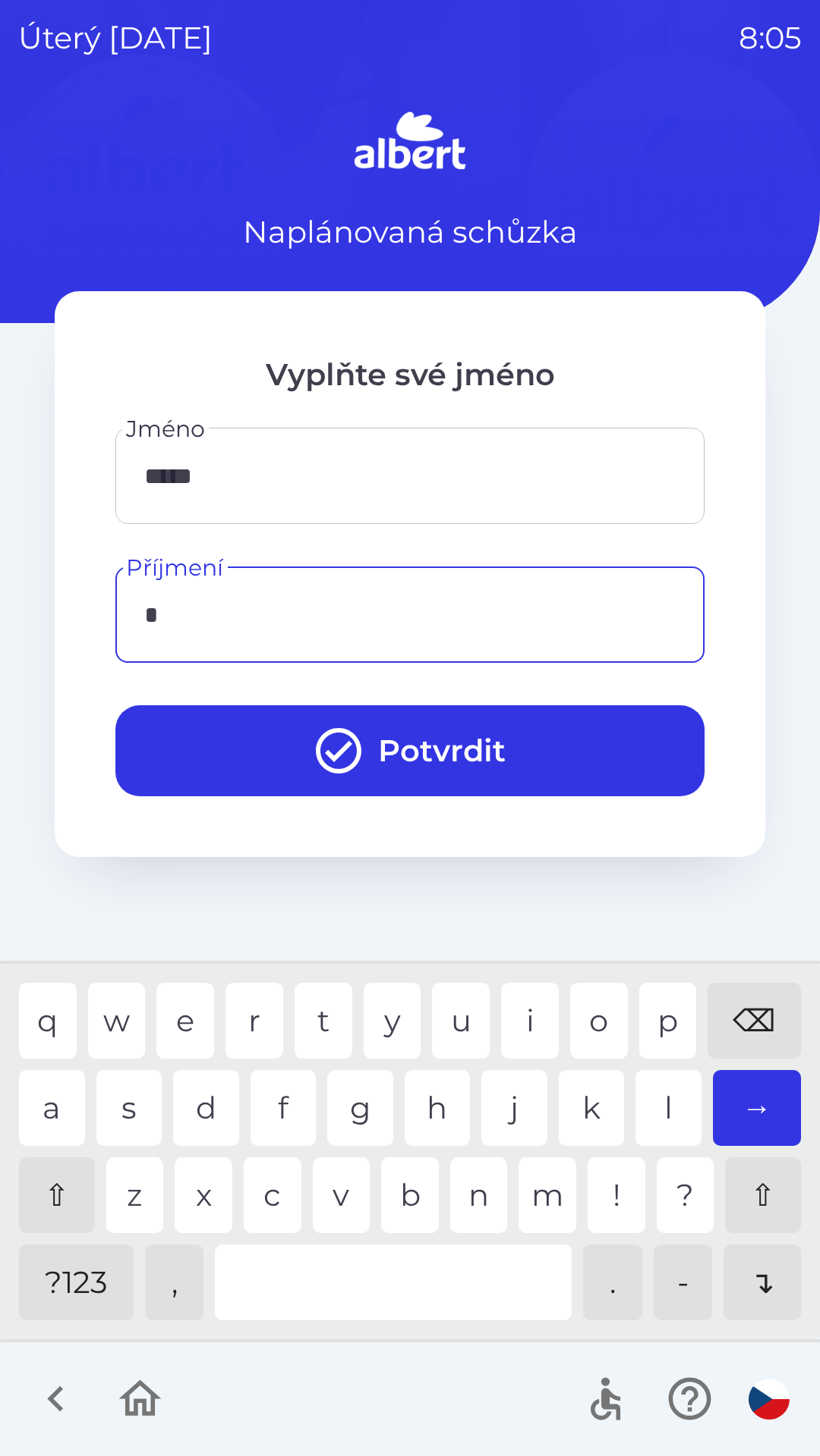
click at [200, 1098] on div "d" at bounding box center [206, 1108] width 66 height 76
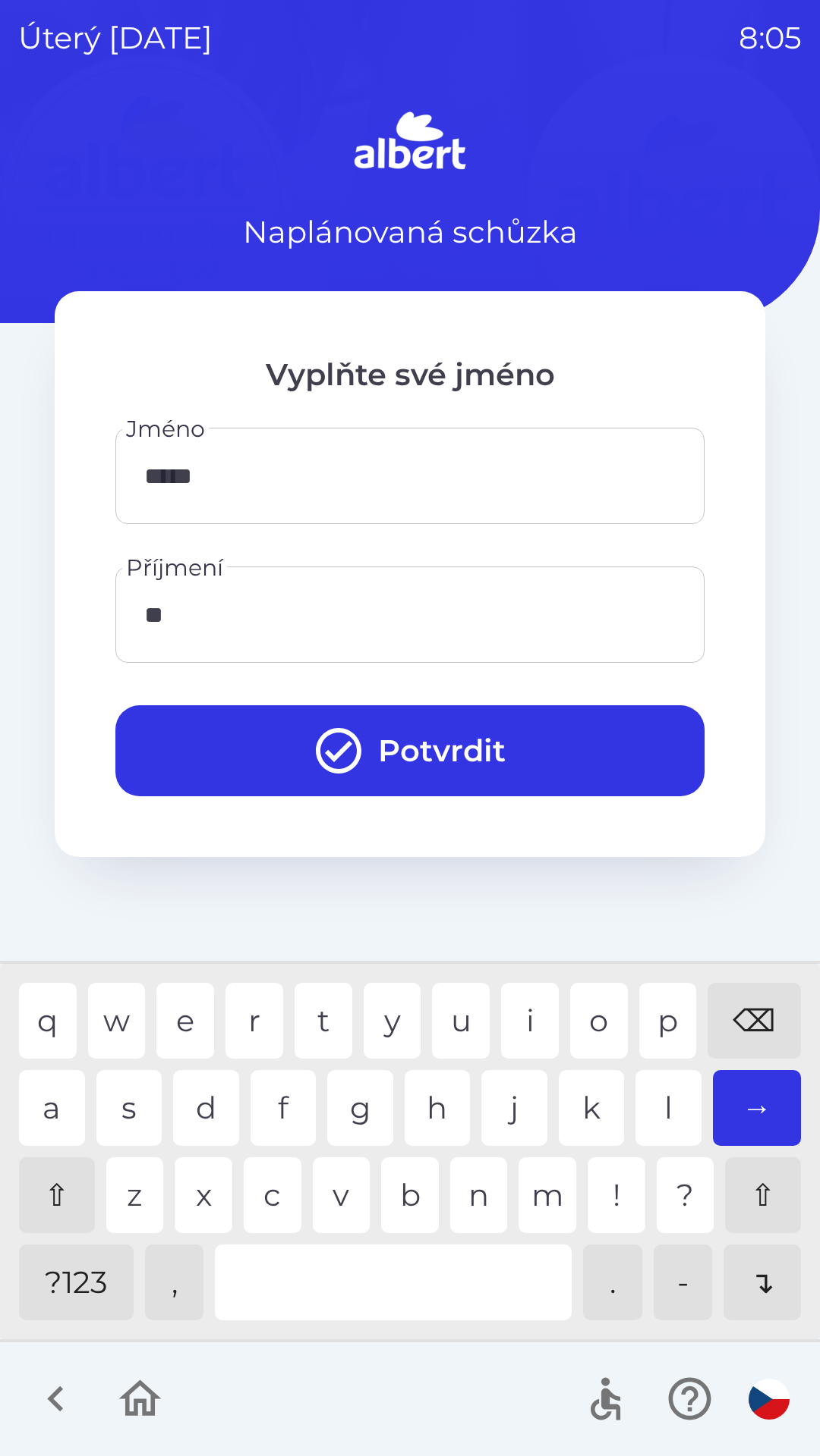
click at [337, 1194] on div "v" at bounding box center [341, 1195] width 58 height 76
click at [580, 1015] on div "o" at bounding box center [599, 1021] width 58 height 76
click at [258, 1003] on div "r" at bounding box center [254, 1021] width 58 height 76
type input "******"
click at [582, 1109] on div "k" at bounding box center [591, 1108] width 66 height 76
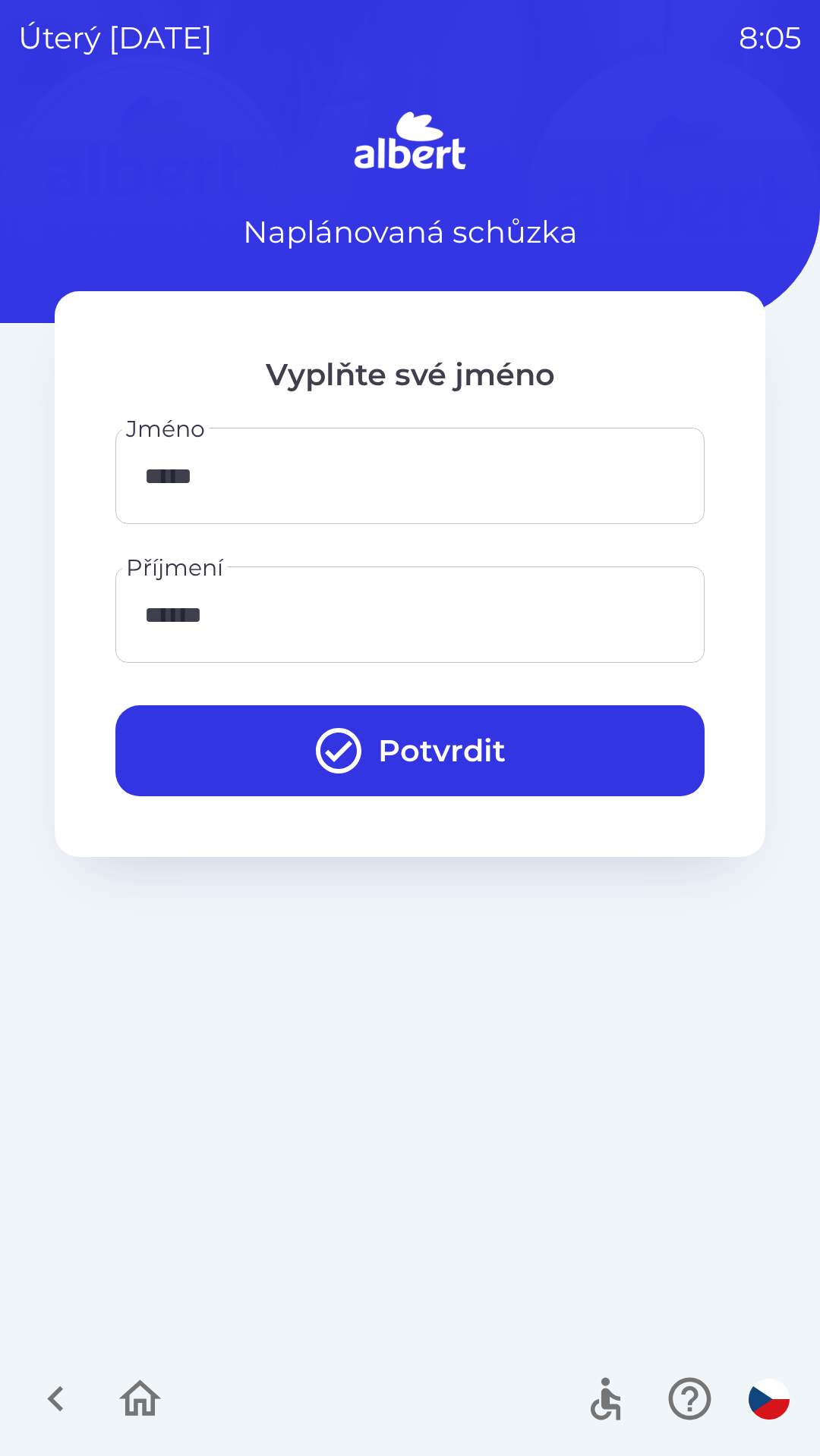
click at [592, 710] on button "Potvrdit" at bounding box center [410, 750] width 589 height 91
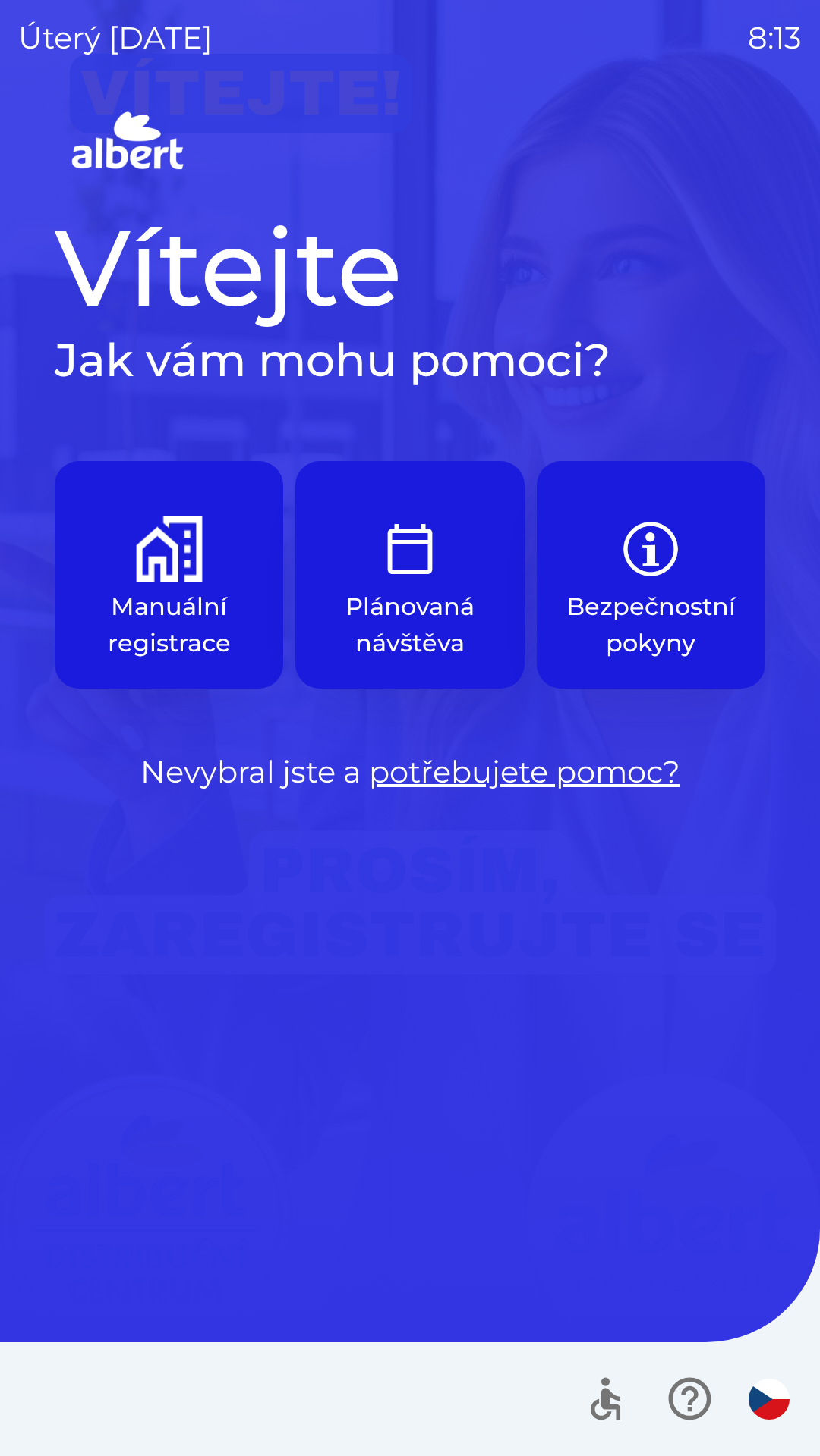
click at [173, 570] on img "button" at bounding box center [168, 548] width 67 height 66
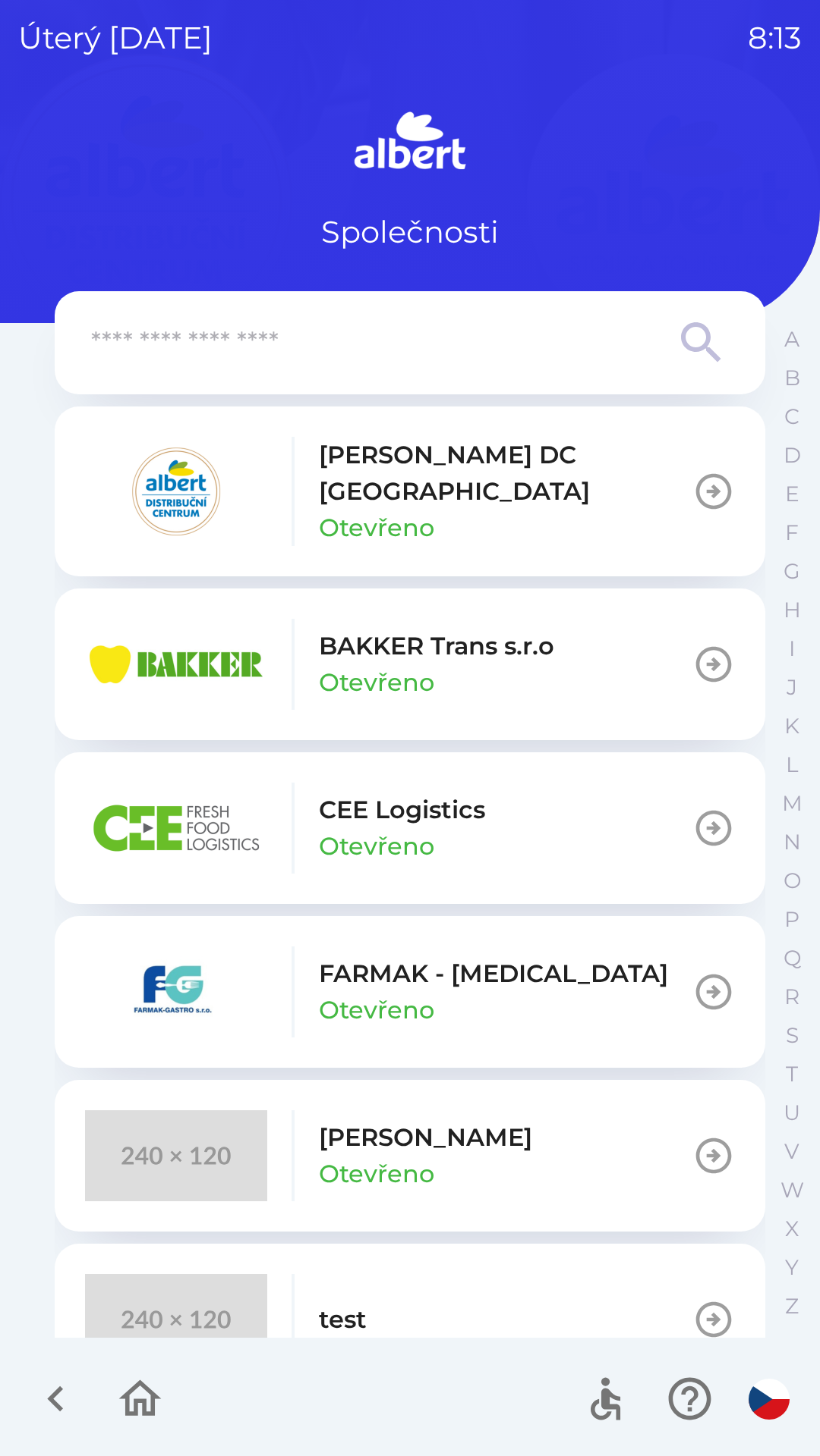
click at [427, 466] on p "[PERSON_NAME] DC [GEOGRAPHIC_DATA]" at bounding box center [505, 473] width 373 height 73
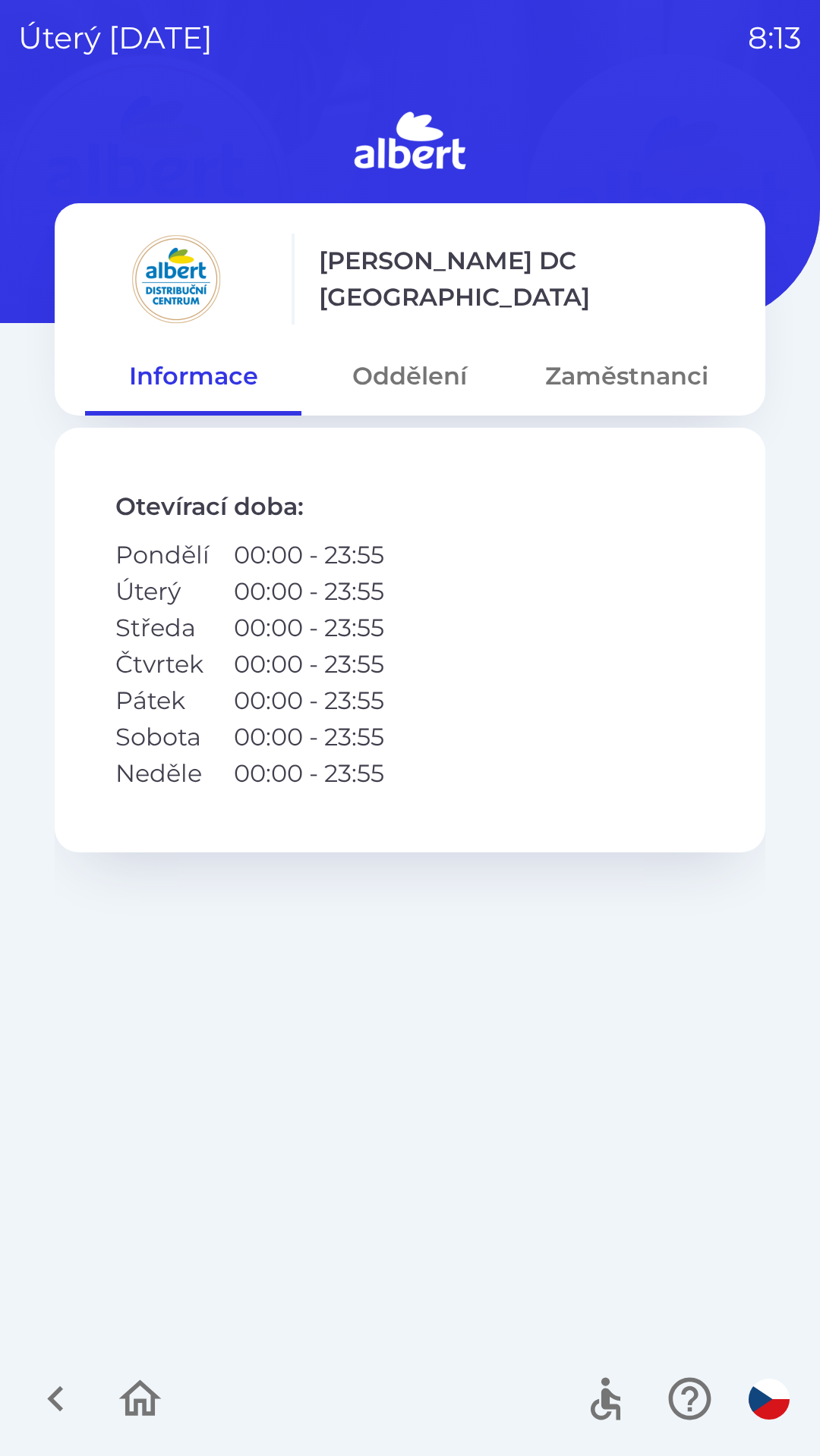
click at [405, 352] on button "Oddělení" at bounding box center [410, 376] width 216 height 54
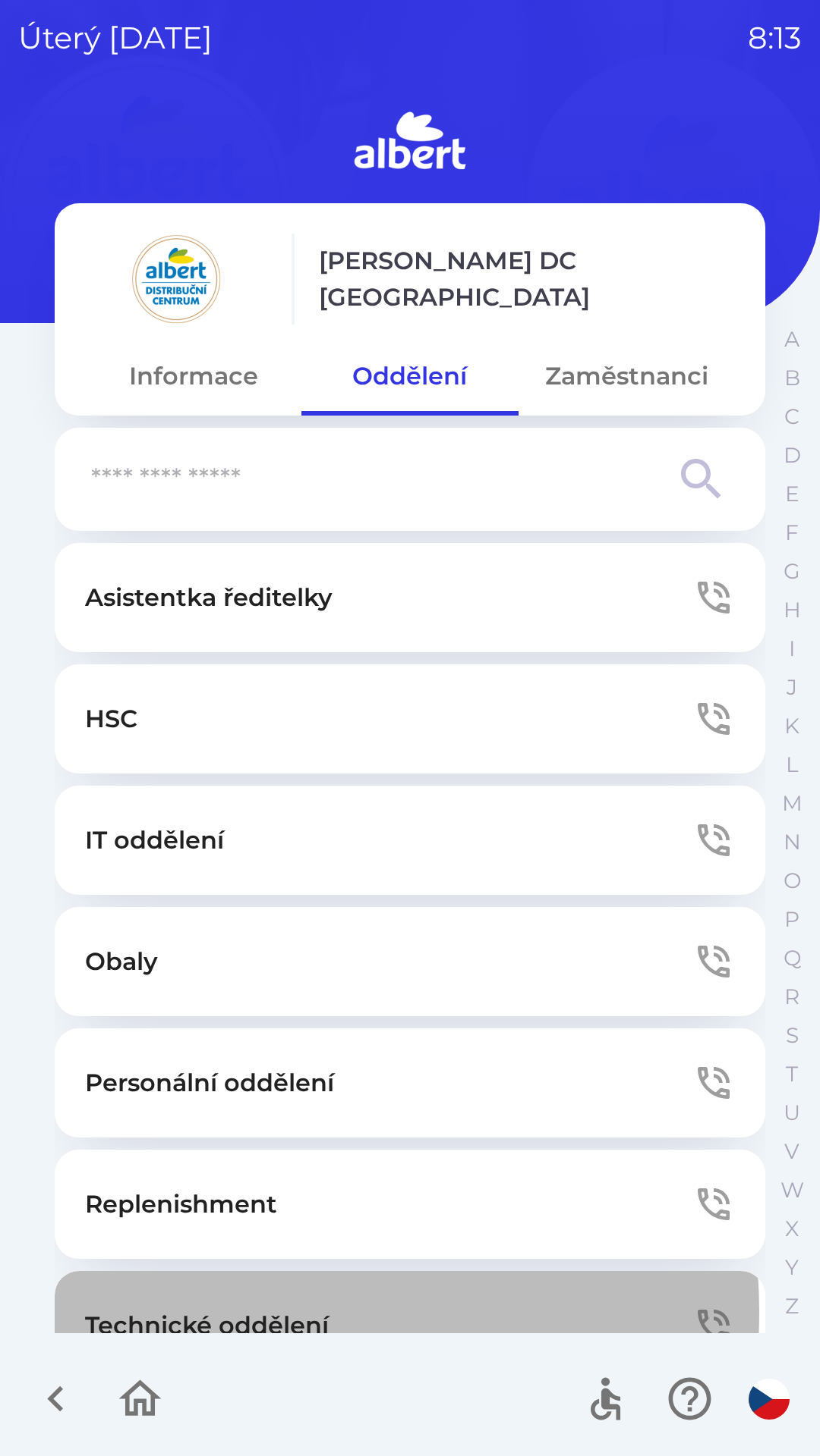
click at [246, 1312] on p "Technické oddělení" at bounding box center [207, 1326] width 244 height 36
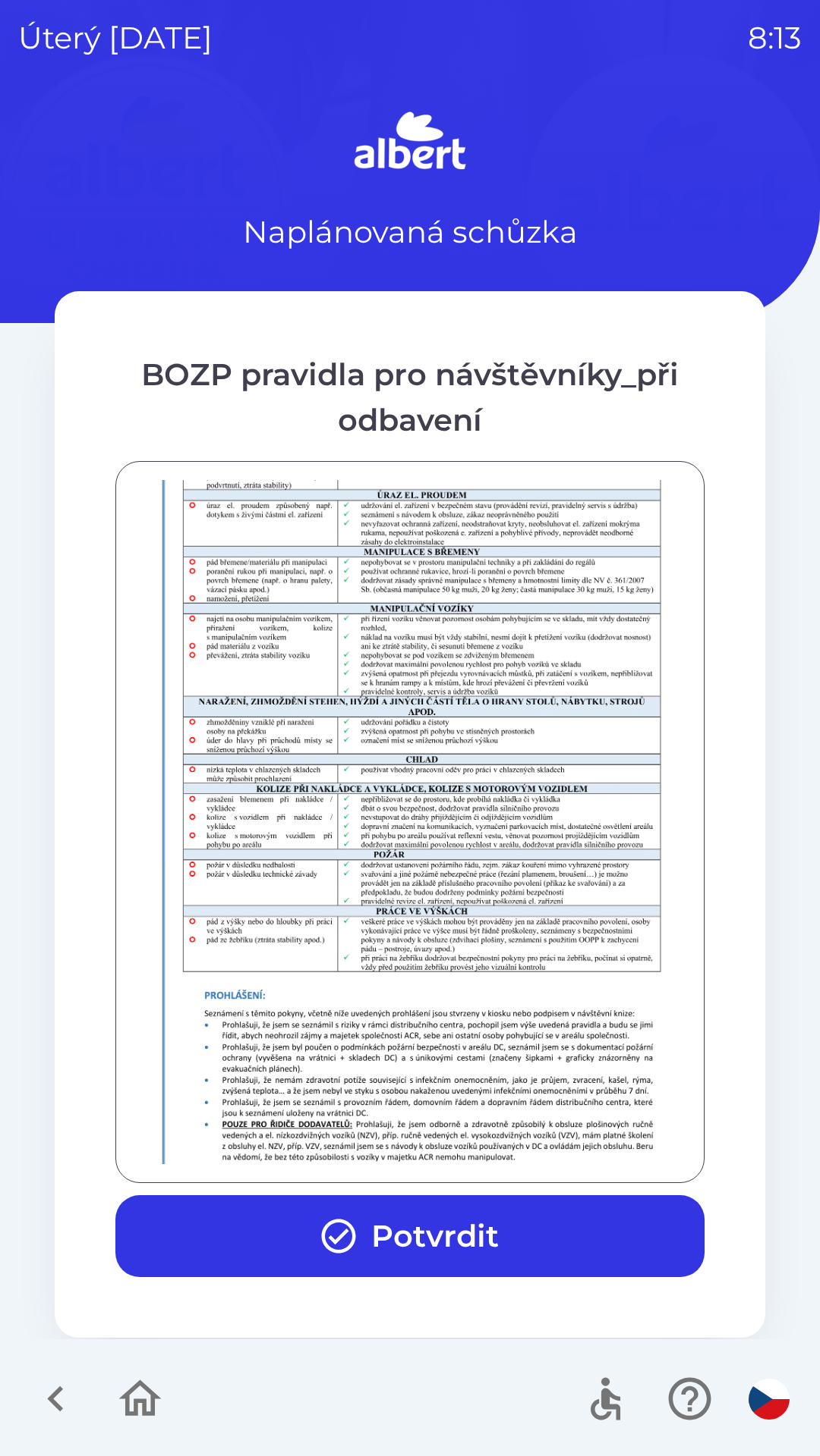
scroll to position [1065, 0]
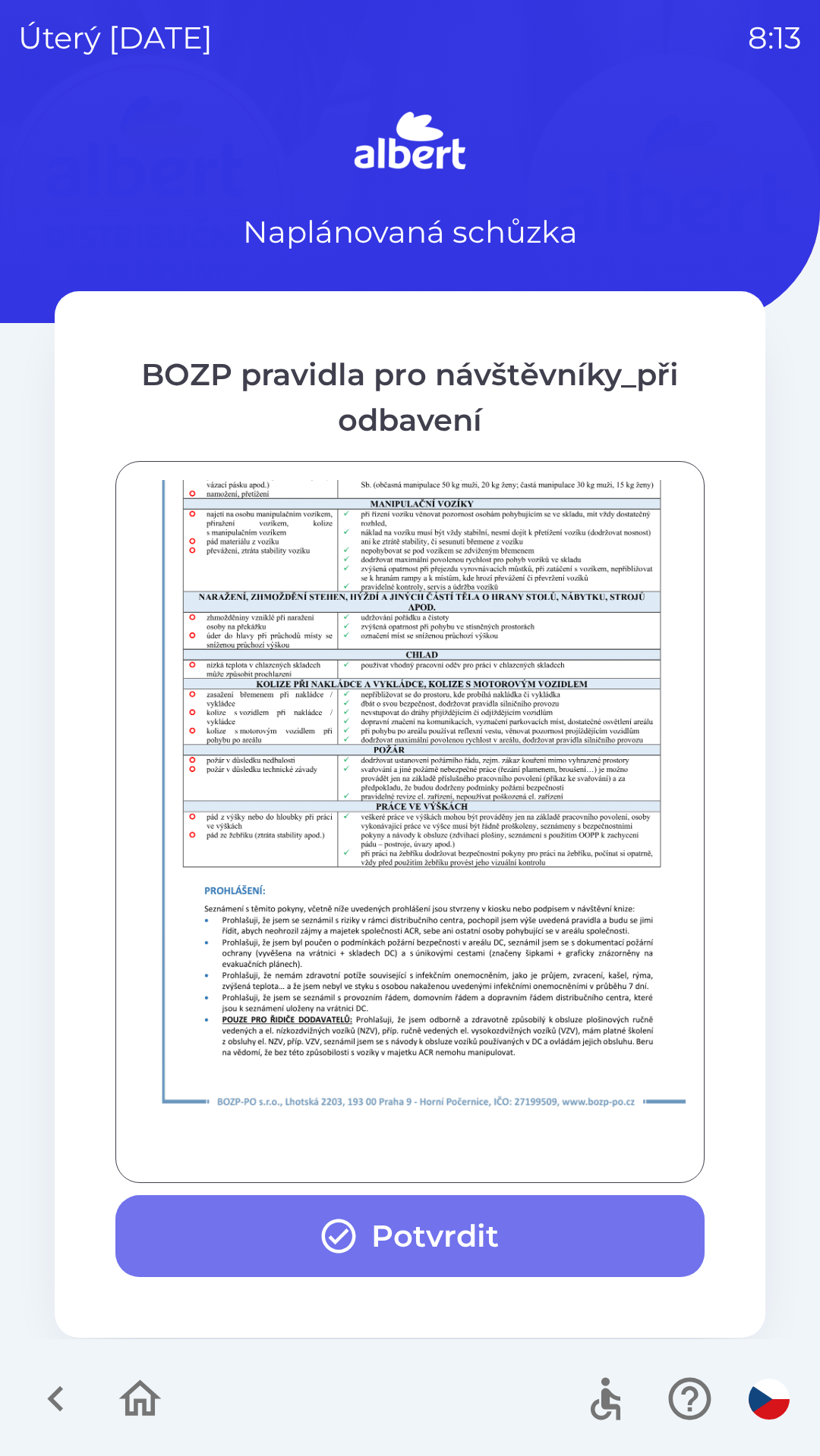
click at [366, 1231] on button "Potvrdit" at bounding box center [410, 1236] width 589 height 82
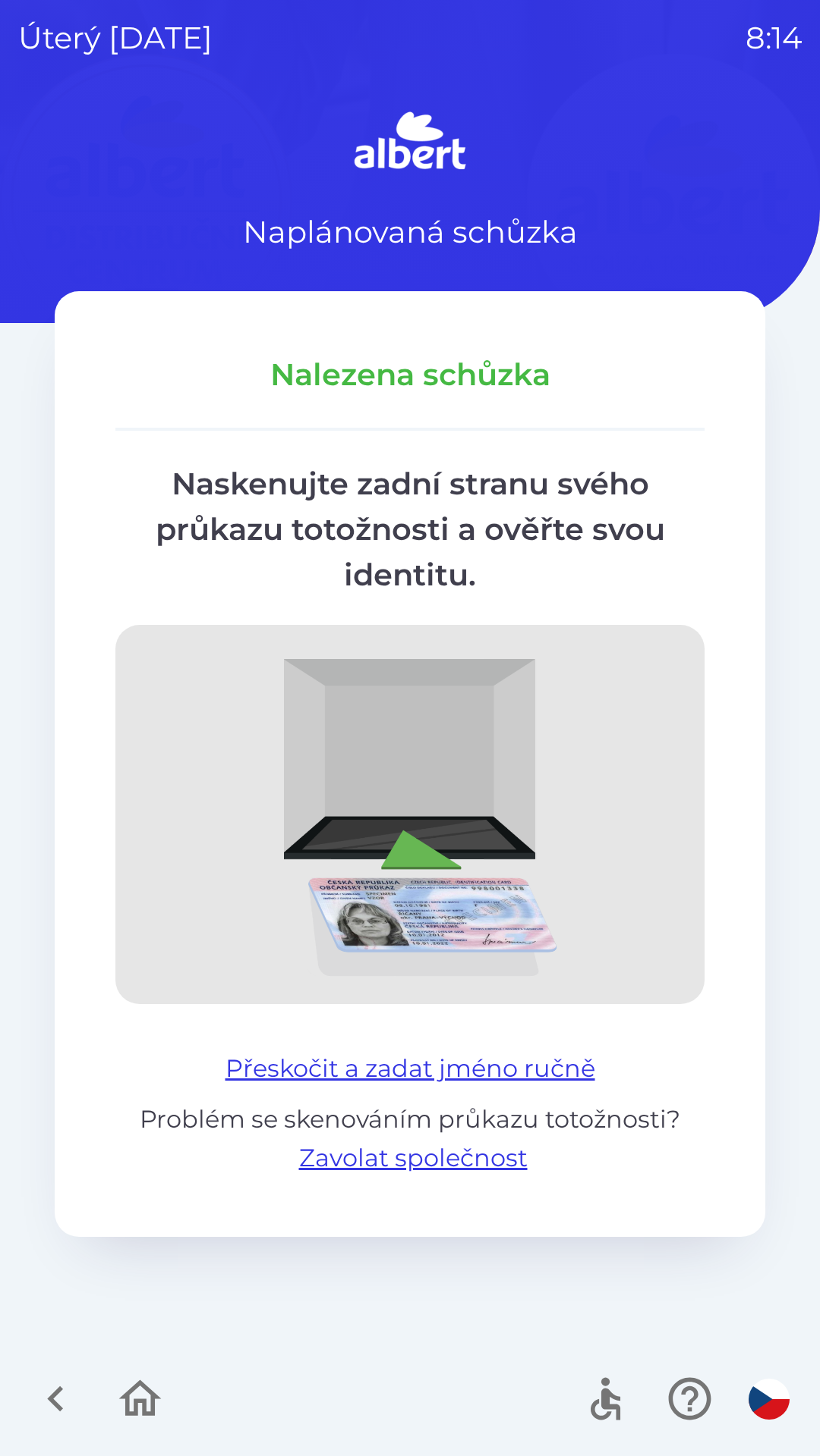
click at [477, 1053] on button "Přeskočit a zadat jméno ručně" at bounding box center [410, 1068] width 382 height 36
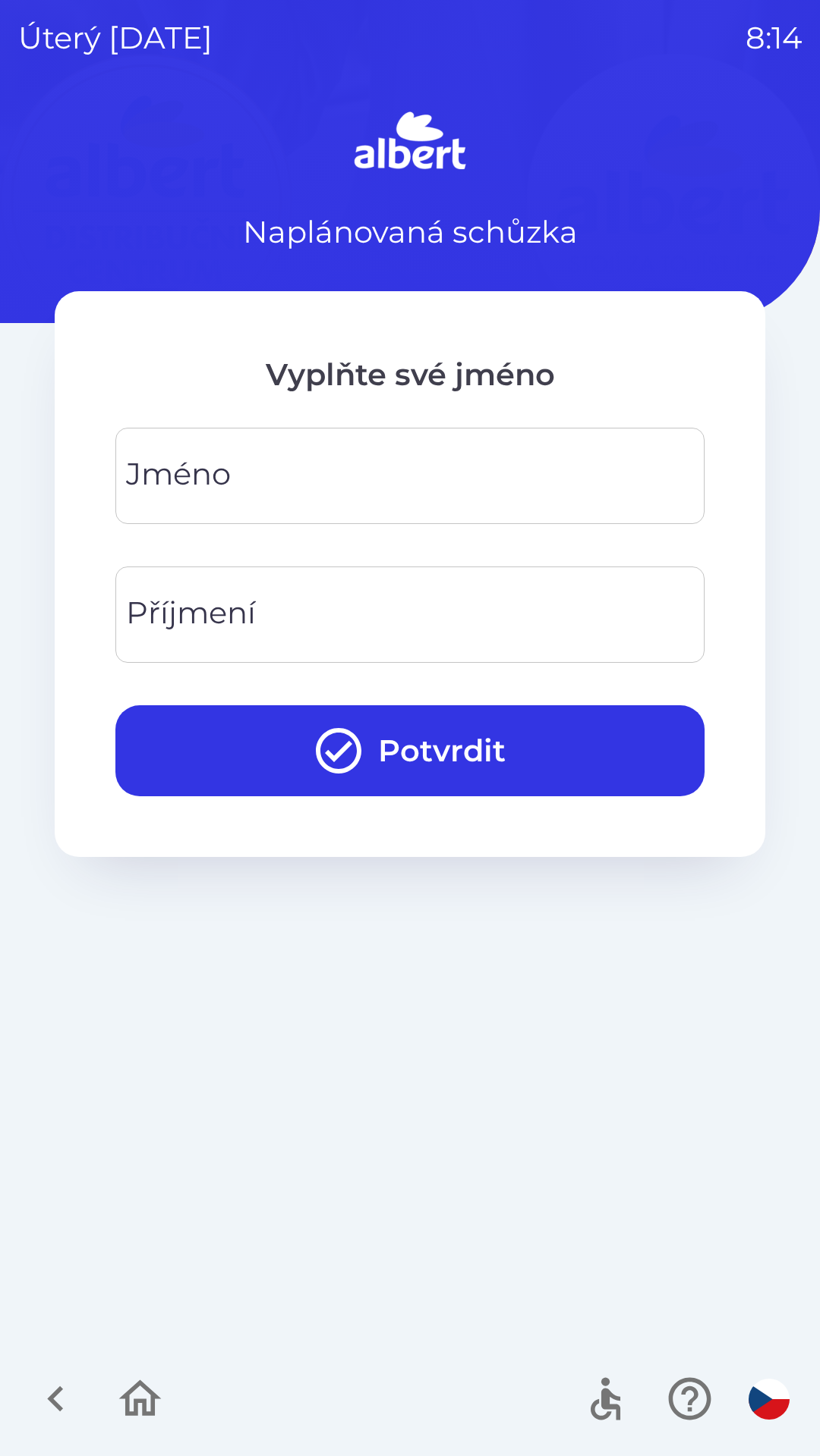
click at [368, 459] on input "Jméno" at bounding box center [410, 475] width 552 height 60
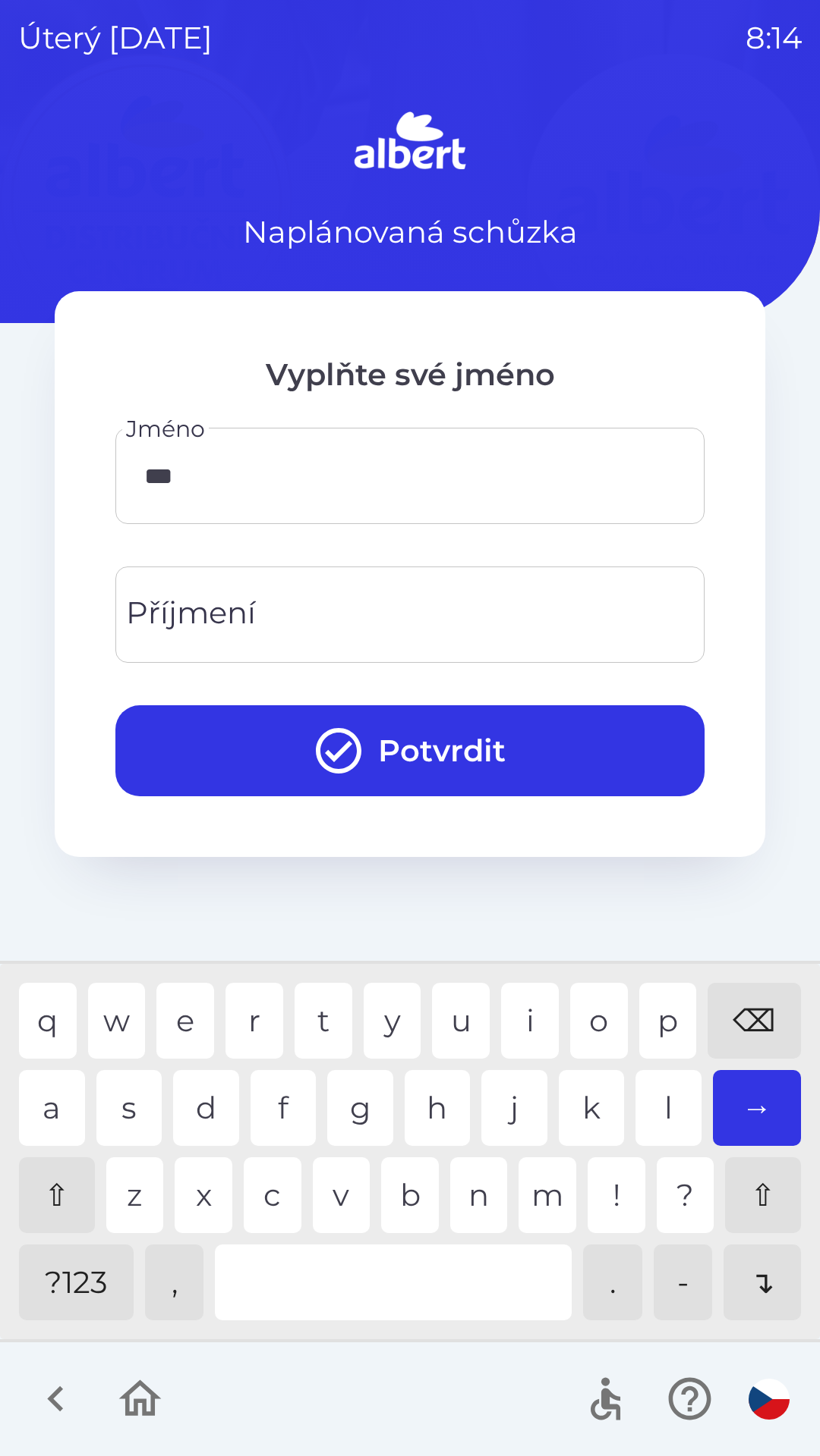
click at [549, 1196] on div "m" at bounding box center [547, 1195] width 58 height 76
type input "****"
click at [48, 1104] on div "a" at bounding box center [52, 1108] width 66 height 76
click at [352, 620] on input "Příjmení" at bounding box center [410, 614] width 552 height 60
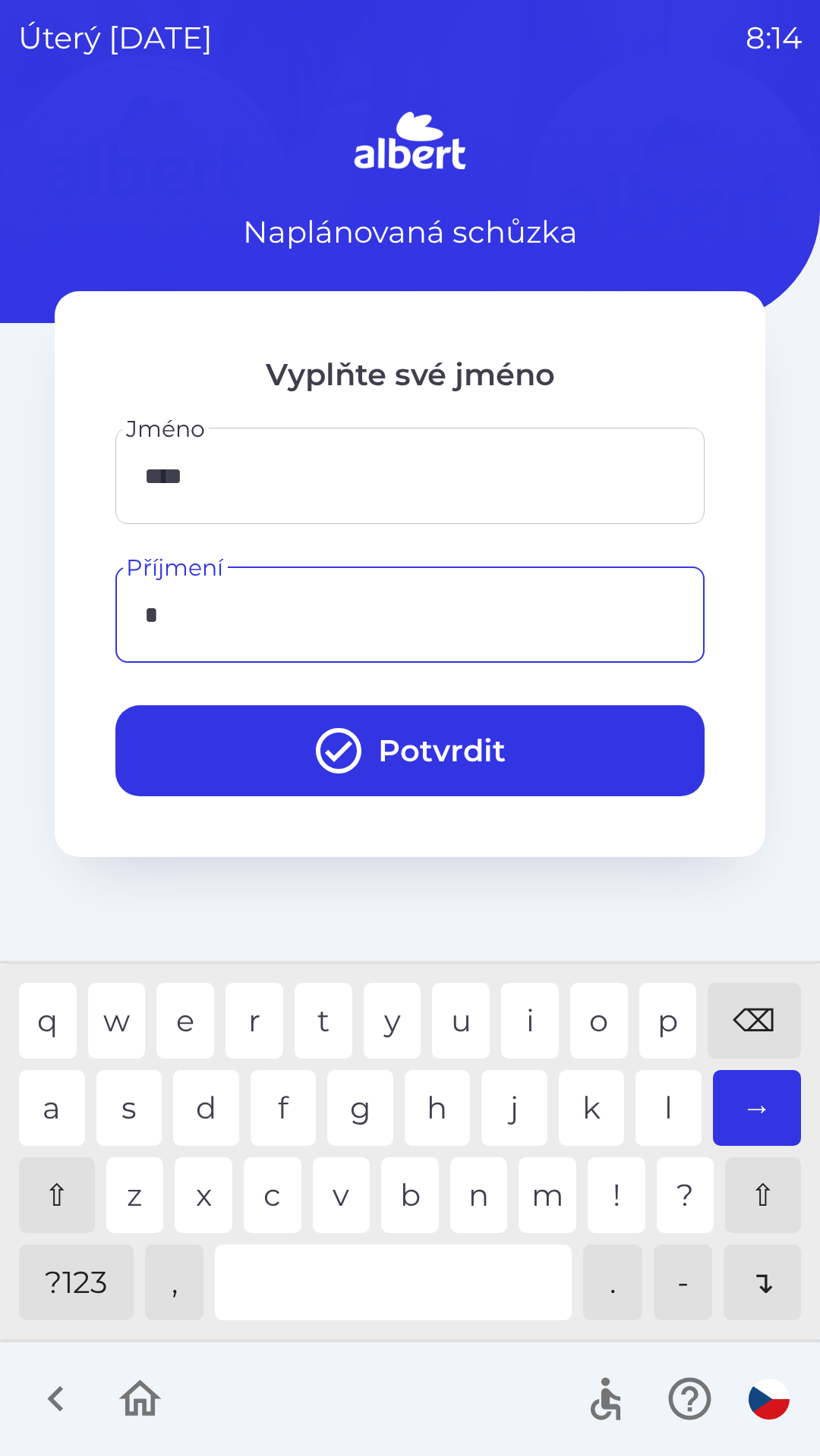
click at [597, 1093] on div "k" at bounding box center [591, 1108] width 66 height 76
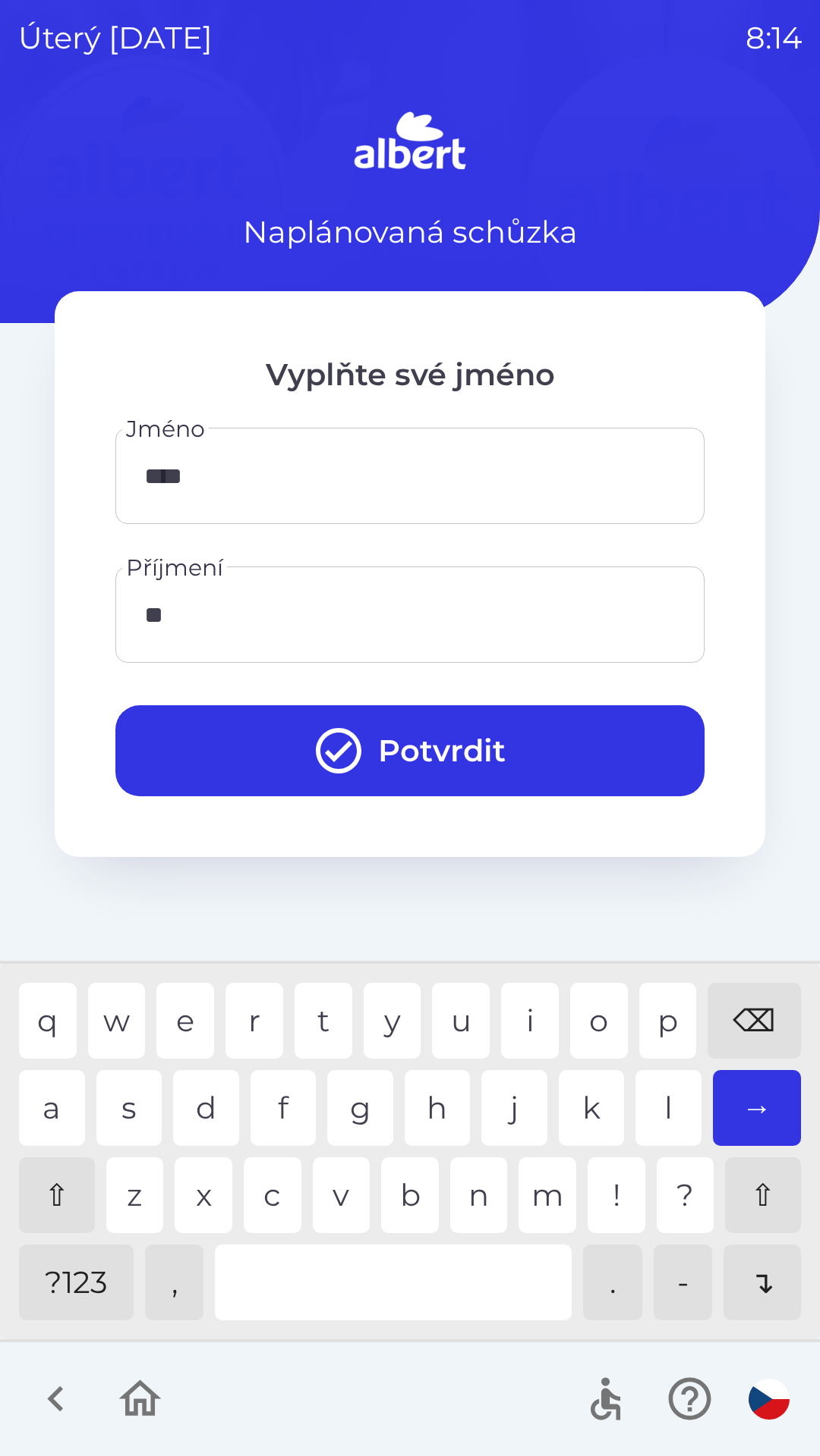
click at [658, 1097] on div "l" at bounding box center [668, 1108] width 66 height 76
click at [679, 1024] on div "p" at bounding box center [668, 1021] width 58 height 76
click at [458, 1007] on div "u" at bounding box center [461, 1021] width 58 height 76
type input "*******"
click at [126, 1101] on div "s" at bounding box center [130, 1108] width 66 height 76
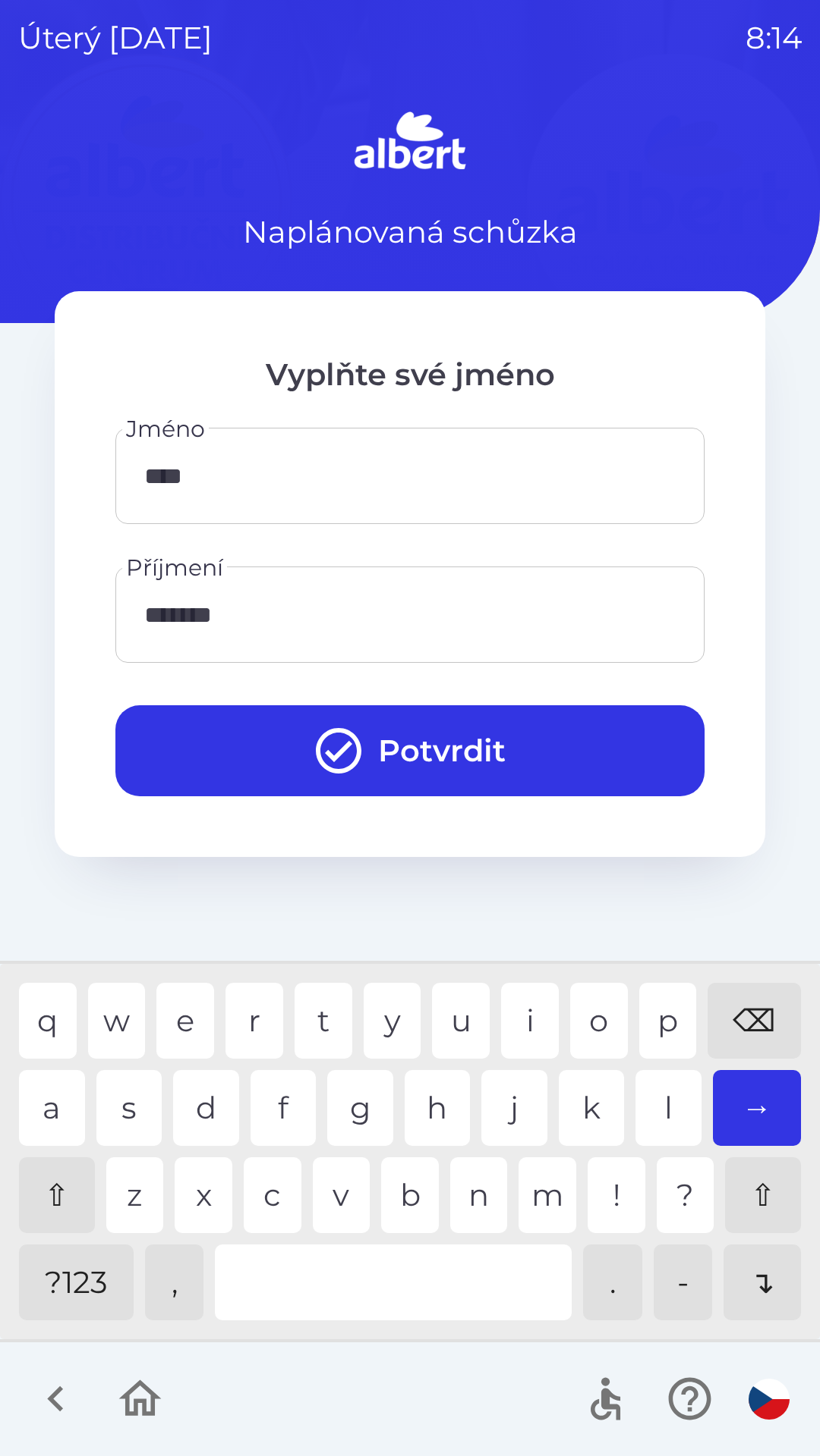
click at [479, 759] on button "Potvrdit" at bounding box center [410, 750] width 589 height 91
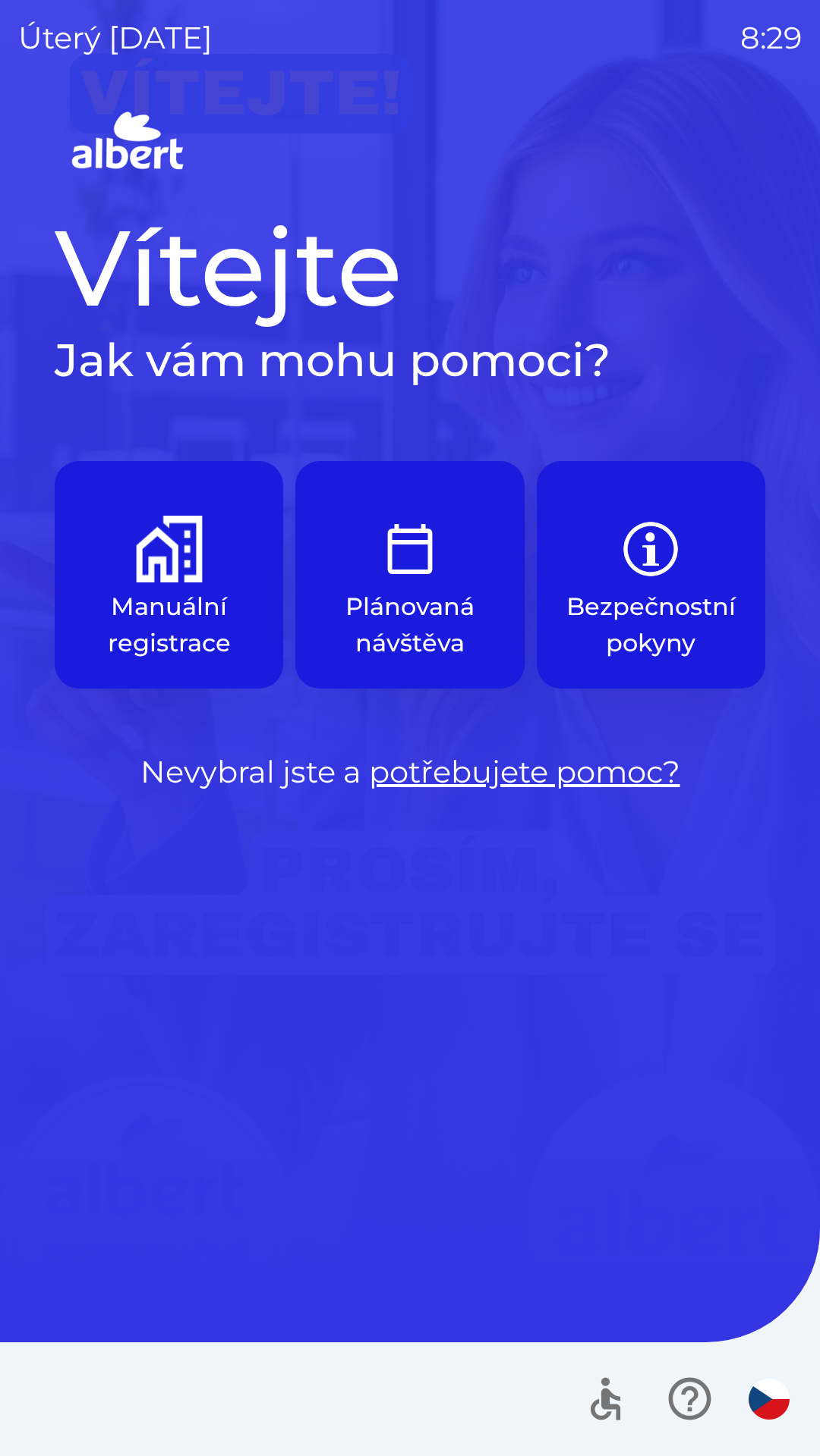
click at [136, 583] on button "Manuální registrace" at bounding box center [168, 574] width 228 height 227
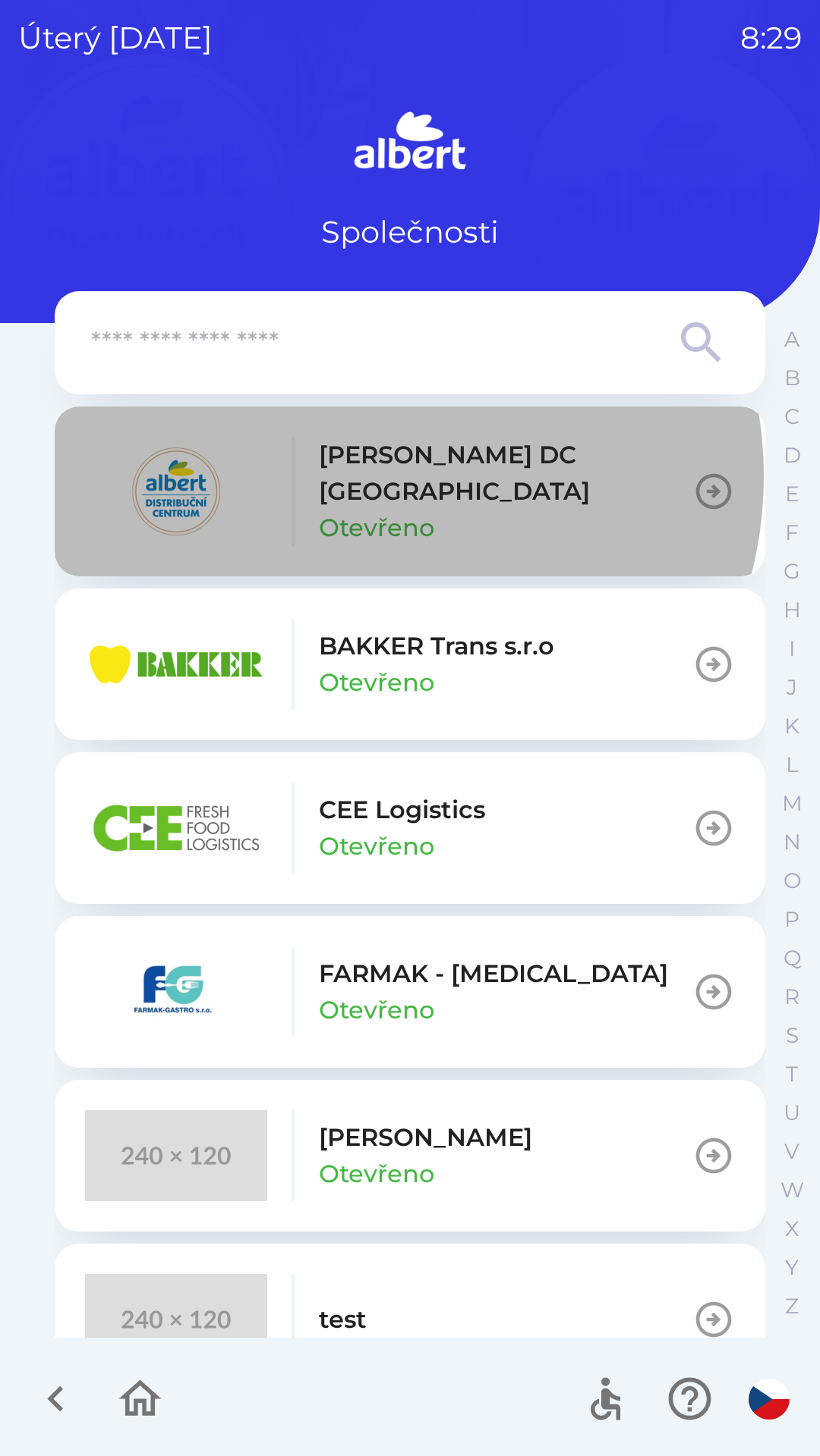
click at [371, 477] on p "[PERSON_NAME] DC [GEOGRAPHIC_DATA]" at bounding box center [505, 473] width 373 height 73
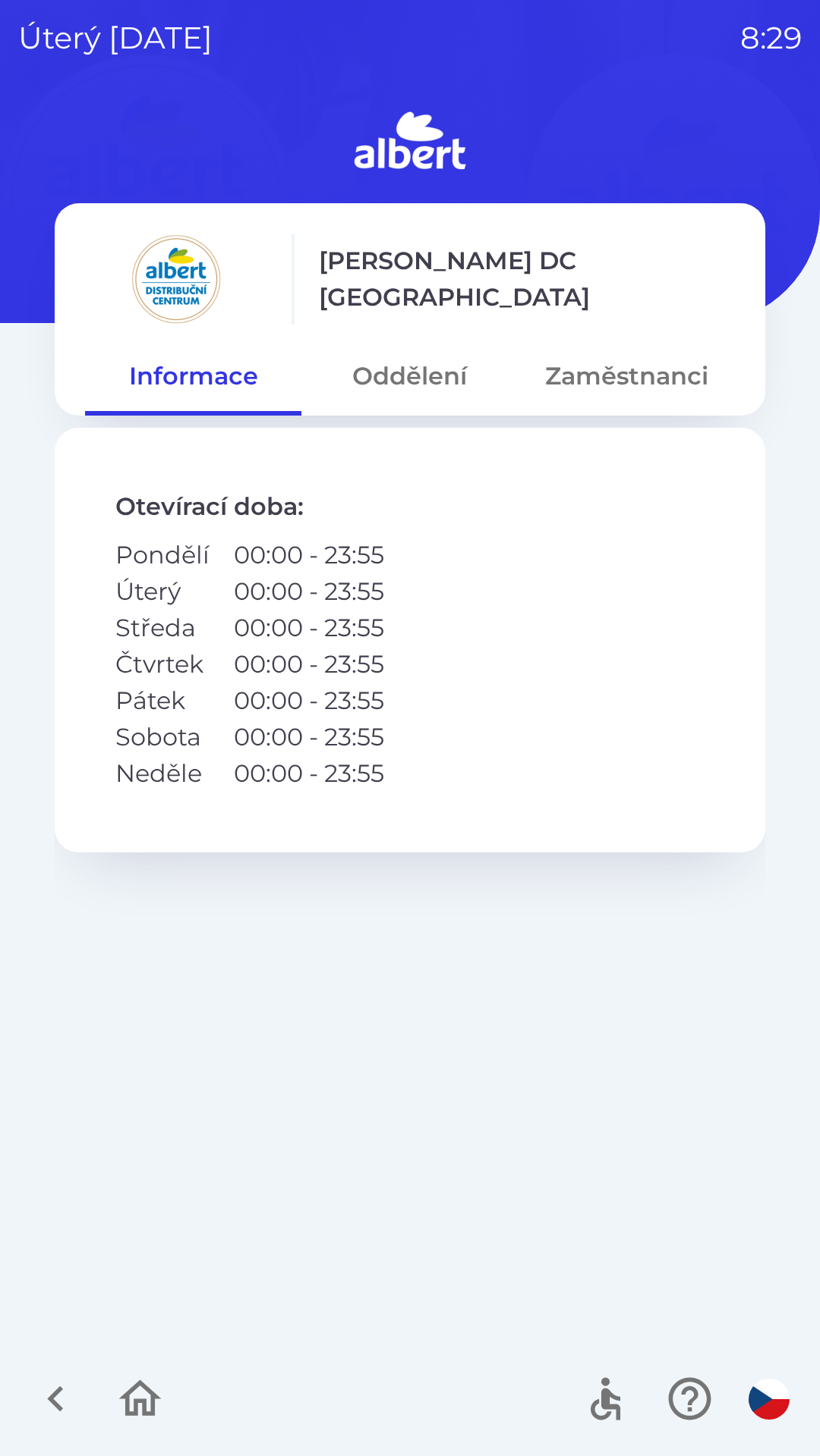
click at [378, 374] on button "Oddělení" at bounding box center [410, 376] width 216 height 54
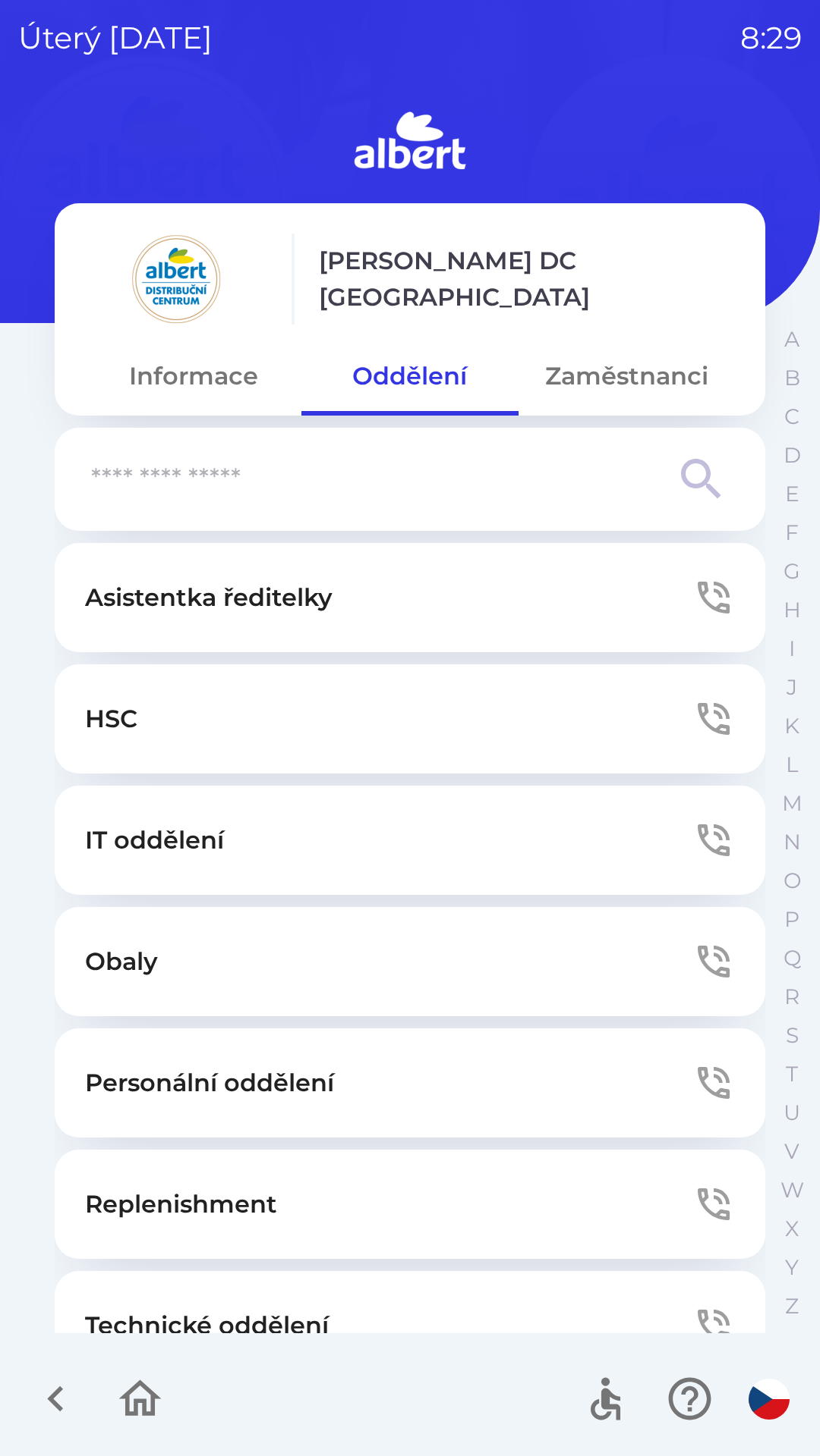
click at [296, 1312] on p "Technické oddělení" at bounding box center [207, 1326] width 244 height 36
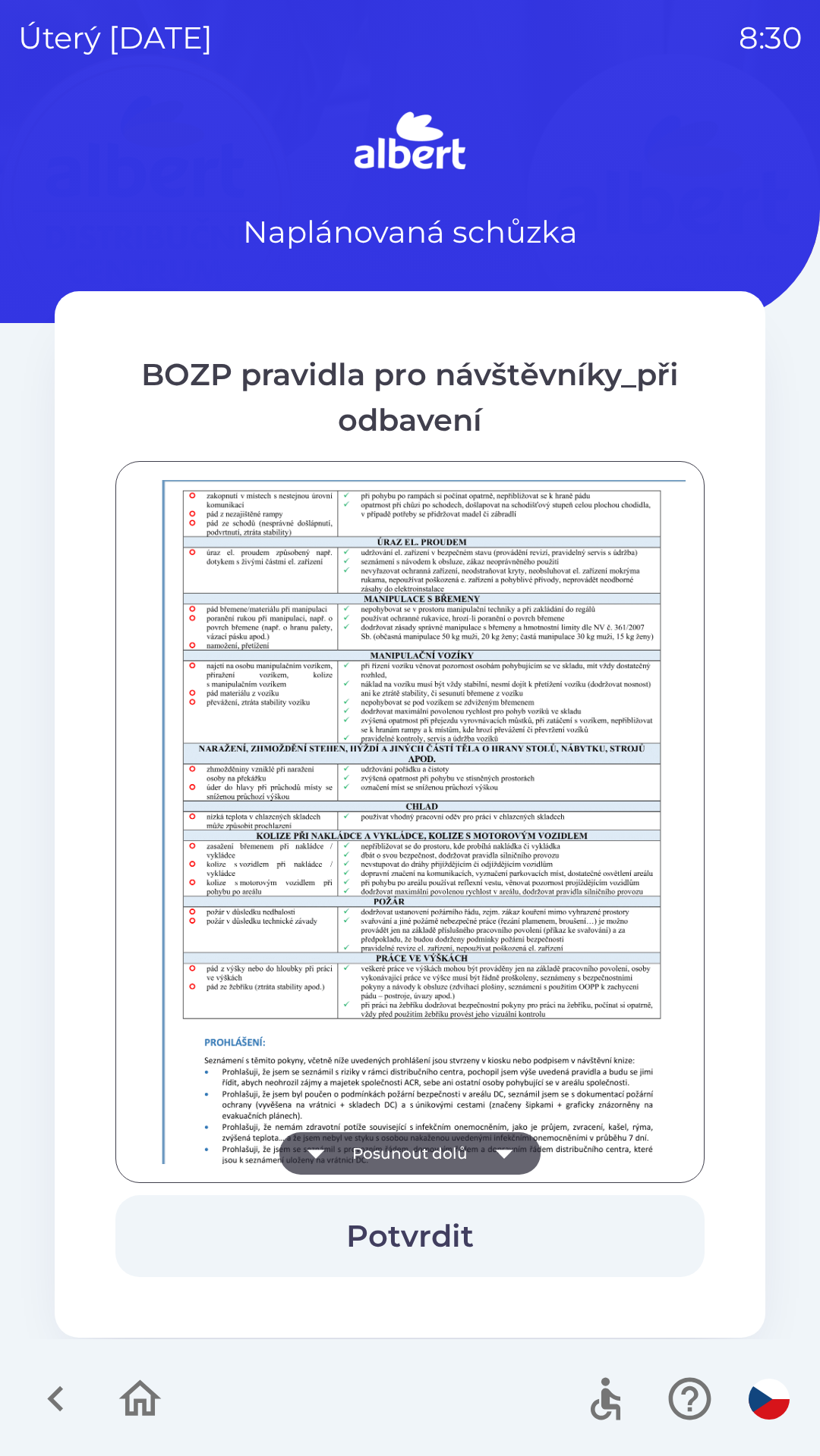
scroll to position [1065, 0]
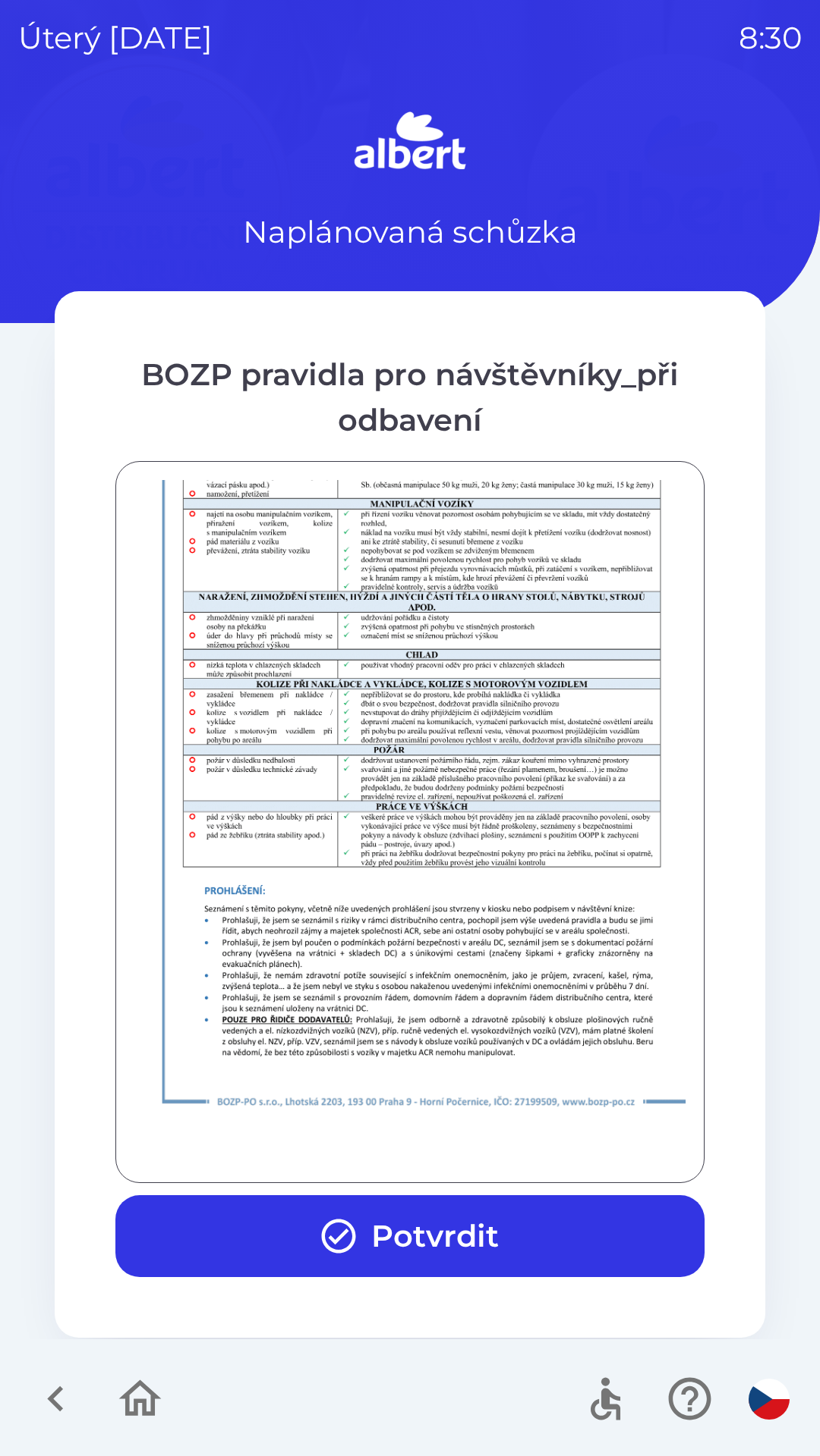
click at [397, 1212] on button "Potvrdit" at bounding box center [410, 1236] width 589 height 82
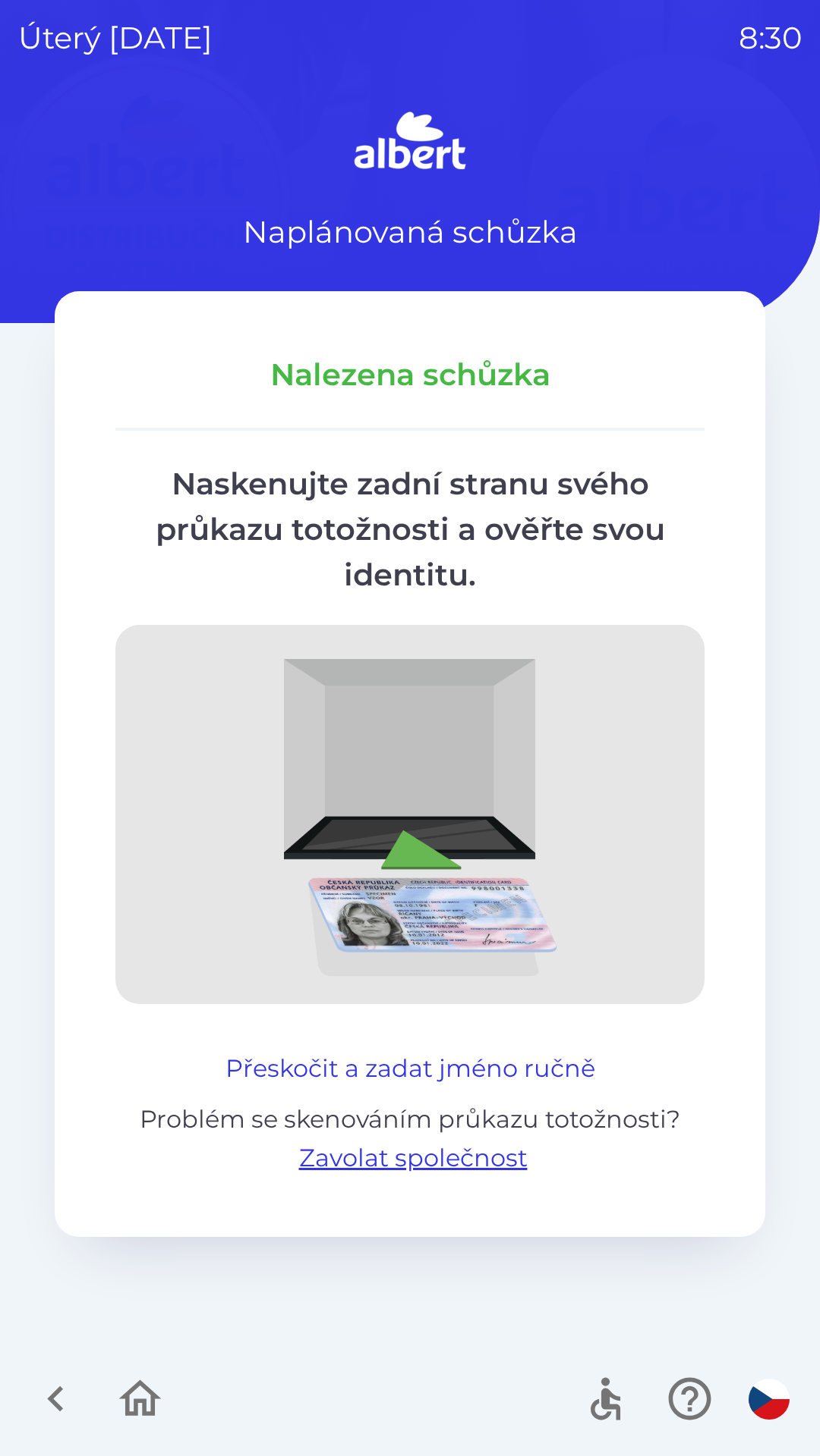
click at [515, 1062] on button "Přeskočit a zadat jméno ručně" at bounding box center [410, 1068] width 382 height 36
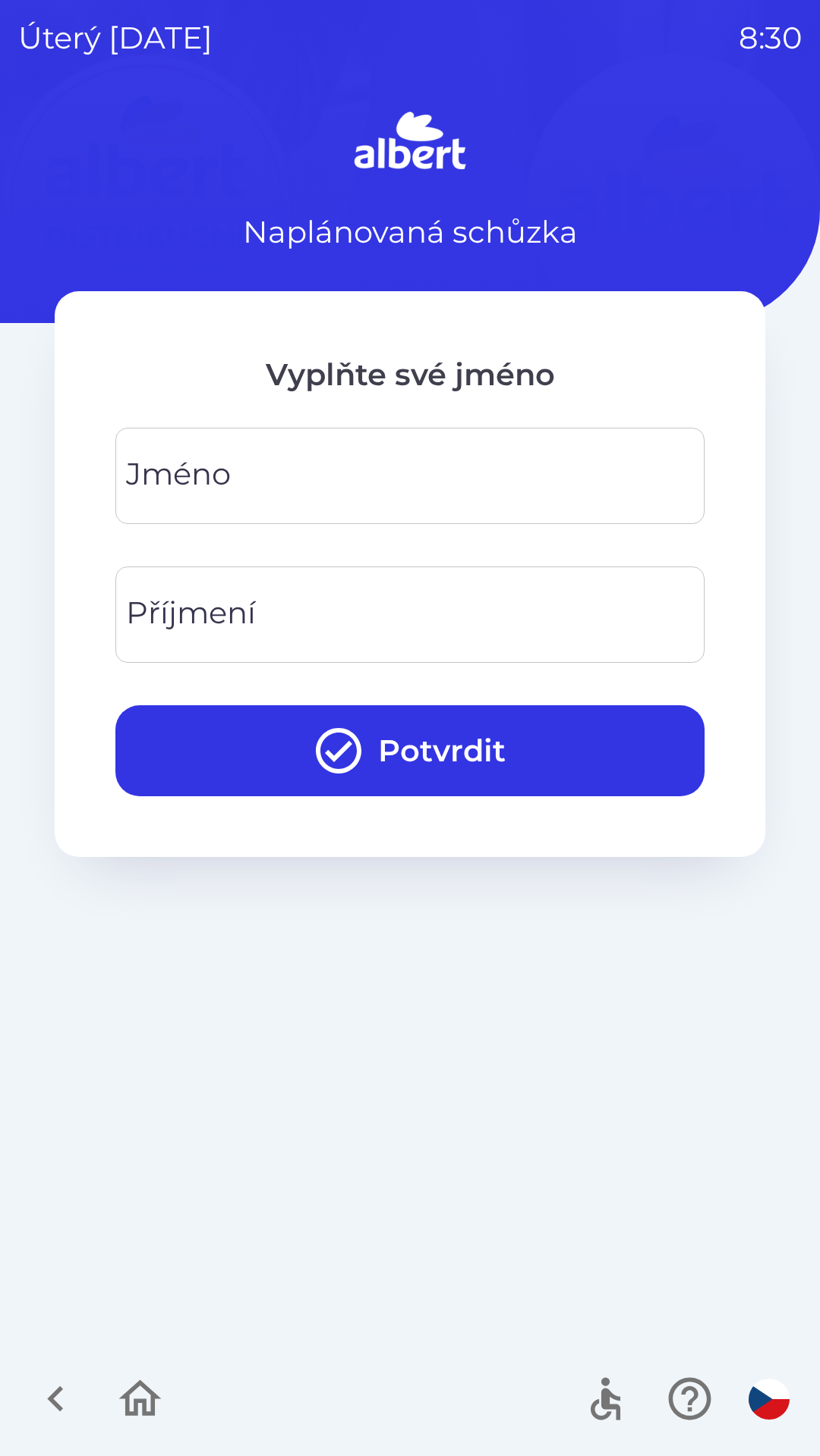
click at [277, 477] on input "Jméno" at bounding box center [410, 475] width 552 height 60
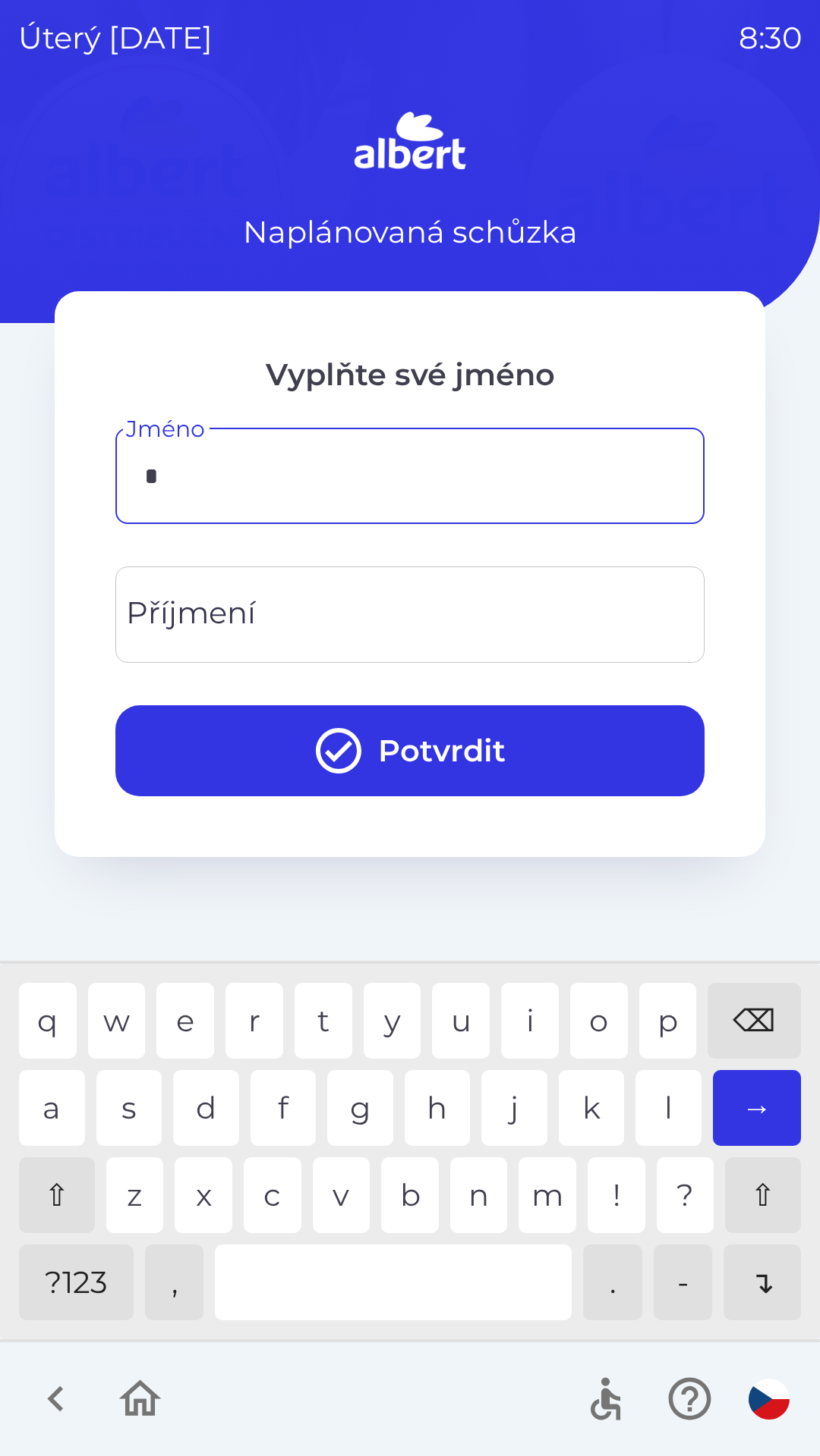
click at [508, 1114] on div "j" at bounding box center [514, 1108] width 66 height 76
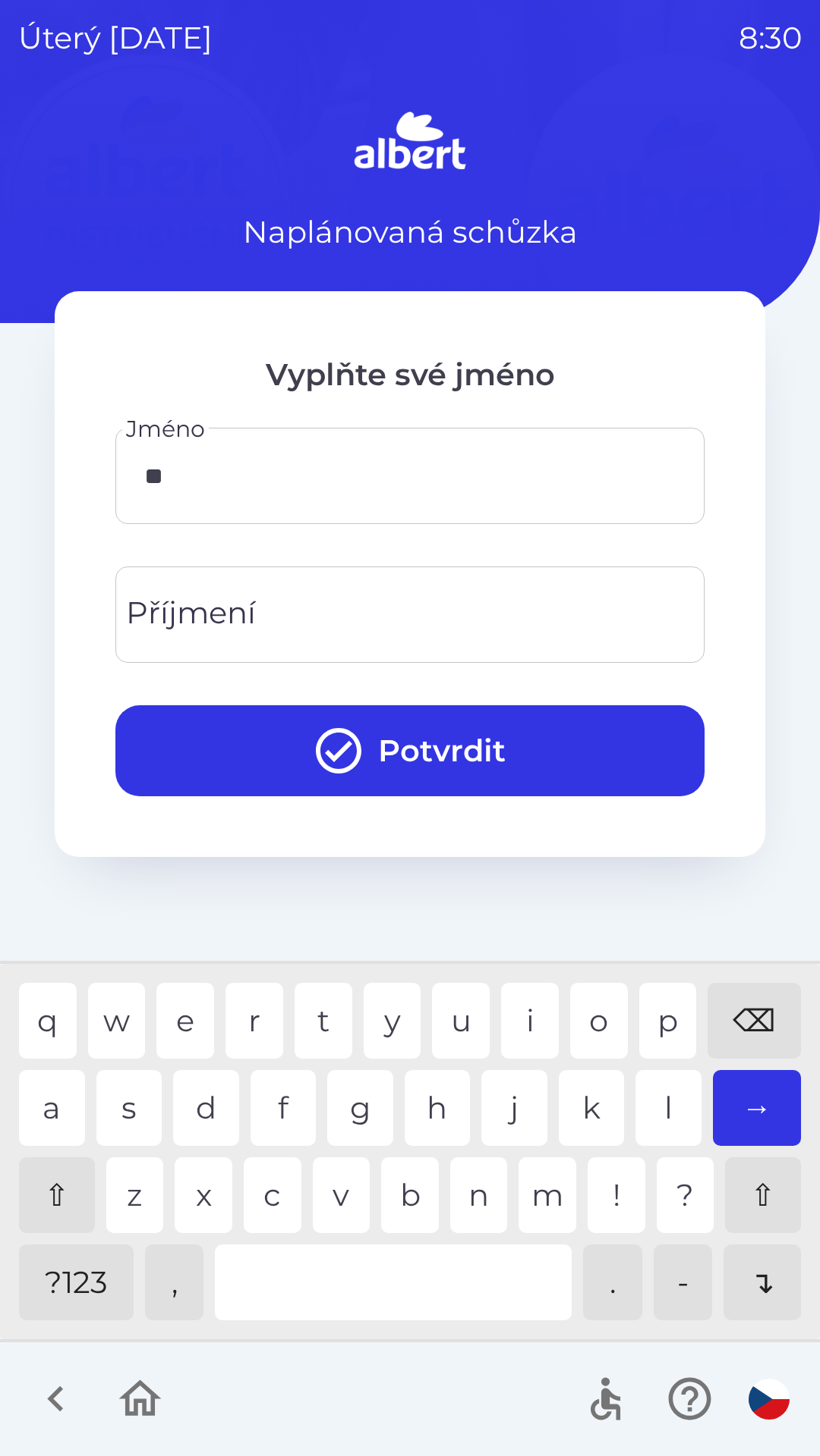
click at [54, 1098] on div "a" at bounding box center [52, 1108] width 66 height 76
click at [569, 1112] on div "k" at bounding box center [591, 1108] width 66 height 76
click at [457, 1018] on div "u" at bounding box center [461, 1021] width 58 height 76
type input "*****"
click at [364, 614] on input "Příjmení" at bounding box center [410, 614] width 552 height 60
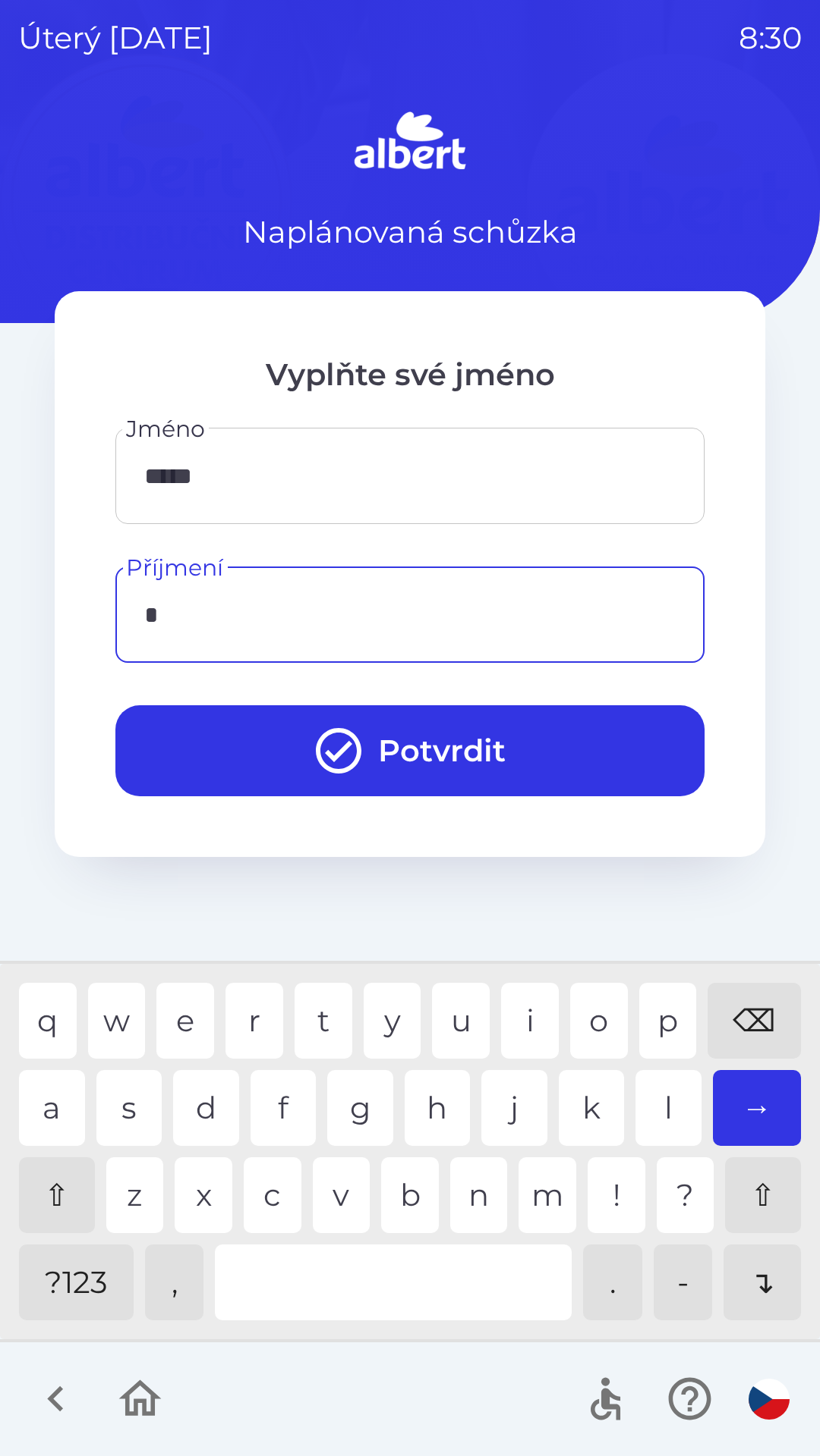
click at [656, 1109] on div "l" at bounding box center [668, 1108] width 66 height 76
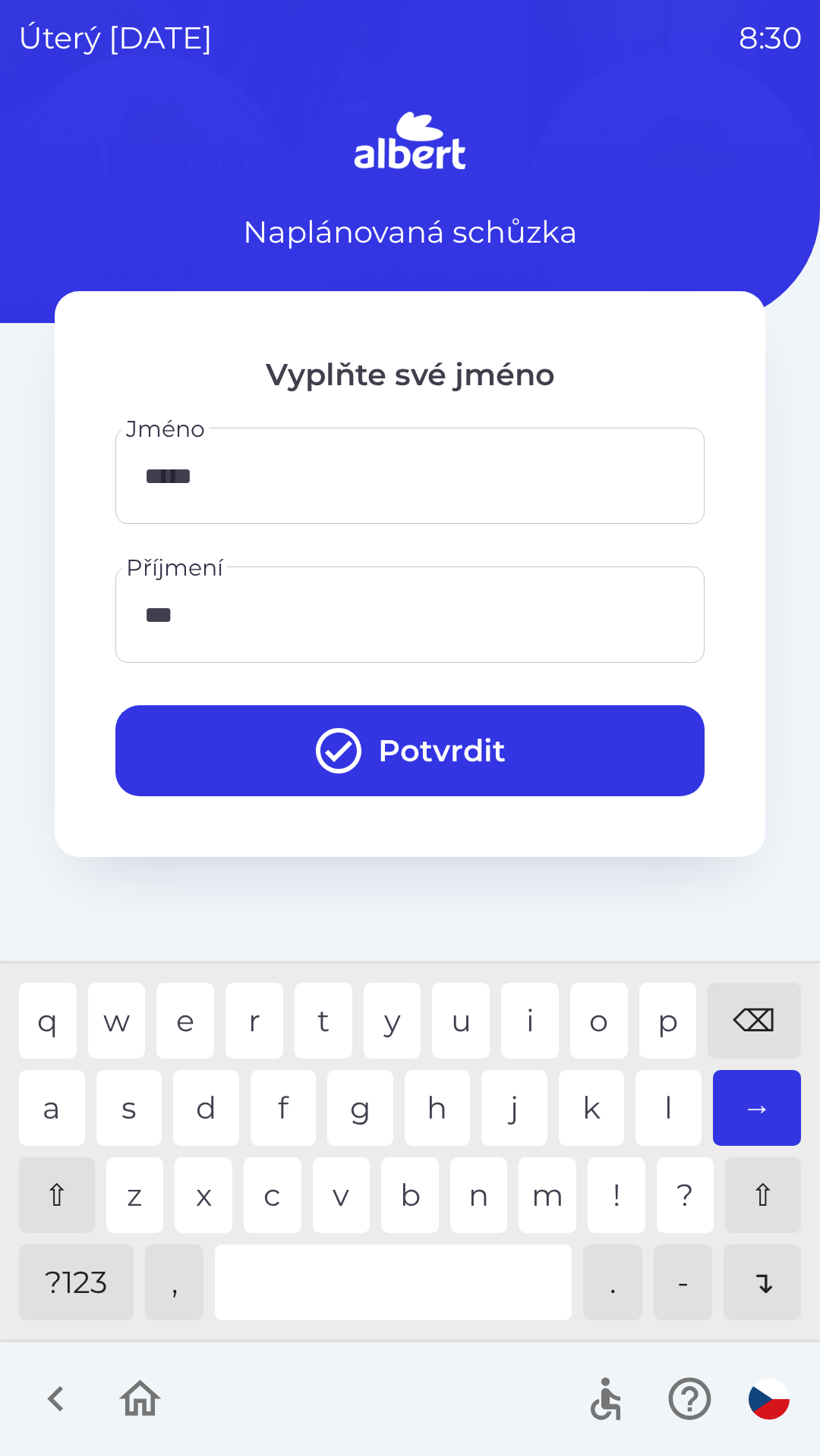
type input "****"
click at [434, 752] on button "Potvrdit" at bounding box center [410, 750] width 589 height 91
